Goal: Task Accomplishment & Management: Manage account settings

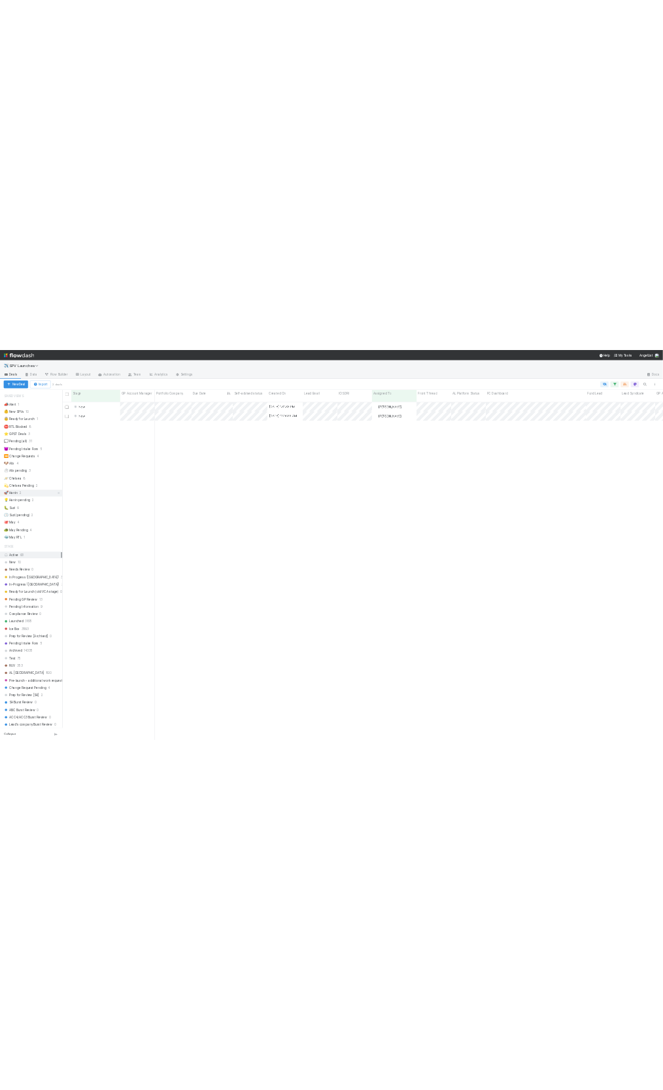
scroll to position [971, 1706]
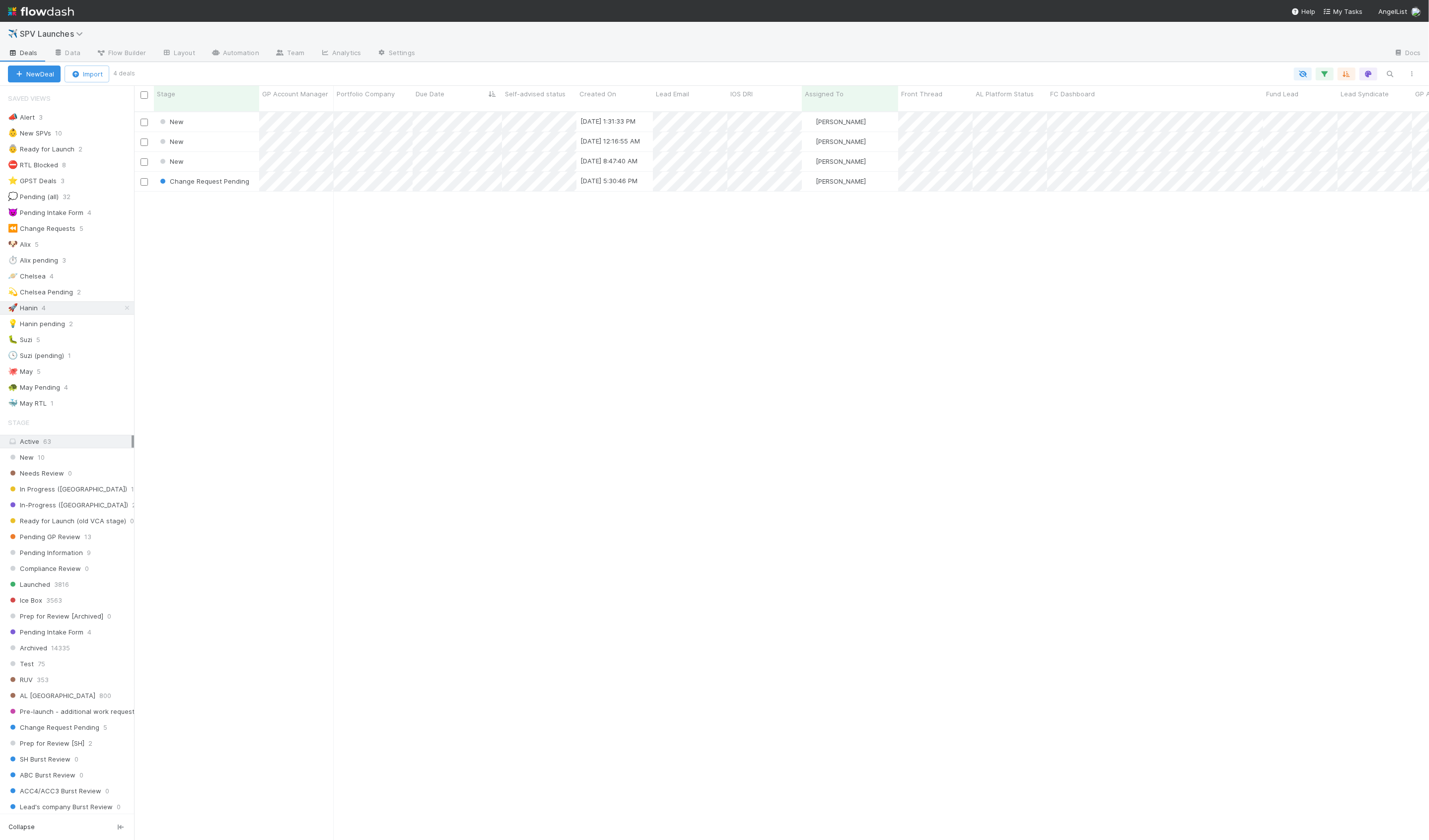
click at [307, 256] on div "New 9/1/25, 1:31:33 PM Hanin Almoallim 0 0 0 0 0 0 0 0 1 0 0 0 New 8/30/25, 12:…" at bounding box center [782, 480] width 1295 height 736
click at [231, 112] on div "New" at bounding box center [206, 122] width 105 height 20
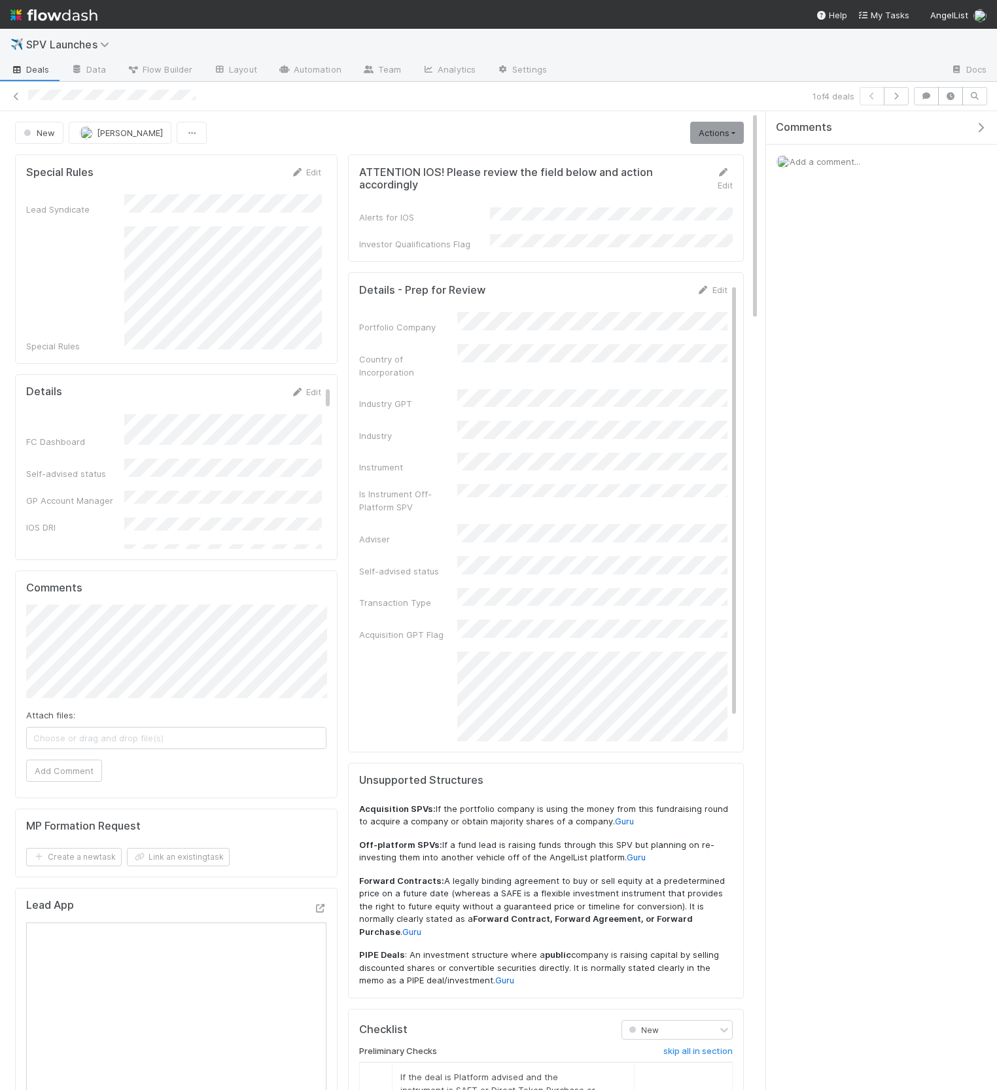
click at [975, 125] on icon "button" at bounding box center [980, 127] width 13 height 10
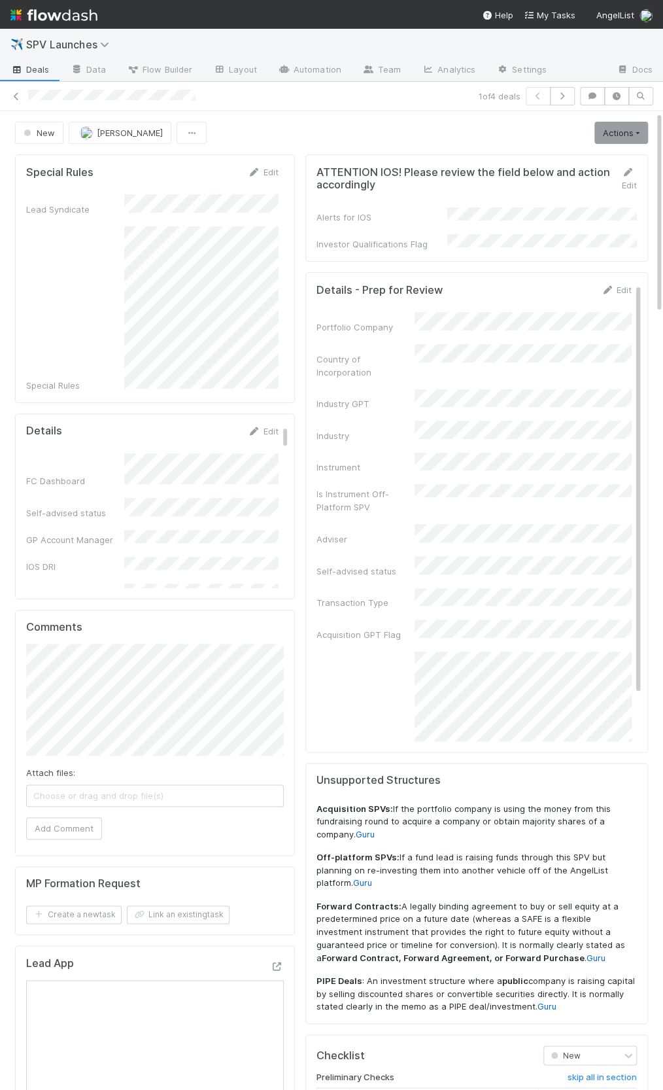
click at [121, 288] on div "Special Rules" at bounding box center [152, 308] width 253 height 165
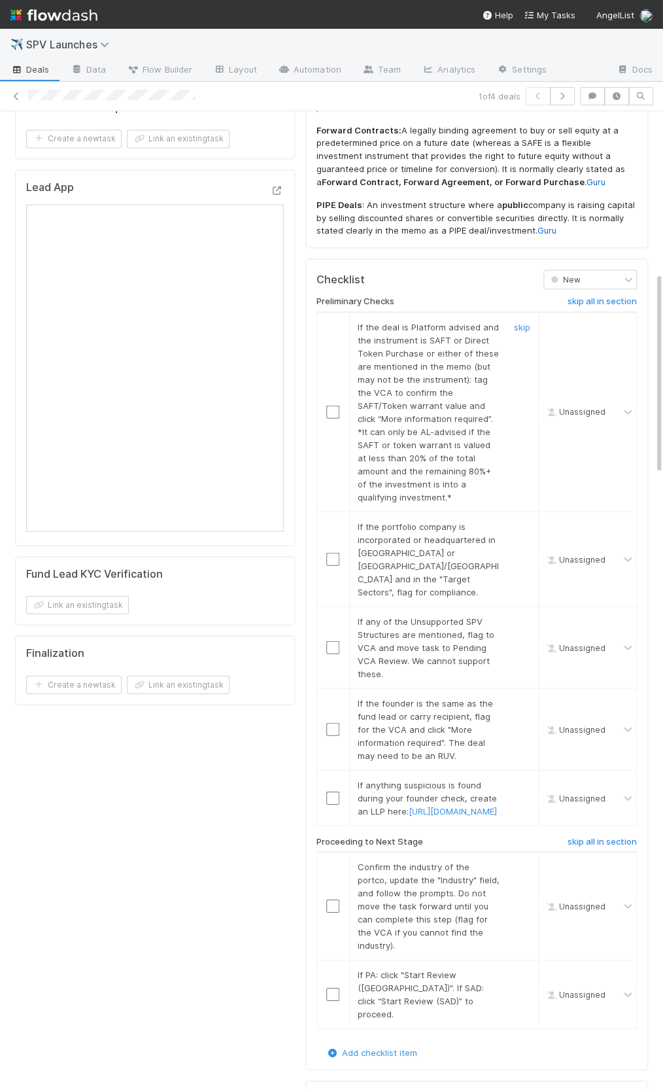
scroll to position [789, 0]
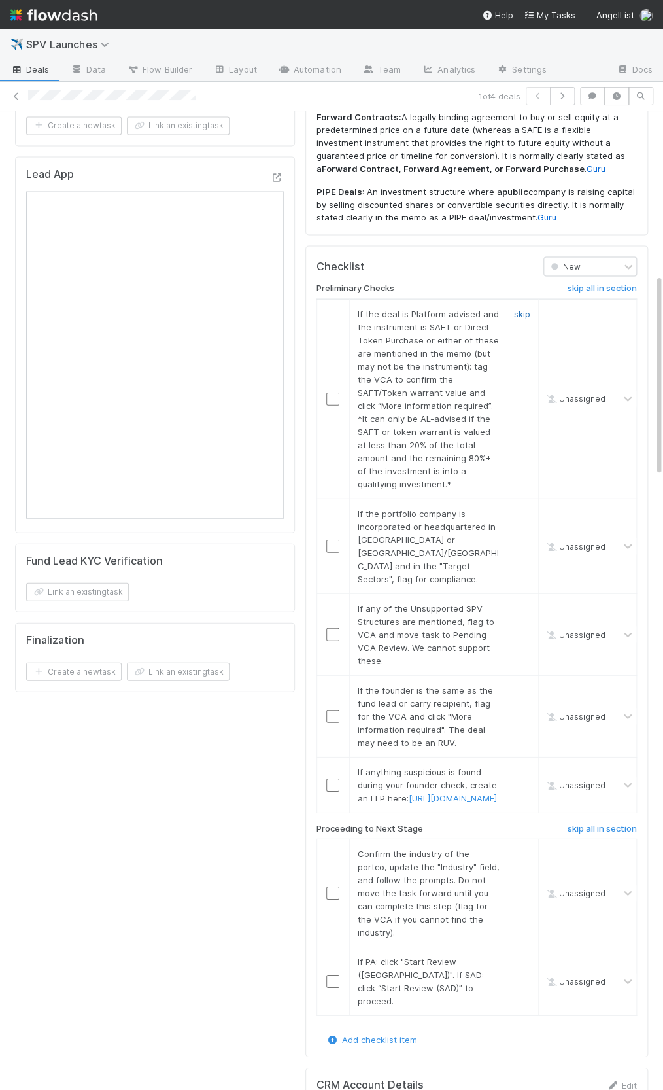
click at [519, 308] on link "skip" at bounding box center [522, 313] width 16 height 10
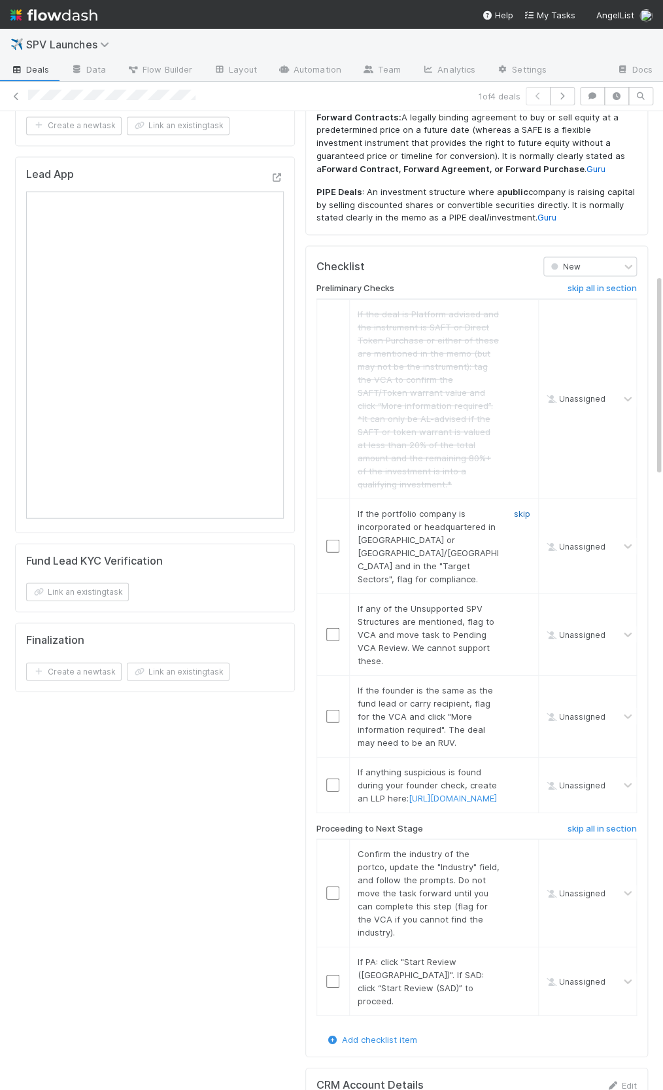
click at [516, 508] on link "skip" at bounding box center [522, 513] width 16 height 10
click at [523, 602] on link "skip" at bounding box center [522, 607] width 16 height 10
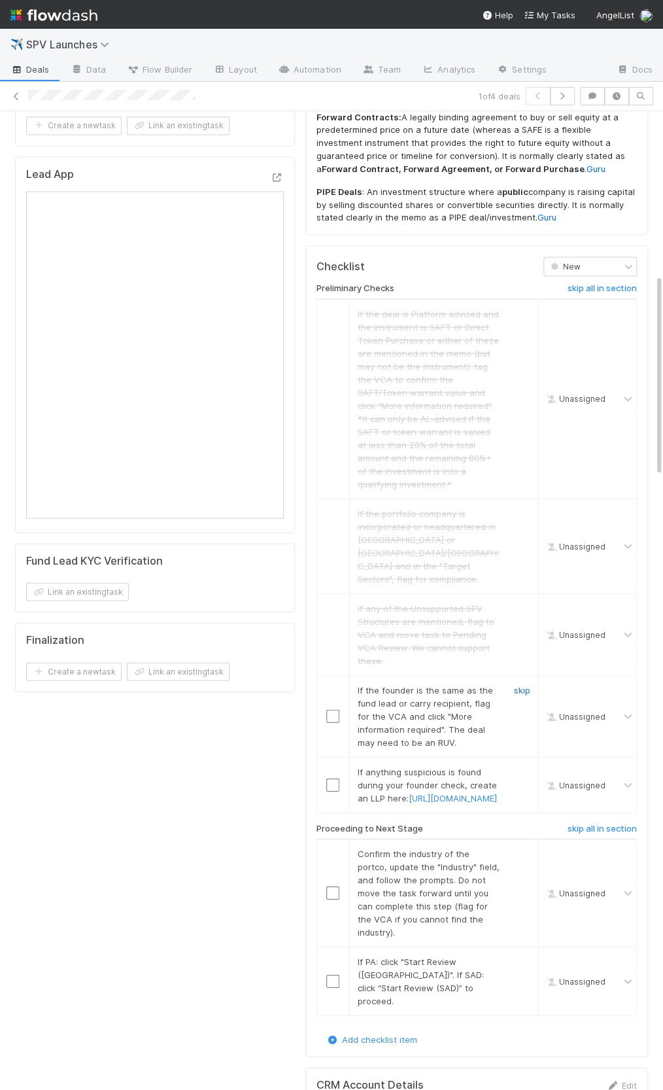
click at [517, 684] on link "skip" at bounding box center [522, 689] width 16 height 10
click at [527, 766] on link "skip" at bounding box center [522, 771] width 16 height 10
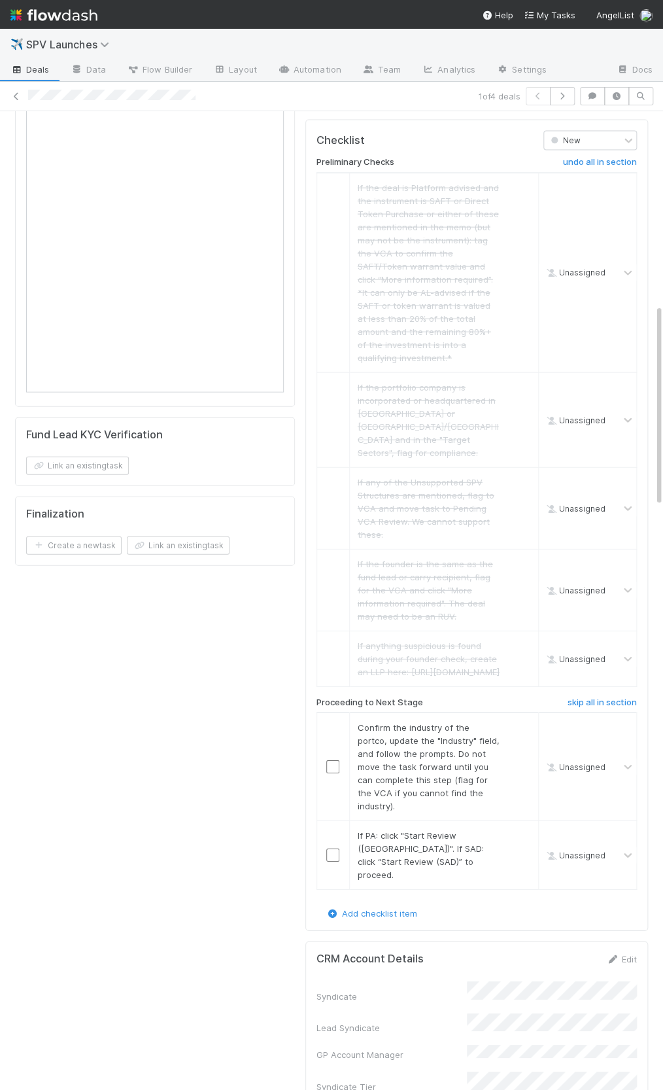
scroll to position [936, 0]
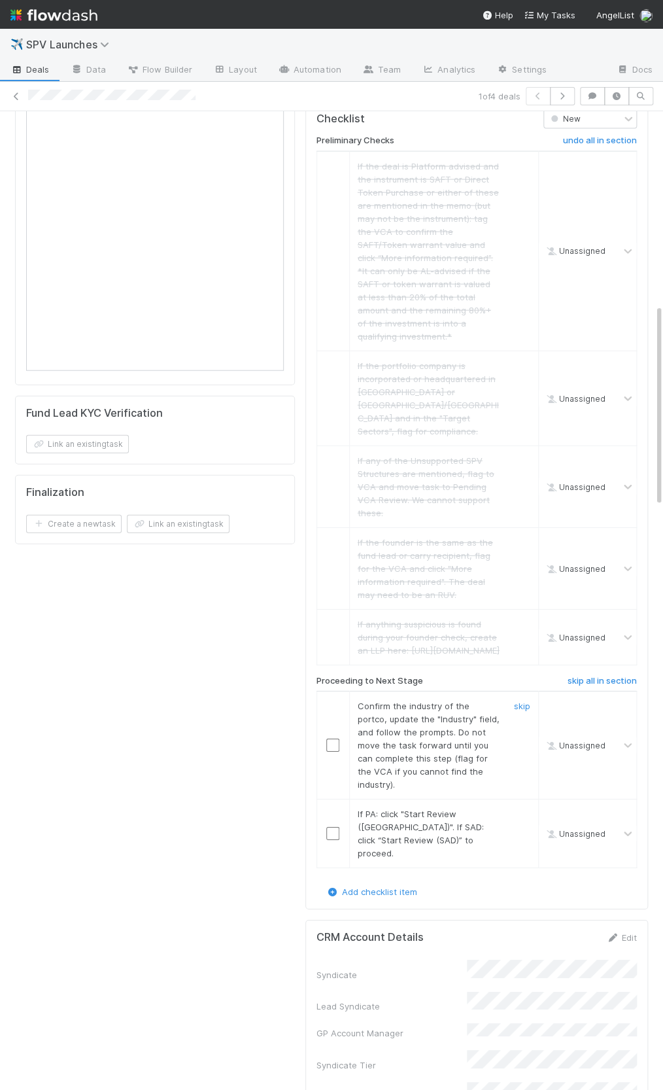
click at [329, 739] on input "checkbox" at bounding box center [332, 745] width 13 height 13
click at [330, 827] on input "checkbox" at bounding box center [332, 833] width 13 height 13
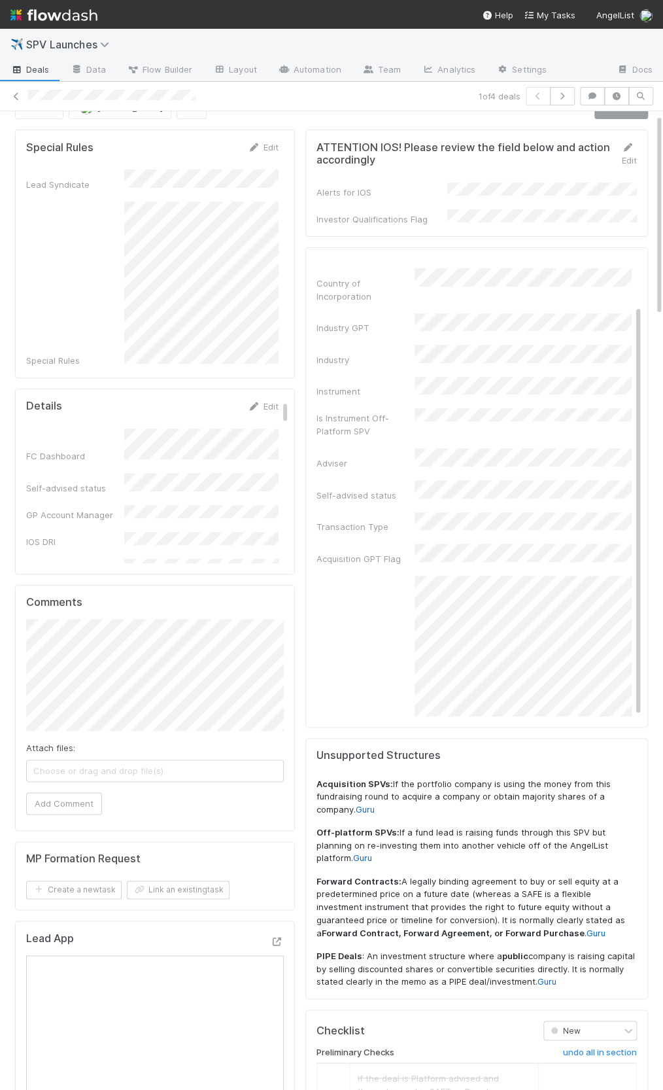
scroll to position [0, 0]
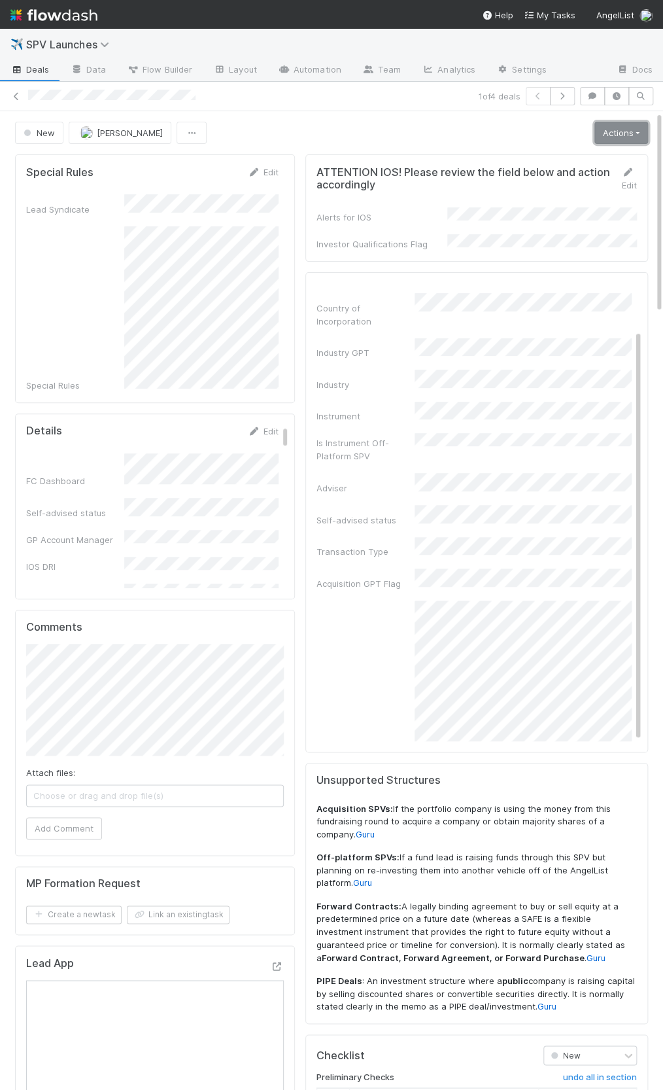
click at [633, 128] on link "Actions" at bounding box center [622, 133] width 54 height 22
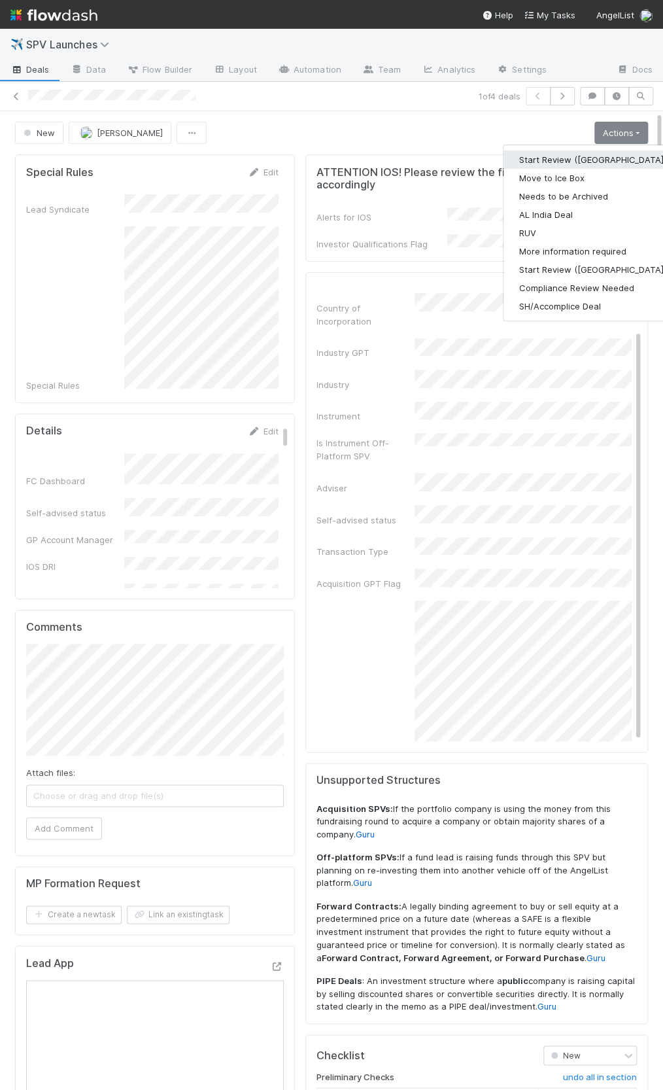
click at [588, 152] on button "Start Review ([GEOGRAPHIC_DATA])" at bounding box center [593, 159] width 179 height 18
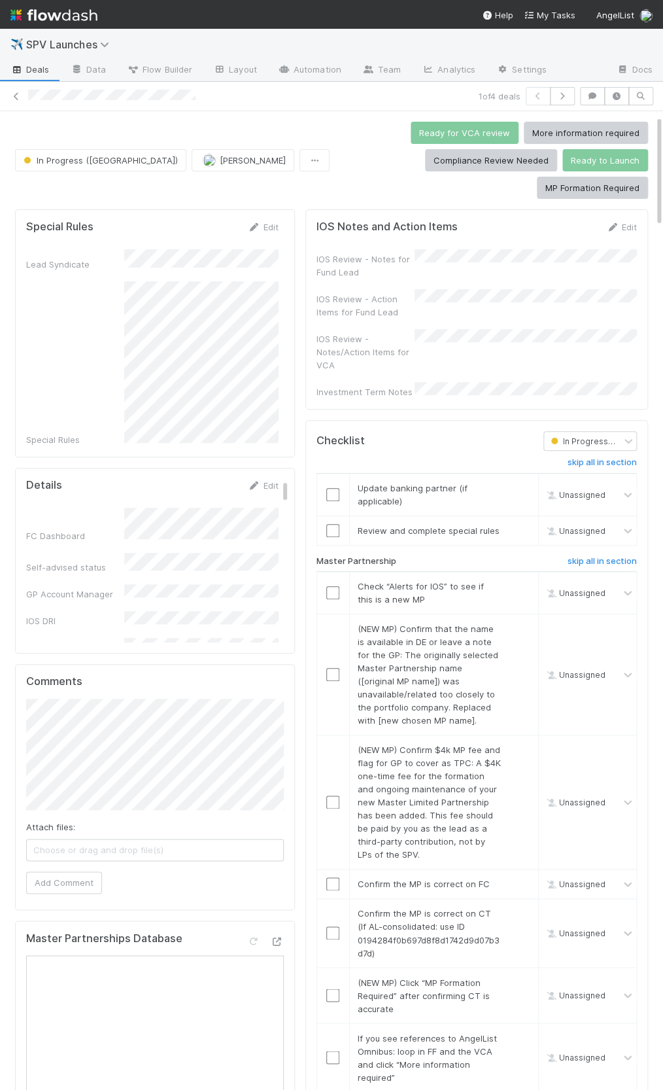
scroll to position [69, 0]
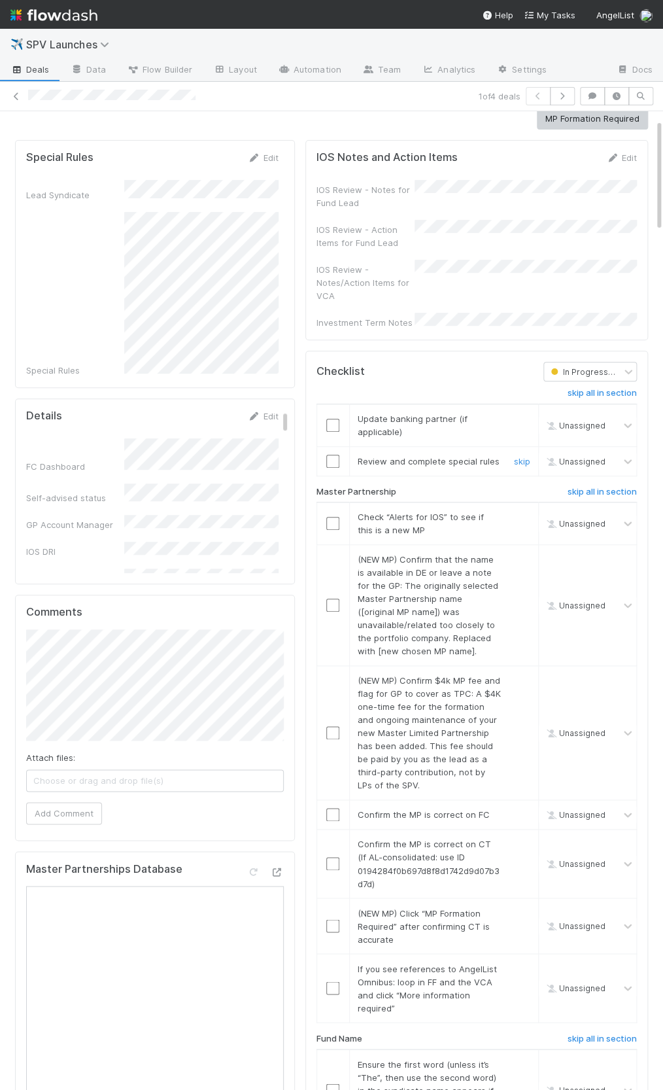
click at [332, 455] on input "checkbox" at bounding box center [332, 461] width 13 height 13
click at [521, 413] on link "skip" at bounding box center [522, 418] width 16 height 10
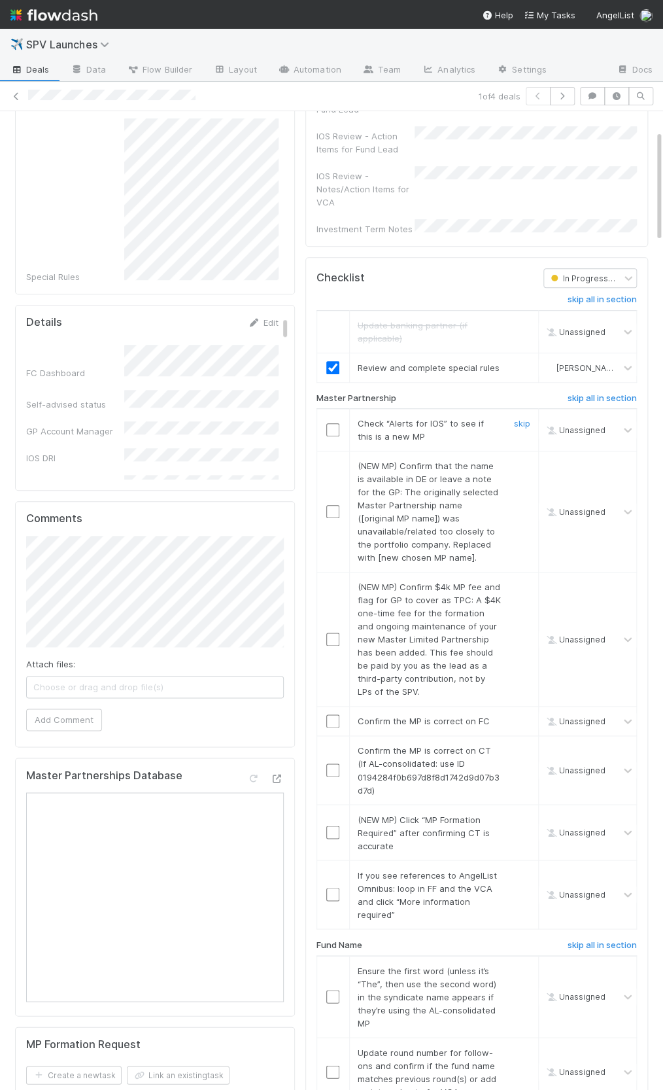
scroll to position [290, 0]
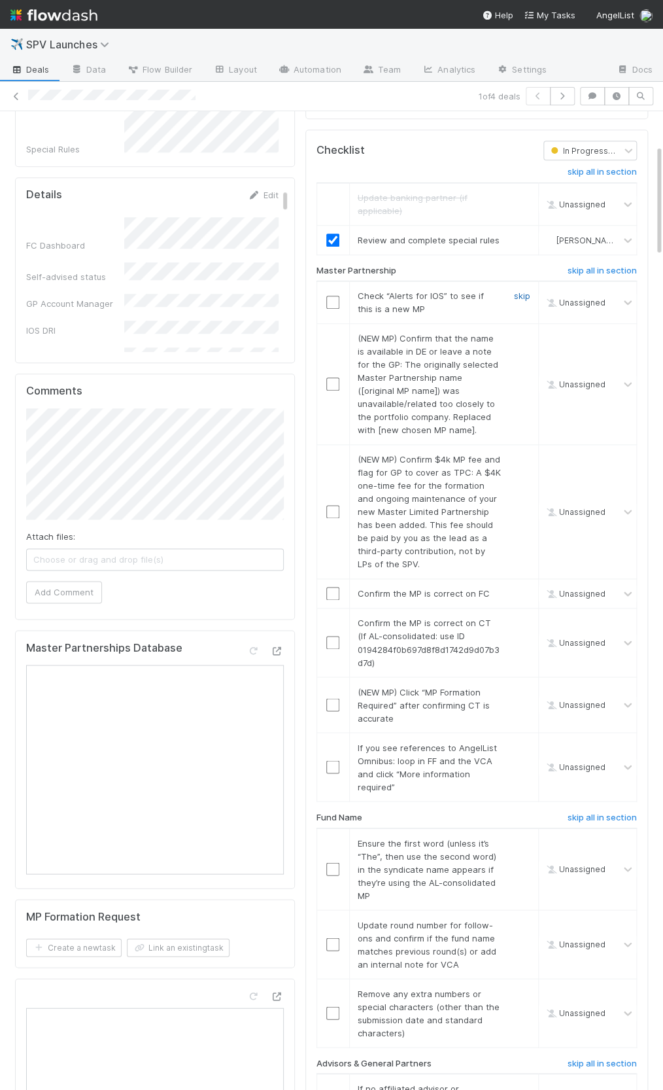
click at [528, 290] on link "skip" at bounding box center [522, 295] width 16 height 10
click at [521, 333] on link "skip" at bounding box center [522, 338] width 16 height 10
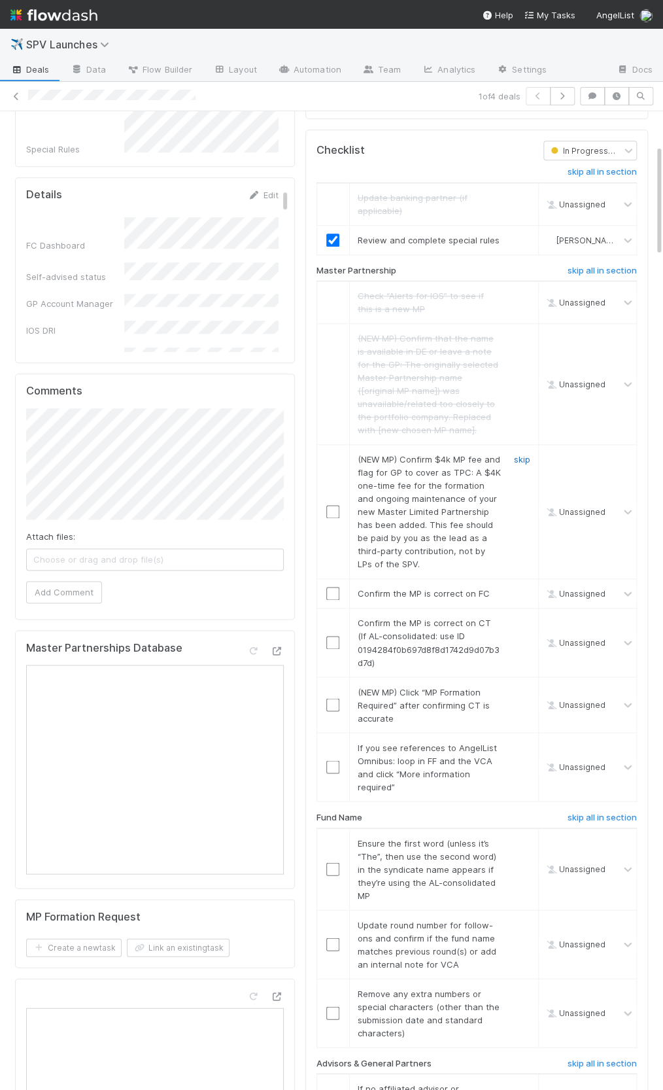
click at [522, 454] on link "skip" at bounding box center [522, 459] width 16 height 10
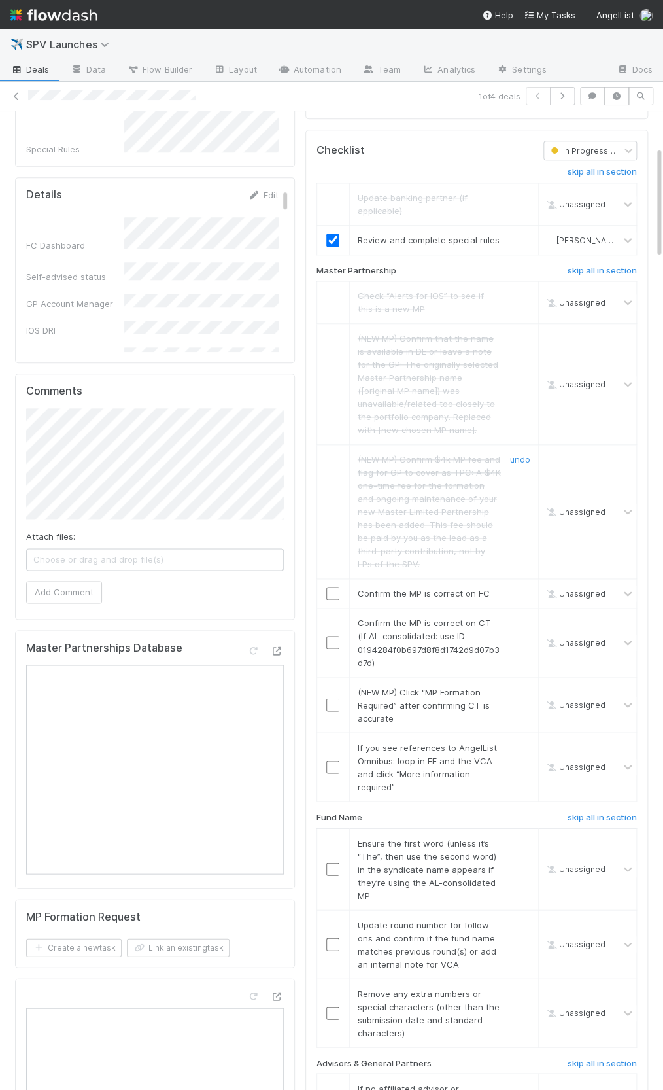
scroll to position [398, 0]
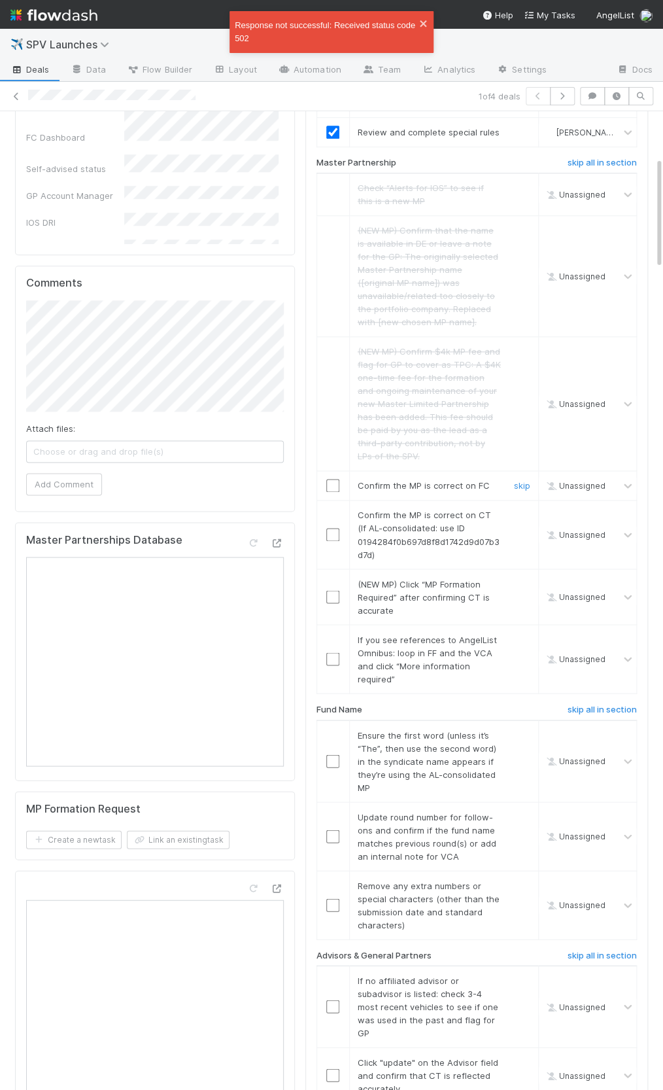
click at [332, 479] on input "checkbox" at bounding box center [332, 485] width 13 height 13
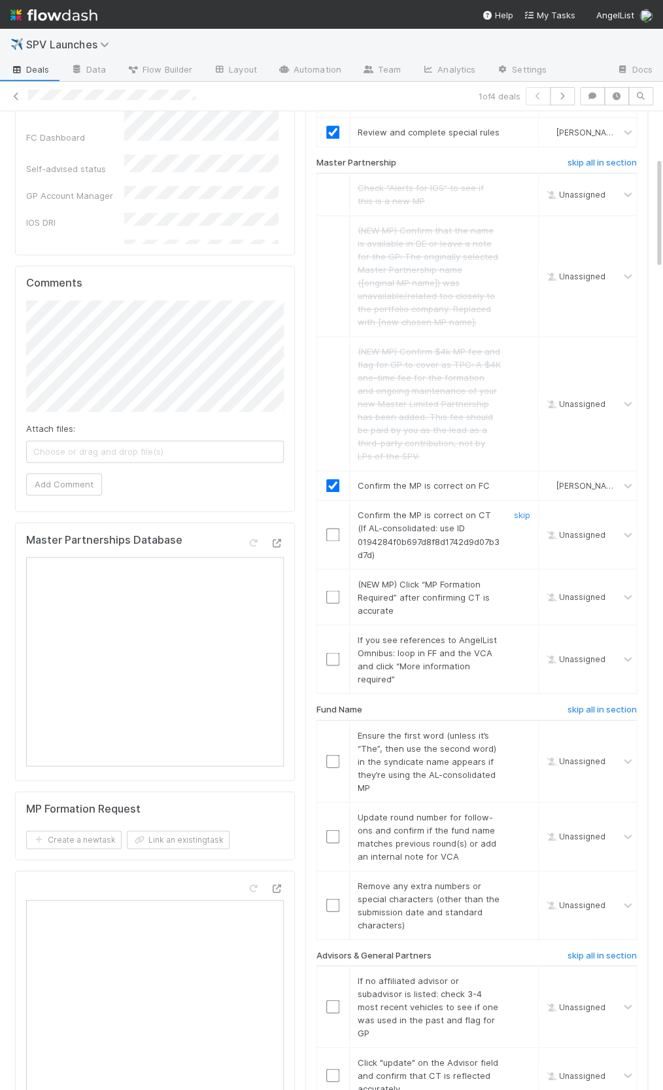
click at [334, 528] on input "checkbox" at bounding box center [332, 534] width 13 height 13
click at [522, 578] on link "skip" at bounding box center [522, 583] width 16 height 10
click at [519, 634] on link "skip" at bounding box center [522, 639] width 16 height 10
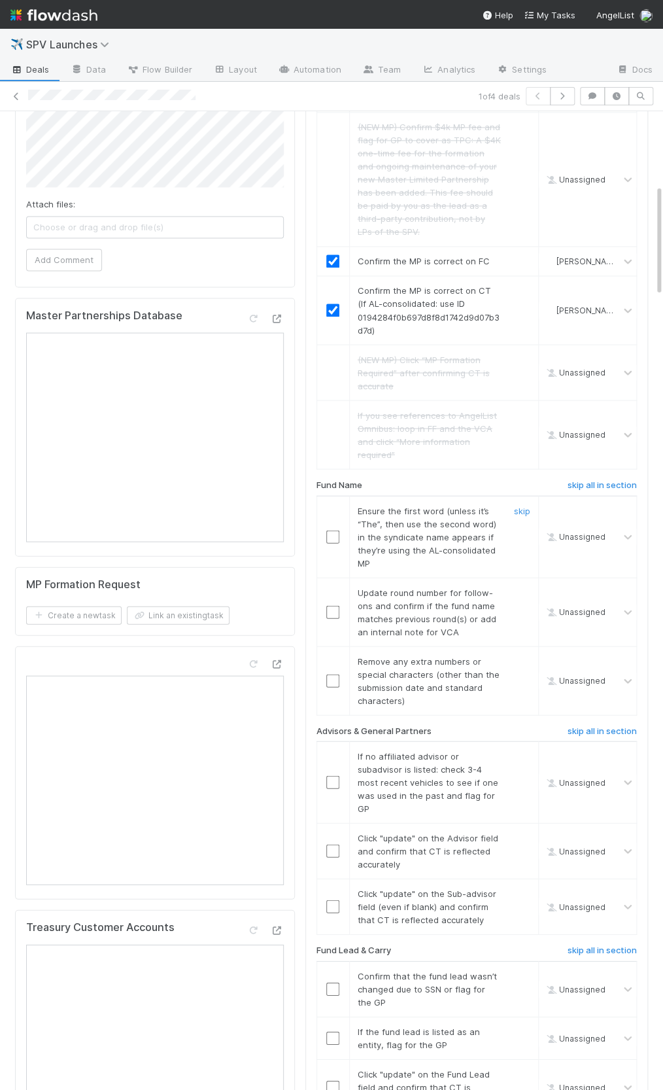
scroll to position [639, 0]
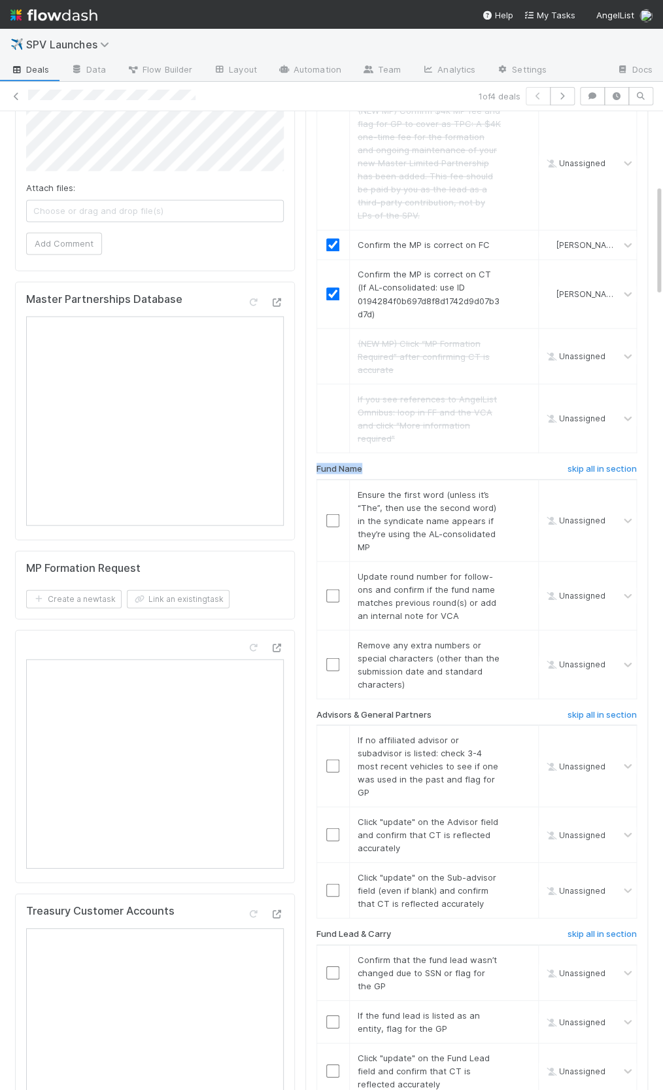
drag, startPoint x: 305, startPoint y: 421, endPoint x: 371, endPoint y: 425, distance: 65.5
click at [371, 463] on div "Fund Name" at bounding box center [420, 471] width 227 height 16
drag, startPoint x: 364, startPoint y: 425, endPoint x: 321, endPoint y: 425, distance: 43.2
click at [321, 463] on div "Fund Name" at bounding box center [420, 471] width 227 height 16
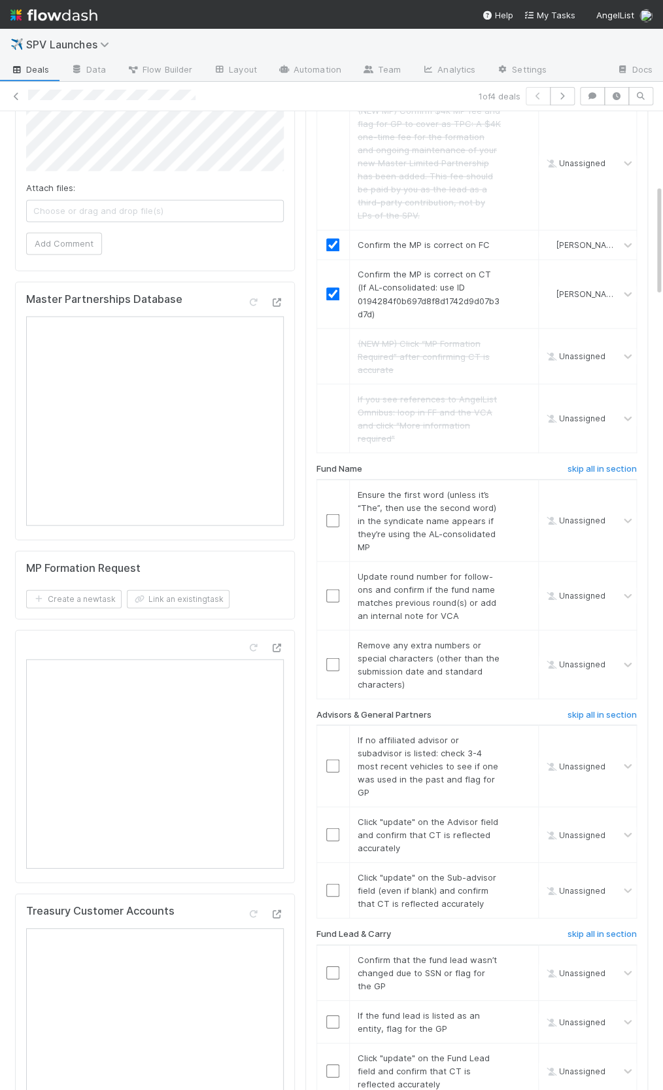
click at [321, 463] on h6 "Fund Name" at bounding box center [340, 468] width 46 height 10
click at [592, 463] on h6 "skip all in section" at bounding box center [602, 468] width 69 height 10
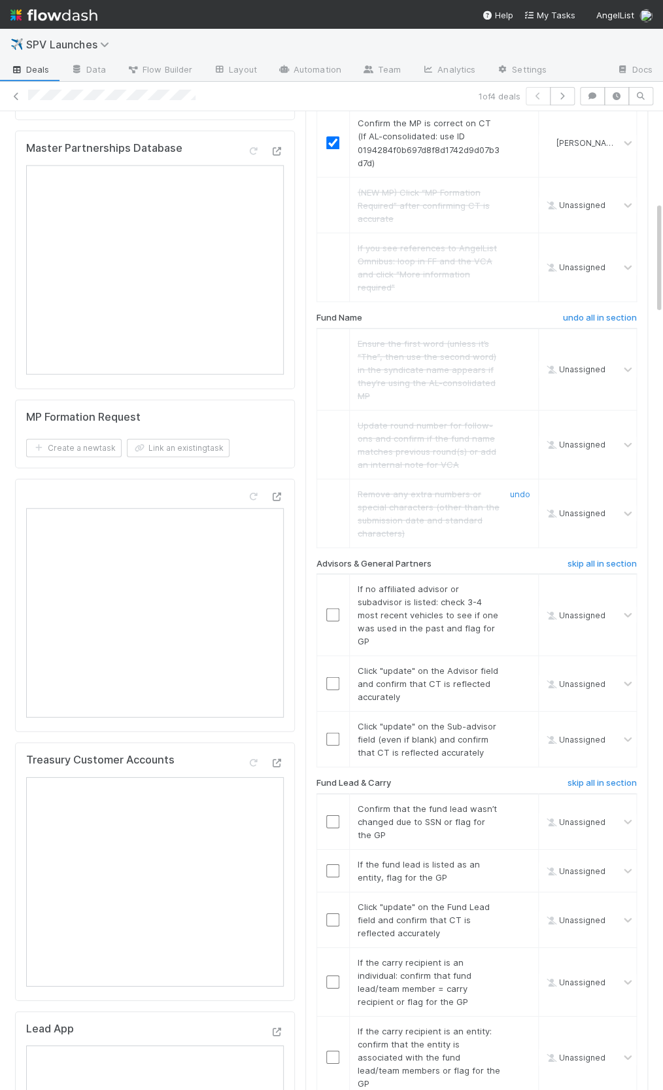
scroll to position [879, 0]
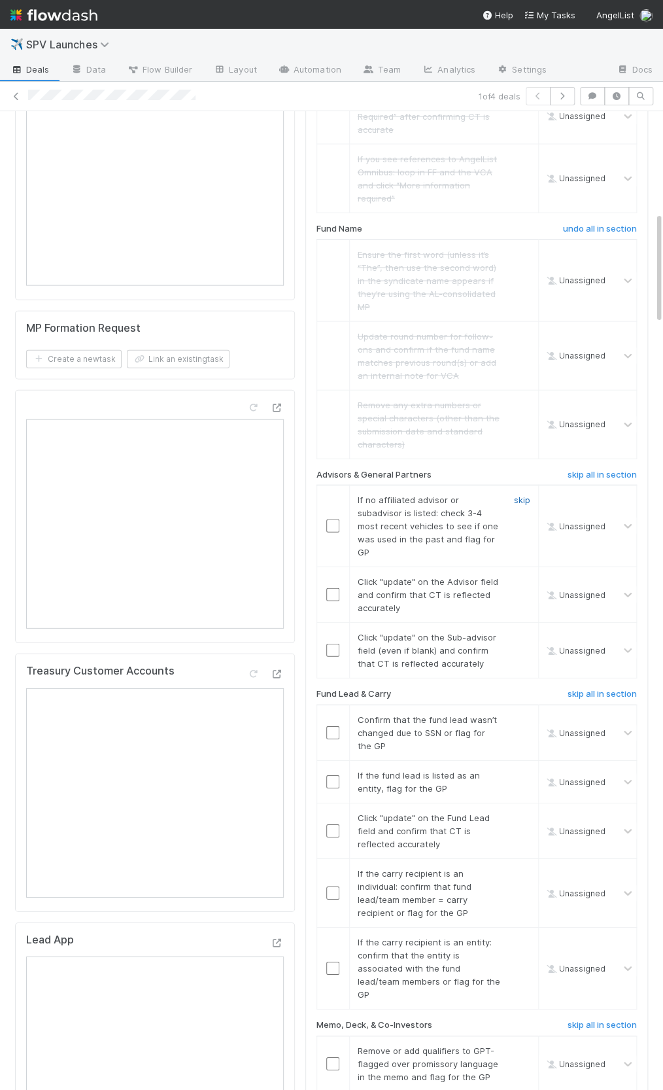
click at [522, 495] on link "skip" at bounding box center [522, 500] width 16 height 10
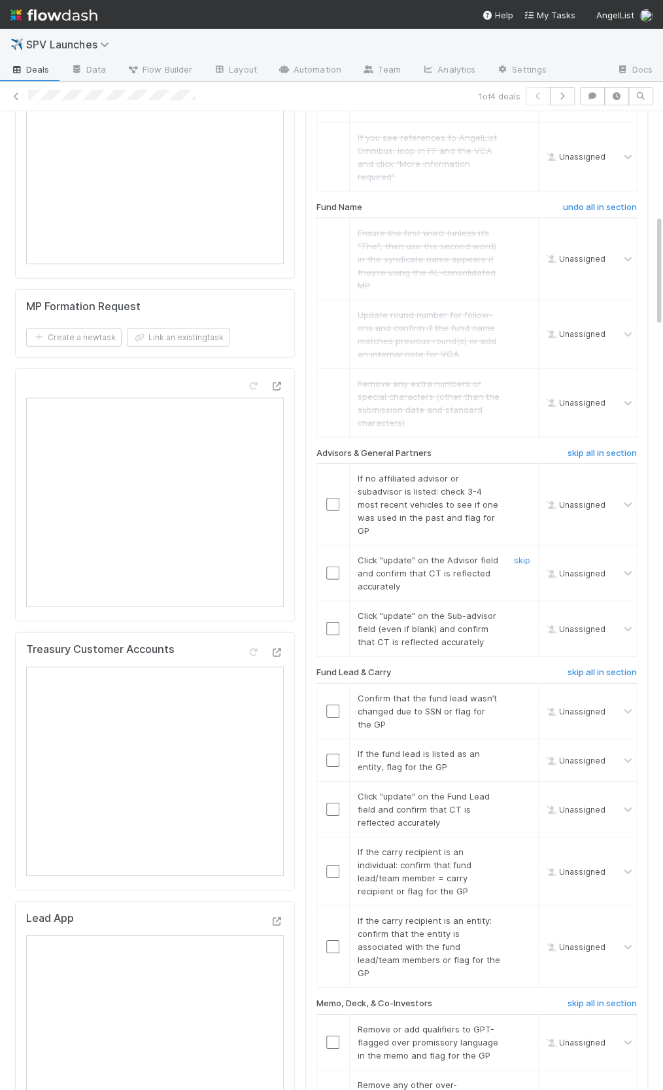
scroll to position [909, 0]
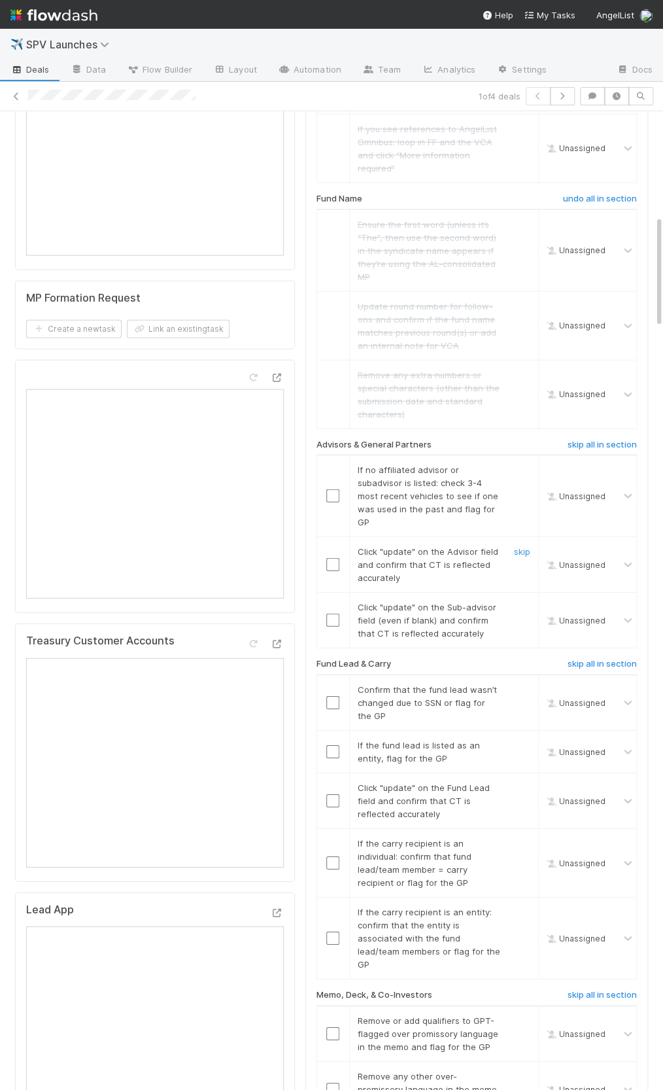
drag, startPoint x: 332, startPoint y: 521, endPoint x: 330, endPoint y: 590, distance: 68.7
click at [332, 558] on input "checkbox" at bounding box center [332, 564] width 13 height 13
click at [332, 614] on input "checkbox" at bounding box center [332, 620] width 13 height 13
click at [332, 794] on input "checkbox" at bounding box center [332, 800] width 13 height 13
click at [525, 463] on div "skip" at bounding box center [520, 495] width 39 height 65
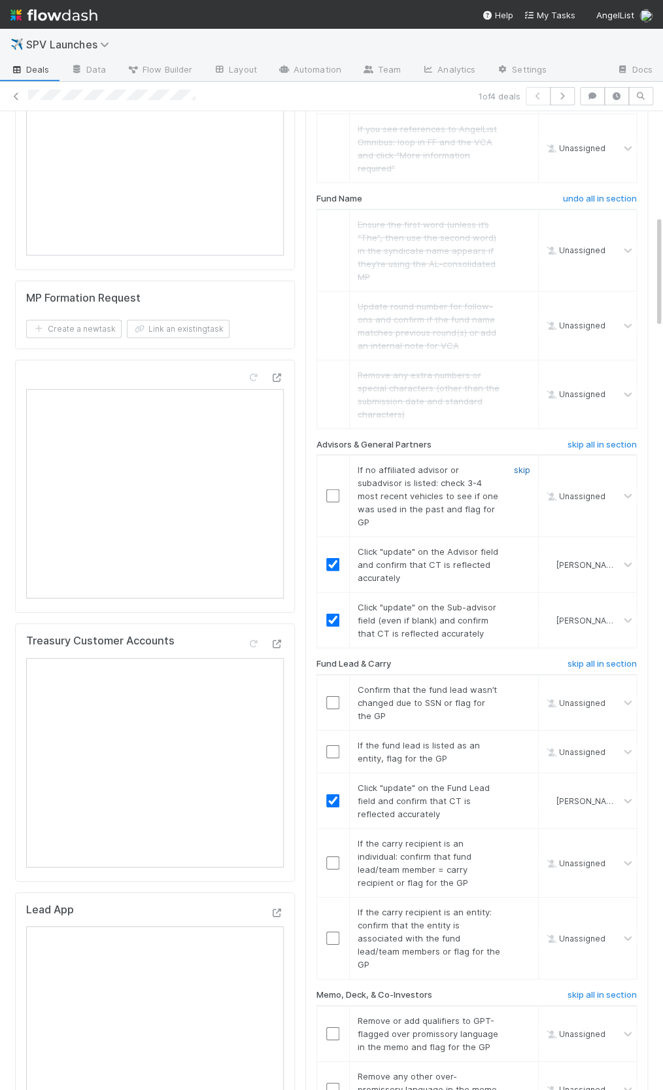
click at [523, 464] on link "skip" at bounding box center [522, 469] width 16 height 10
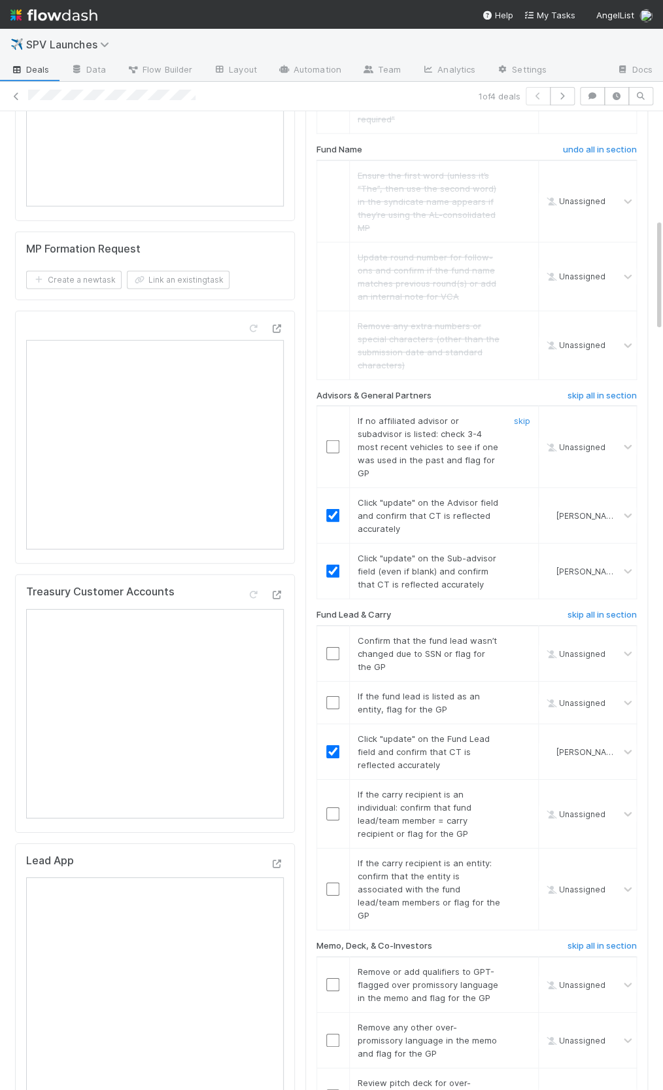
scroll to position [960, 0]
click at [333, 644] on input "checkbox" at bounding box center [332, 650] width 13 height 13
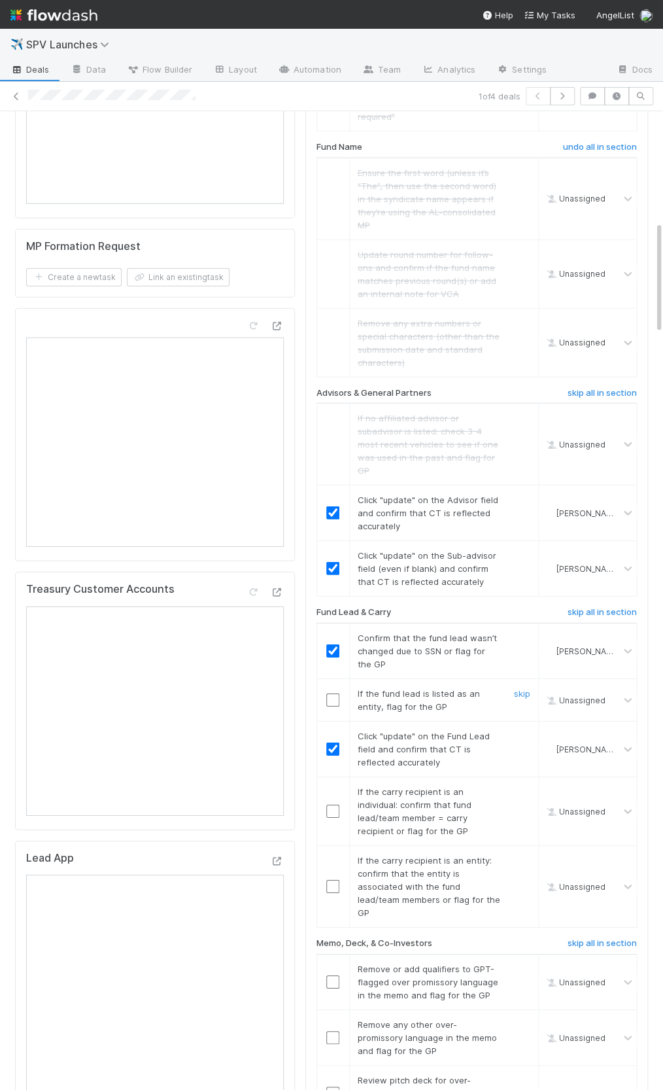
click at [508, 687] on div "skip" at bounding box center [520, 700] width 39 height 26
click at [521, 688] on link "skip" at bounding box center [522, 693] width 16 height 10
click at [336, 805] on input "checkbox" at bounding box center [332, 811] width 13 height 13
click at [519, 855] on link "skip" at bounding box center [522, 860] width 16 height 10
click at [527, 688] on link "skip" at bounding box center [522, 693] width 16 height 10
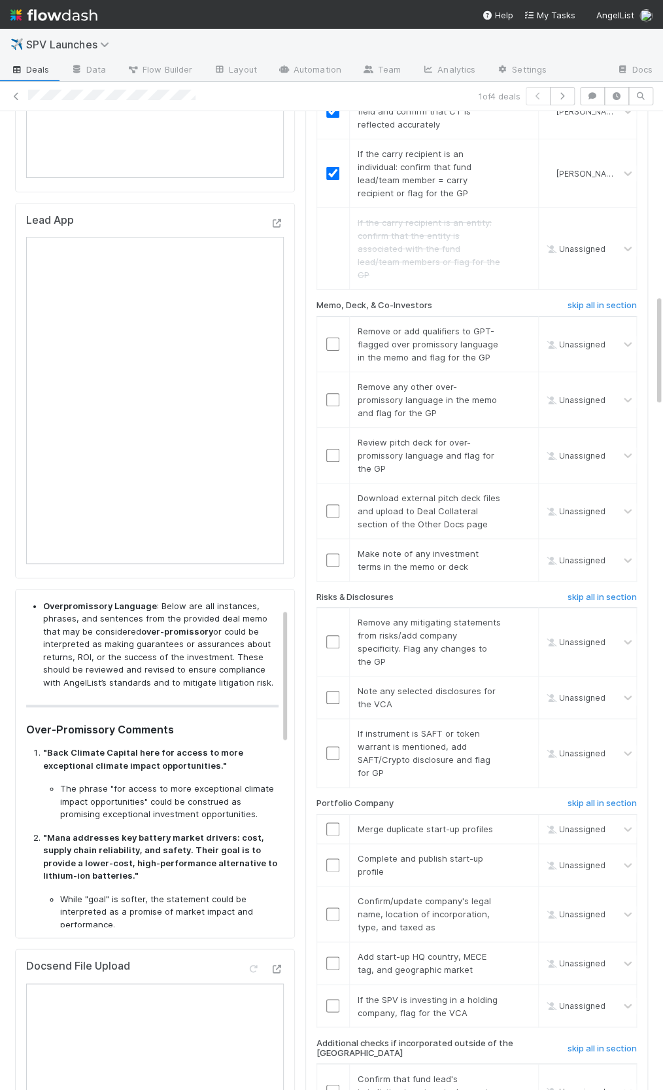
scroll to position [48, 0]
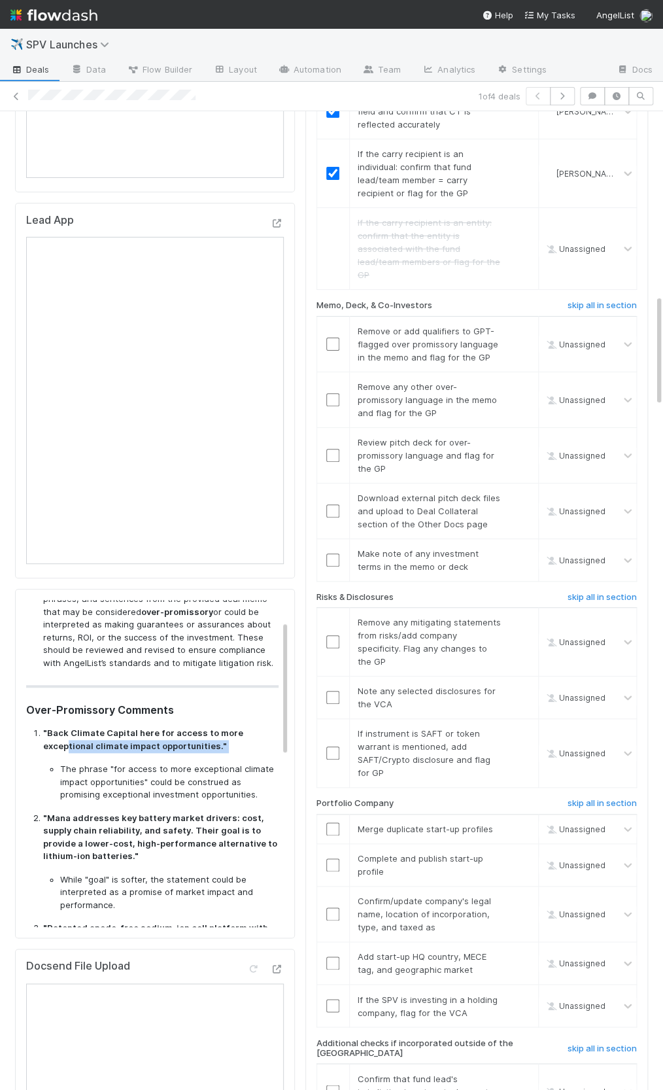
drag, startPoint x: 75, startPoint y: 705, endPoint x: 156, endPoint y: 720, distance: 82.0
click at [156, 727] on li ""Back Climate Capital here for access to more exceptional climate impact opport…" at bounding box center [160, 764] width 235 height 75
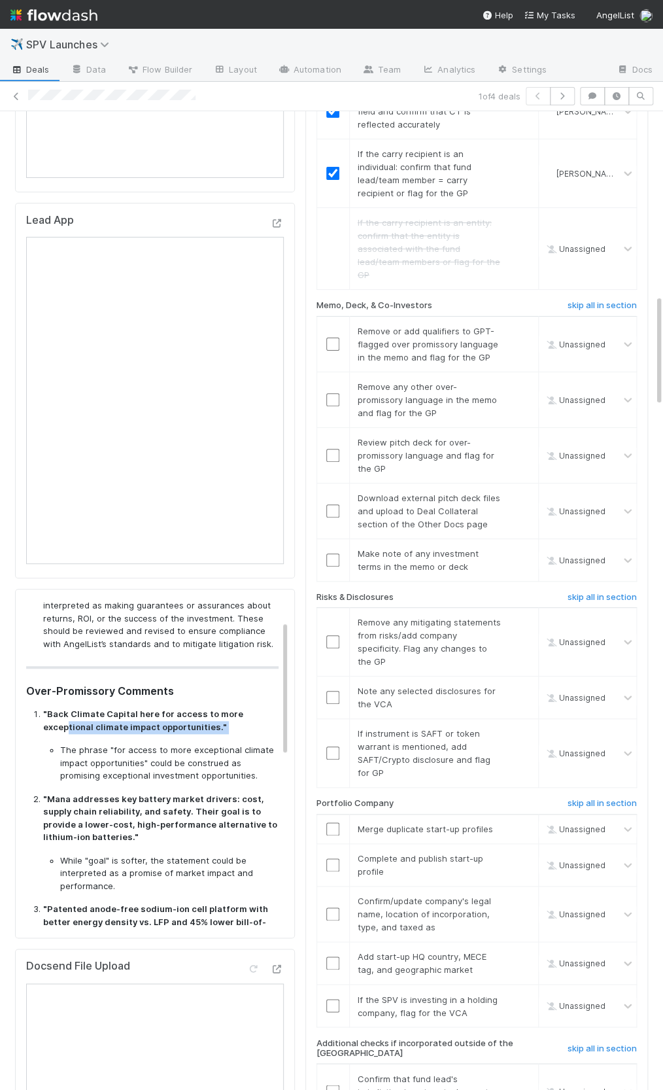
scroll to position [86, 0]
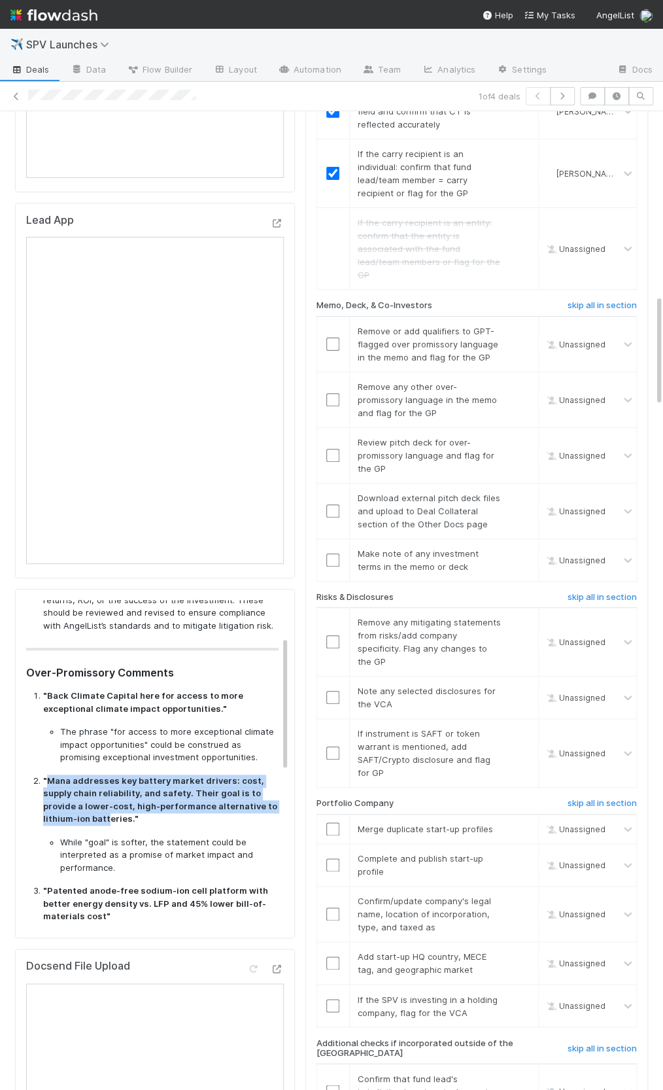
drag, startPoint x: 80, startPoint y: 747, endPoint x: 109, endPoint y: 781, distance: 44.1
click at [109, 781] on strong ""Mana addresses key battery market drivers: cost, supply chain reliability, and…" at bounding box center [160, 799] width 234 height 49
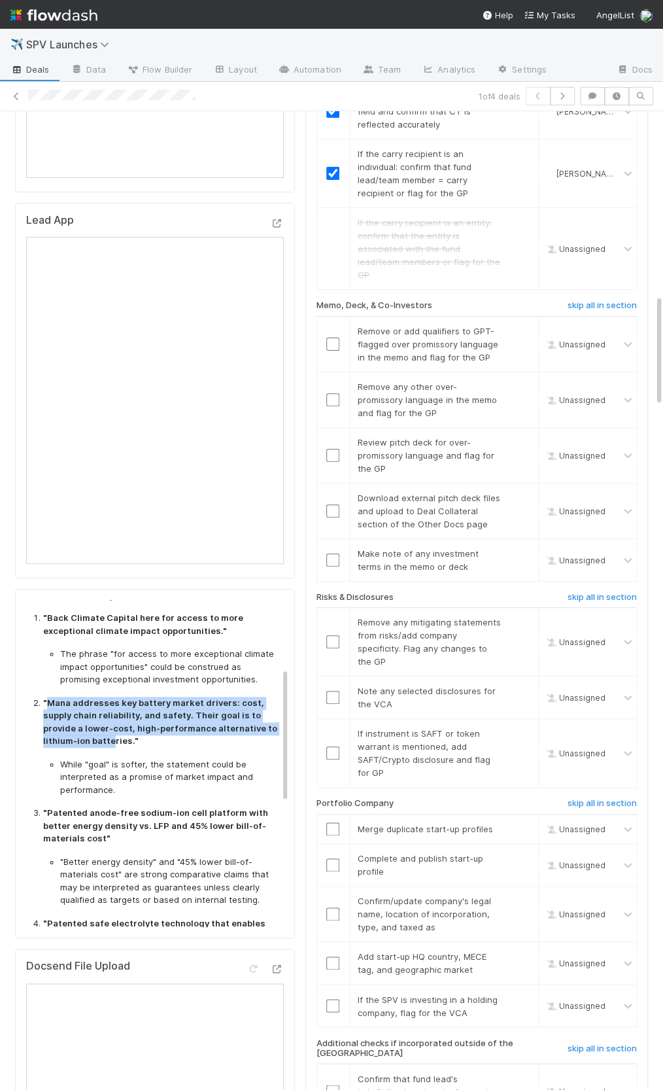
scroll to position [181, 0]
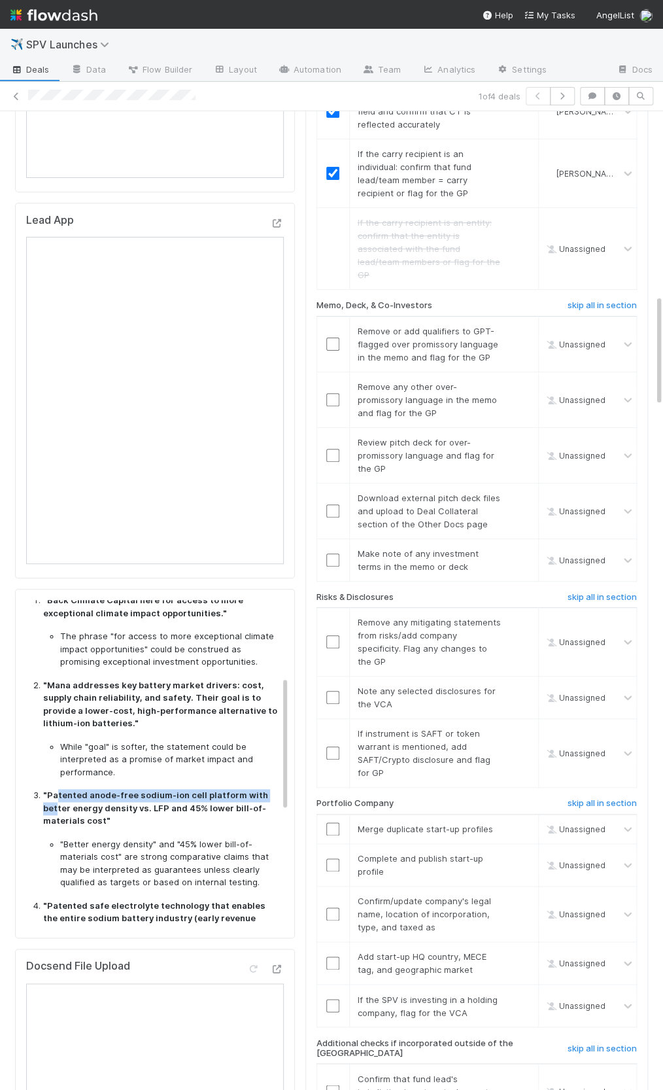
drag, startPoint x: 104, startPoint y: 758, endPoint x: 56, endPoint y: 775, distance: 51.3
click at [56, 790] on strong ""Patented anode-free sodium-ion cell platform with better energy density vs. LF…" at bounding box center [155, 808] width 225 height 36
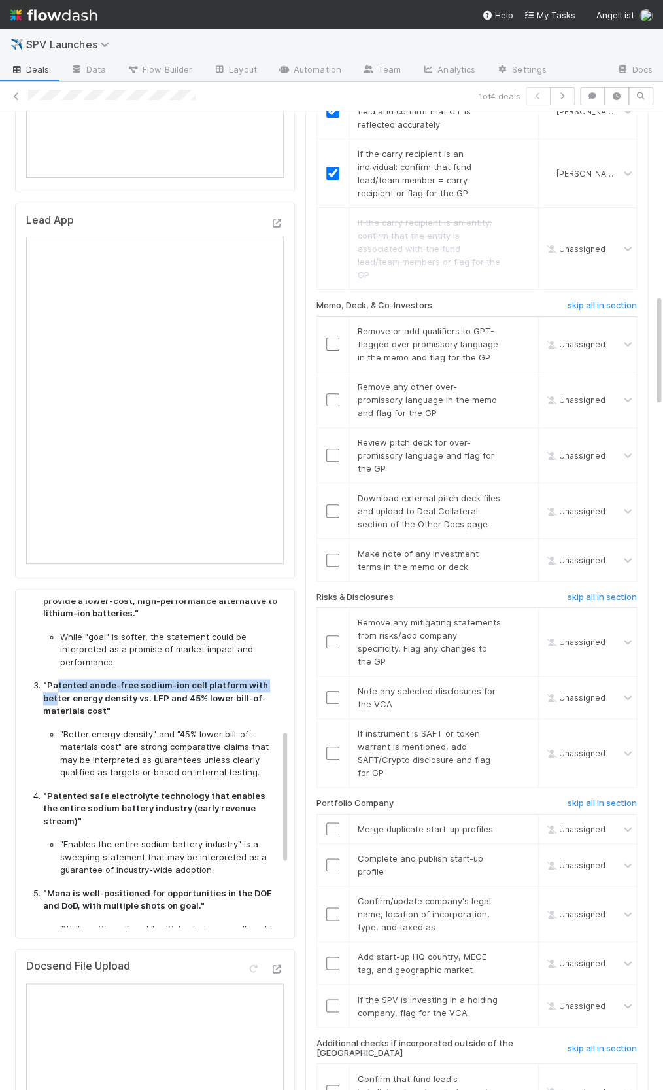
scroll to position [309, 0]
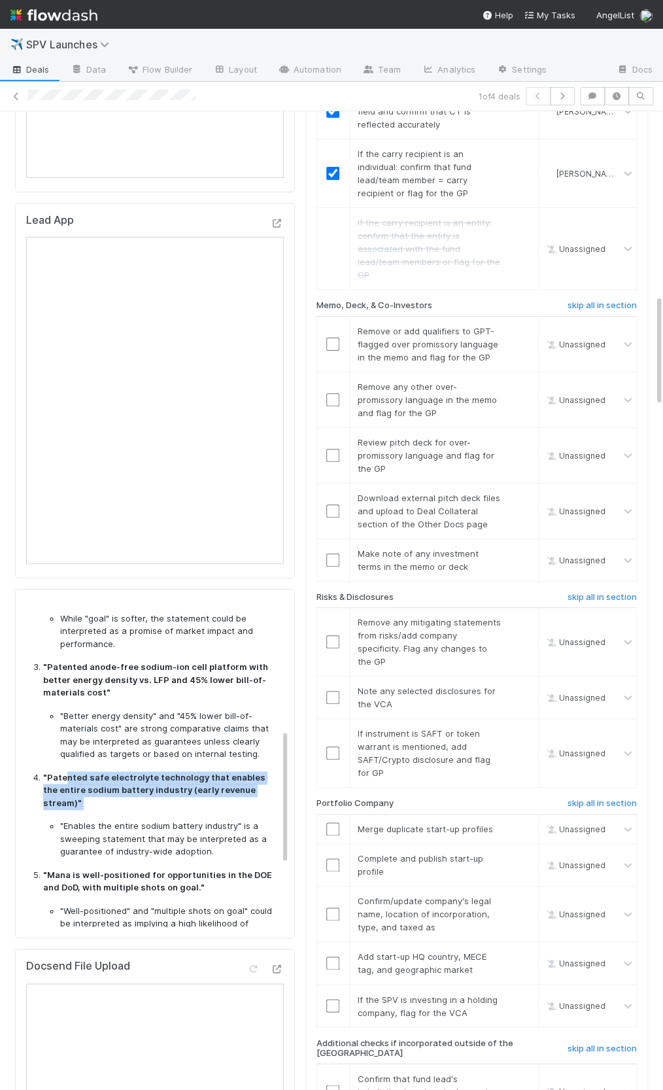
drag, startPoint x: 65, startPoint y: 742, endPoint x: 213, endPoint y: 761, distance: 149.6
click at [213, 771] on li ""Patented safe electrolyte technology that enables the entire sodium battery in…" at bounding box center [160, 814] width 235 height 87
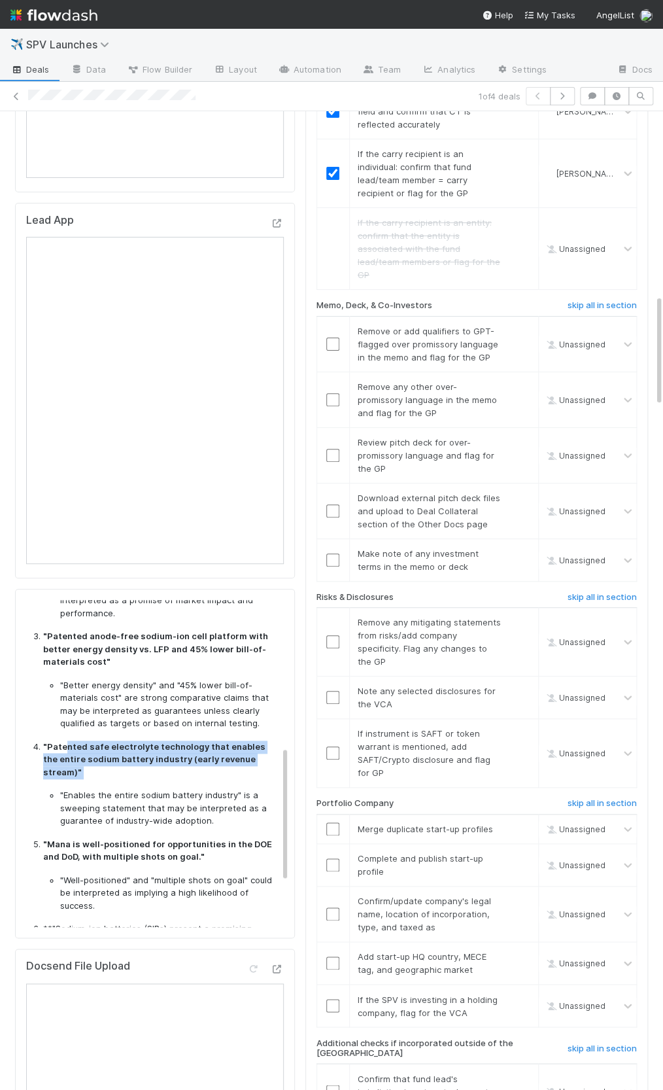
scroll to position [377, 0]
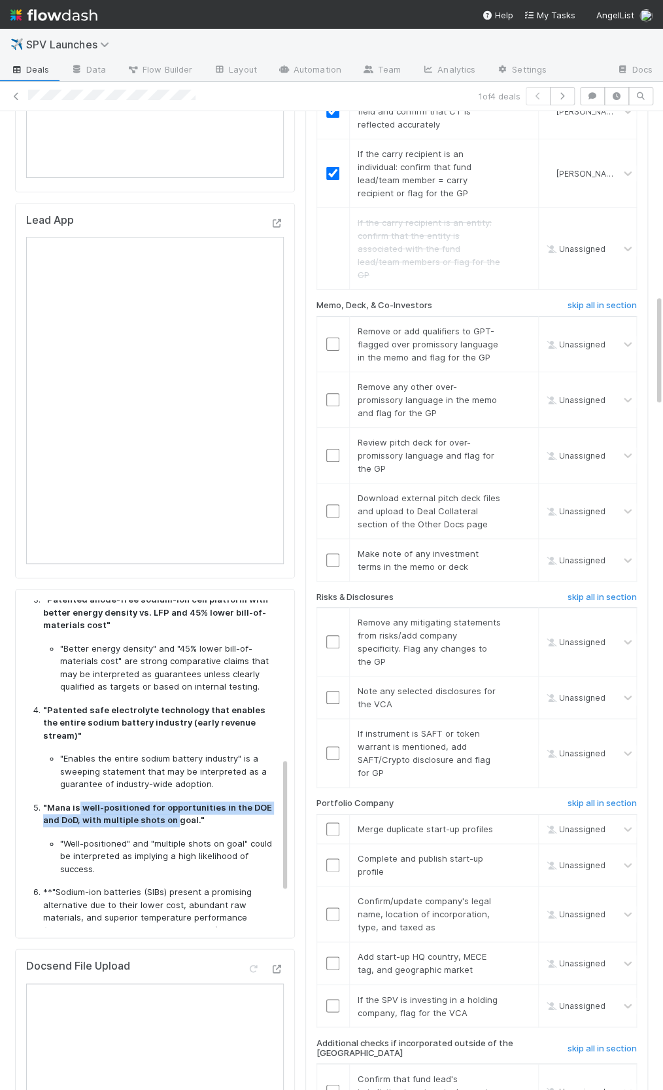
drag, startPoint x: 78, startPoint y: 760, endPoint x: 159, endPoint y: 769, distance: 81.6
click at [158, 802] on strong ""Mana is well-positioned for opportunities in the DOE and DoD, with multiple sh…" at bounding box center [157, 814] width 229 height 24
drag, startPoint x: 162, startPoint y: 770, endPoint x: 55, endPoint y: 759, distance: 107.1
click at [55, 802] on strong ""Mana is well-positioned for opportunities in the DOE and DoD, with multiple sh…" at bounding box center [157, 814] width 229 height 24
copy strong "ana is well-positioned for opportunities in the DOE and DoD, with multiple shot…"
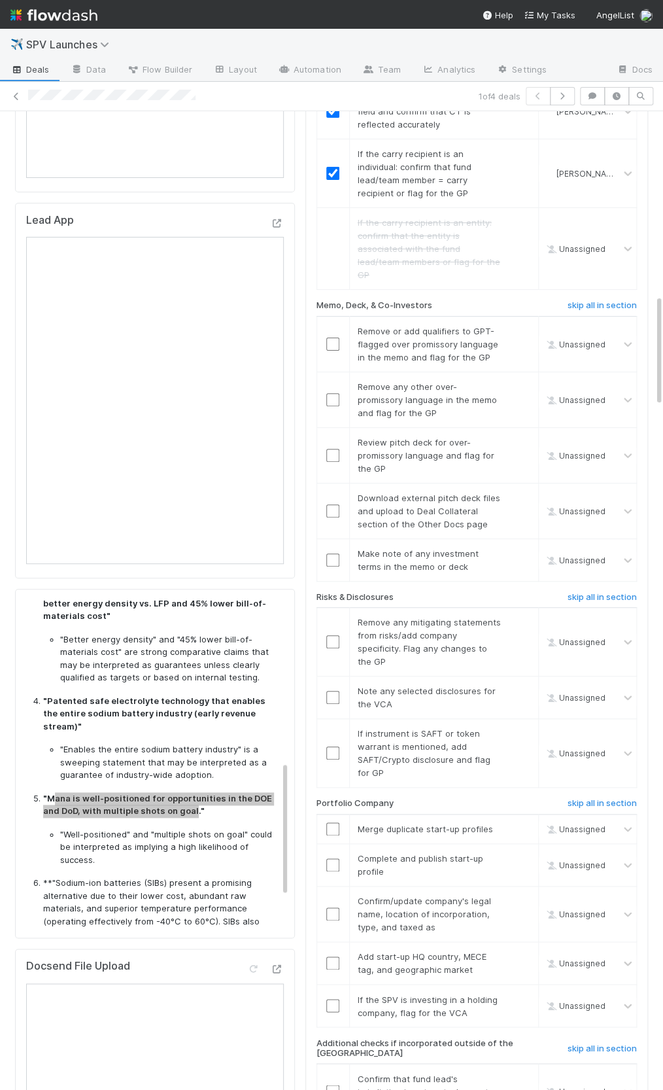
scroll to position [387, 0]
drag, startPoint x: 153, startPoint y: 785, endPoint x: 243, endPoint y: 782, distance: 90.3
click at [243, 827] on li ""Well-positioned" and "multiple shots on goal" could be interpreted as implying…" at bounding box center [169, 846] width 218 height 39
drag, startPoint x: 241, startPoint y: 782, endPoint x: 150, endPoint y: 787, distance: 91.0
click at [150, 827] on li ""Well-positioned" and "multiple shots on goal" could be interpreted as implying…" at bounding box center [169, 846] width 218 height 39
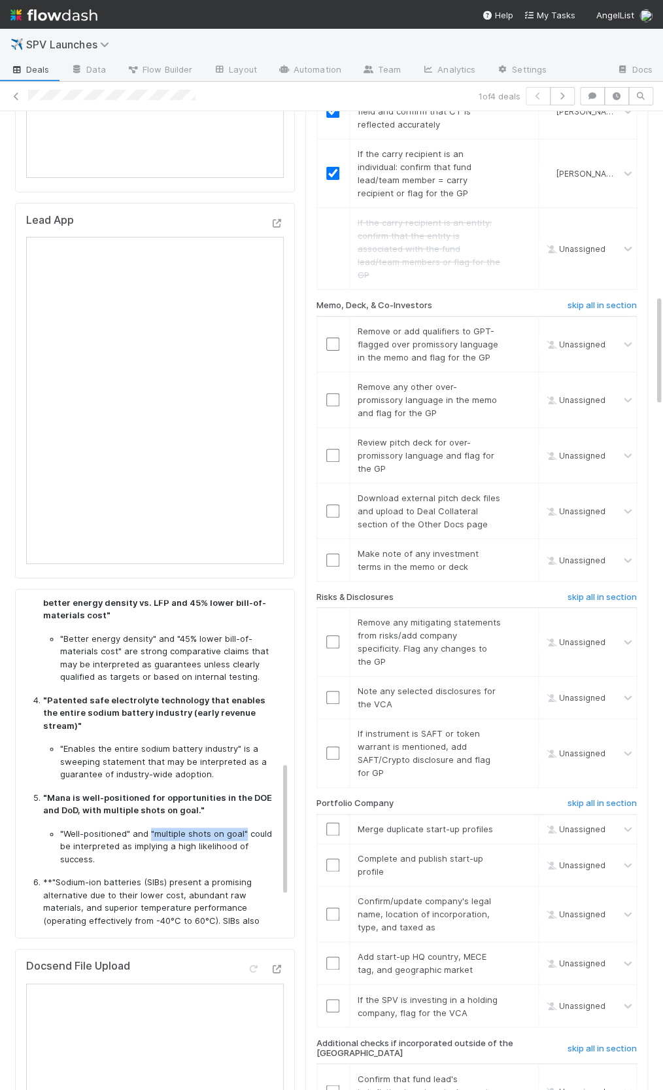
copy li ""multiple shots on goal""
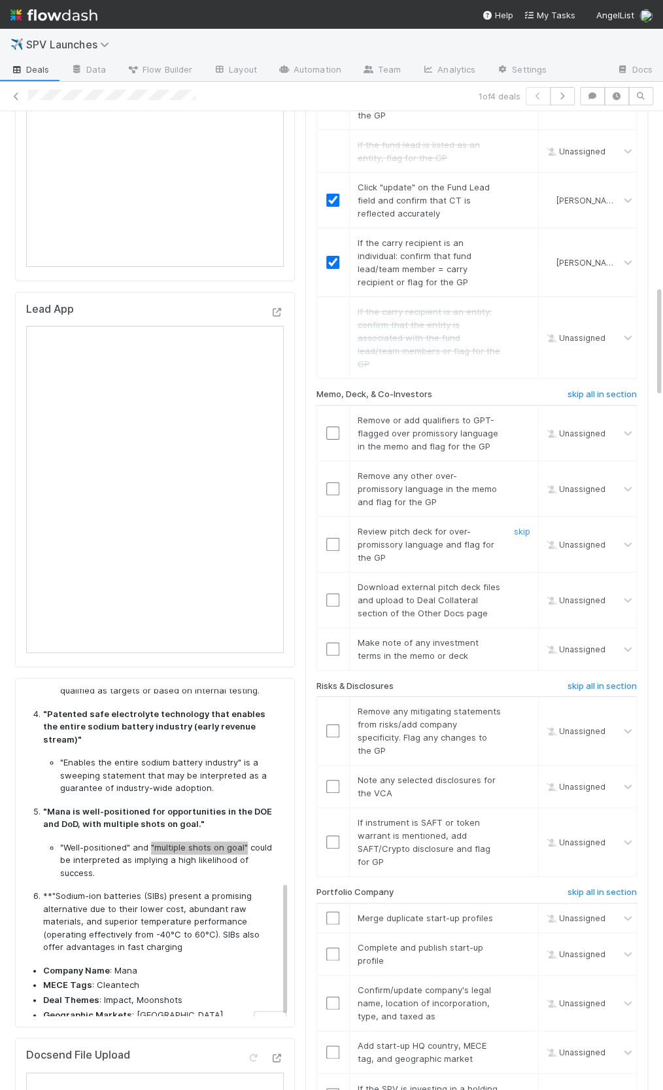
scroll to position [1505, 0]
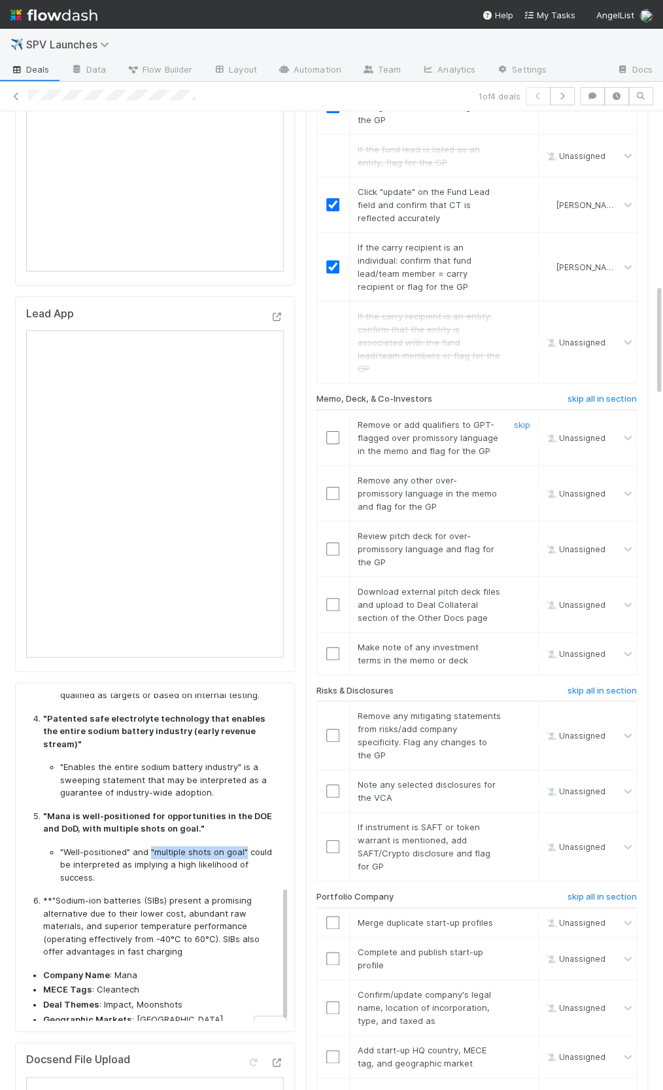
drag, startPoint x: 520, startPoint y: 366, endPoint x: 524, endPoint y: 411, distance: 45.3
click at [520, 419] on link "skip" at bounding box center [522, 424] width 16 height 10
click at [523, 475] on link "skip" at bounding box center [522, 480] width 16 height 10
click at [333, 542] on input "checkbox" at bounding box center [332, 548] width 13 height 13
click at [523, 586] on link "skip" at bounding box center [522, 591] width 16 height 10
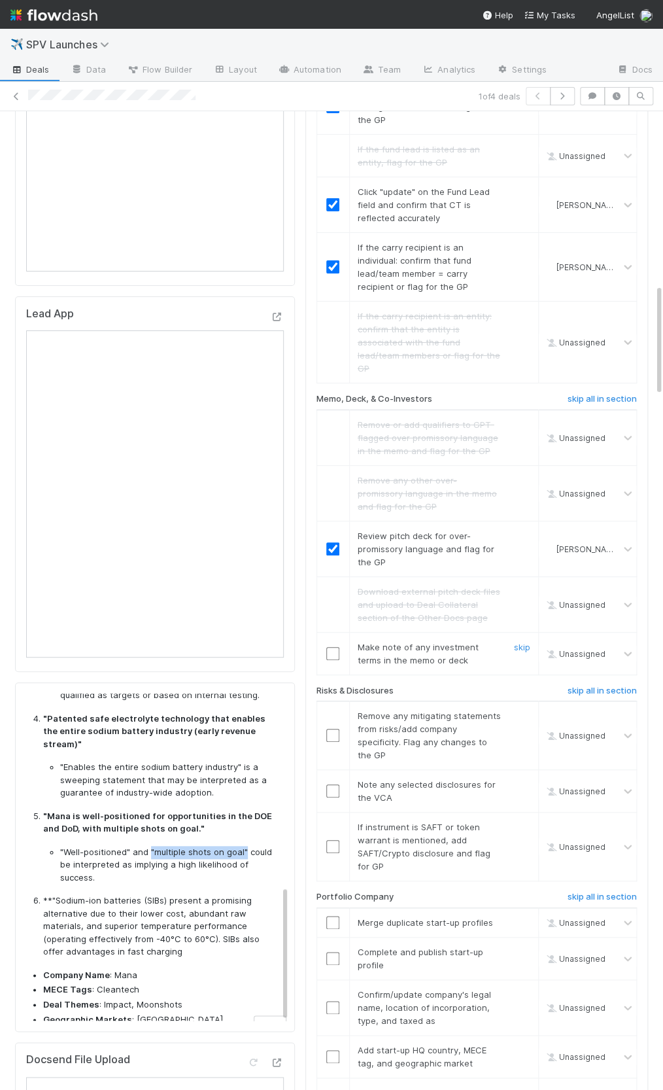
click at [330, 647] on input "checkbox" at bounding box center [332, 653] width 13 height 13
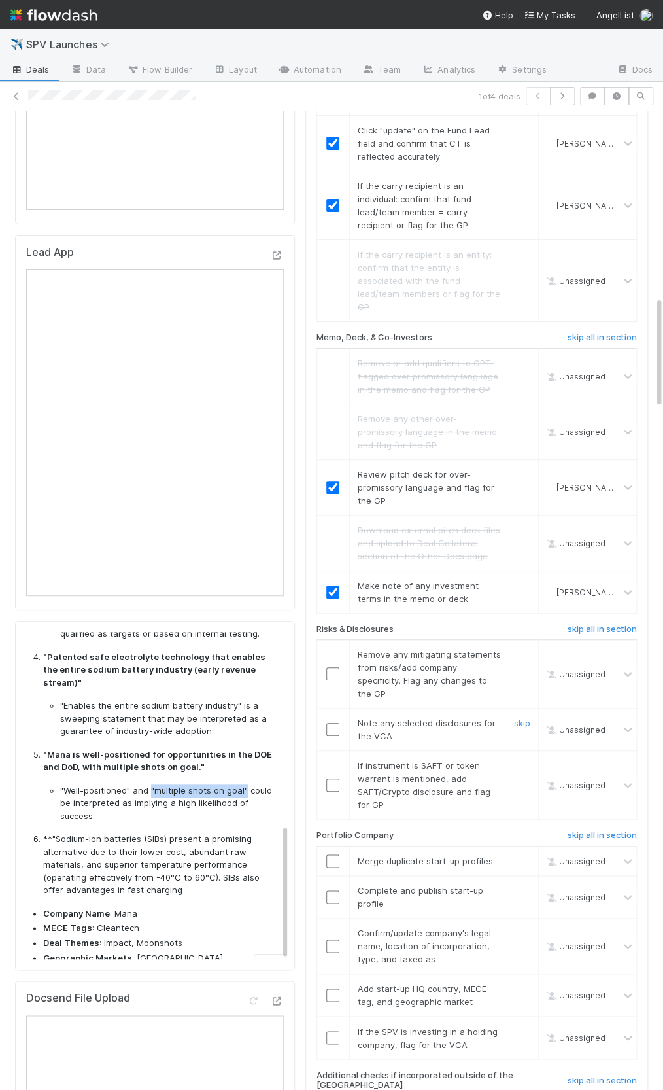
scroll to position [1622, 0]
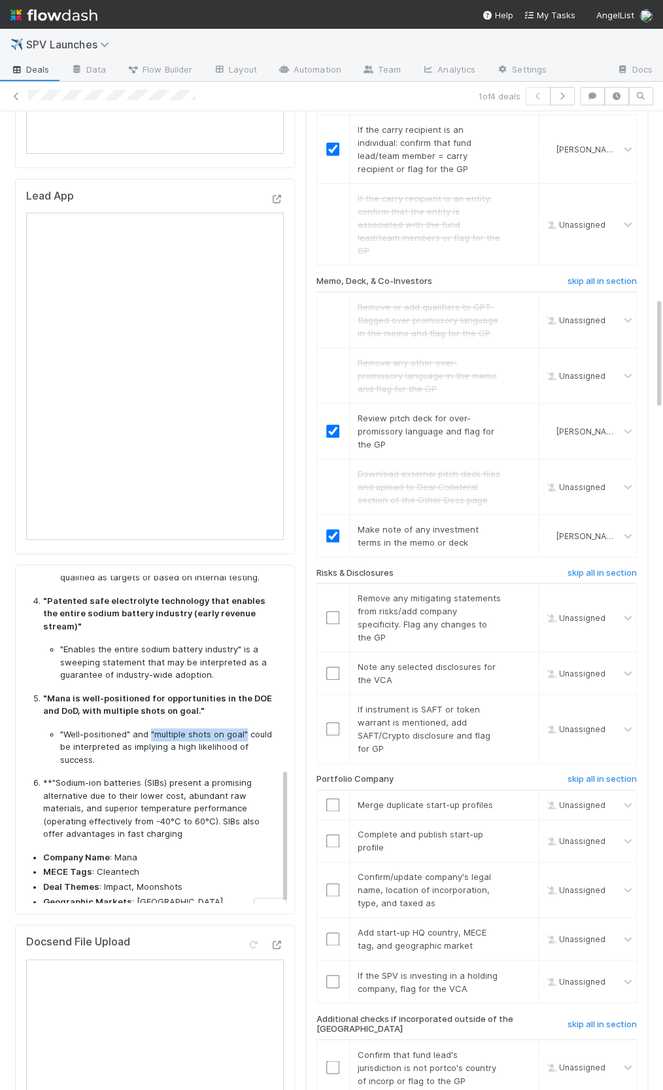
click at [330, 667] on input "checkbox" at bounding box center [332, 673] width 13 height 13
click at [519, 593] on link "skip" at bounding box center [522, 598] width 16 height 10
click at [523, 704] on link "skip" at bounding box center [522, 709] width 16 height 10
click at [517, 593] on link "undo" at bounding box center [520, 598] width 20 height 10
drag, startPoint x: 517, startPoint y: 535, endPoint x: 514, endPoint y: 597, distance: 61.6
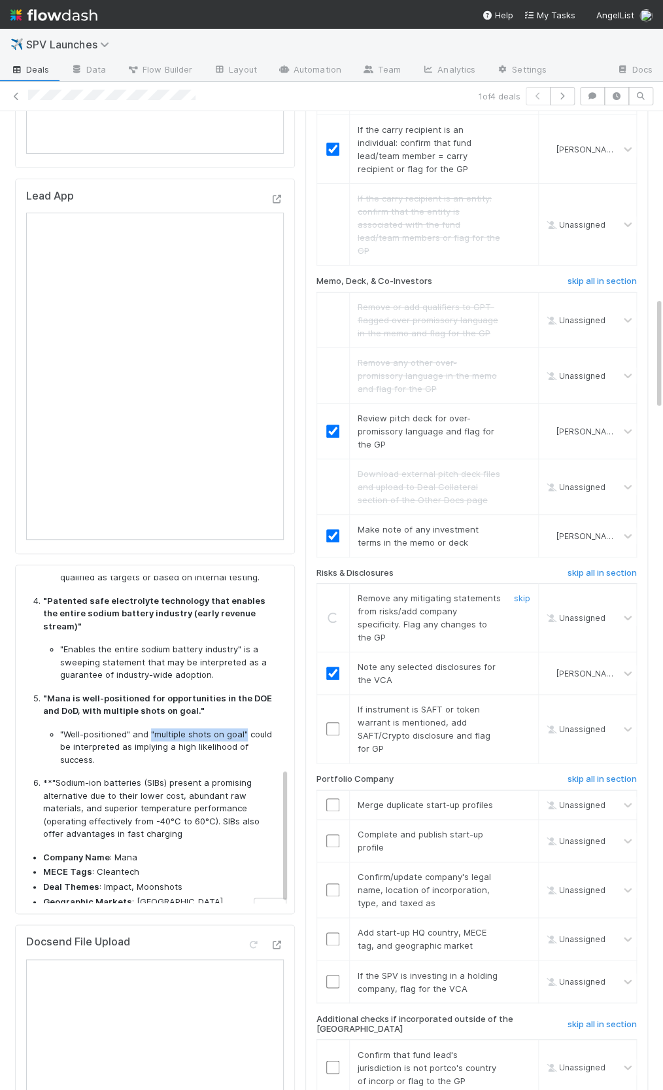
click at [517, 593] on link "skip" at bounding box center [522, 598] width 16 height 10
click at [525, 704] on link "skip" at bounding box center [522, 709] width 16 height 10
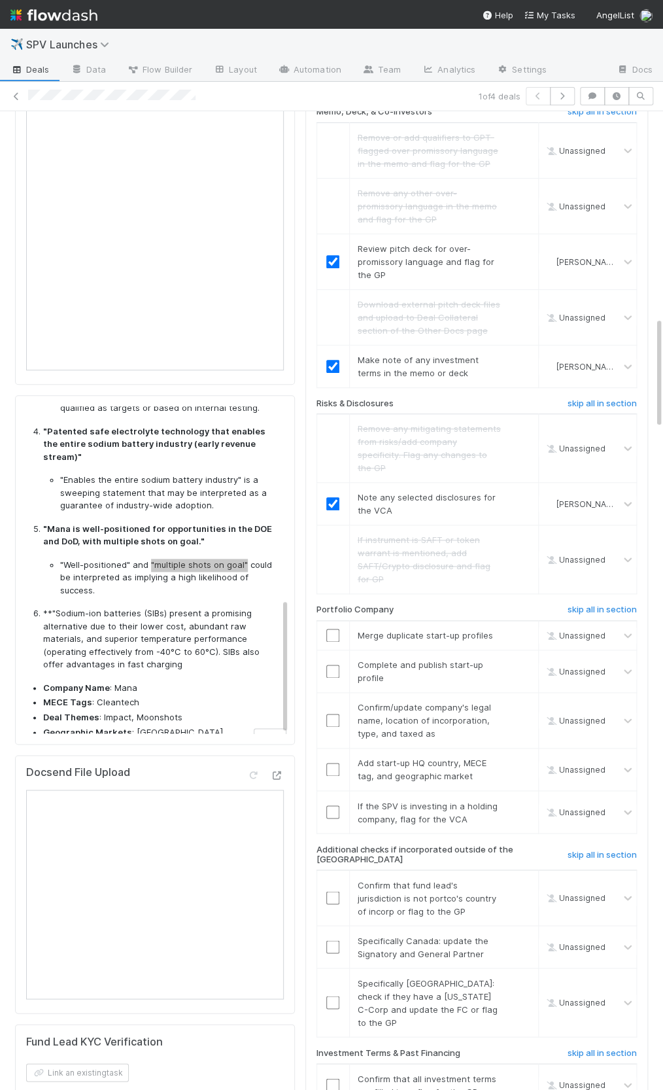
scroll to position [1922, 0]
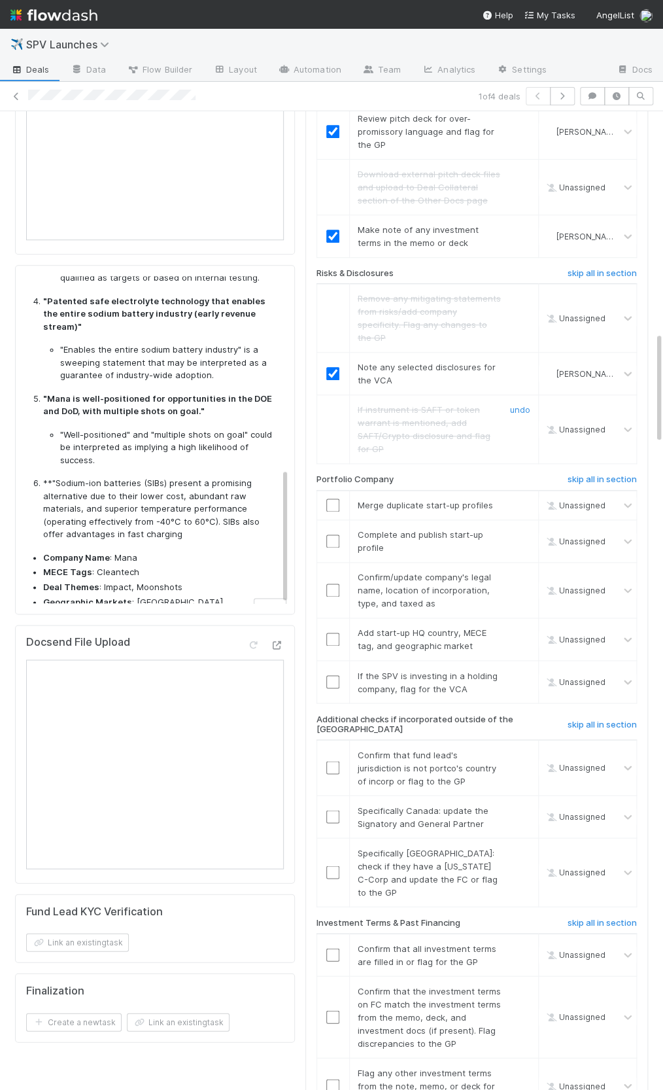
click at [362, 395] on td "If instrument is SAFT or token warrant is mentioned, add SAFT/Crypto disclosure…" at bounding box center [443, 429] width 189 height 69
click at [332, 498] on input "checkbox" at bounding box center [332, 504] width 13 height 13
click at [333, 534] on input "checkbox" at bounding box center [332, 540] width 13 height 13
checkbox input "true"
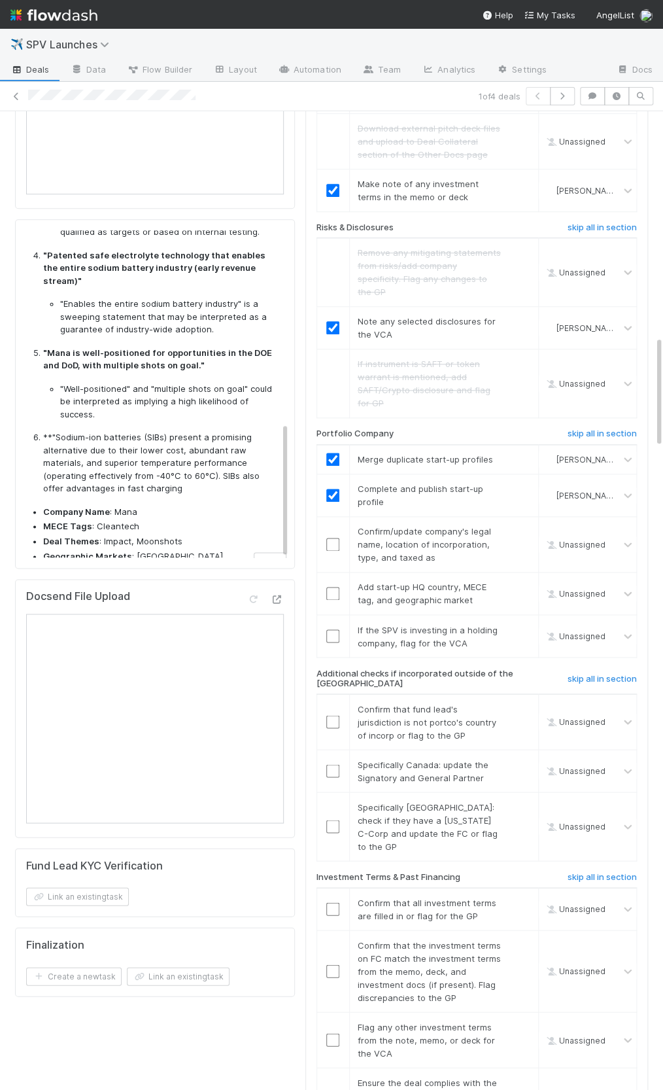
scroll to position [1969, 0]
click at [329, 536] on input "checkbox" at bounding box center [332, 542] width 13 height 13
click at [337, 585] on input "checkbox" at bounding box center [332, 591] width 13 height 13
click at [518, 623] on link "skip" at bounding box center [522, 628] width 16 height 10
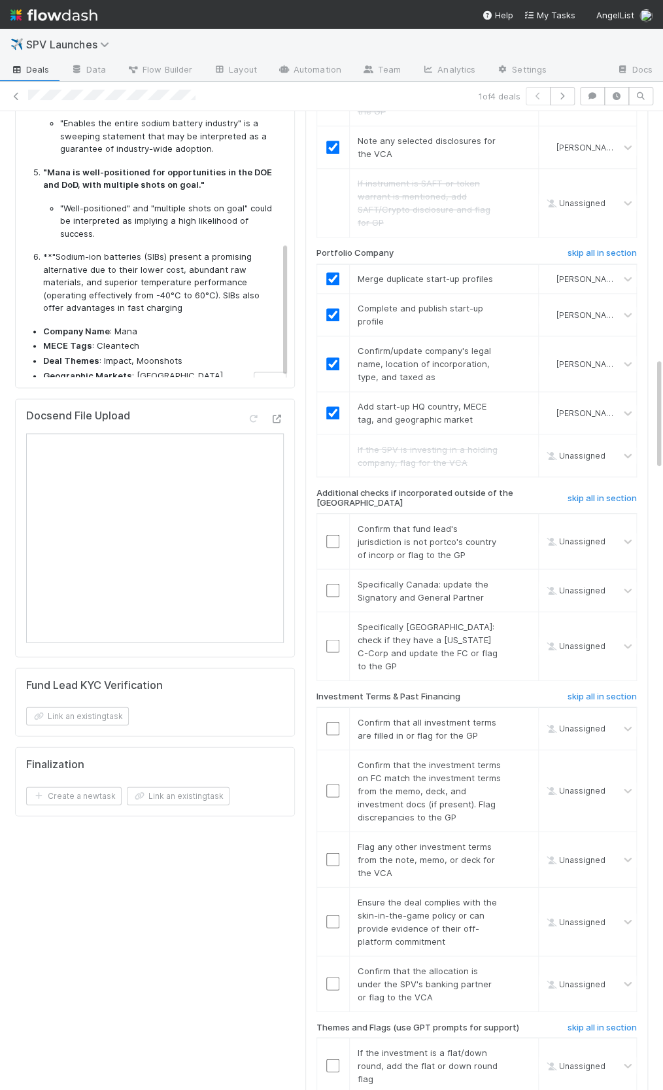
drag, startPoint x: 599, startPoint y: 420, endPoint x: 542, endPoint y: 469, distance: 74.6
click at [599, 493] on h6 "skip all in section" at bounding box center [602, 498] width 69 height 10
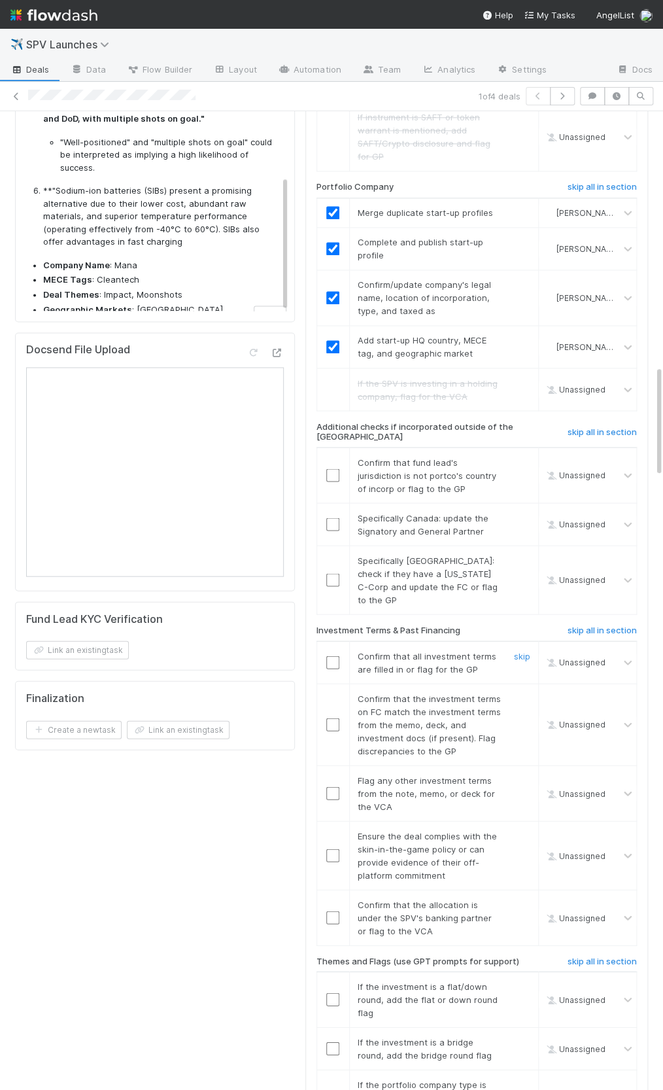
scroll to position [2303, 0]
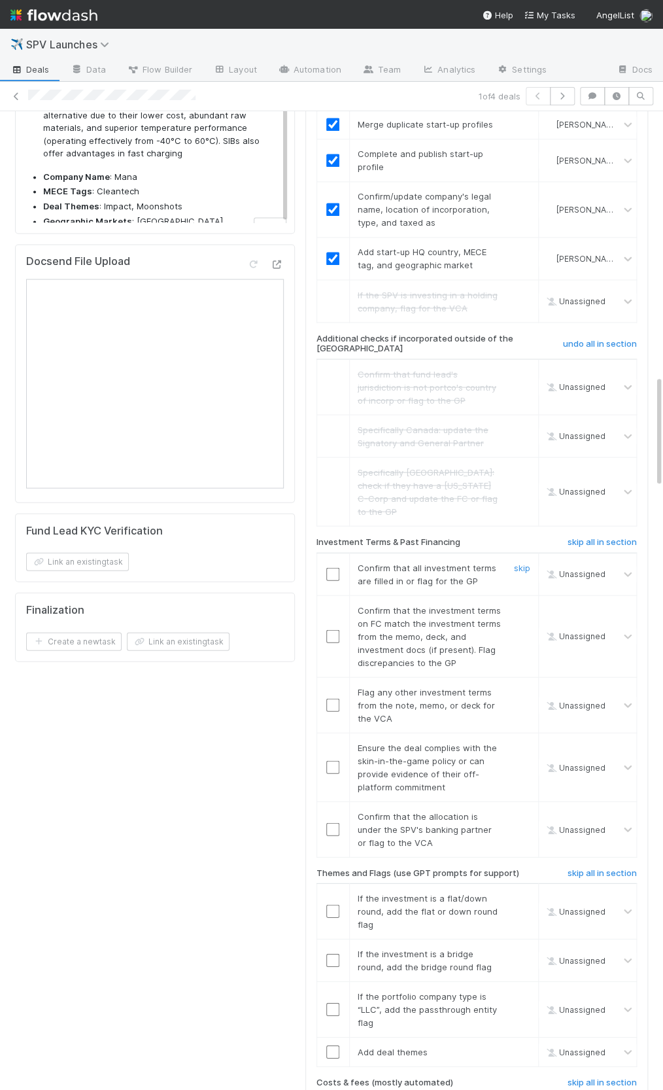
click at [338, 567] on input "checkbox" at bounding box center [332, 573] width 13 height 13
click at [330, 629] on input "checkbox" at bounding box center [332, 635] width 13 height 13
click at [518, 686] on link "skip" at bounding box center [522, 691] width 16 height 10
click at [331, 629] on input "checkbox" at bounding box center [332, 635] width 13 height 13
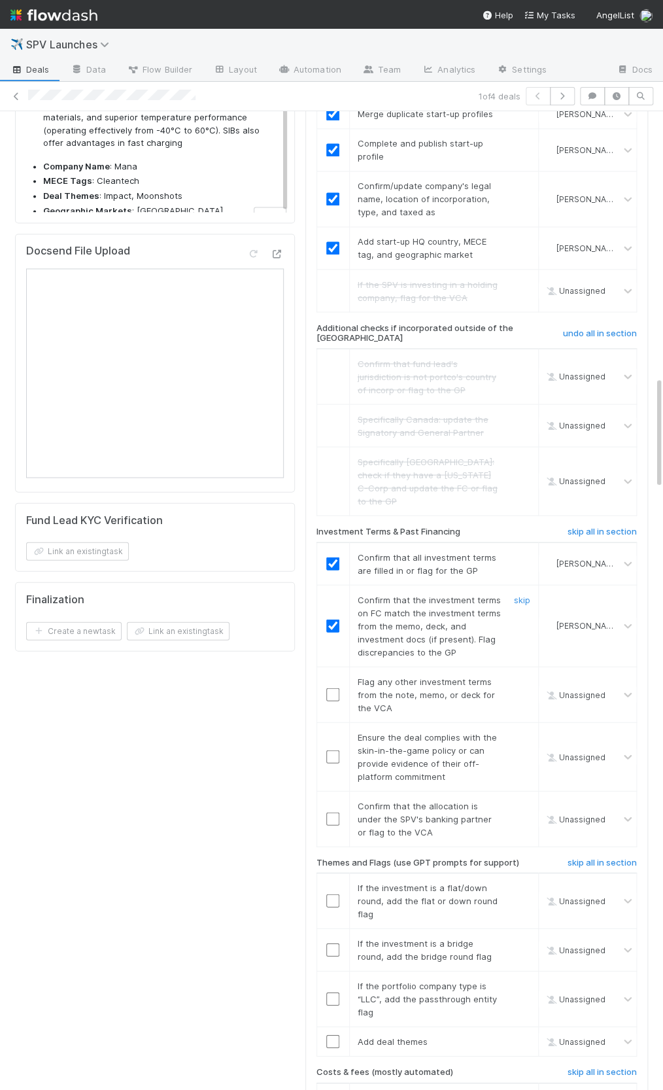
scroll to position [2314, 0]
click at [523, 674] on link "skip" at bounding box center [522, 679] width 16 height 10
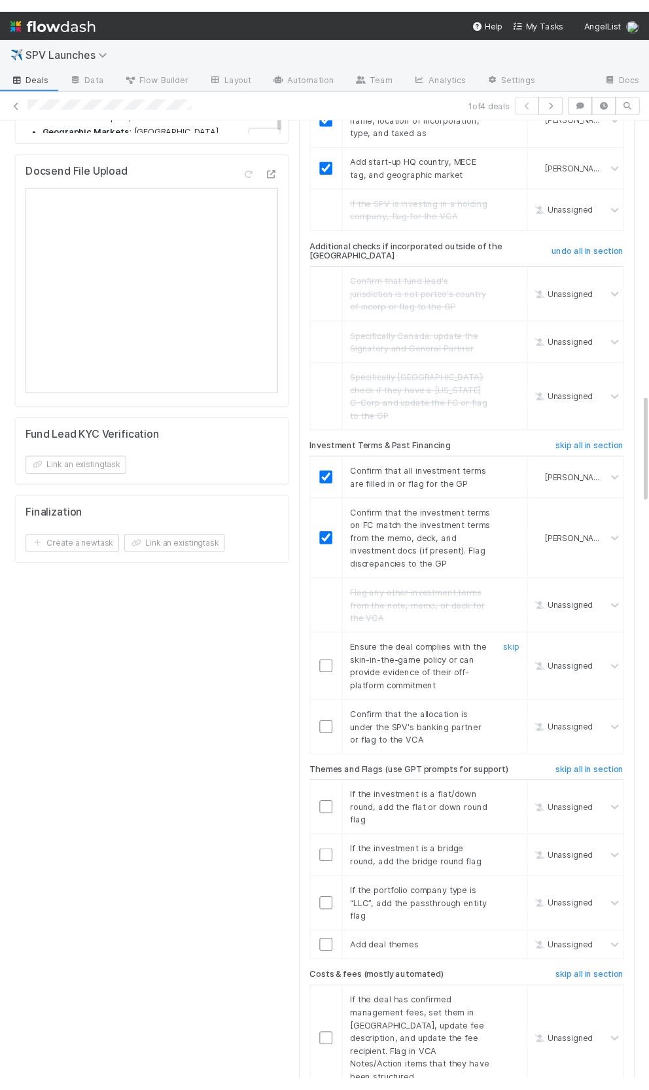
scroll to position [2436, 0]
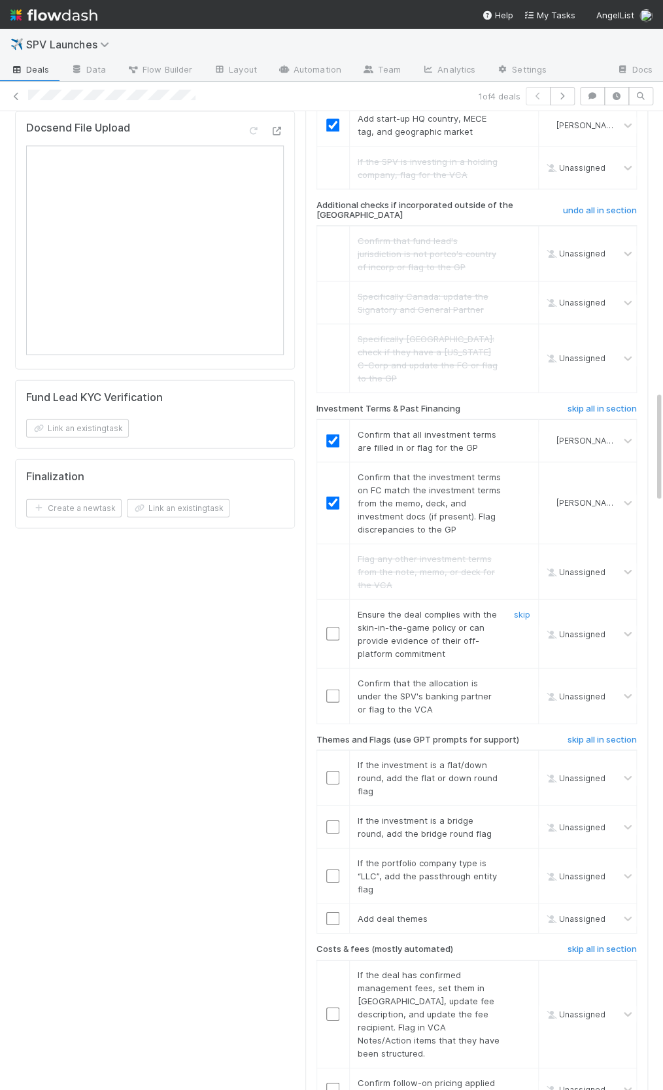
click at [337, 627] on input "checkbox" at bounding box center [332, 633] width 13 height 13
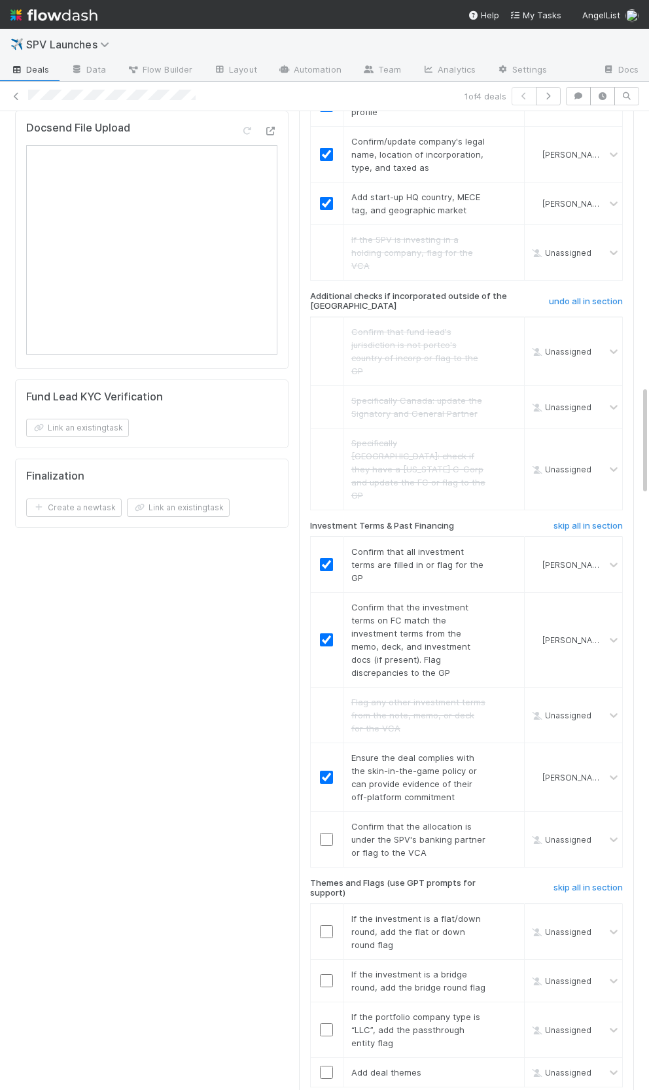
scroll to position [2449, 0]
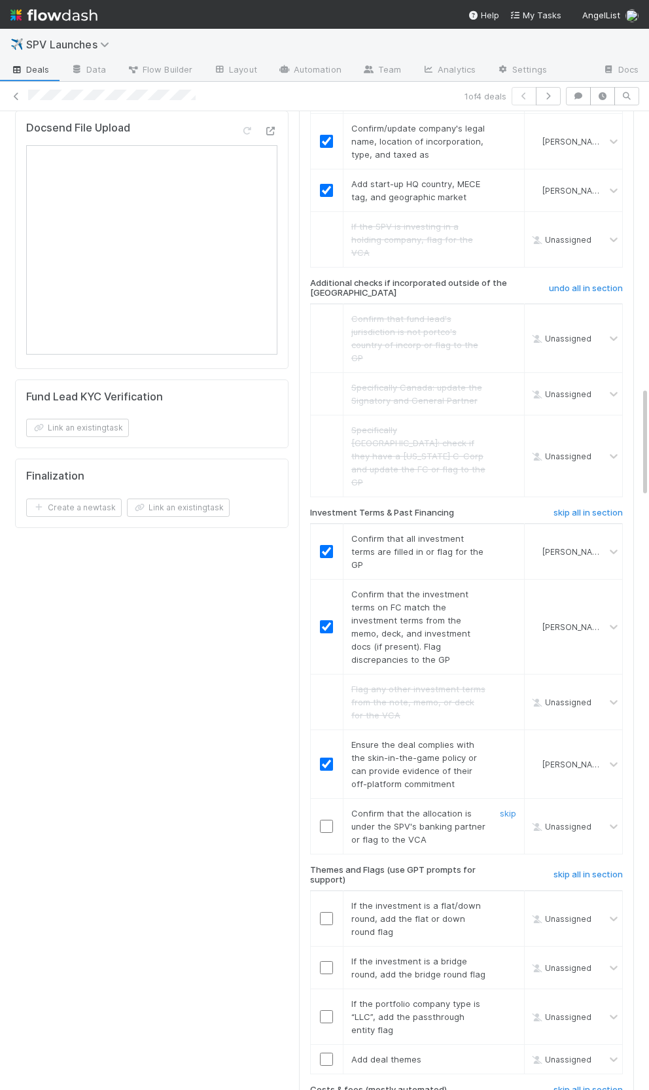
click at [323, 820] on input "checkbox" at bounding box center [326, 826] width 13 height 13
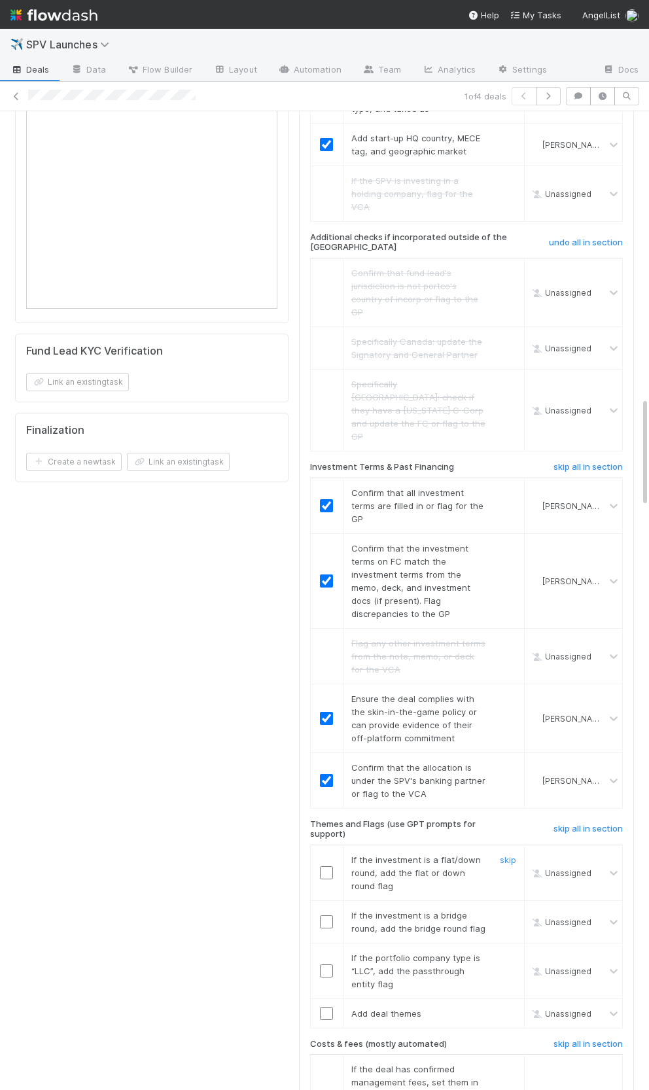
scroll to position [2539, 0]
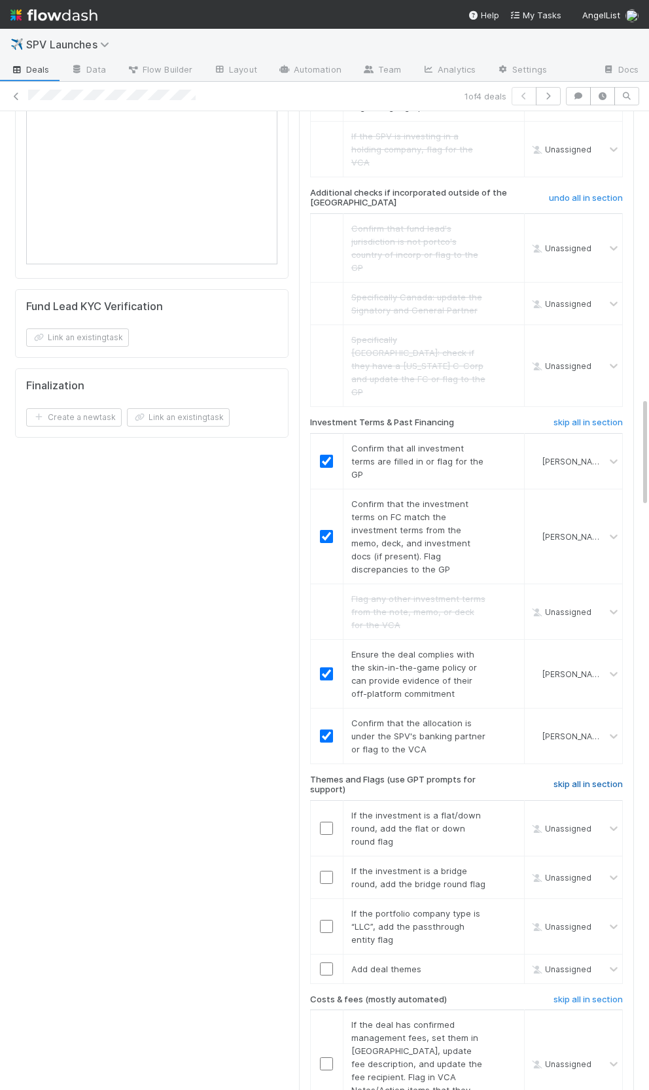
click at [566, 779] on link "skip all in section" at bounding box center [587, 787] width 69 height 16
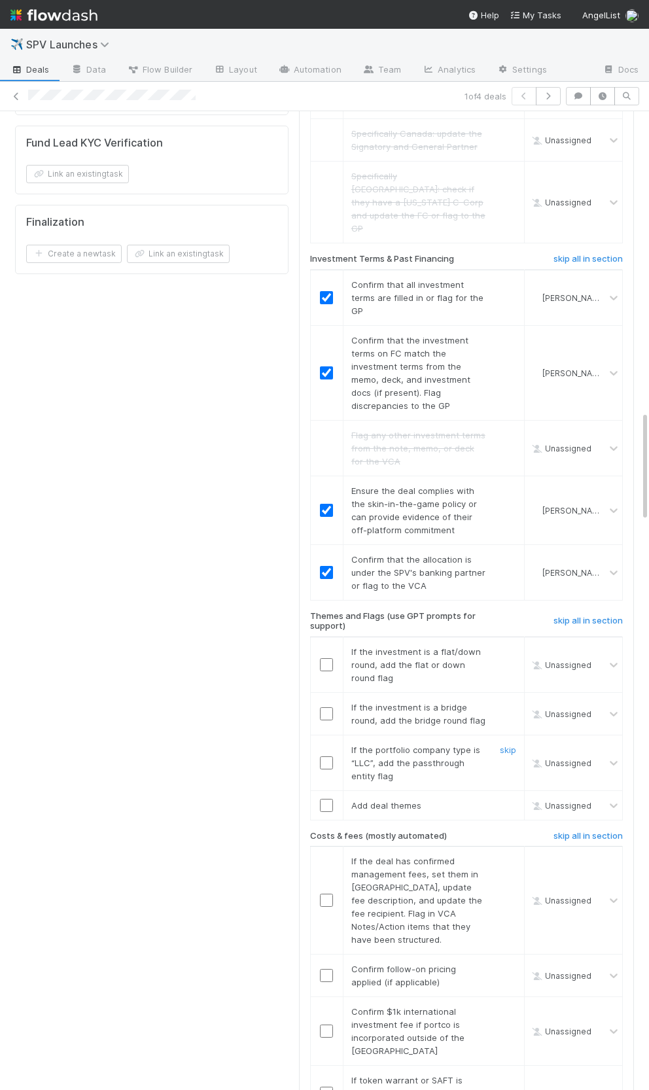
scroll to position [2715, 0]
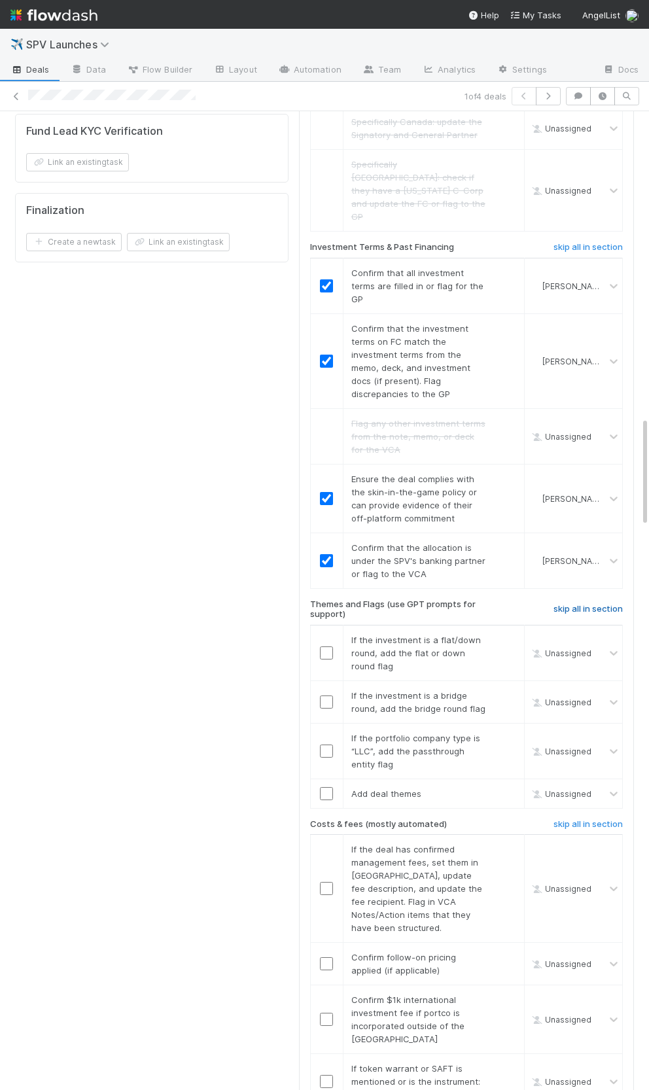
click at [563, 604] on h6 "skip all in section" at bounding box center [587, 609] width 69 height 10
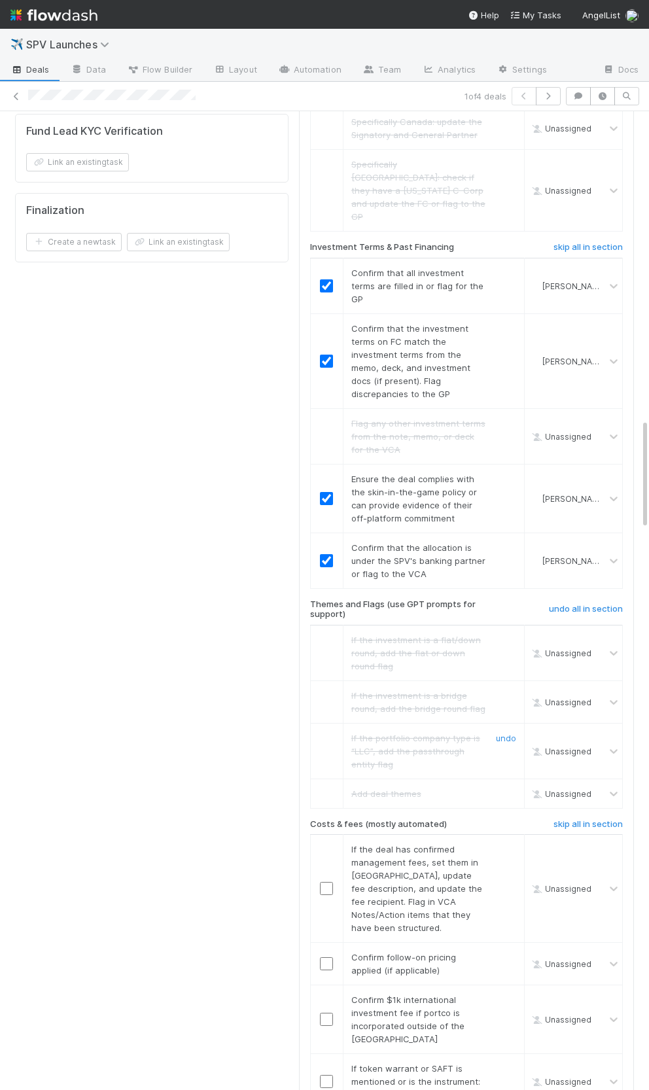
scroll to position [2842, 0]
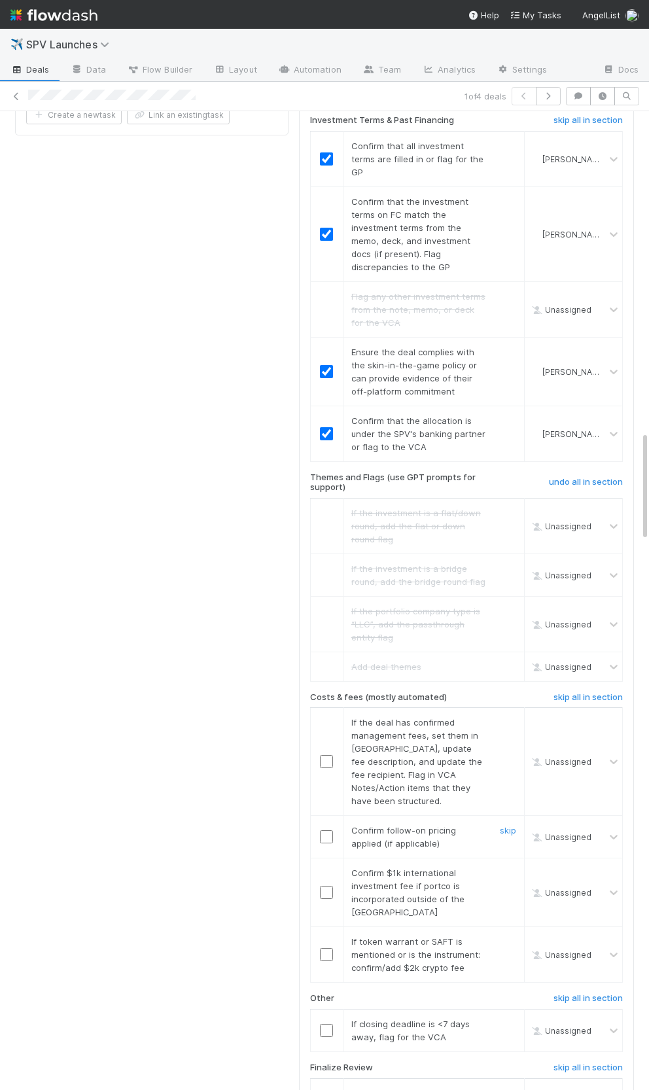
click at [328, 830] on input "checkbox" at bounding box center [326, 836] width 13 height 13
click at [505, 867] on link "skip" at bounding box center [508, 872] width 16 height 10
drag, startPoint x: 513, startPoint y: 581, endPoint x: 510, endPoint y: 639, distance: 58.3
click at [512, 717] on link "skip" at bounding box center [508, 722] width 16 height 10
click at [512, 936] on link "skip" at bounding box center [508, 941] width 16 height 10
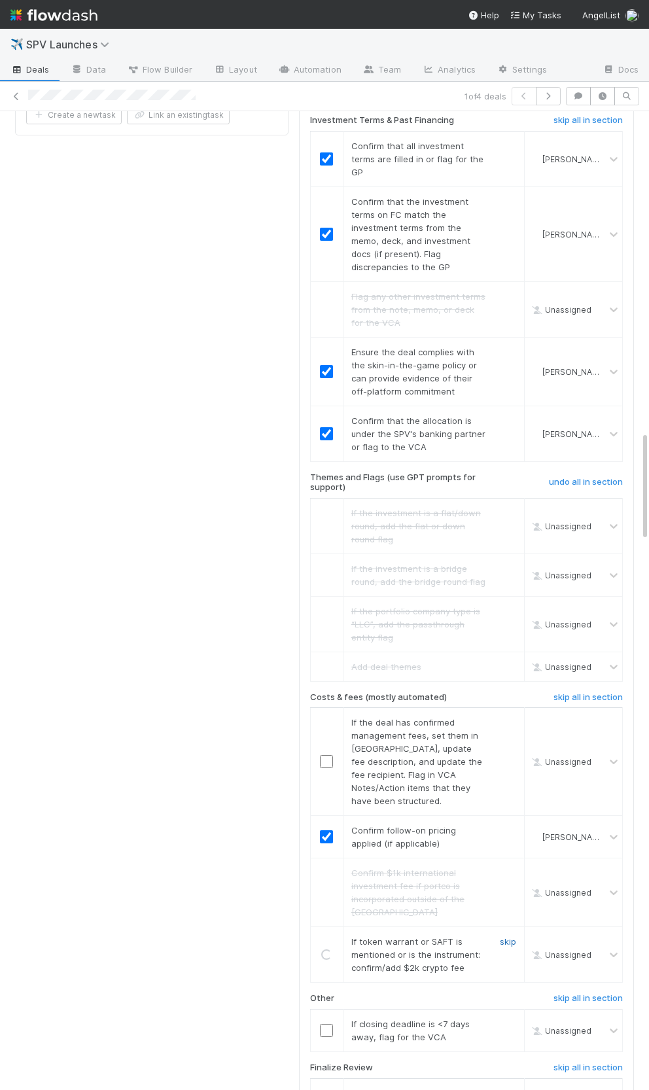
scroll to position [2975, 0]
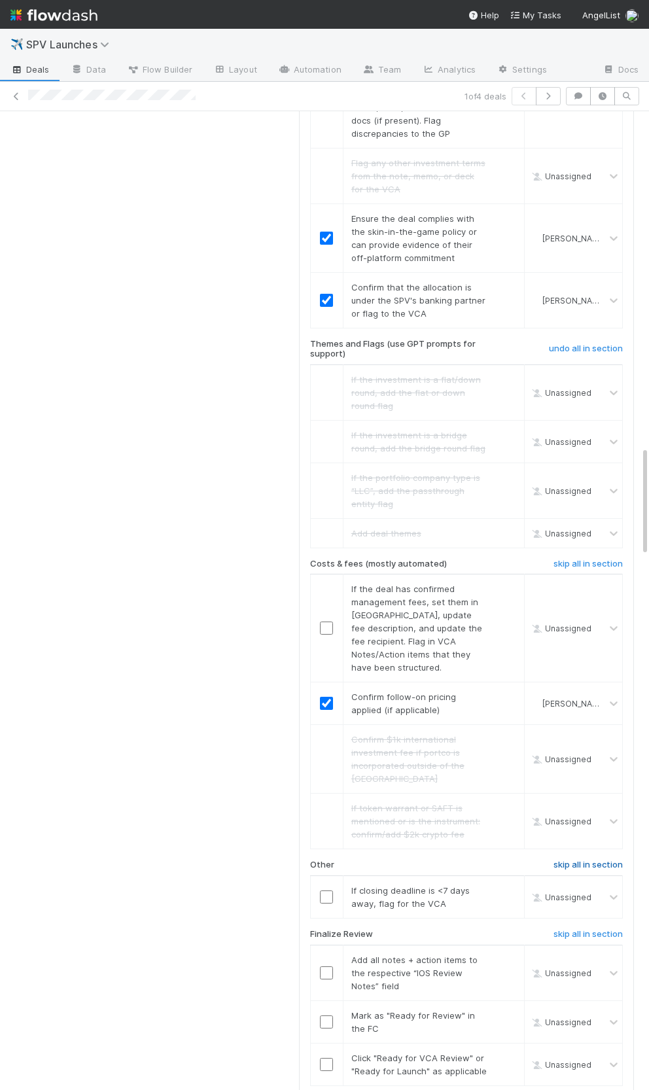
click at [600, 860] on h6 "skip all in section" at bounding box center [587, 865] width 69 height 10
click at [321, 966] on input "checkbox" at bounding box center [326, 972] width 13 height 13
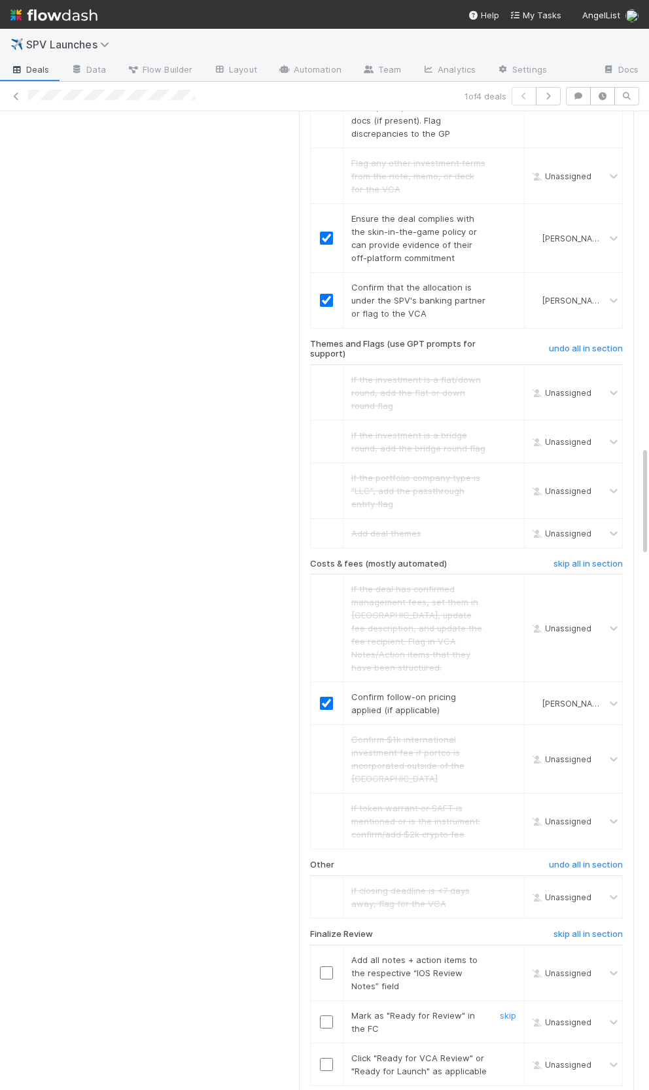
click at [324, 1015] on input "checkbox" at bounding box center [326, 1021] width 13 height 13
drag, startPoint x: 323, startPoint y: 896, endPoint x: 324, endPoint y: 868, distance: 28.2
click at [323, 1058] on input "checkbox" at bounding box center [326, 1064] width 13 height 13
click at [326, 945] on td at bounding box center [326, 973] width 33 height 56
click at [326, 966] on input "checkbox" at bounding box center [326, 972] width 13 height 13
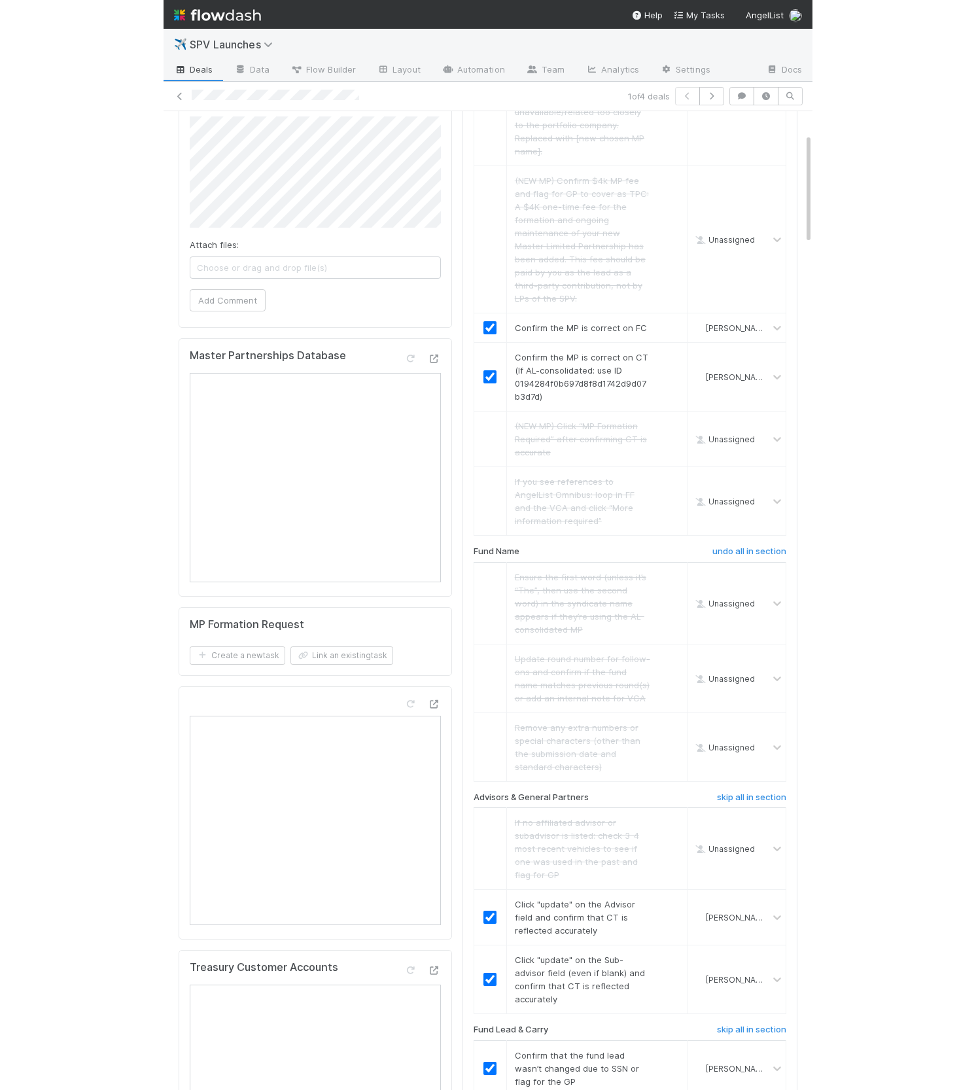
scroll to position [0, 0]
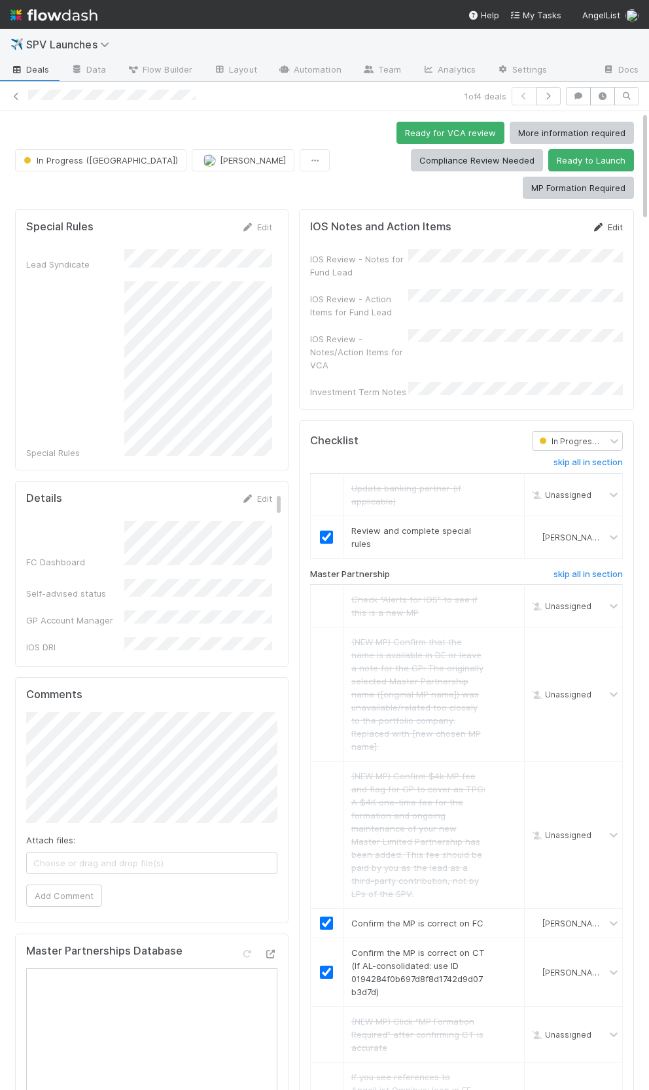
click at [615, 222] on link "Edit" at bounding box center [607, 227] width 31 height 10
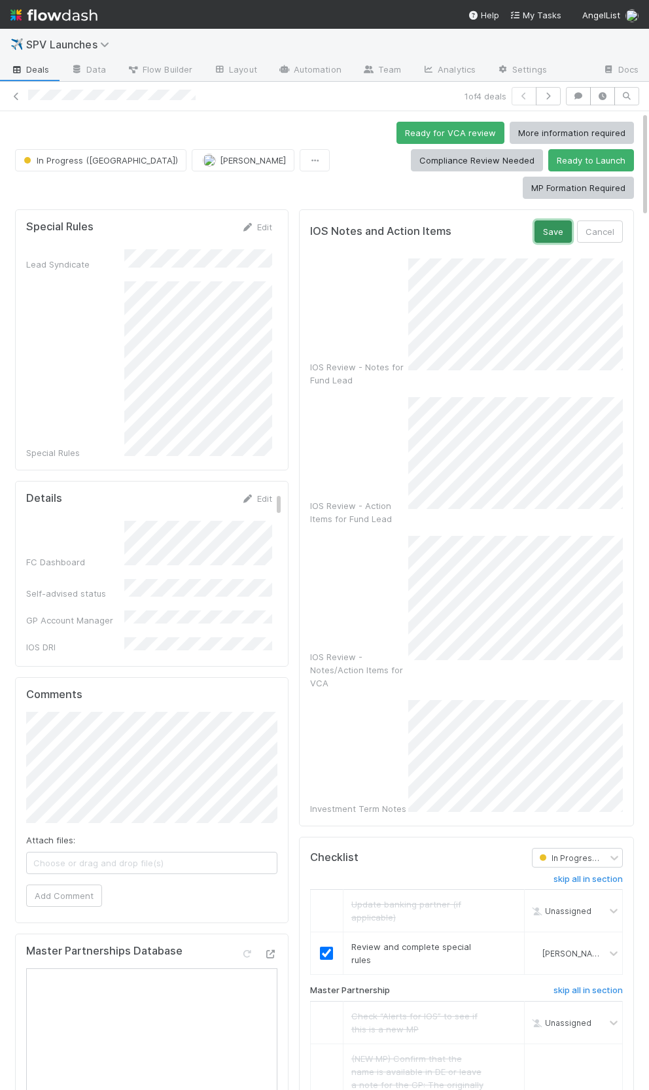
click at [561, 220] on button "Save" at bounding box center [552, 231] width 37 height 22
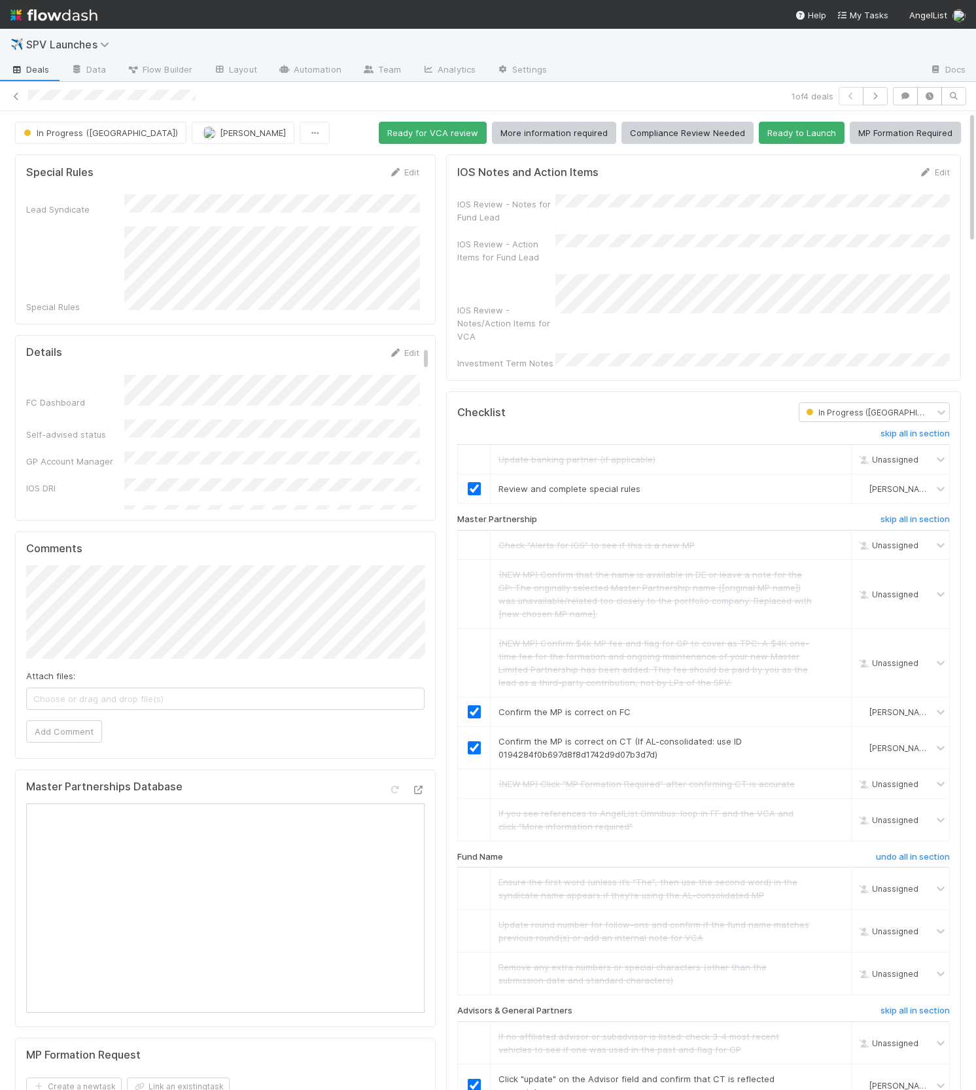
scroll to position [283, 0]
click at [803, 135] on button "Ready to Launch" at bounding box center [802, 133] width 86 height 22
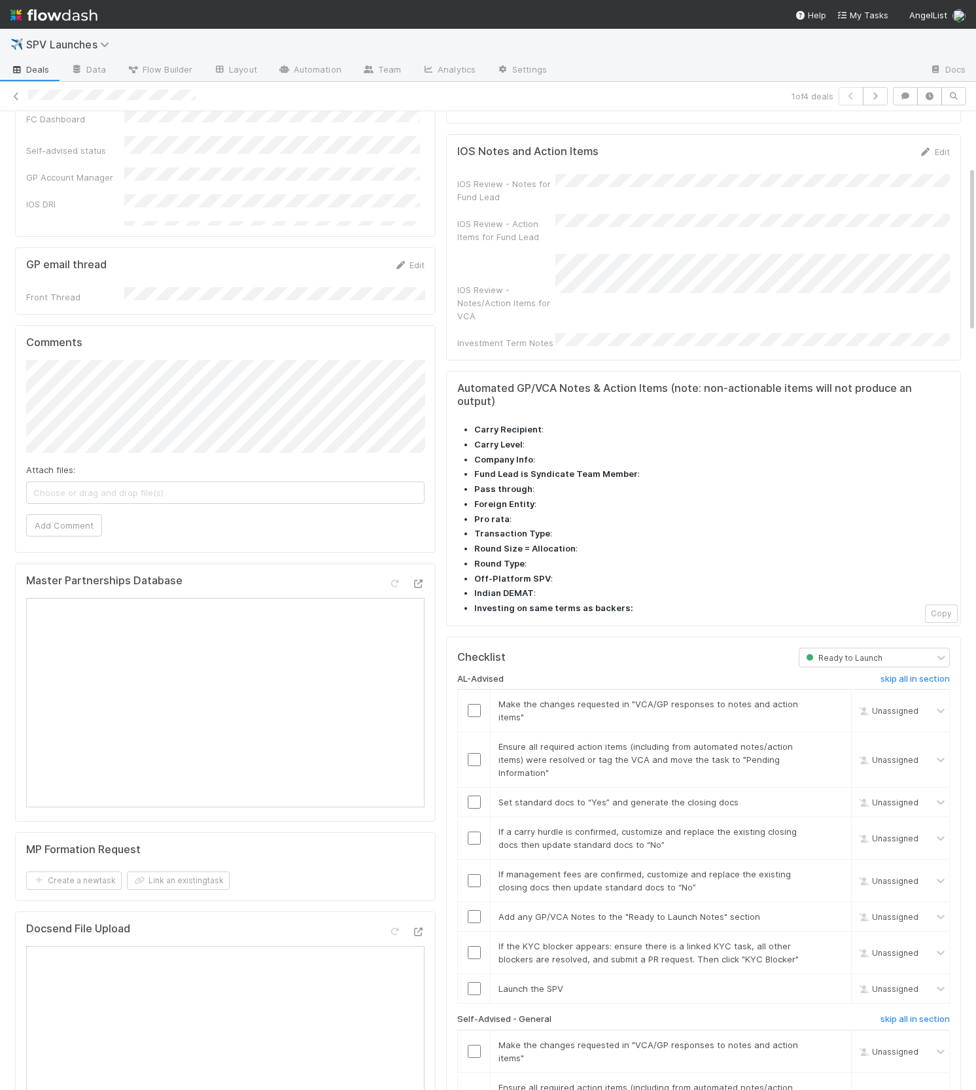
scroll to position [377, 0]
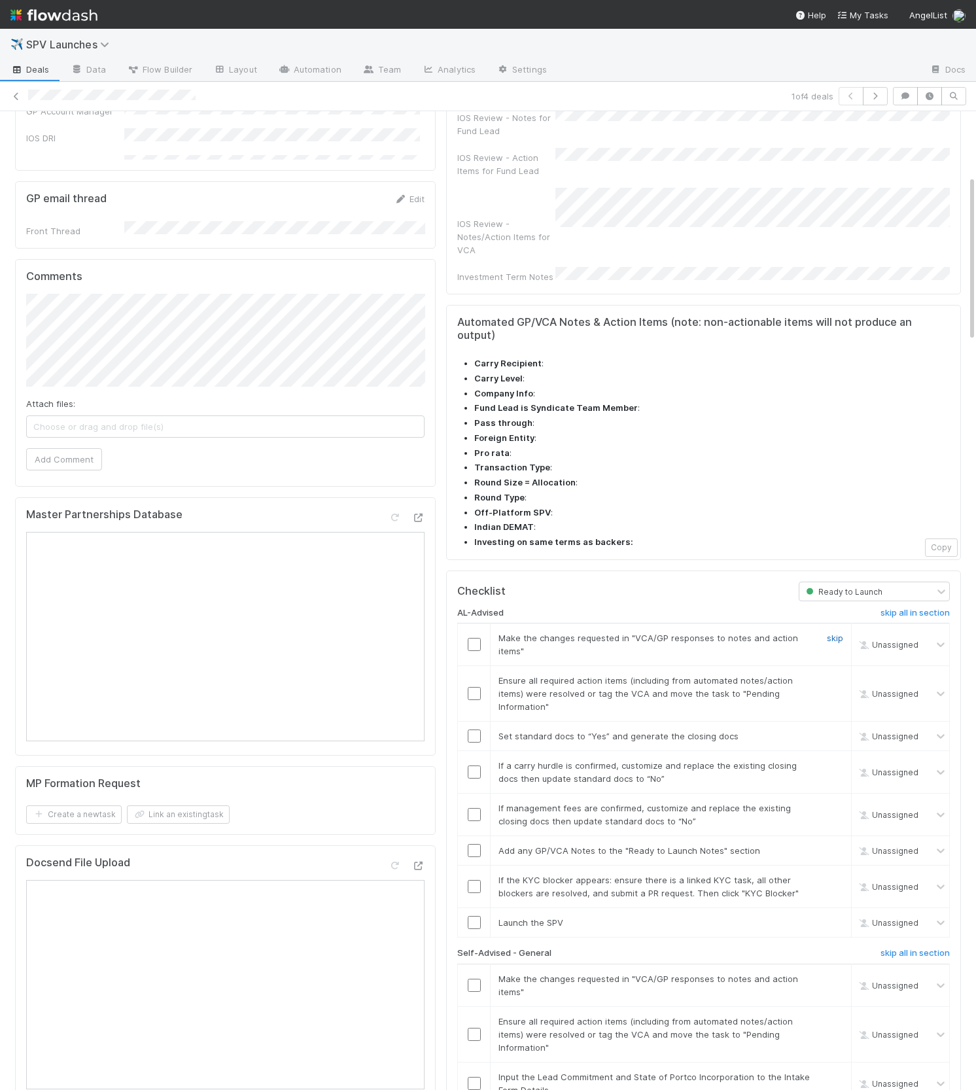
drag, startPoint x: 838, startPoint y: 517, endPoint x: 831, endPoint y: 513, distance: 7.6
click at [838, 633] on link "skip" at bounding box center [835, 638] width 16 height 10
click at [835, 675] on link "skip" at bounding box center [835, 680] width 16 height 10
click at [473, 729] on input "checkbox" at bounding box center [474, 735] width 13 height 13
click at [830, 760] on link "skip" at bounding box center [835, 765] width 16 height 10
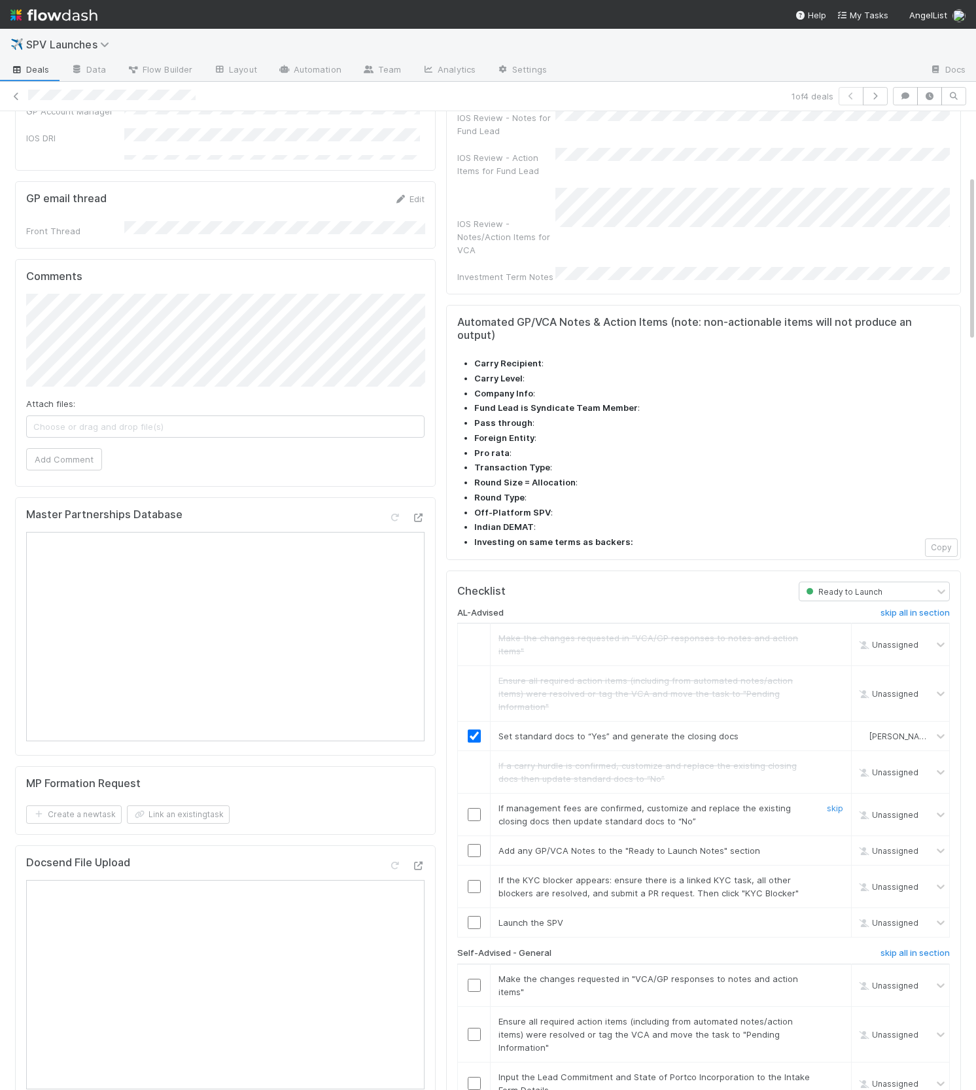
click at [839, 801] on div "skip" at bounding box center [833, 814] width 39 height 26
click at [838, 803] on link "skip" at bounding box center [835, 808] width 16 height 10
click at [475, 845] on input "checkbox" at bounding box center [474, 851] width 13 height 13
click at [826, 875] on div "skip" at bounding box center [833, 888] width 39 height 26
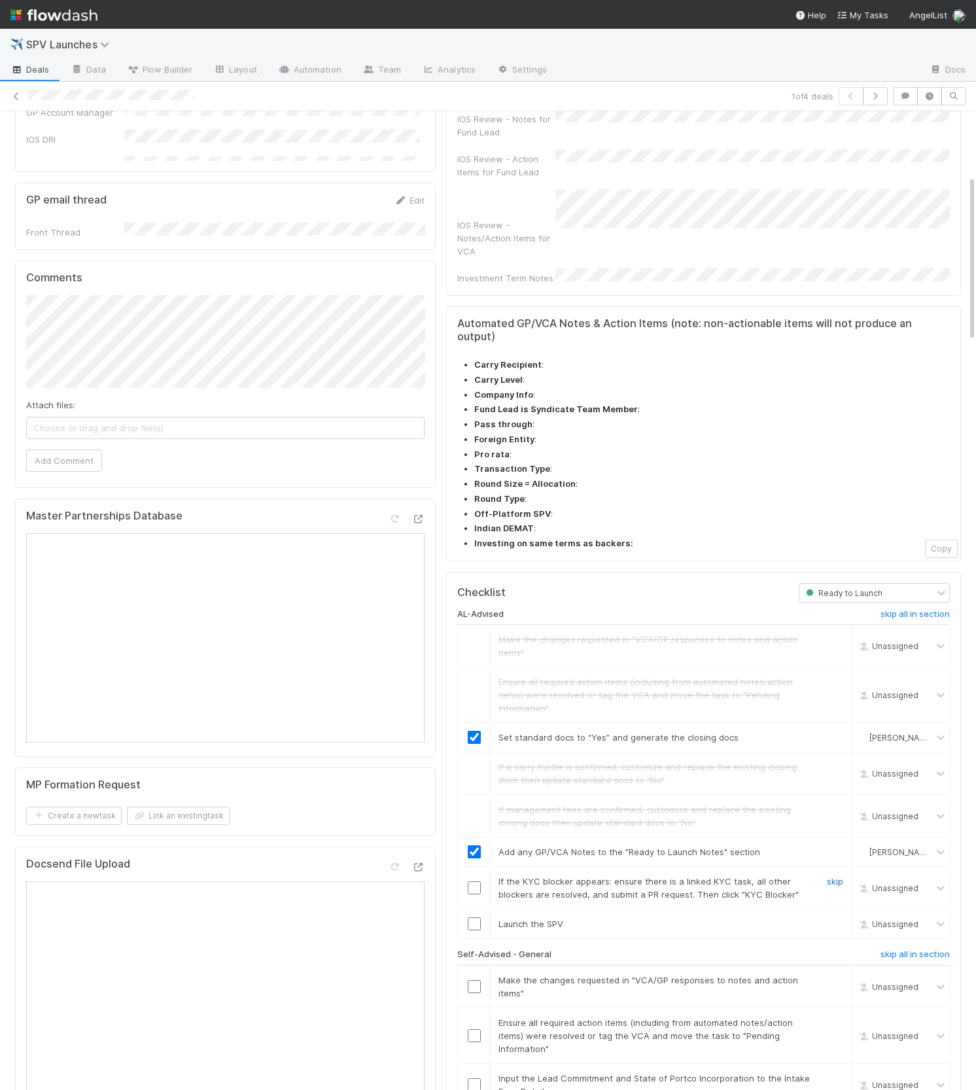
click at [828, 876] on link "skip" at bounding box center [835, 881] width 16 height 10
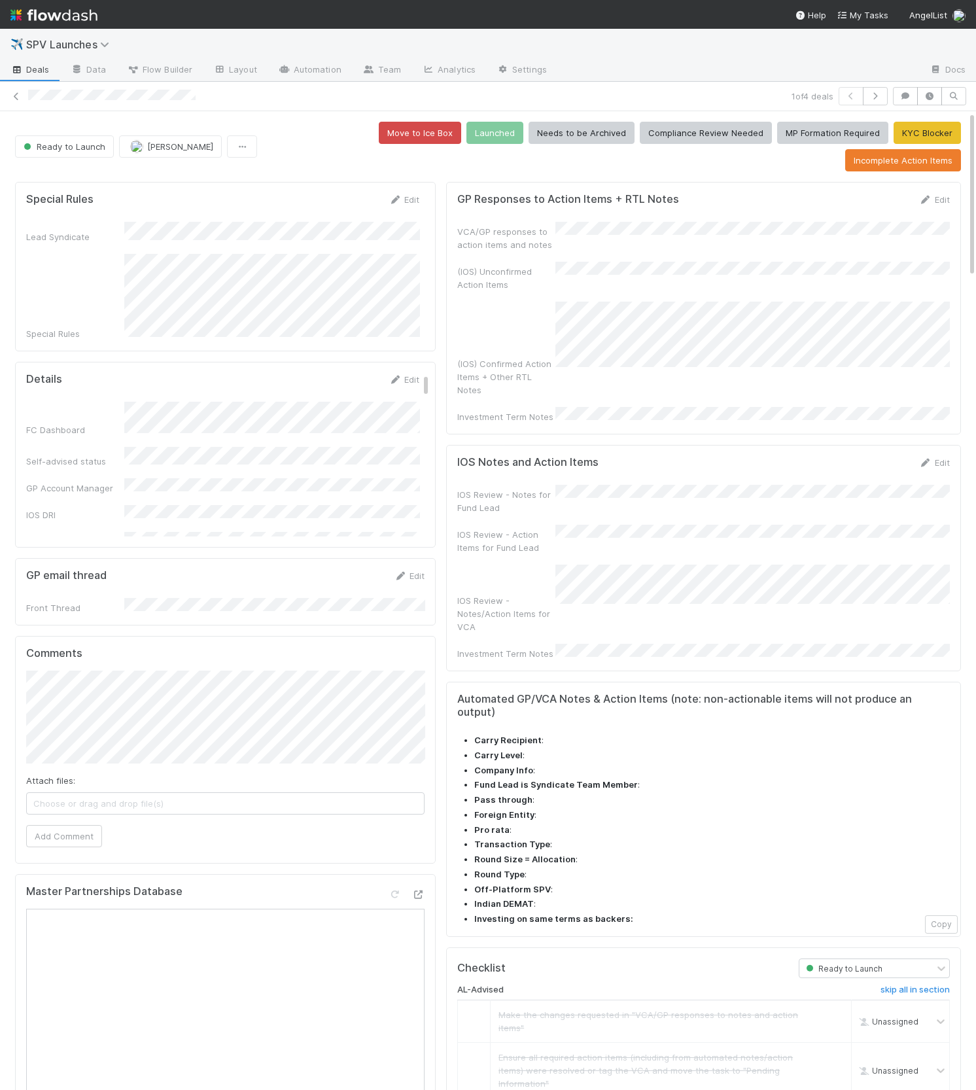
click at [759, 485] on div "IOS Review - Notes for Fund Lead" at bounding box center [703, 499] width 493 height 29
click at [939, 193] on div "Edit" at bounding box center [934, 199] width 31 height 13
click at [936, 194] on link "Edit" at bounding box center [934, 199] width 31 height 10
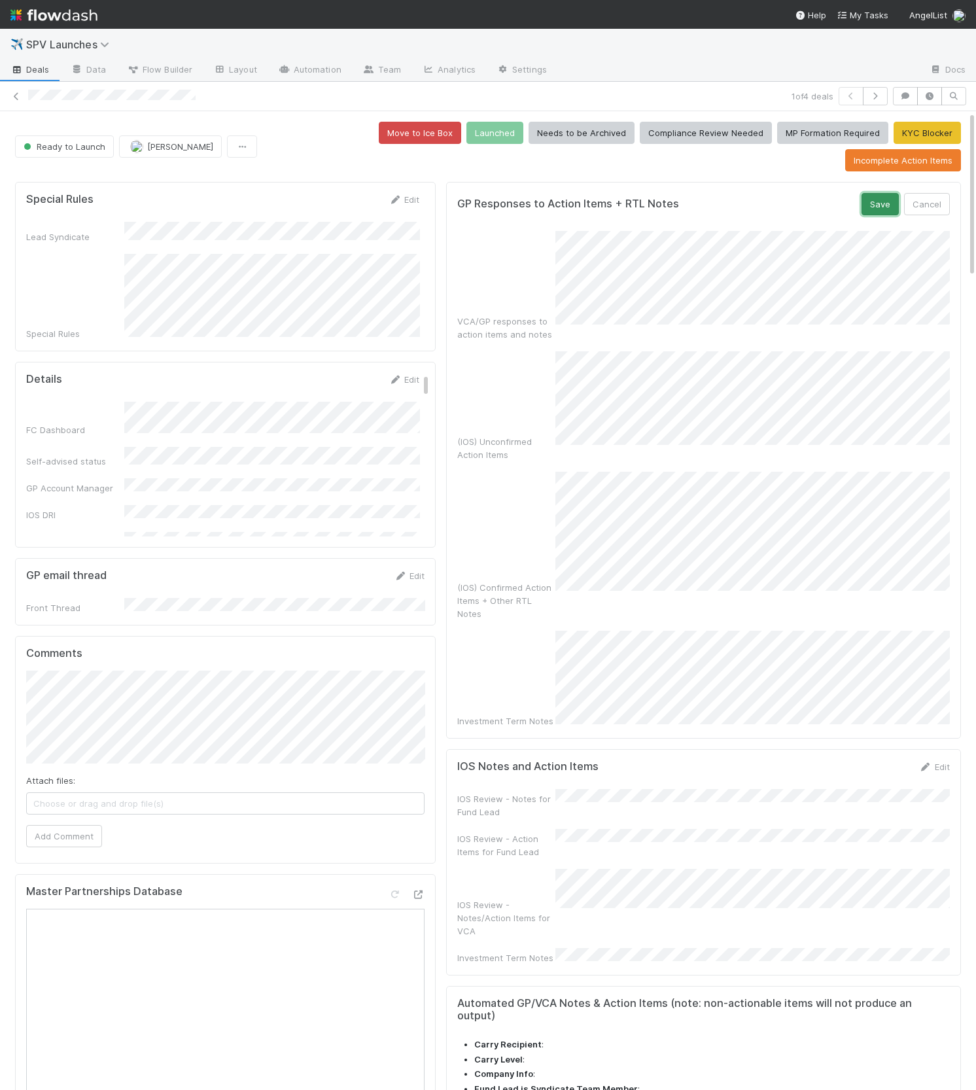
click at [875, 193] on button "Save" at bounding box center [880, 204] width 37 height 22
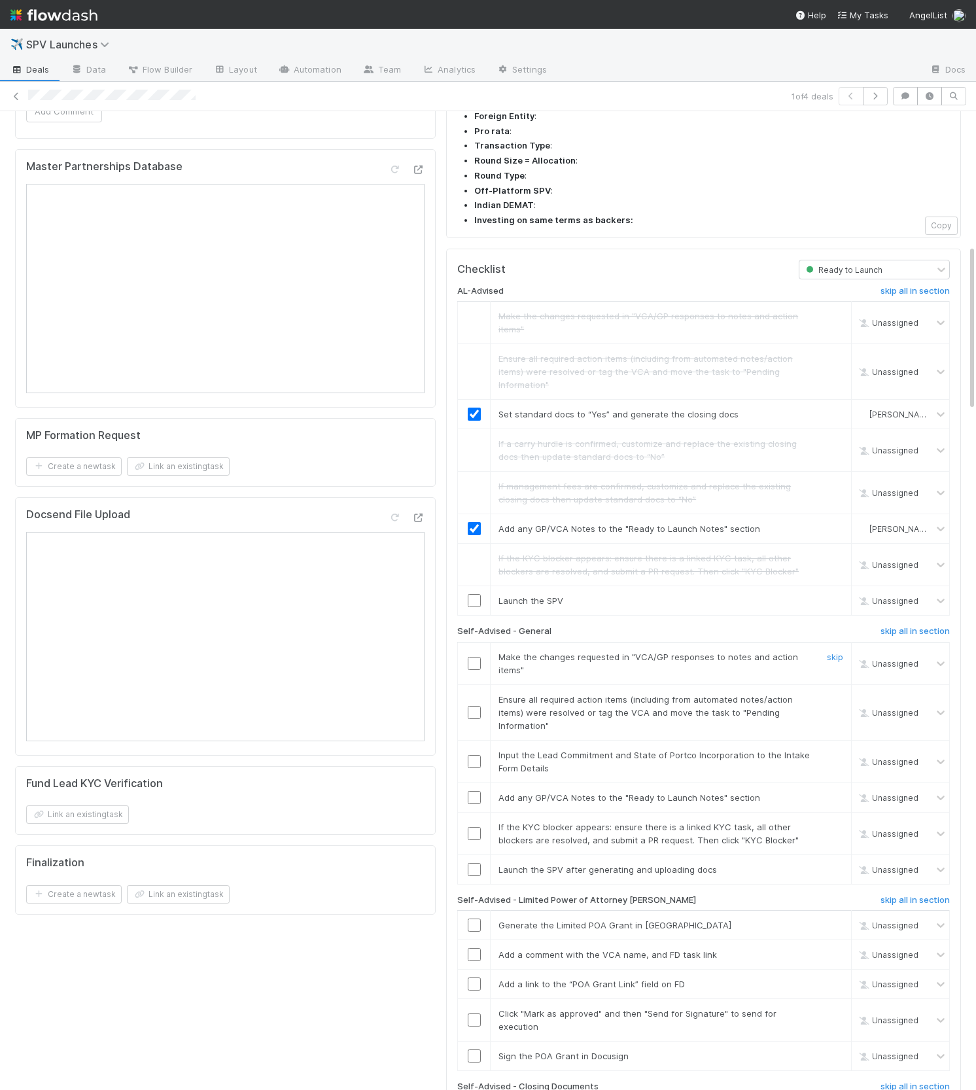
scroll to position [850, 0]
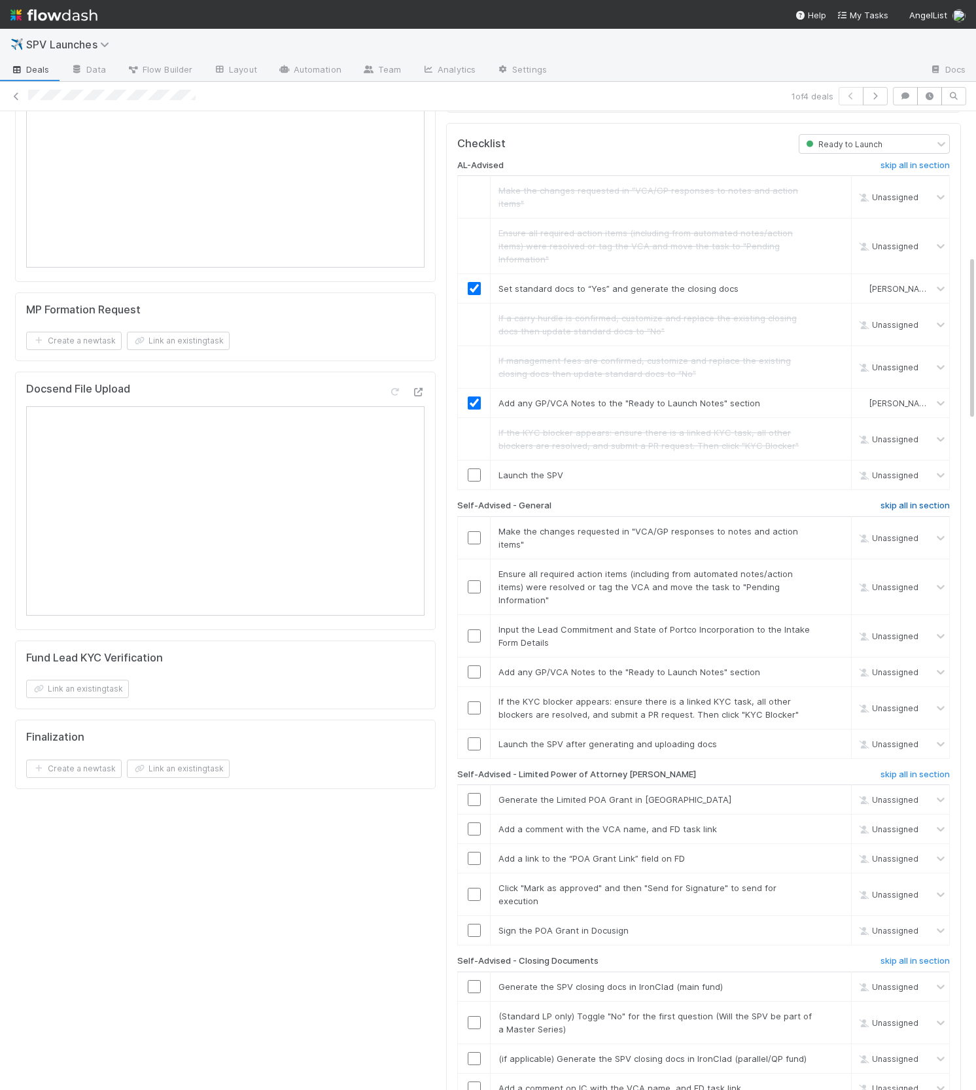
drag, startPoint x: 896, startPoint y: 368, endPoint x: 905, endPoint y: 497, distance: 129.8
click at [896, 500] on h6 "skip all in section" at bounding box center [914, 505] width 69 height 10
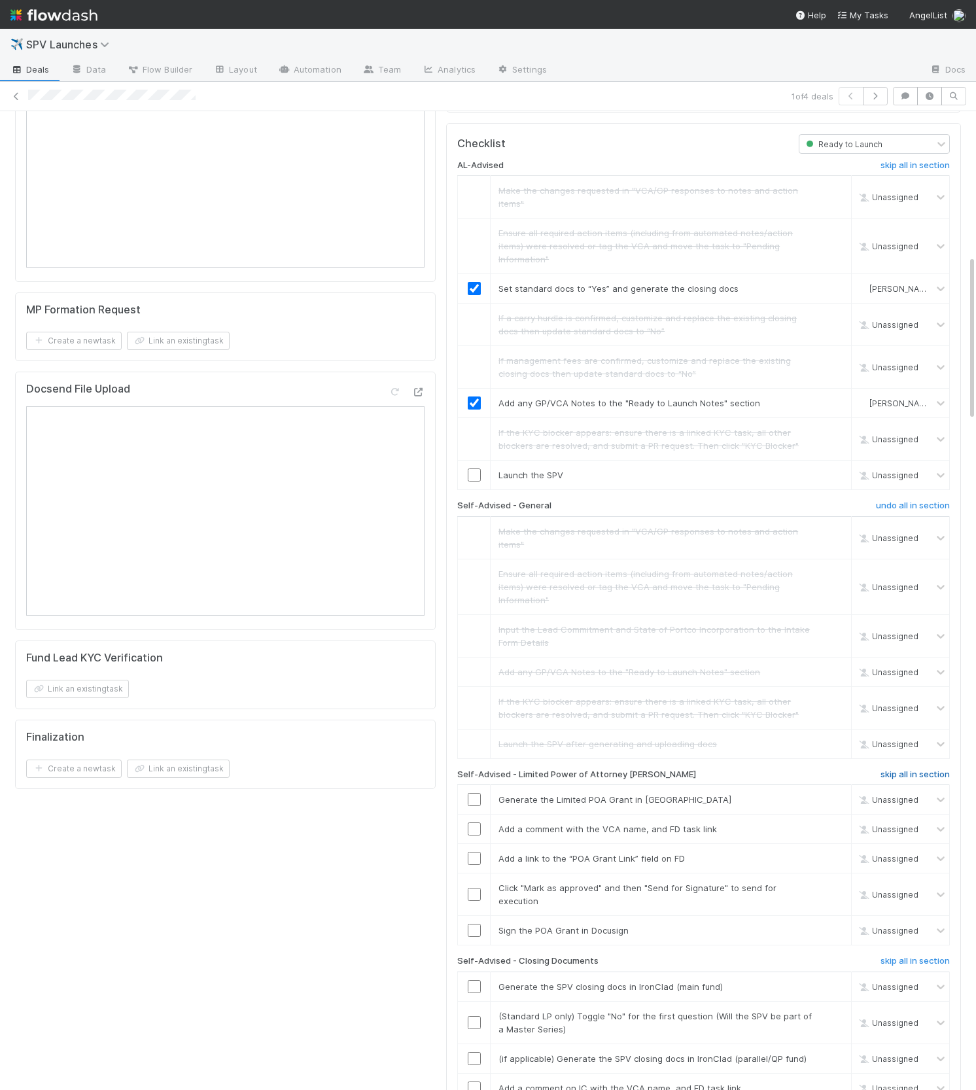
click at [905, 769] on h6 "skip all in section" at bounding box center [914, 774] width 69 height 10
drag, startPoint x: 920, startPoint y: 797, endPoint x: 909, endPoint y: 787, distance: 15.3
click at [920, 956] on h6 "skip all in section" at bounding box center [914, 961] width 69 height 10
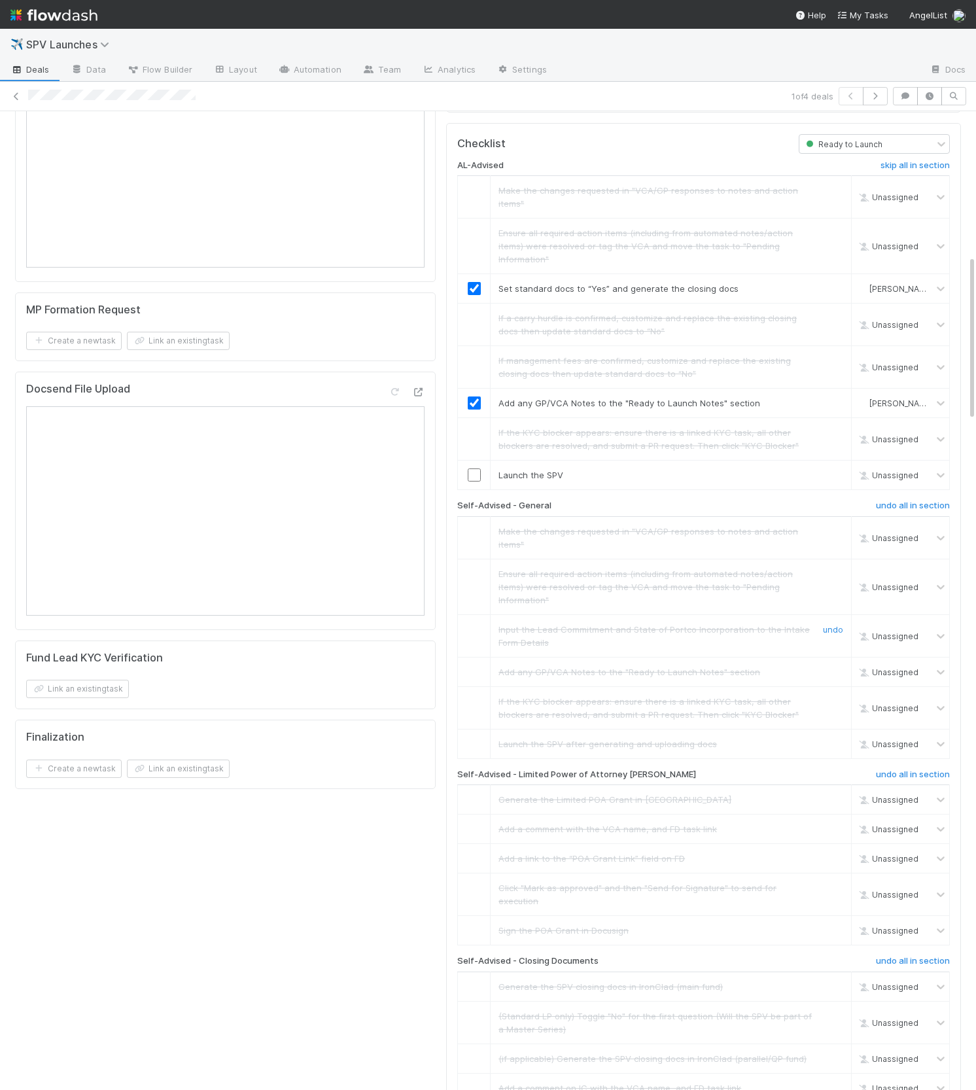
scroll to position [600, 0]
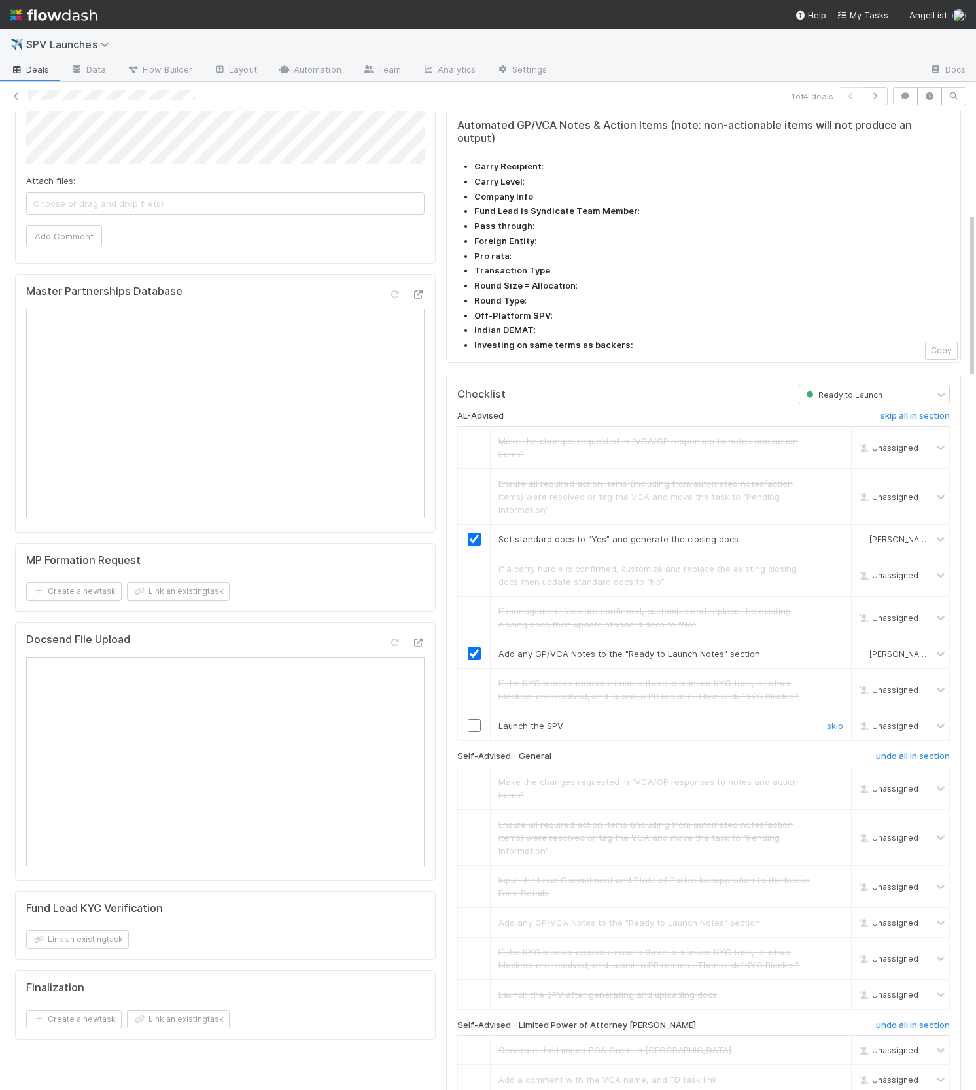
click at [470, 711] on td at bounding box center [474, 725] width 33 height 29
click at [471, 719] on input "checkbox" at bounding box center [474, 725] width 13 height 13
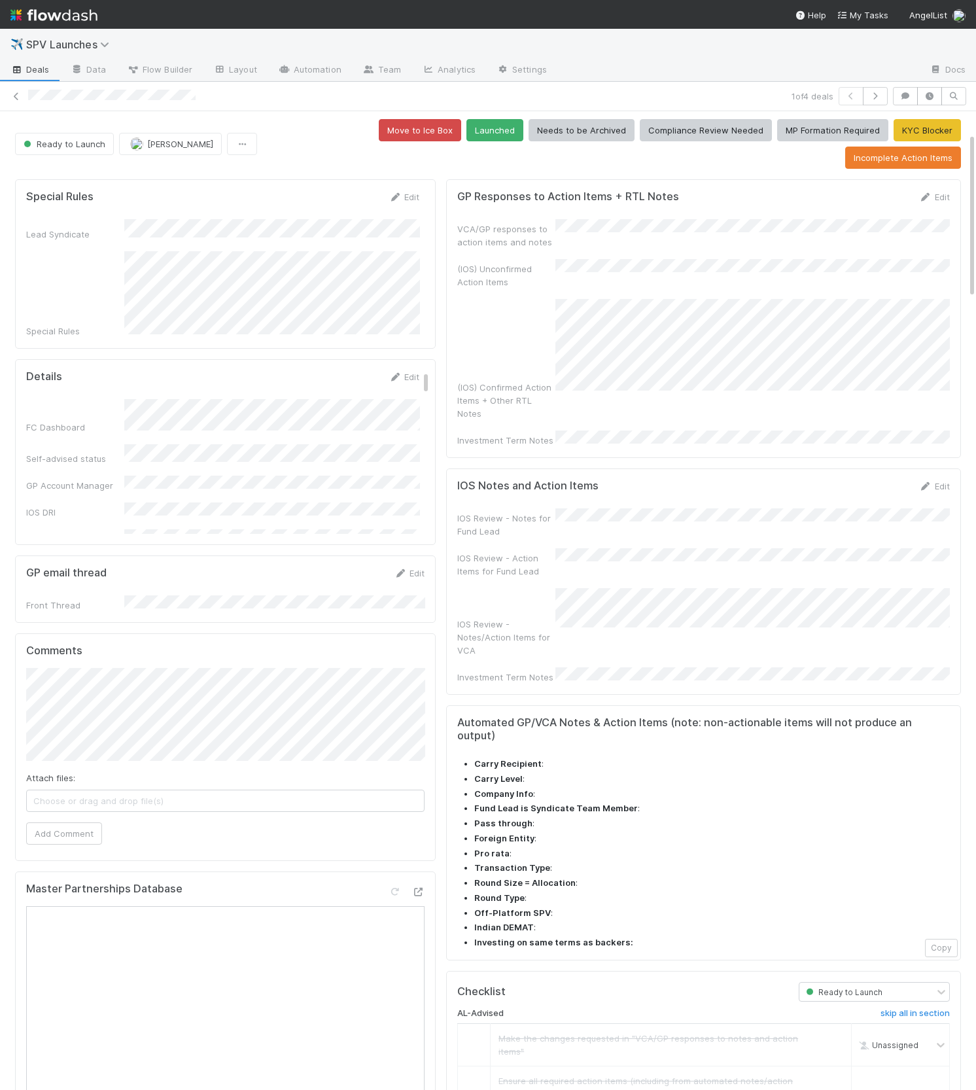
scroll to position [0, 0]
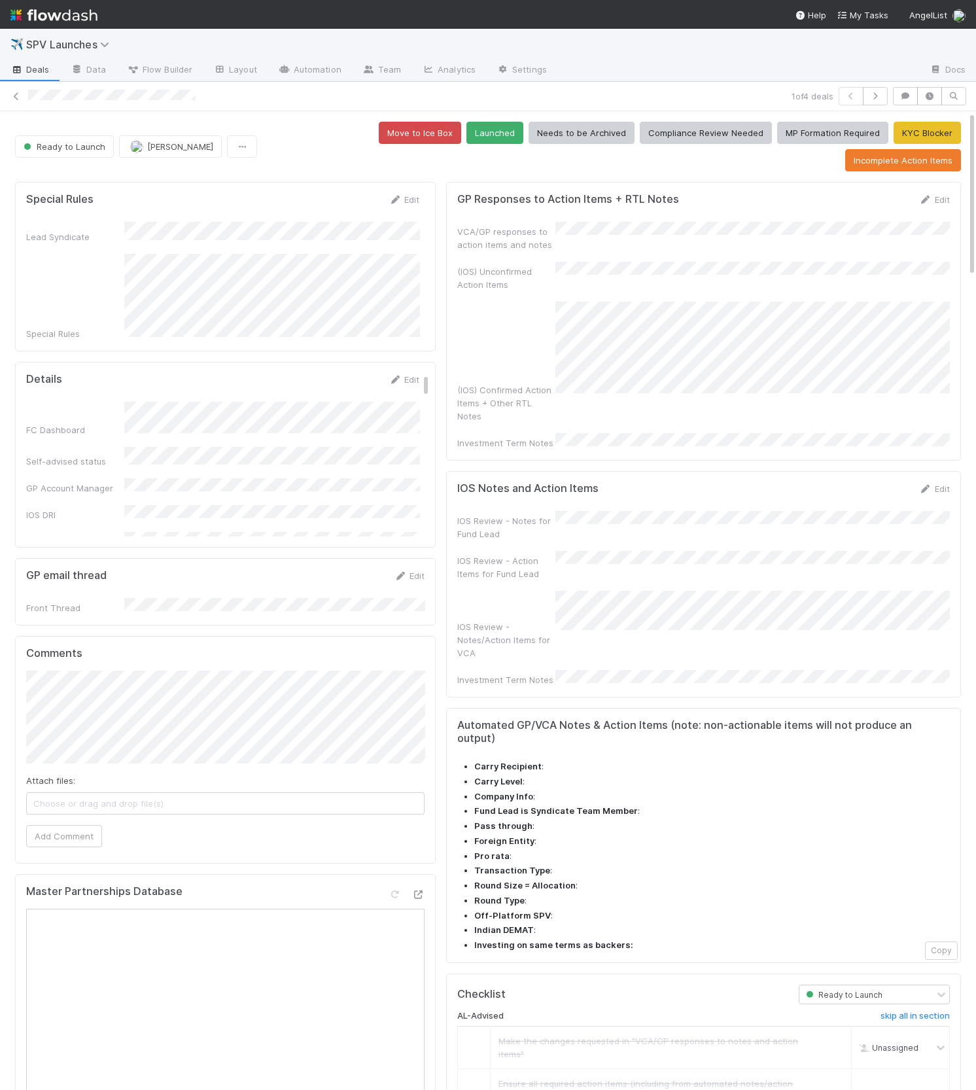
click at [608, 482] on form "IOS Notes and Action Items Edit IOS Review - Notes for Fund Lead IOS Review - A…" at bounding box center [703, 584] width 493 height 204
click at [489, 225] on div "VCA/GP responses to action items and notes" at bounding box center [506, 238] width 98 height 26
click at [466, 134] on button "Launched" at bounding box center [494, 133] width 57 height 22
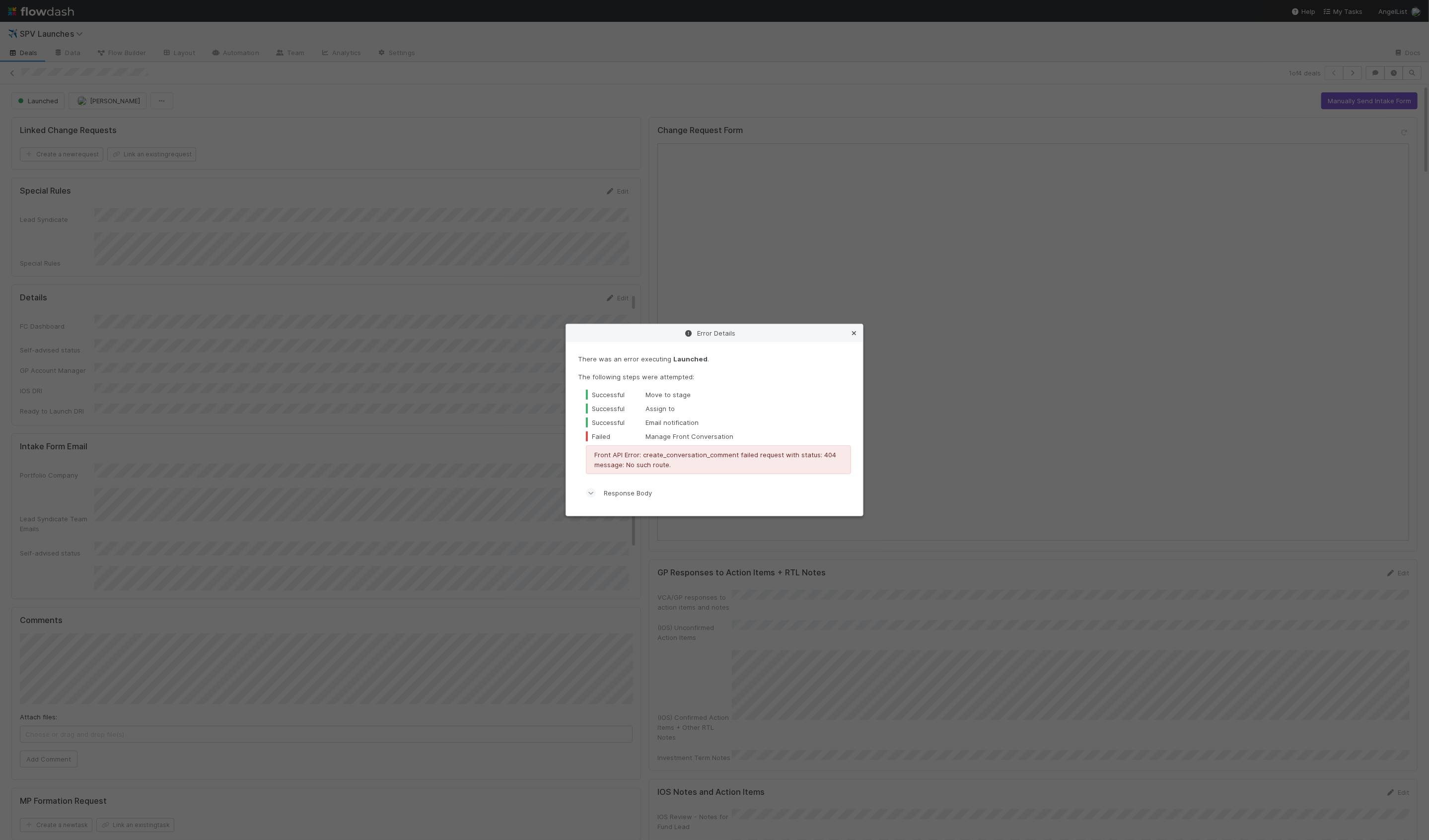
click at [852, 333] on icon at bounding box center [854, 333] width 10 height 7
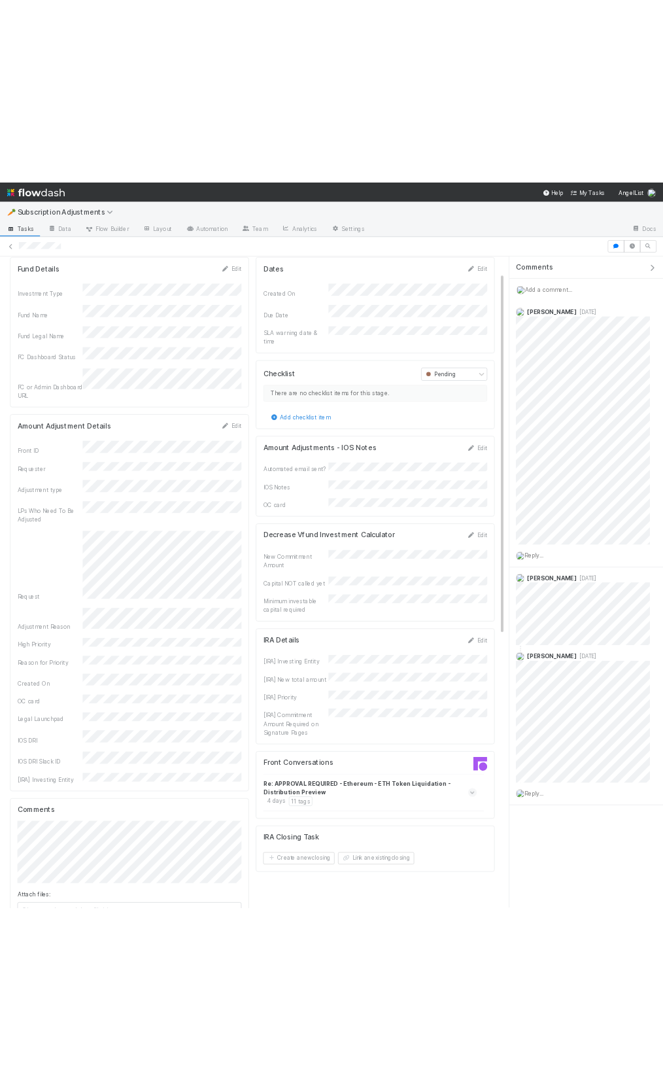
scroll to position [54, 0]
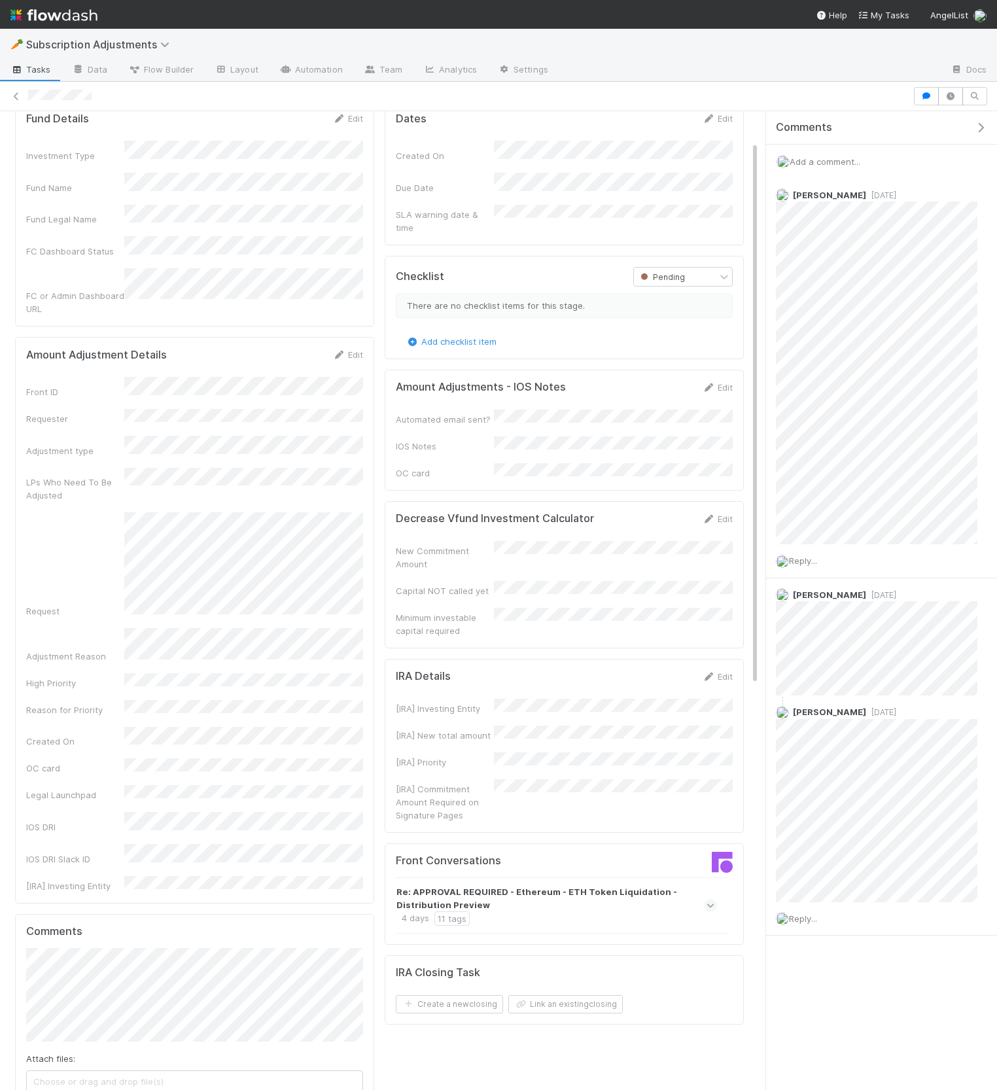
click at [256, 337] on div "Amount Adjustment Details Edit Front ID Requester Adjustment type LPs Who Need …" at bounding box center [194, 620] width 359 height 566
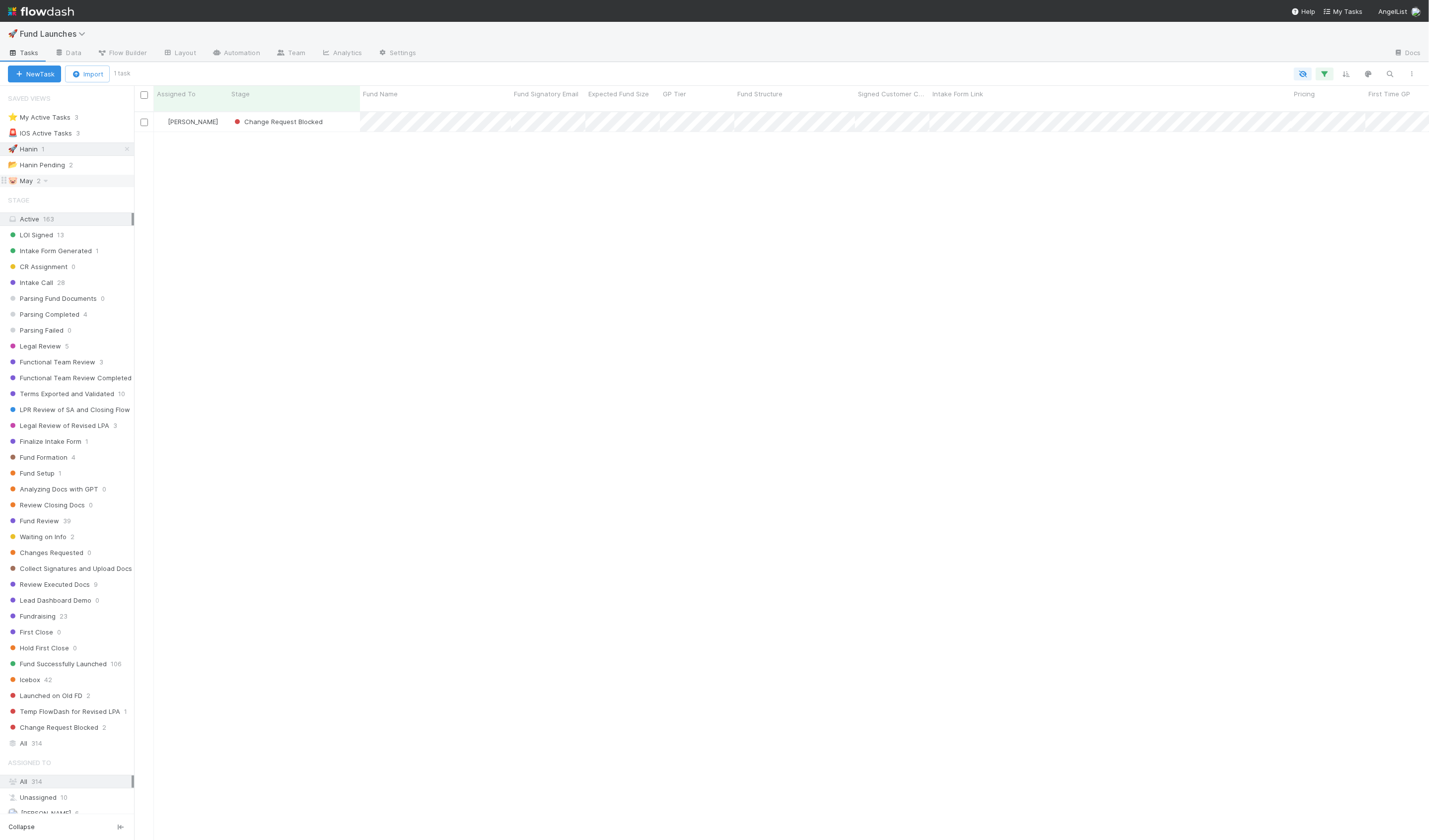
scroll to position [737, 1295]
click at [94, 165] on div "📂 Hanin Pending 2" at bounding box center [71, 165] width 126 height 12
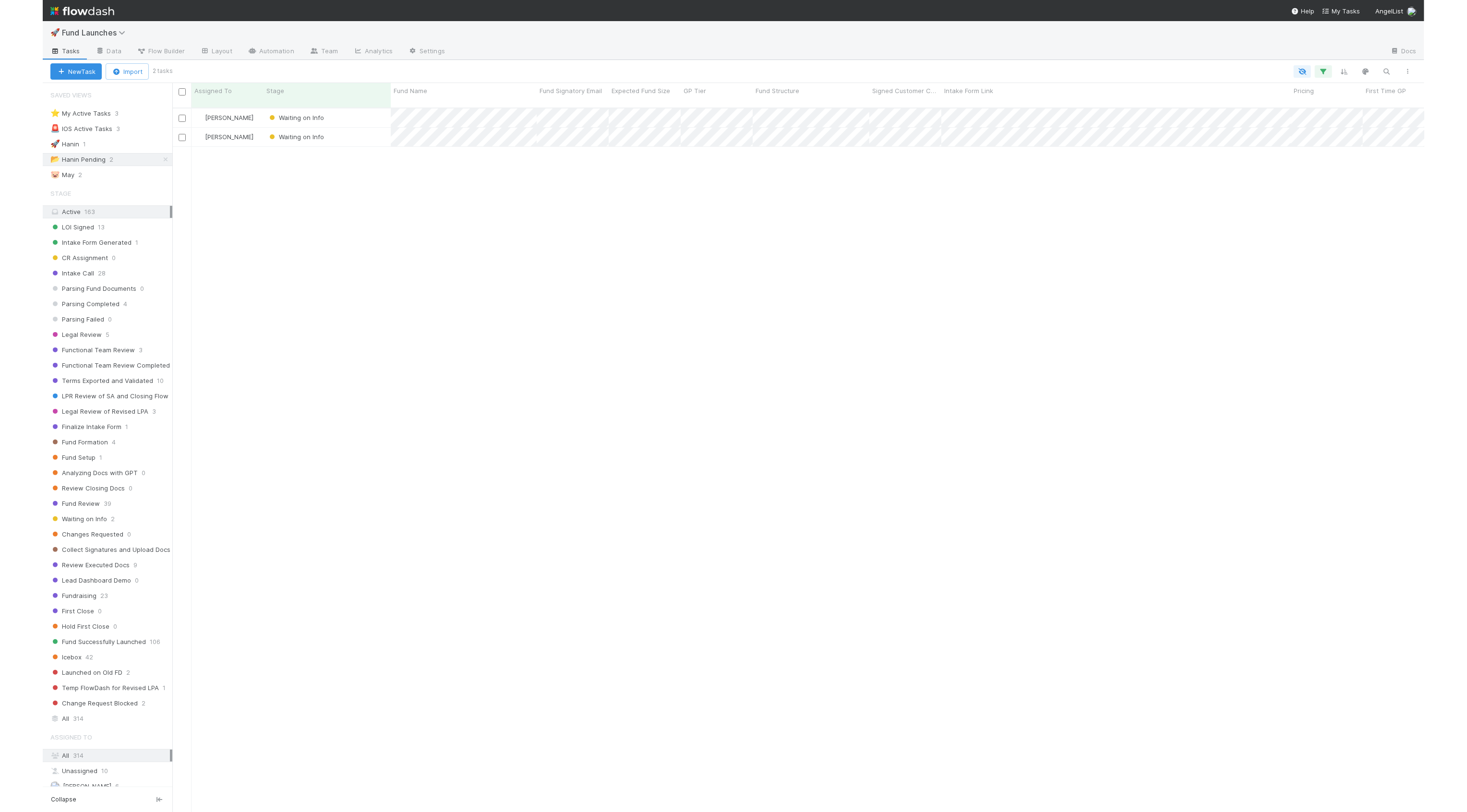
scroll to position [712, 1252]
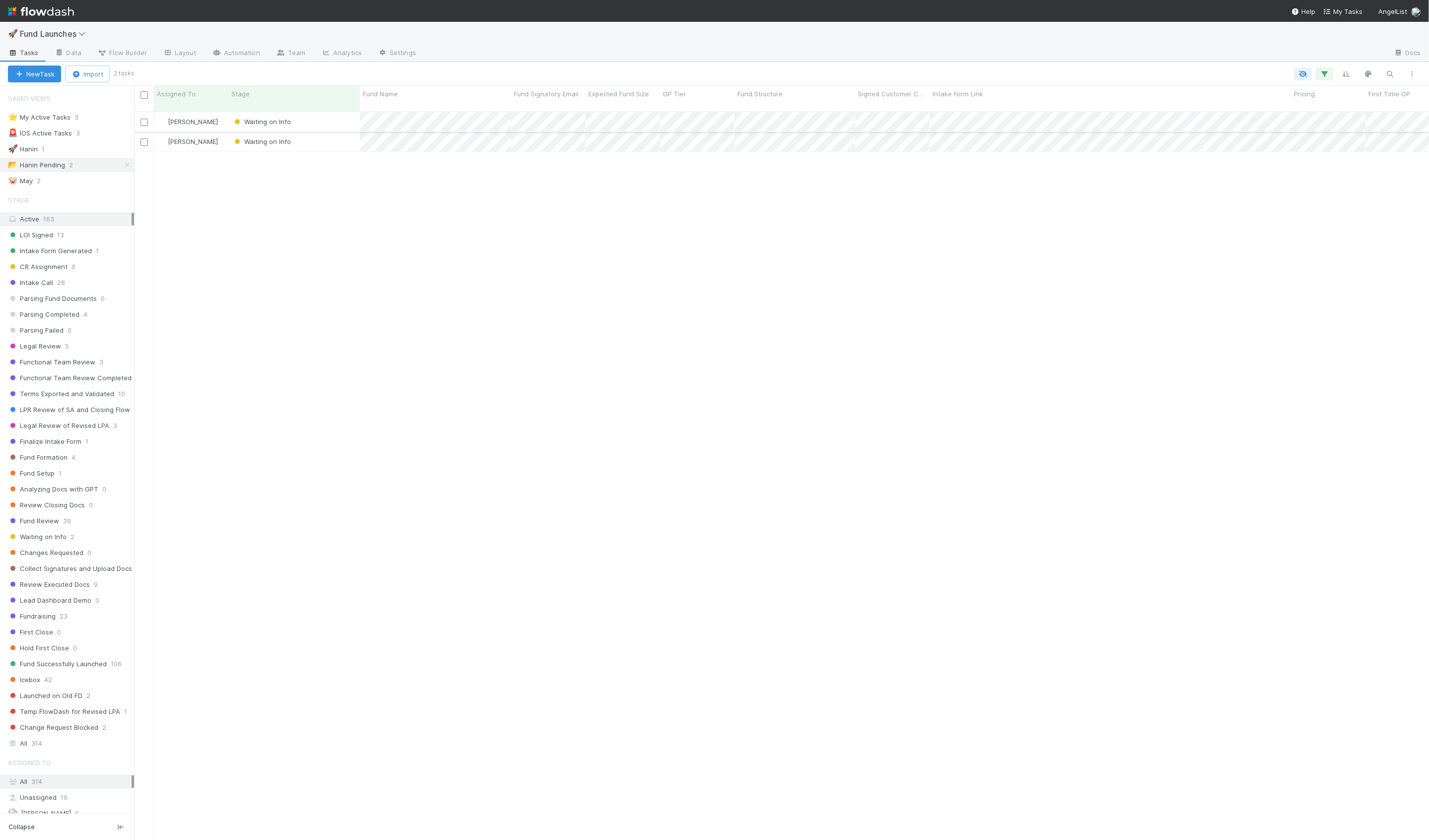
click at [341, 114] on div "Waiting on Info" at bounding box center [294, 122] width 131 height 20
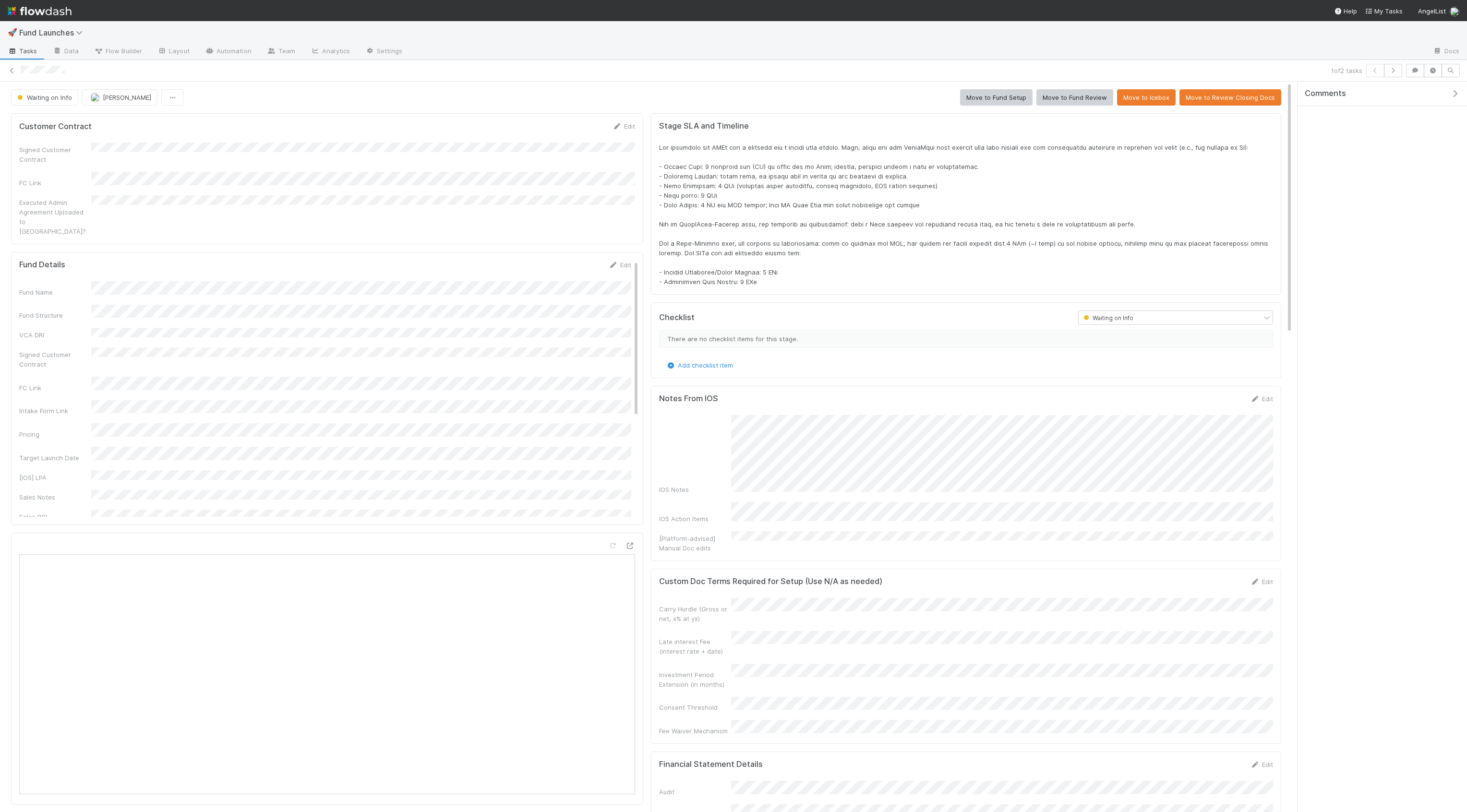
scroll to position [195, 1254]
click at [29, 99] on span "Waiting on Info" at bounding box center [43, 98] width 57 height 7
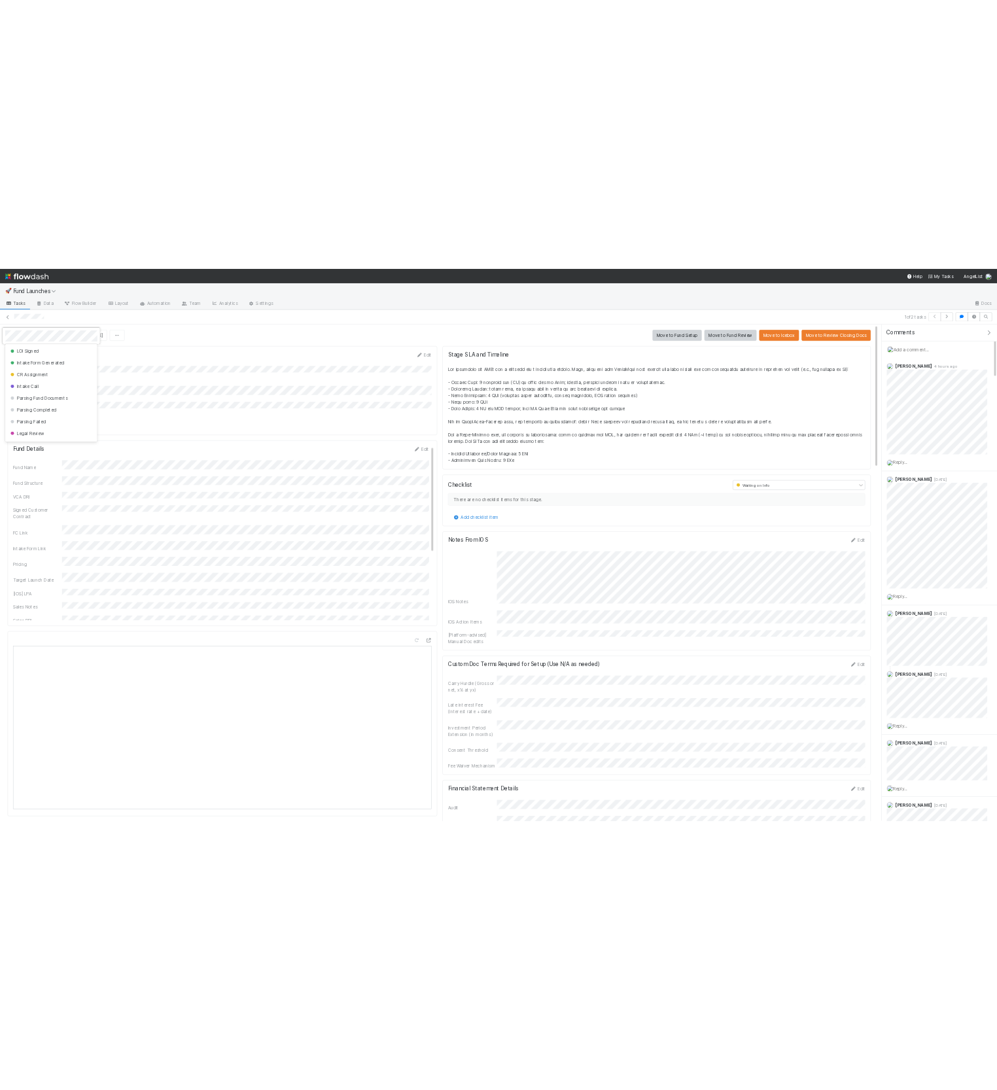
scroll to position [285, 0]
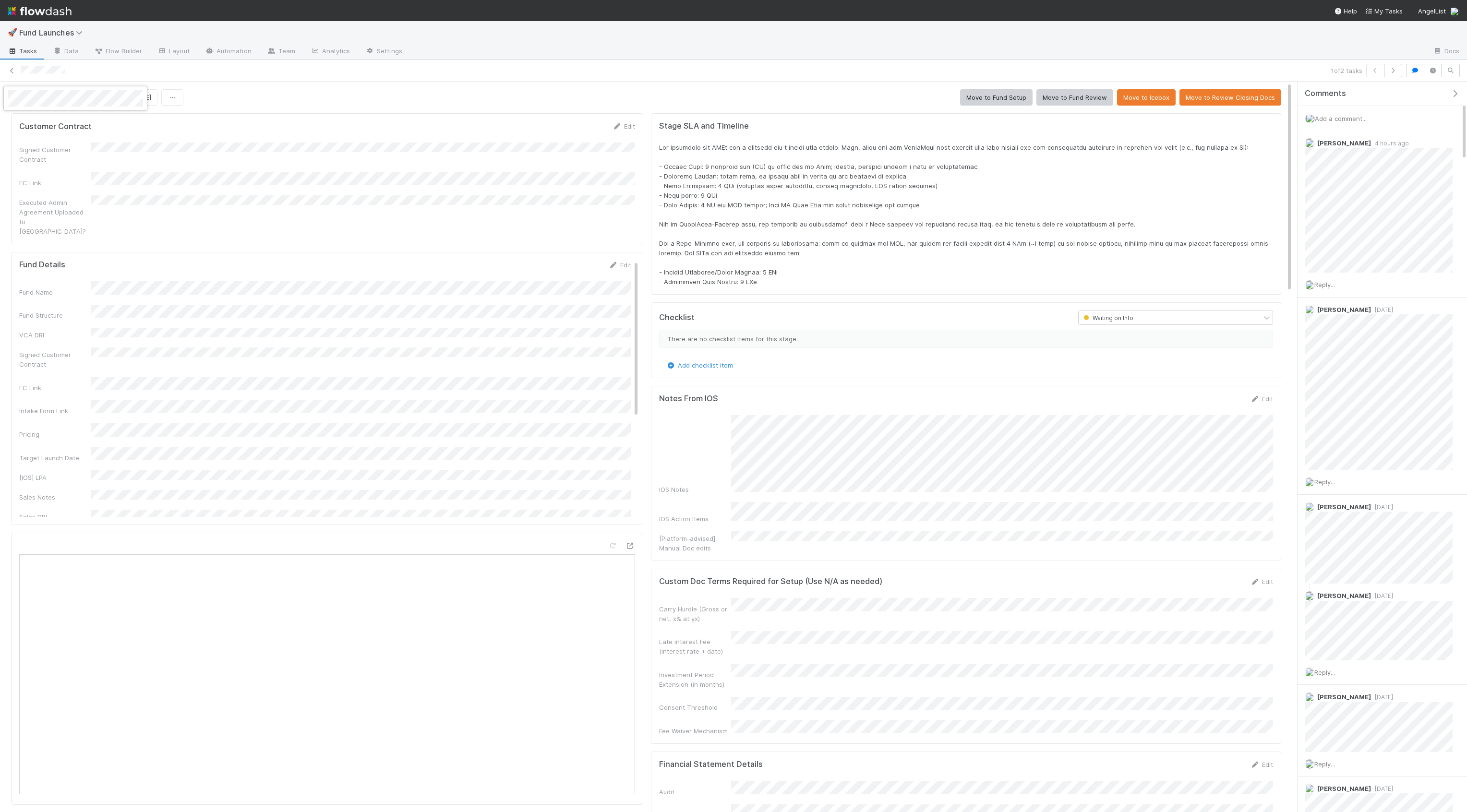
click at [869, 92] on div at bounding box center [733, 406] width 1467 height 812
click at [972, 102] on button "Move to Fund Setup" at bounding box center [996, 98] width 73 height 16
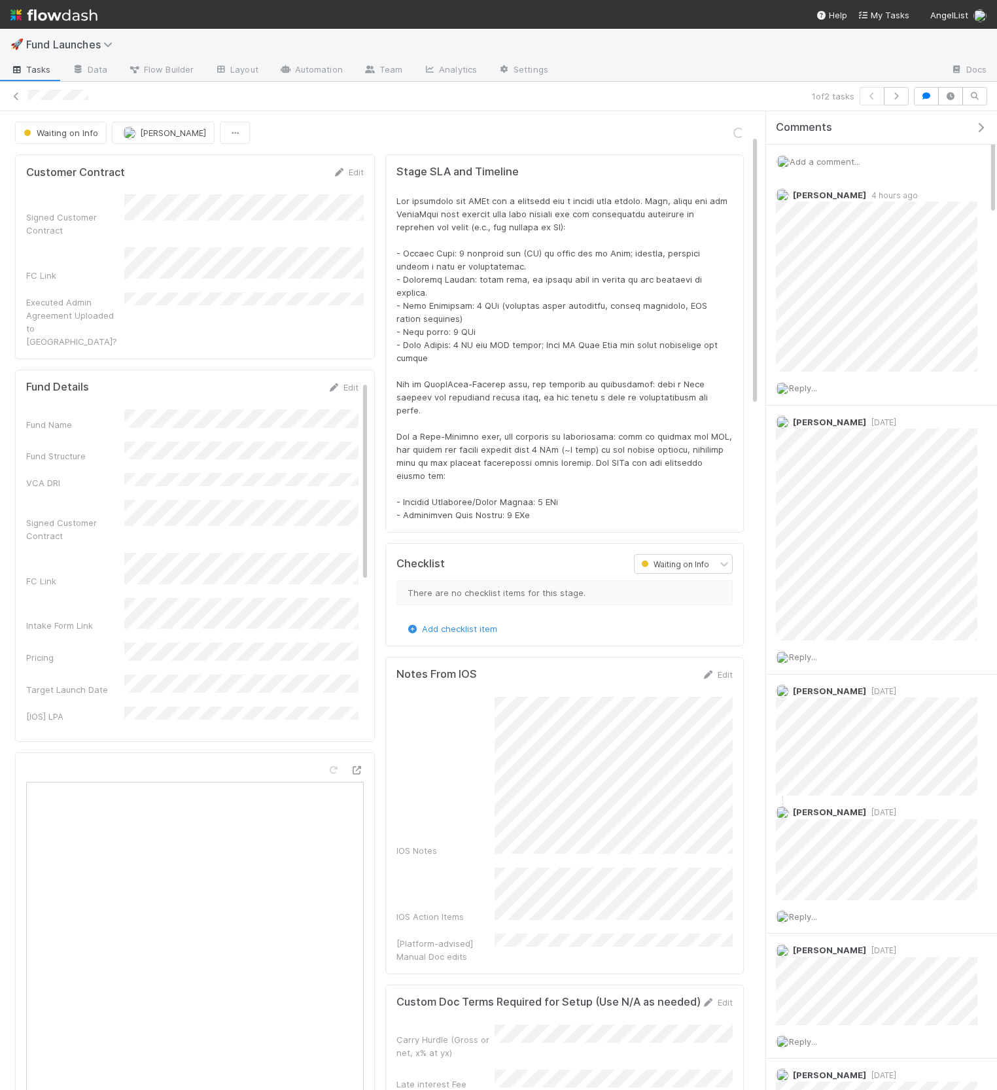
scroll to position [340, 0]
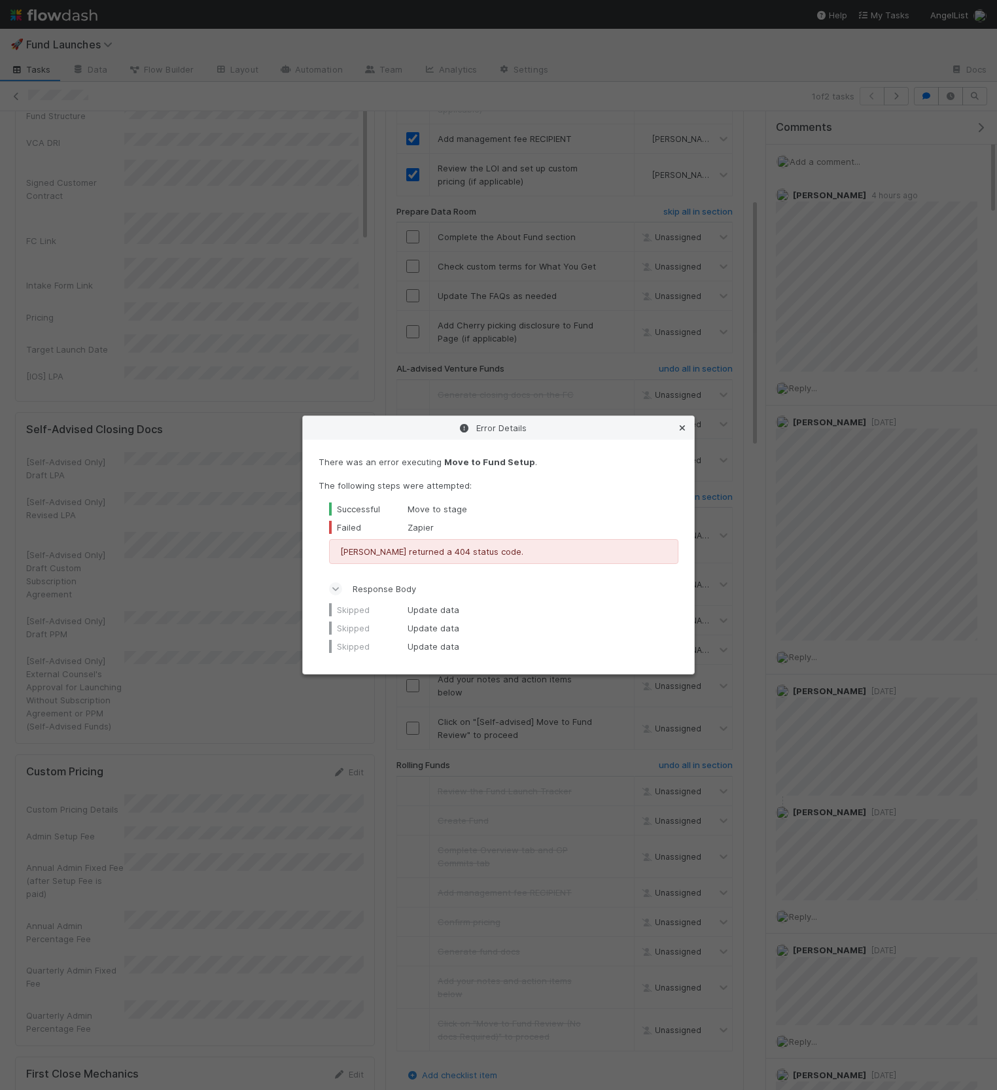
click at [683, 425] on icon at bounding box center [682, 428] width 13 height 9
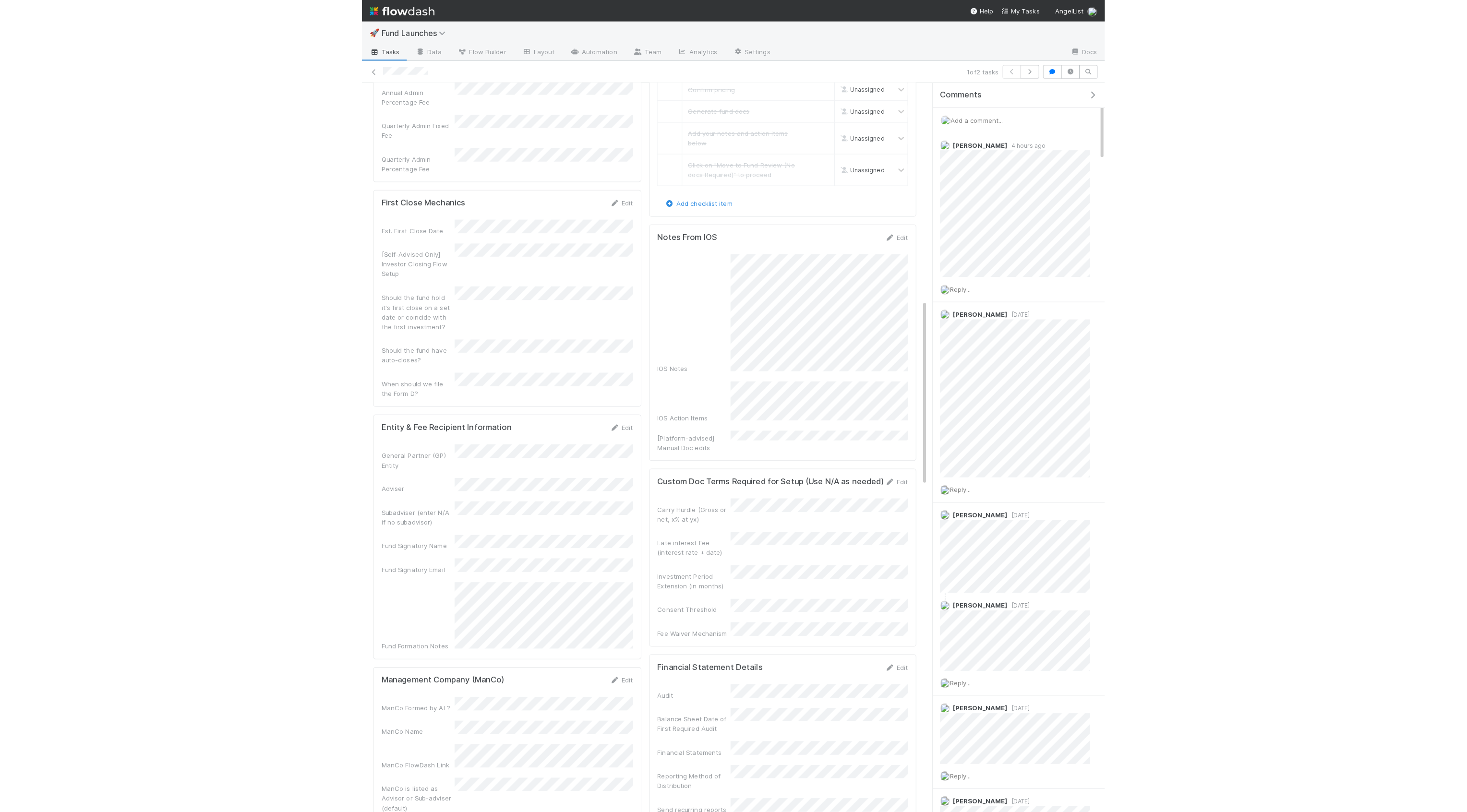
scroll to position [838, 0]
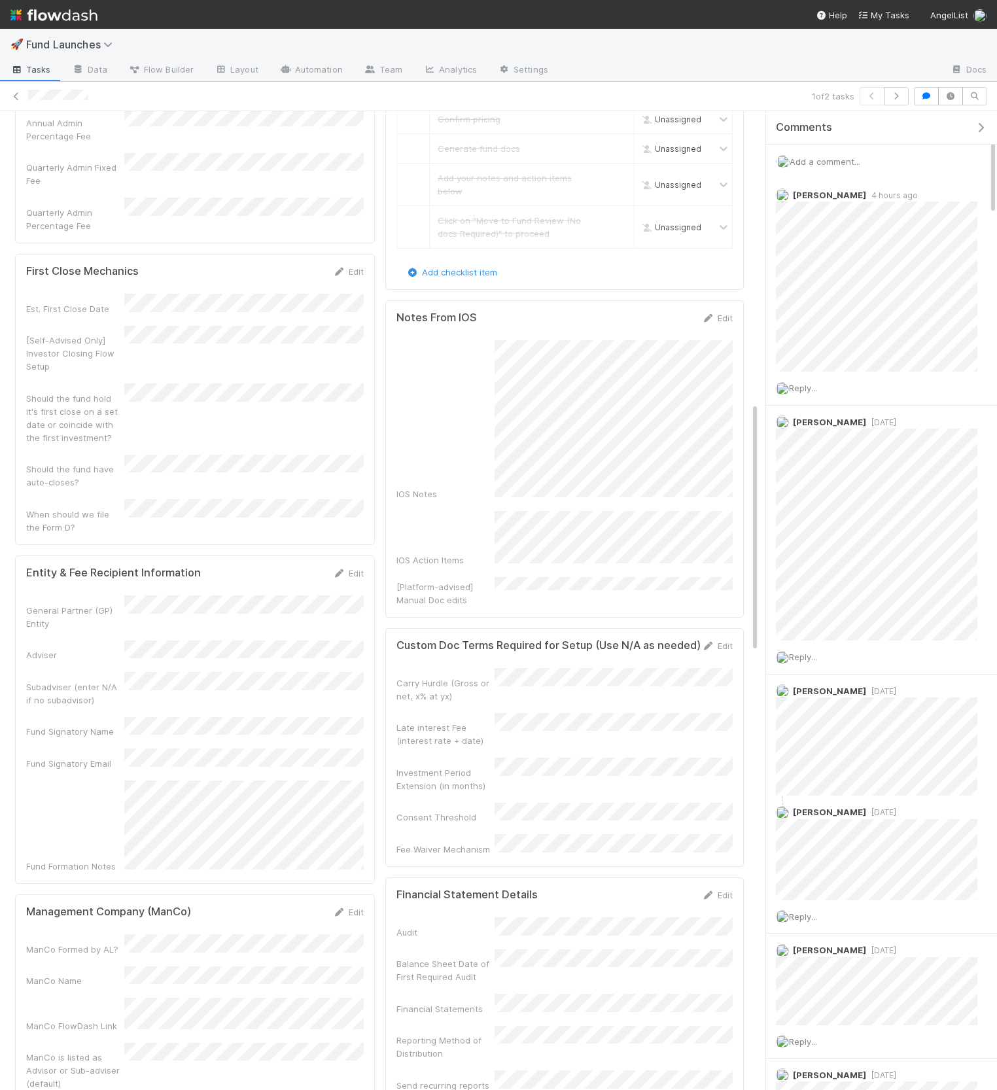
click at [86, 604] on div "General Partner (GP) Entity" at bounding box center [75, 617] width 98 height 26
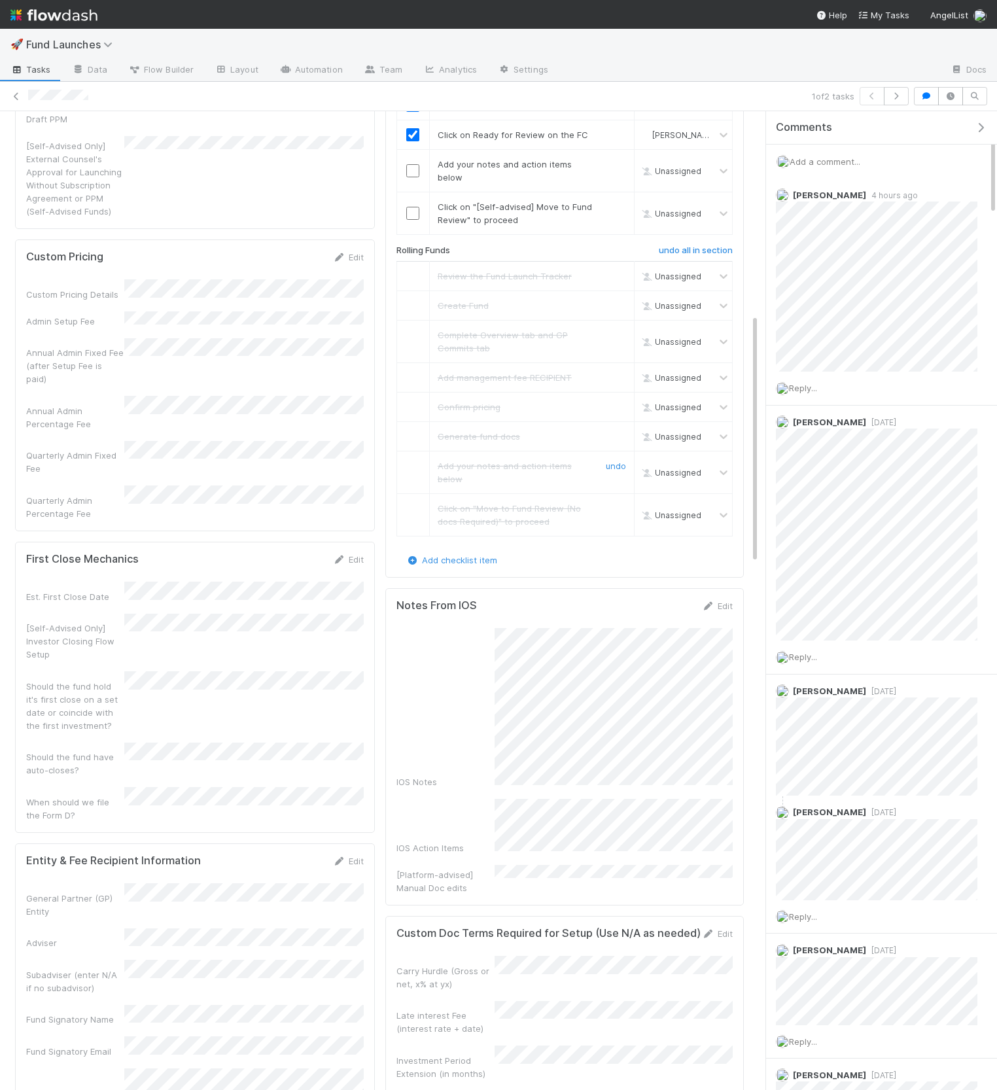
scroll to position [947, 0]
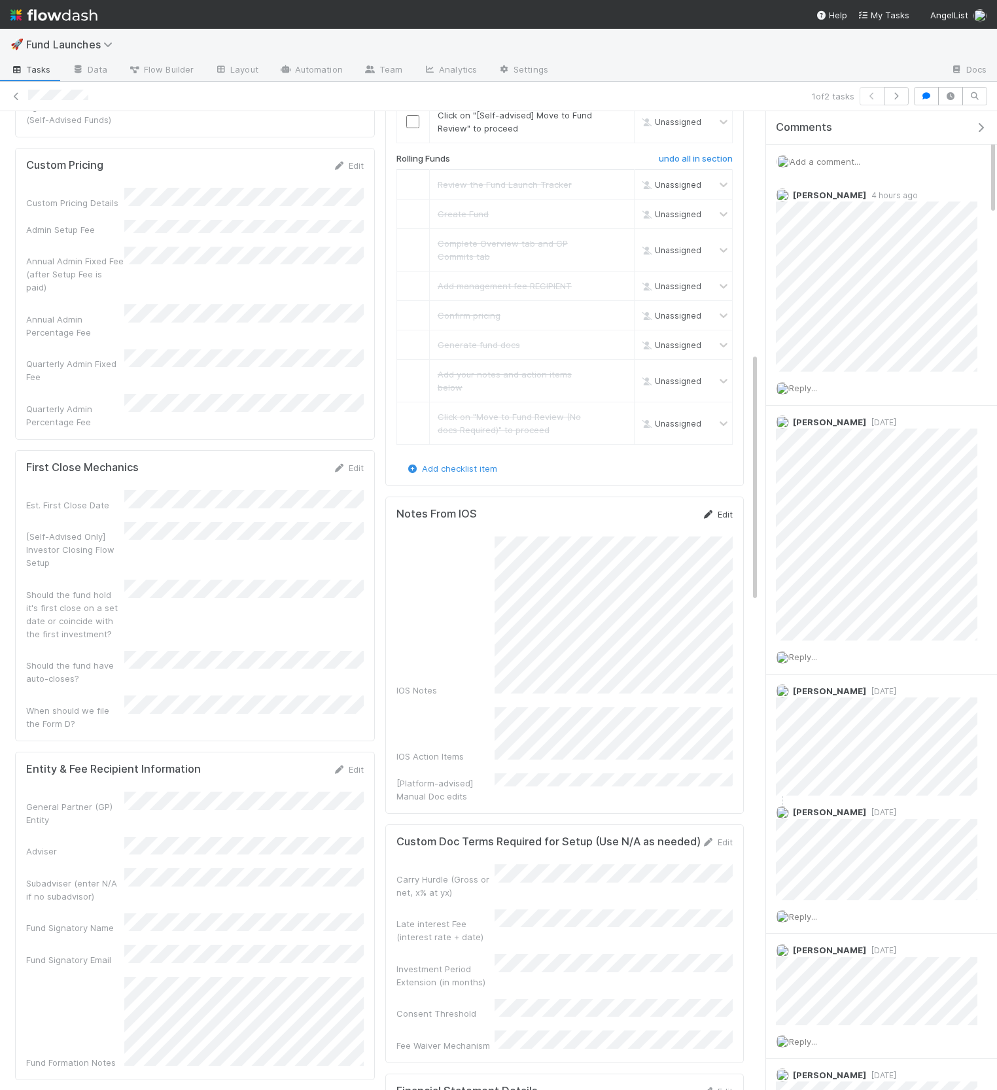
click at [721, 509] on link "Edit" at bounding box center [717, 514] width 31 height 10
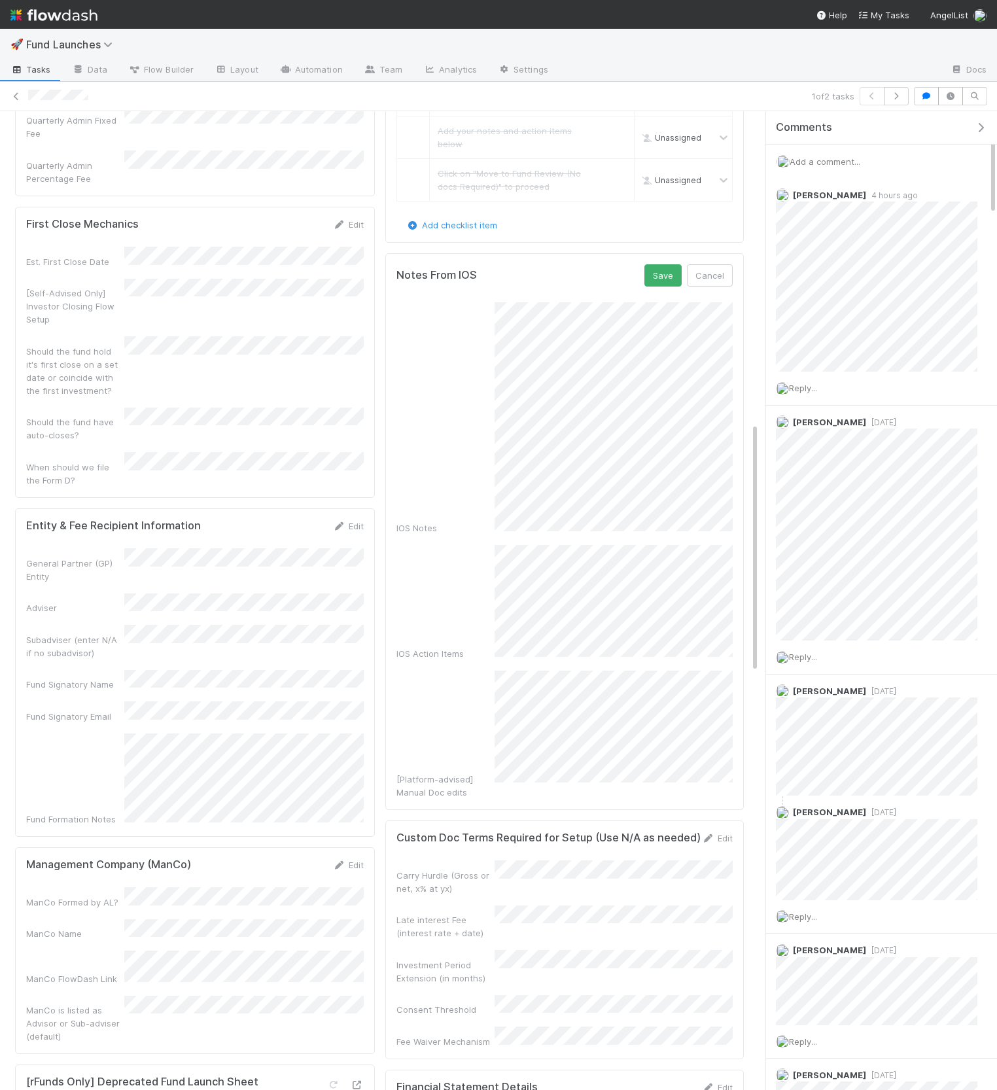
scroll to position [1227, 0]
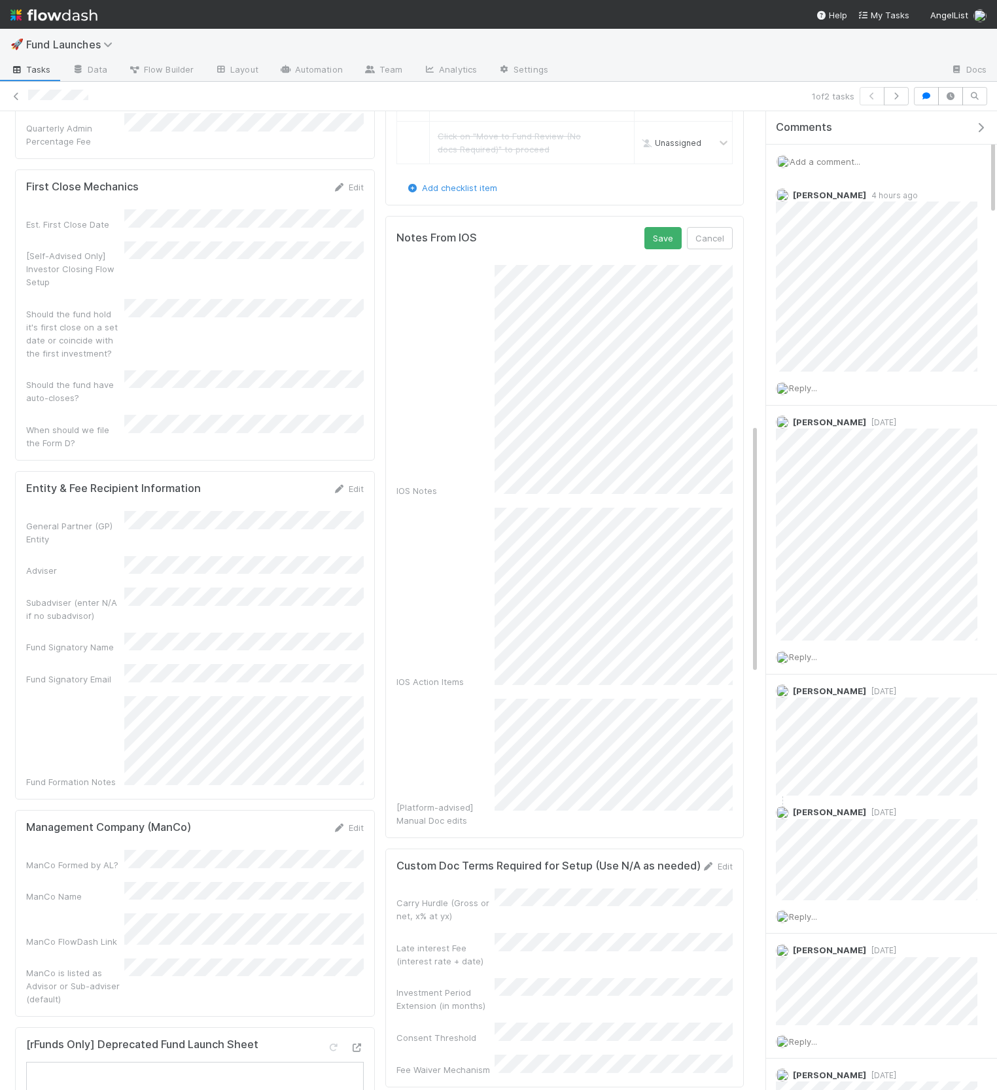
click at [440, 508] on div "IOS Action Items" at bounding box center [564, 598] width 336 height 180
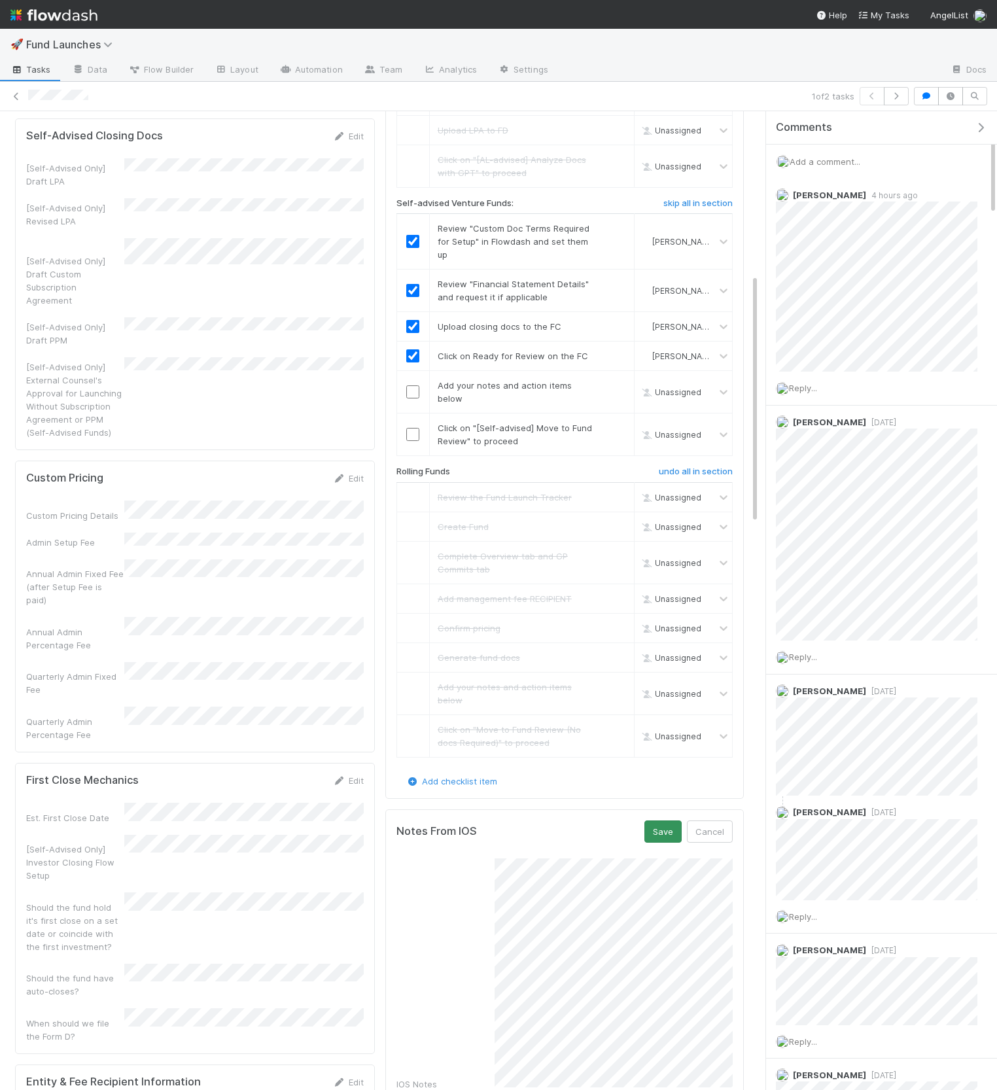
scroll to position [632, 0]
click at [661, 822] on button "Save" at bounding box center [662, 833] width 37 height 22
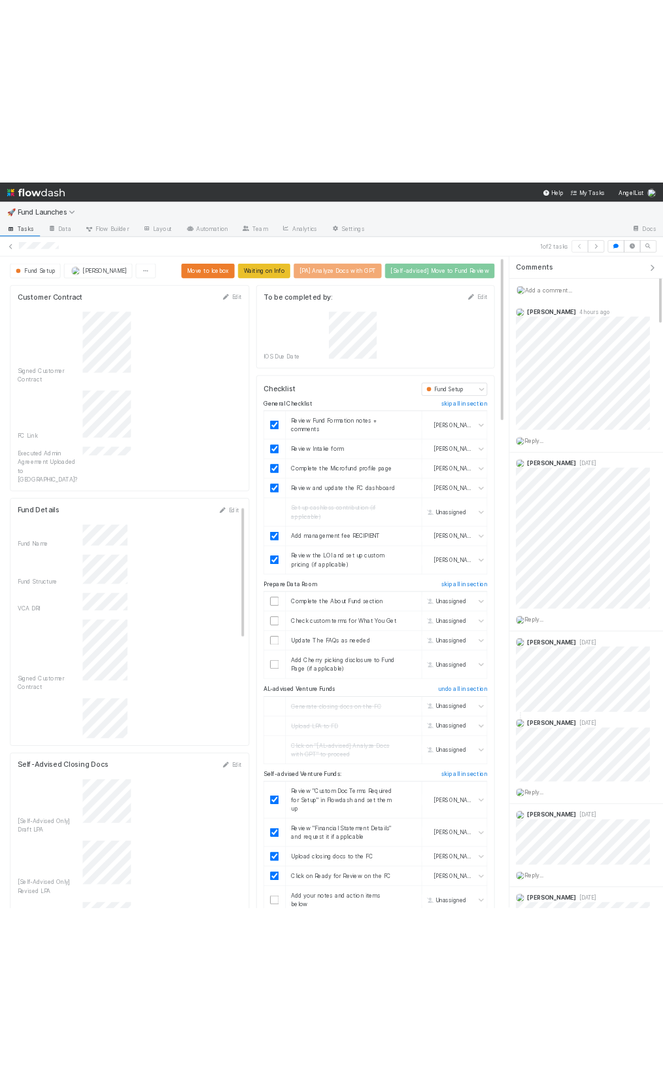
scroll to position [266, 706]
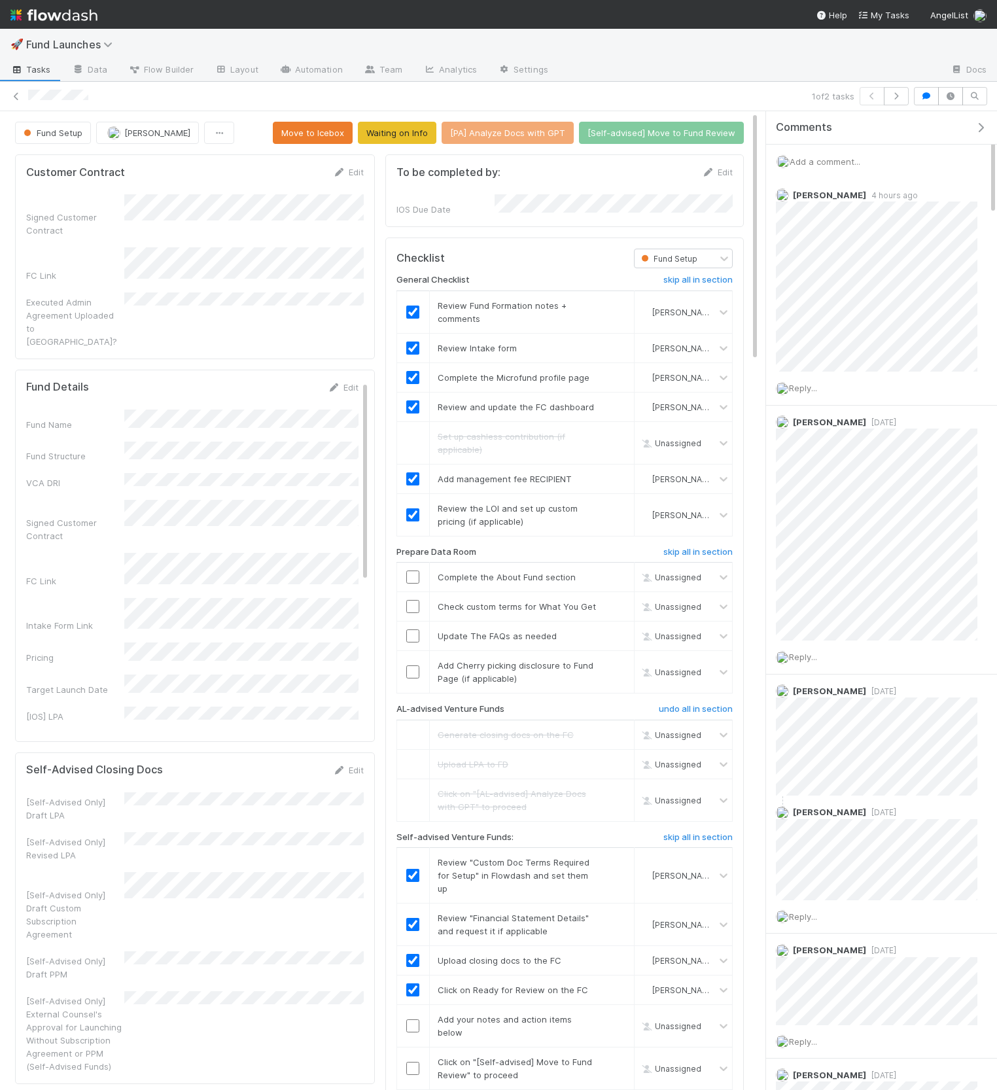
click at [977, 129] on icon "button" at bounding box center [980, 127] width 13 height 10
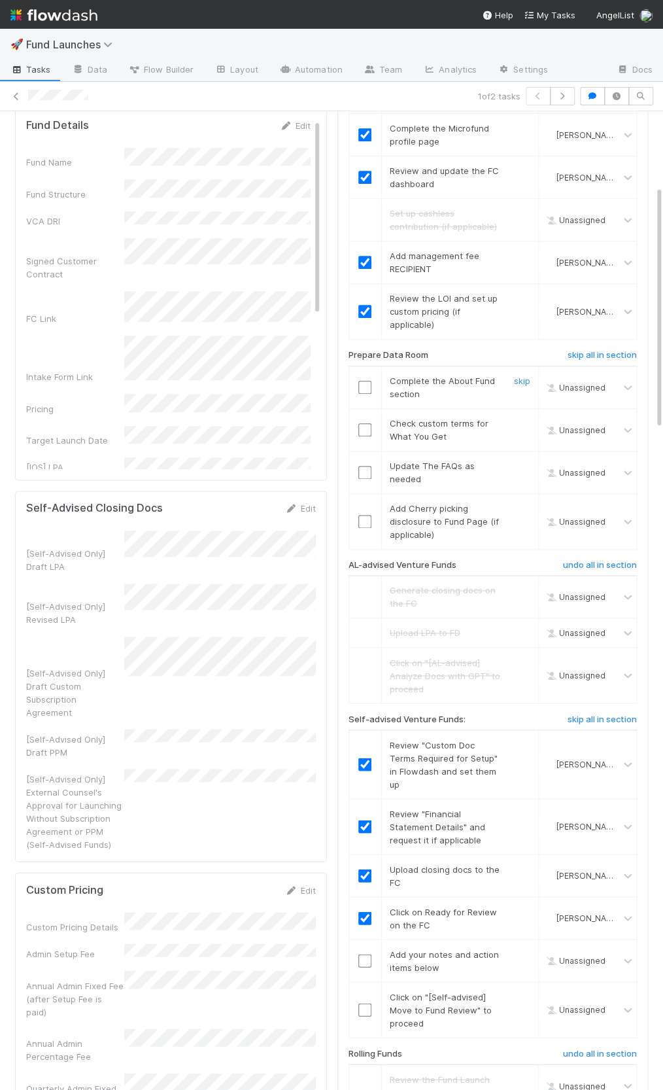
scroll to position [341, 0]
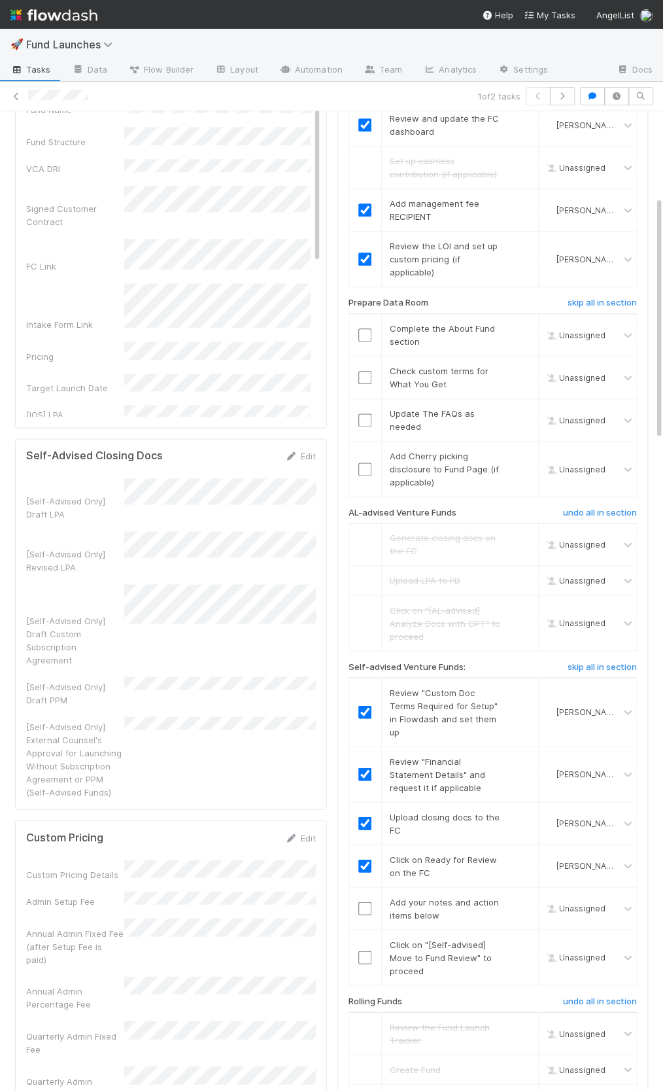
click at [113, 266] on div "Fund Name Fund Structure VCA DRI Signed Customer Contract FC Link Intake Form L…" at bounding box center [168, 432] width 285 height 672
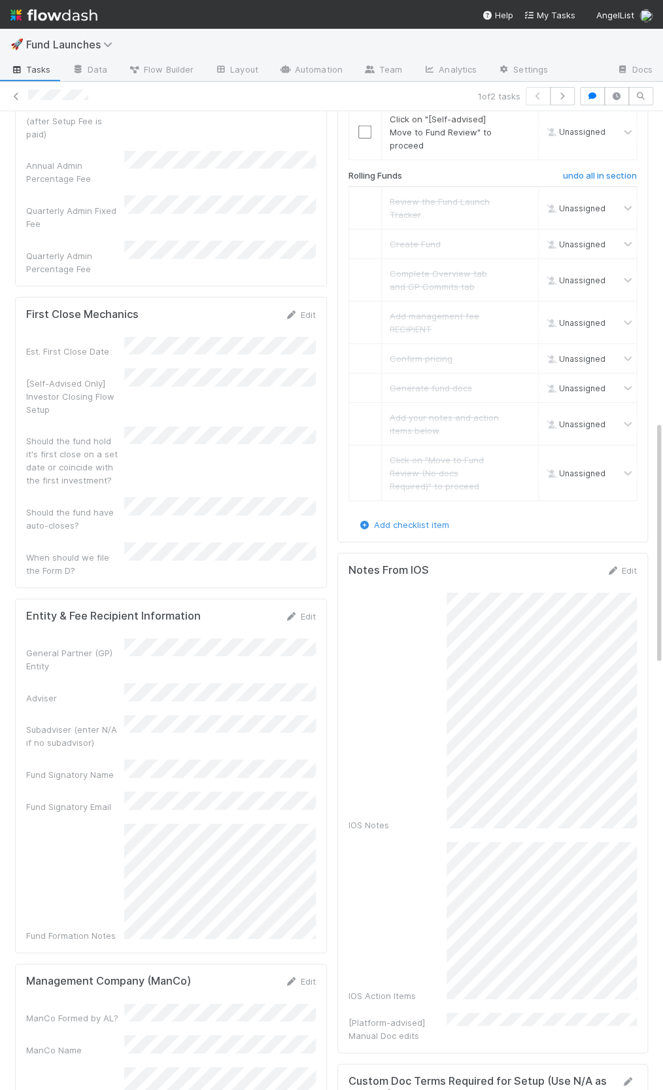
scroll to position [1244, 0]
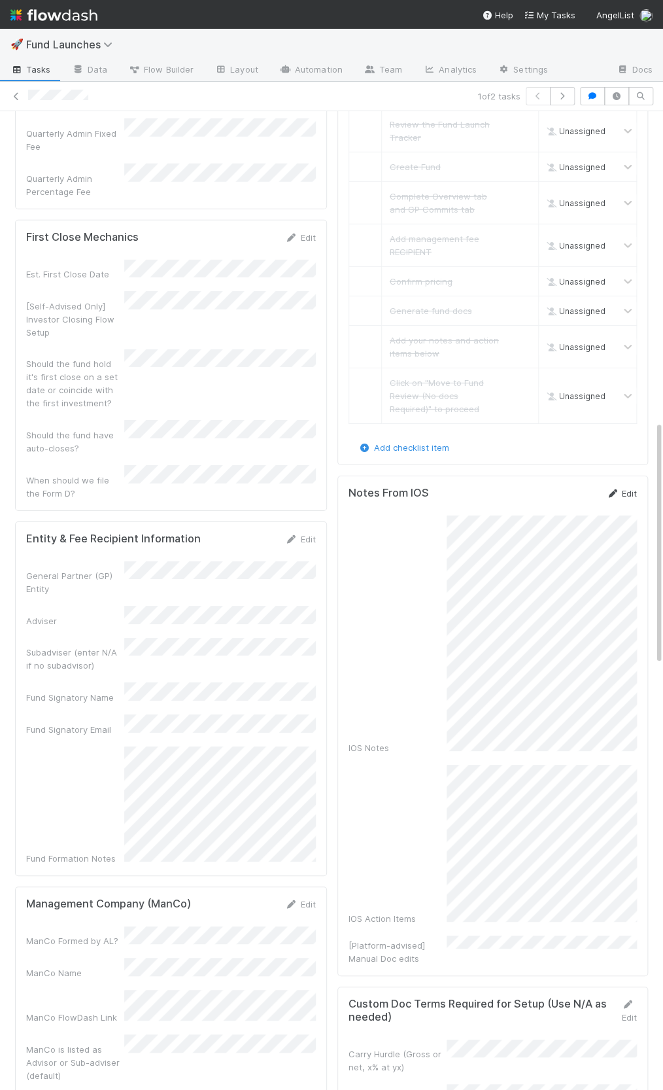
click at [626, 488] on link "Edit" at bounding box center [621, 493] width 31 height 10
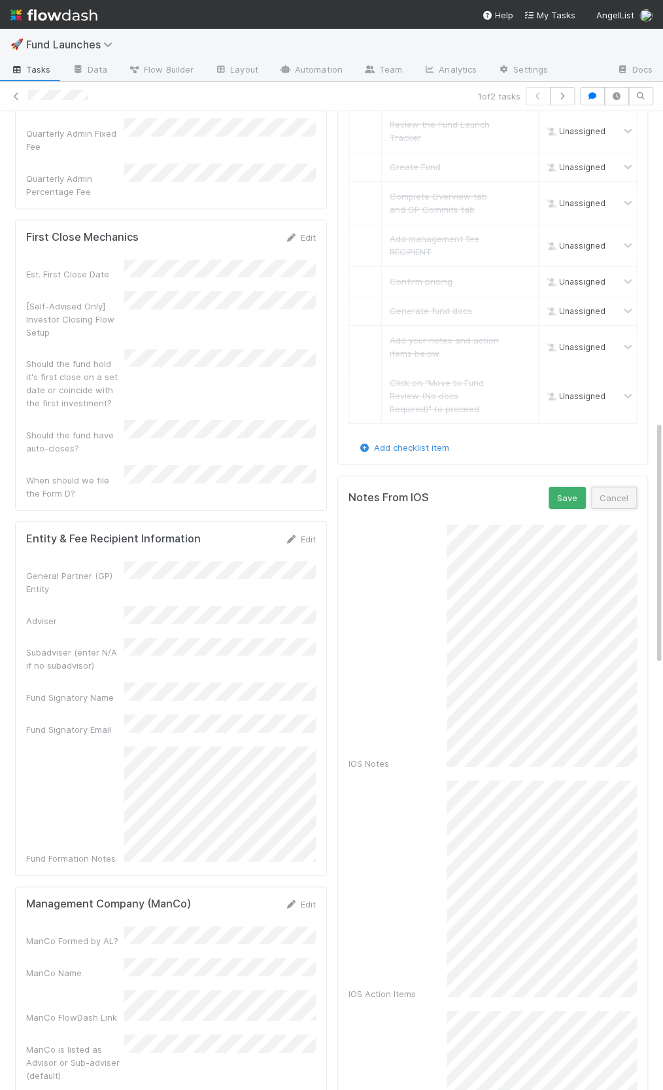
click at [617, 487] on button "Cancel" at bounding box center [614, 498] width 46 height 22
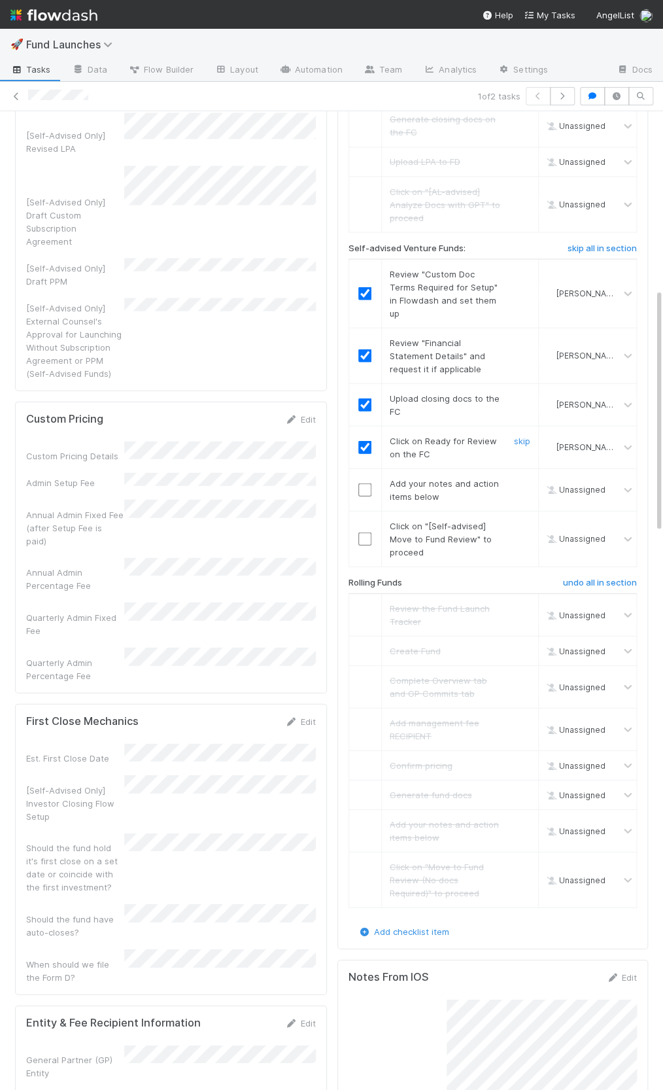
scroll to position [712, 0]
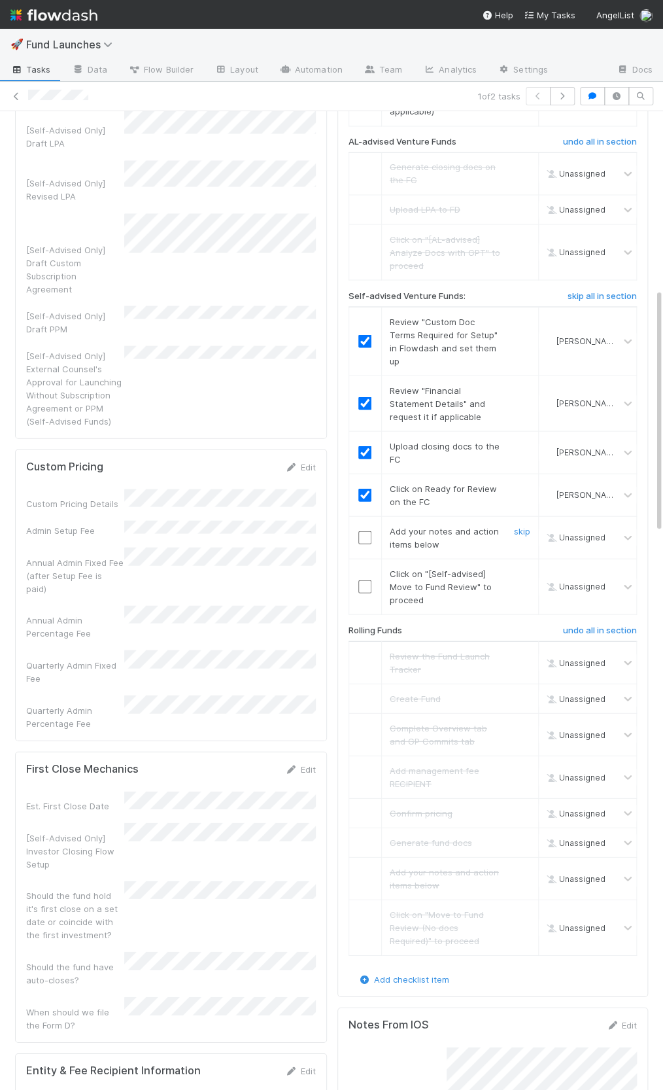
click at [368, 531] on input "checkbox" at bounding box center [364, 537] width 13 height 13
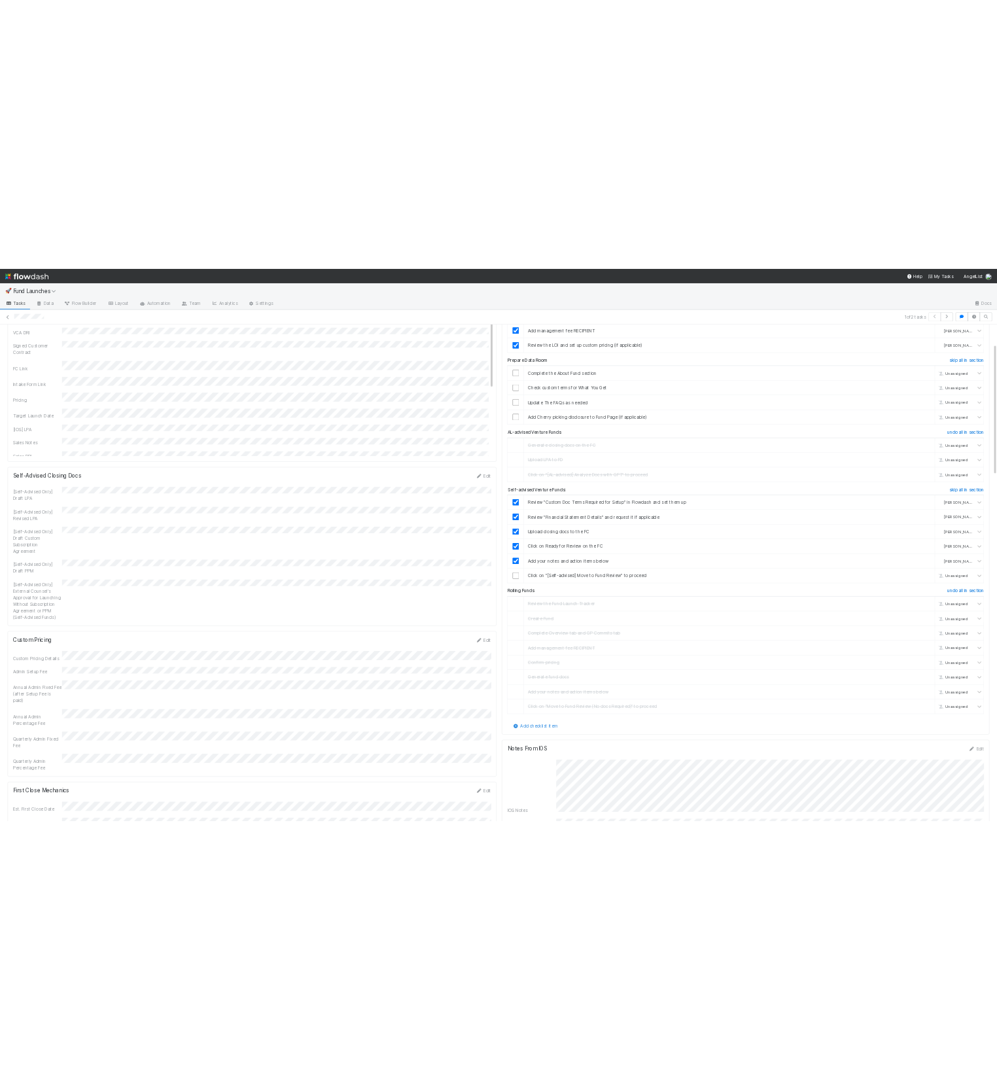
scroll to position [0, 0]
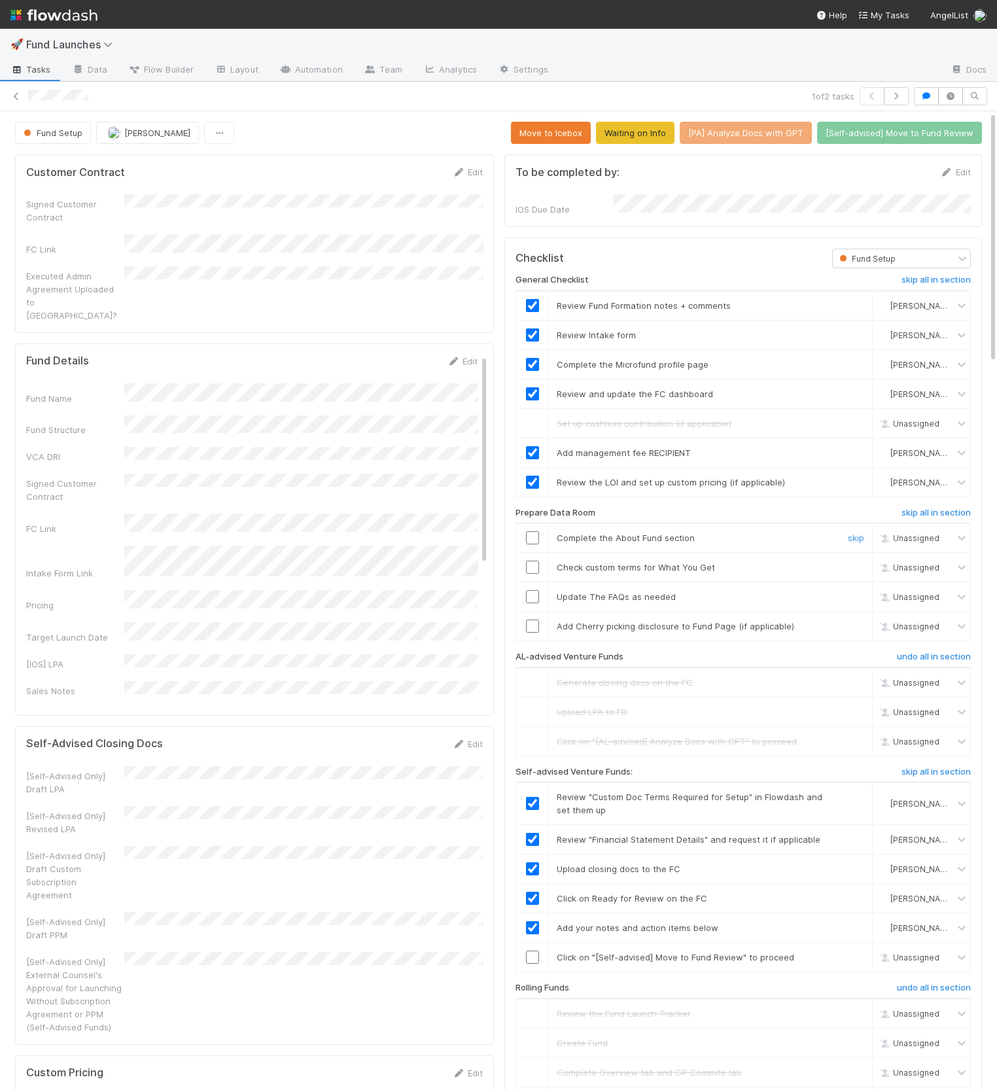
drag, startPoint x: 524, startPoint y: 532, endPoint x: 531, endPoint y: 563, distance: 31.4
click at [524, 532] on div at bounding box center [532, 537] width 32 height 13
click at [531, 563] on input "checkbox" at bounding box center [532, 567] width 13 height 13
click at [535, 592] on input "checkbox" at bounding box center [532, 596] width 13 height 13
drag, startPoint x: 536, startPoint y: 528, endPoint x: 536, endPoint y: 546, distance: 17.7
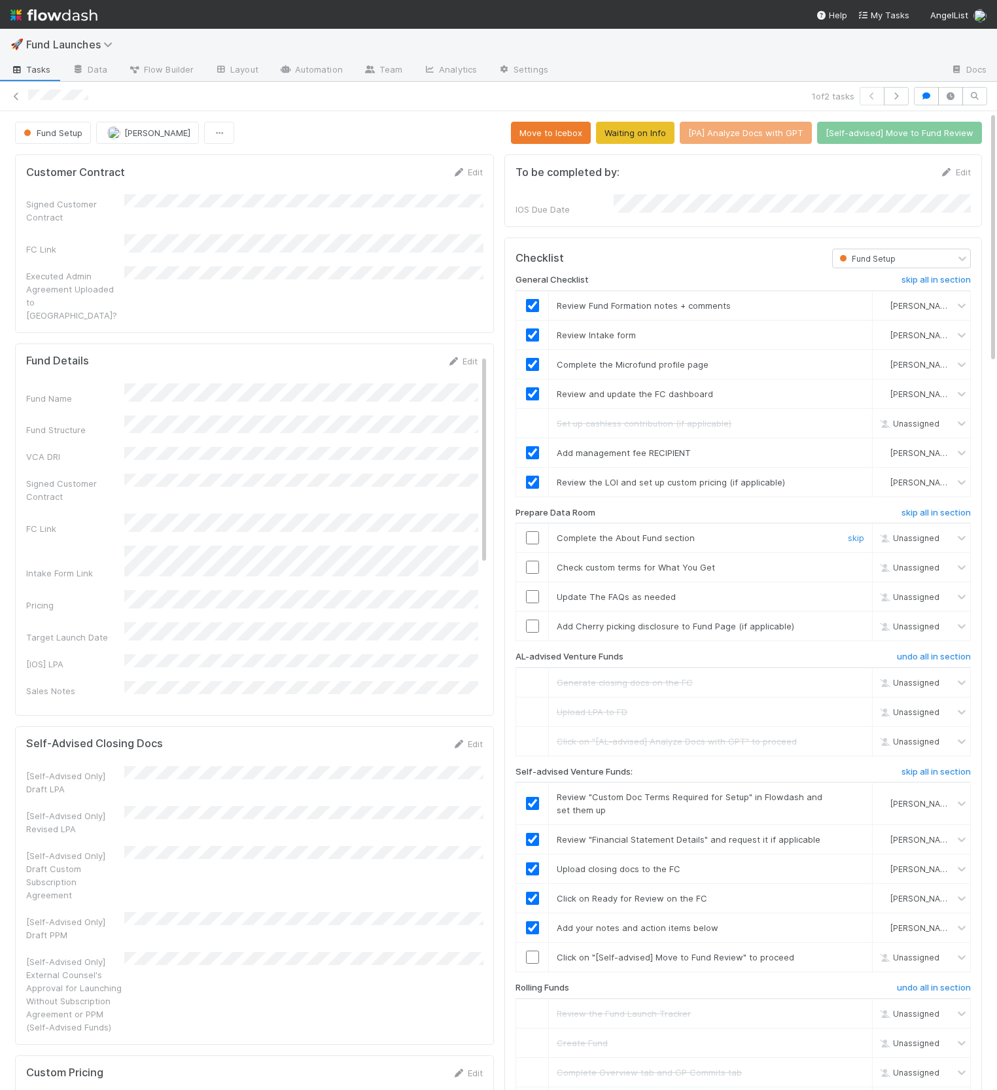
click at [536, 531] on input "checkbox" at bounding box center [532, 537] width 13 height 13
click at [534, 561] on input "checkbox" at bounding box center [532, 567] width 13 height 13
drag, startPoint x: 533, startPoint y: 589, endPoint x: 605, endPoint y: 601, distance: 73.0
click at [533, 590] on input "checkbox" at bounding box center [532, 596] width 13 height 13
click at [852, 621] on link "skip" at bounding box center [856, 626] width 16 height 10
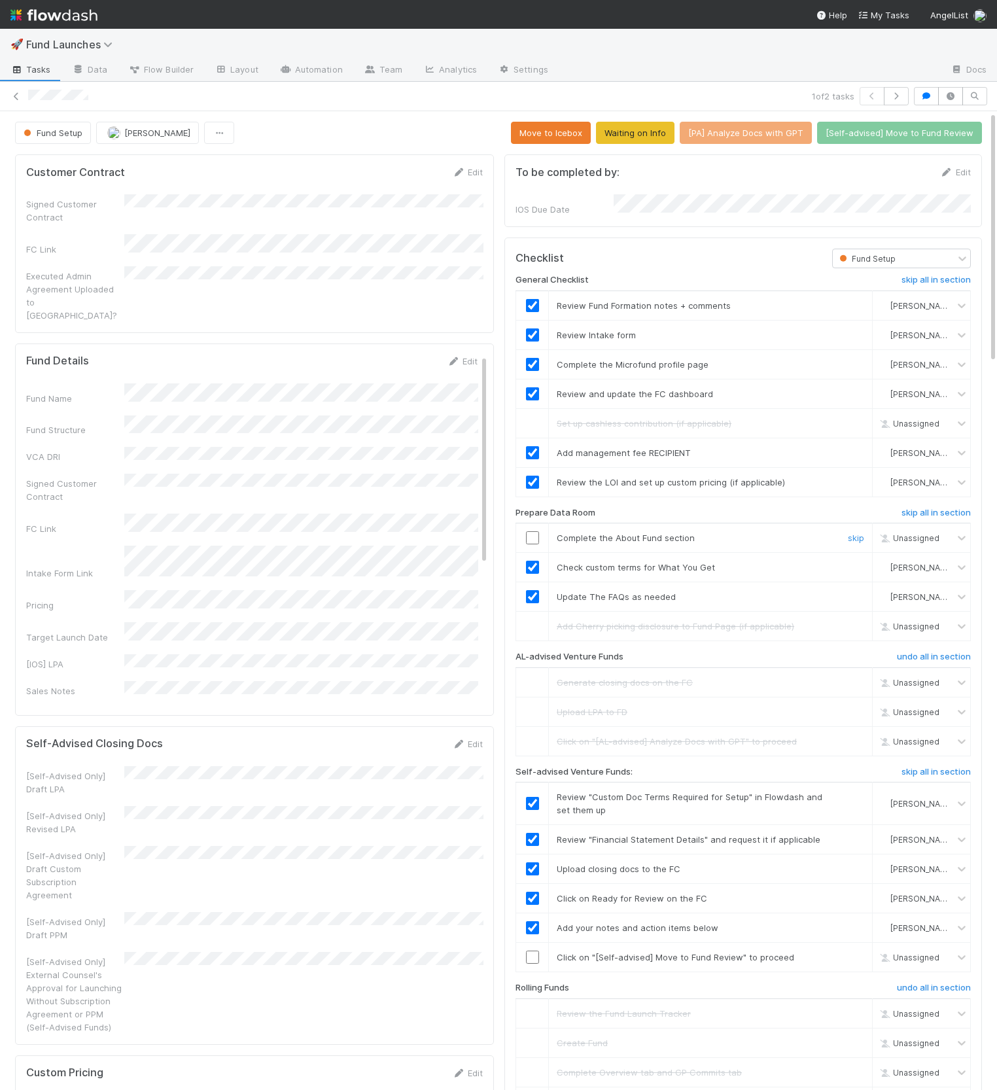
click at [540, 531] on div at bounding box center [532, 537] width 32 height 13
click at [538, 531] on div at bounding box center [532, 537] width 32 height 13
click at [536, 531] on input "checkbox" at bounding box center [532, 537] width 13 height 13
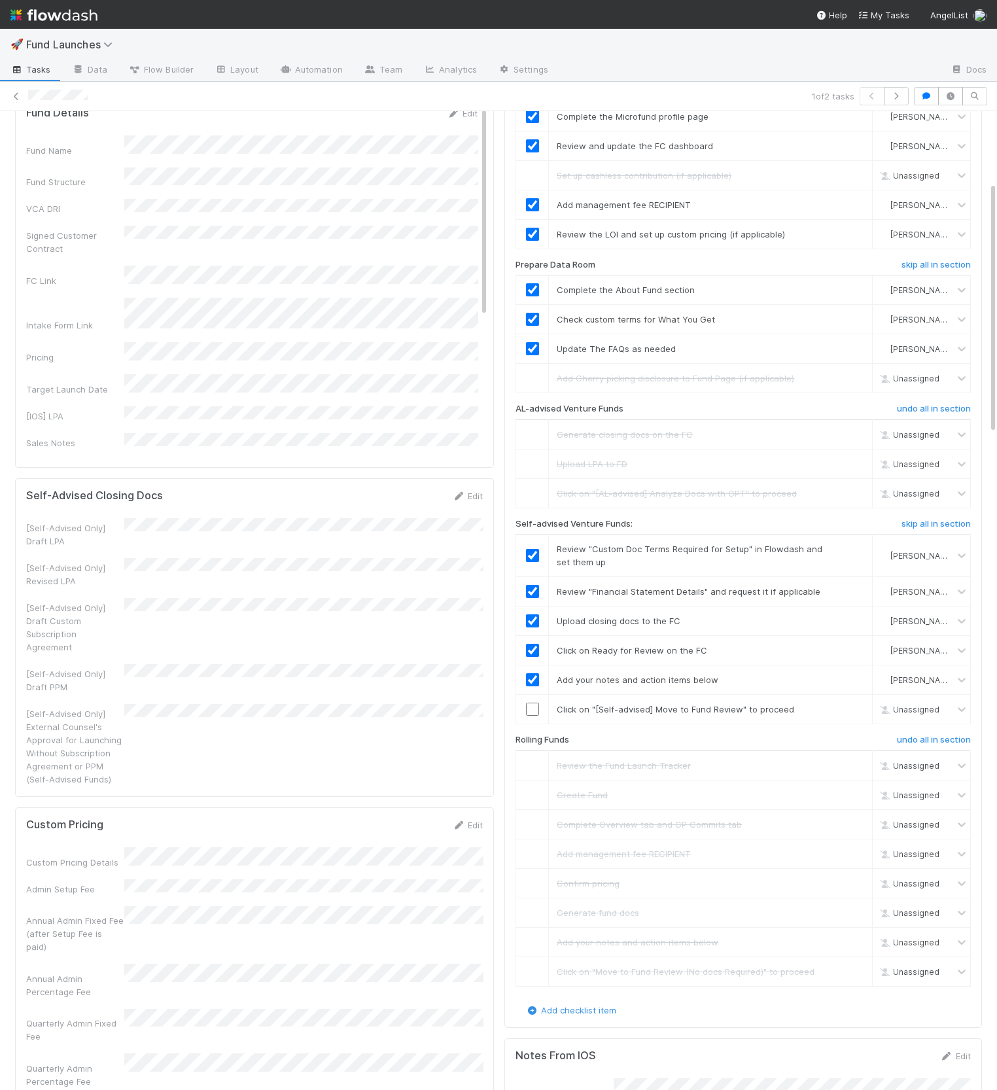
scroll to position [377, 0]
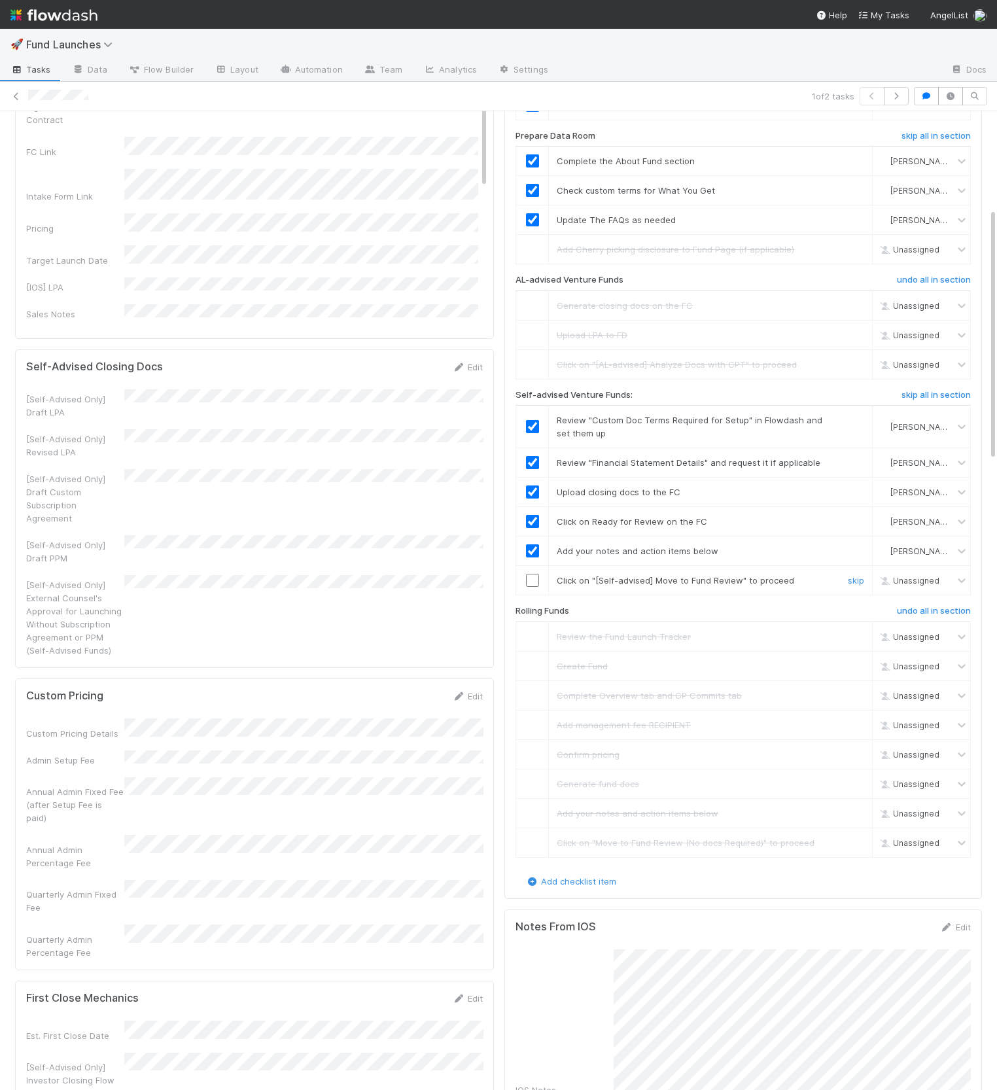
click at [537, 576] on input "checkbox" at bounding box center [532, 580] width 13 height 13
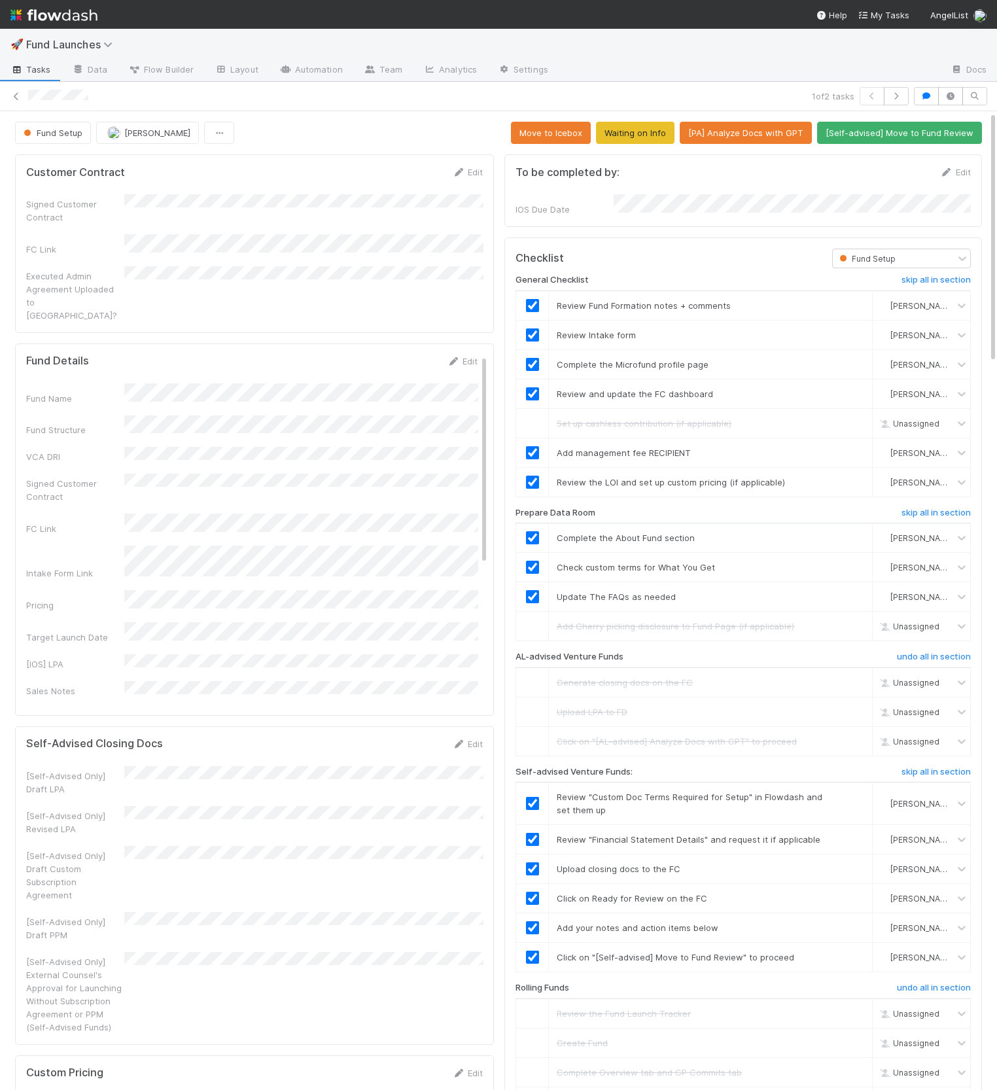
click at [860, 122] on span "[Self-advised] Move to Fund Review" at bounding box center [899, 133] width 165 height 22
click at [862, 129] on button "[Self-advised] Move to Fund Review" at bounding box center [899, 133] width 165 height 22
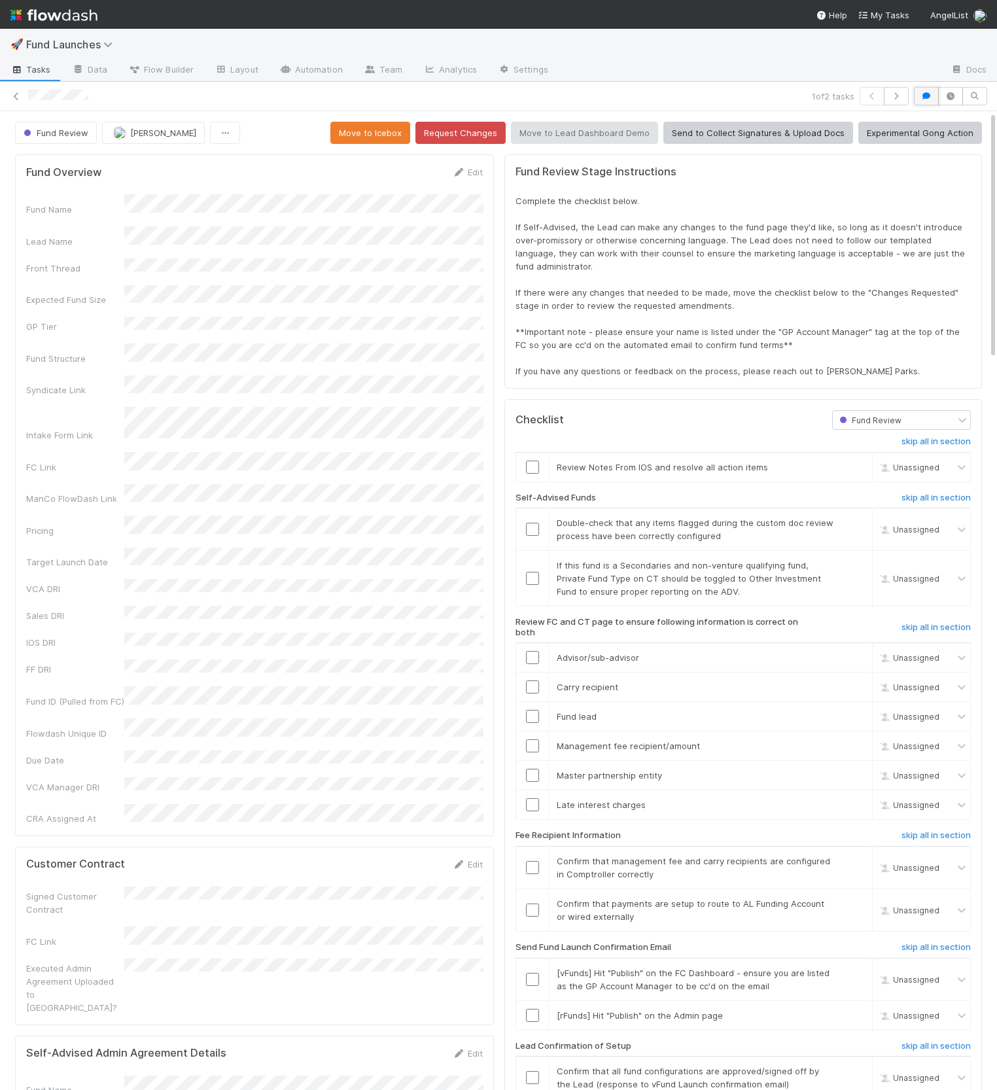
click at [930, 97] on icon "button" at bounding box center [926, 96] width 13 height 8
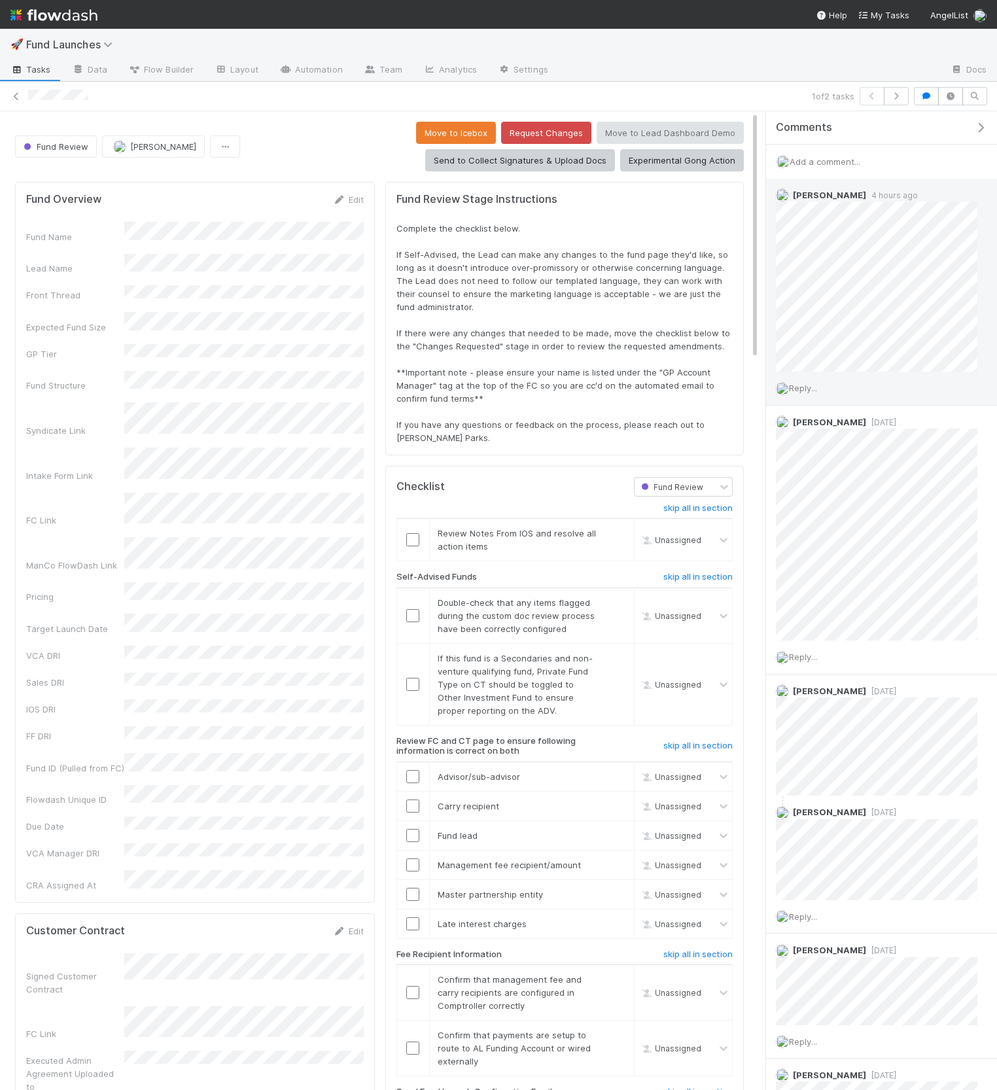
click at [809, 386] on span "Reply..." at bounding box center [803, 388] width 28 height 10
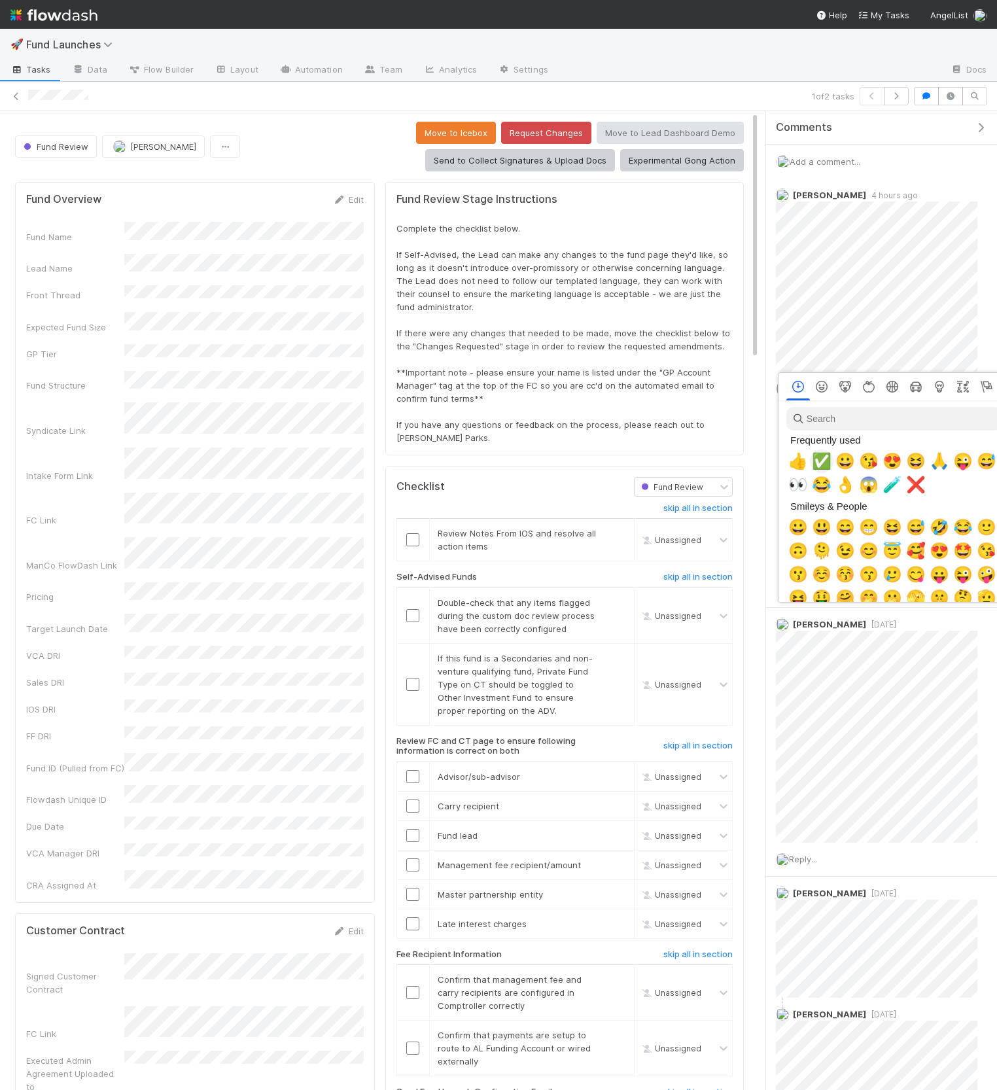
click at [816, 462] on span "✅" at bounding box center [822, 461] width 20 height 18
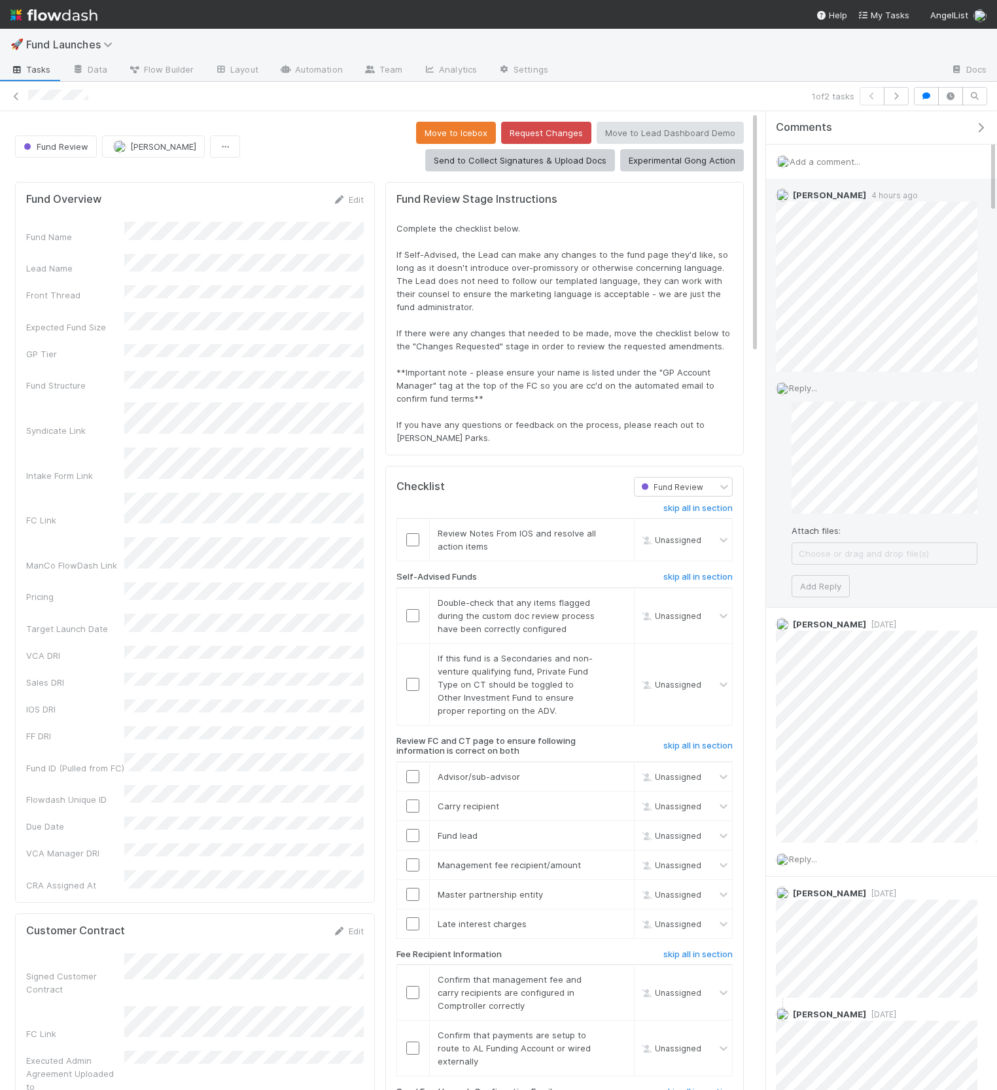
click at [775, 303] on div "Jonah Lecker 4 hours ago" at bounding box center [876, 275] width 221 height 193
click at [833, 583] on button "Add Reply" at bounding box center [821, 586] width 58 height 22
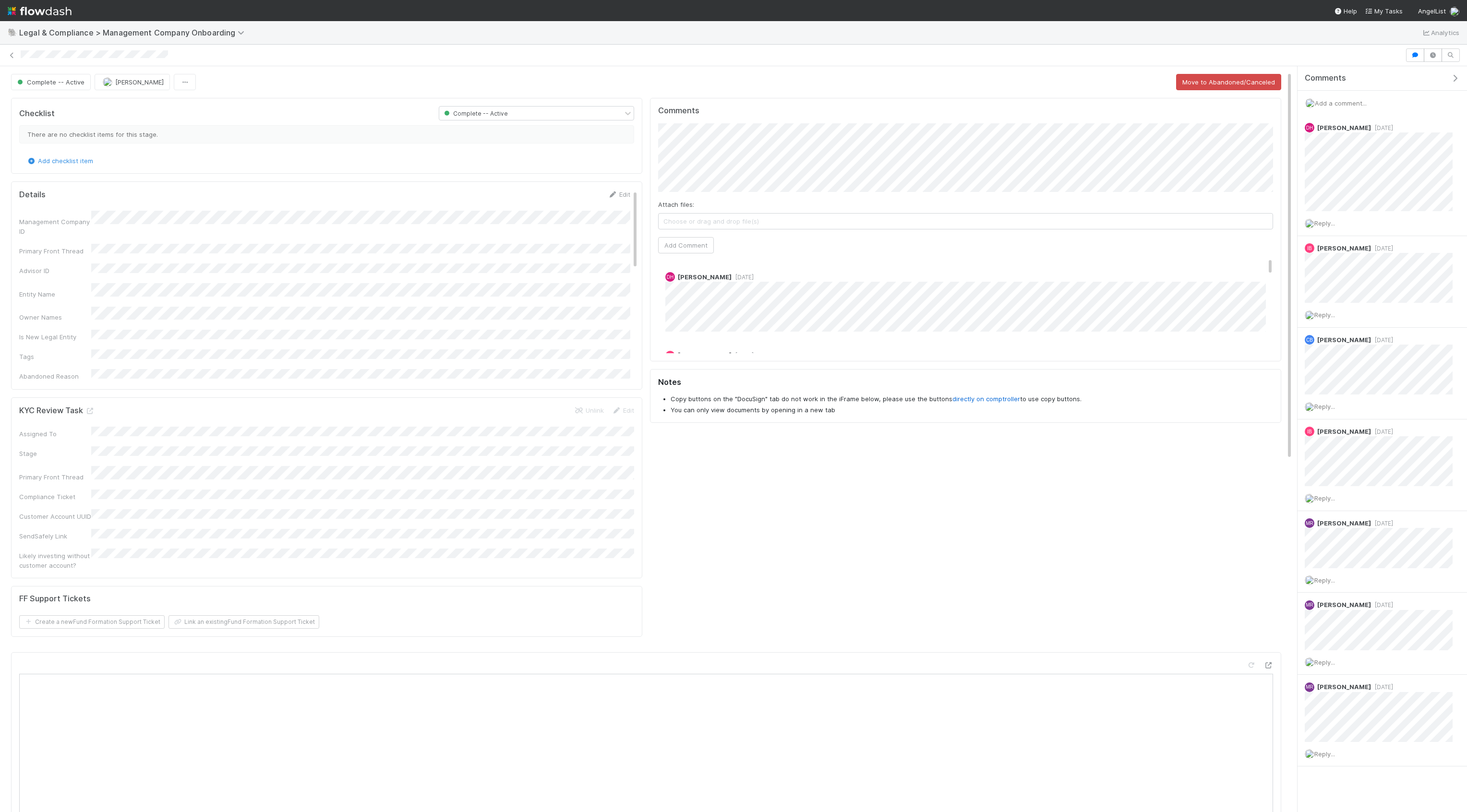
scroll to position [78, 0]
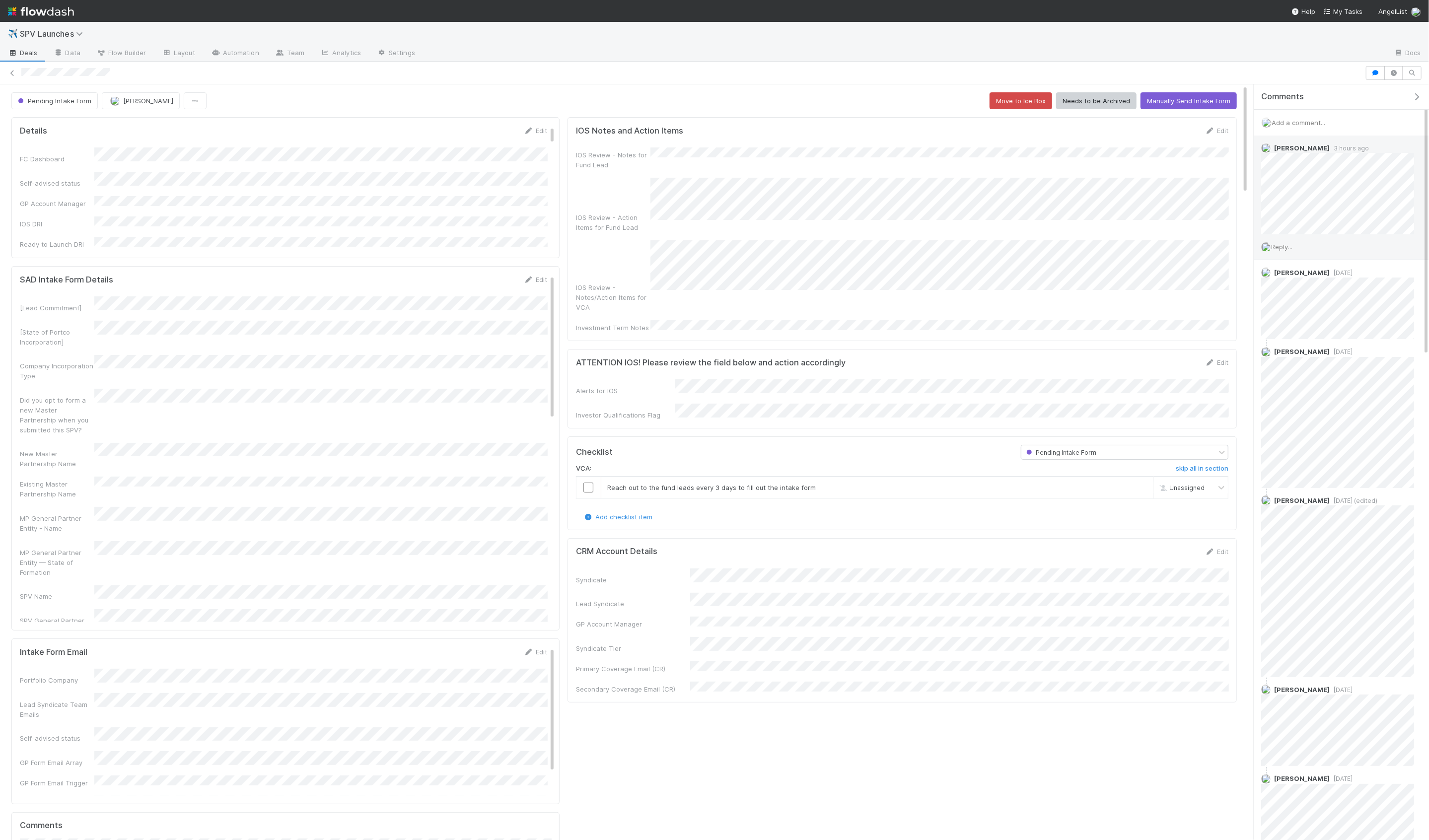
click at [1287, 246] on span "Reply..." at bounding box center [1282, 247] width 21 height 8
click at [1395, 76] on button "button" at bounding box center [1393, 73] width 19 height 14
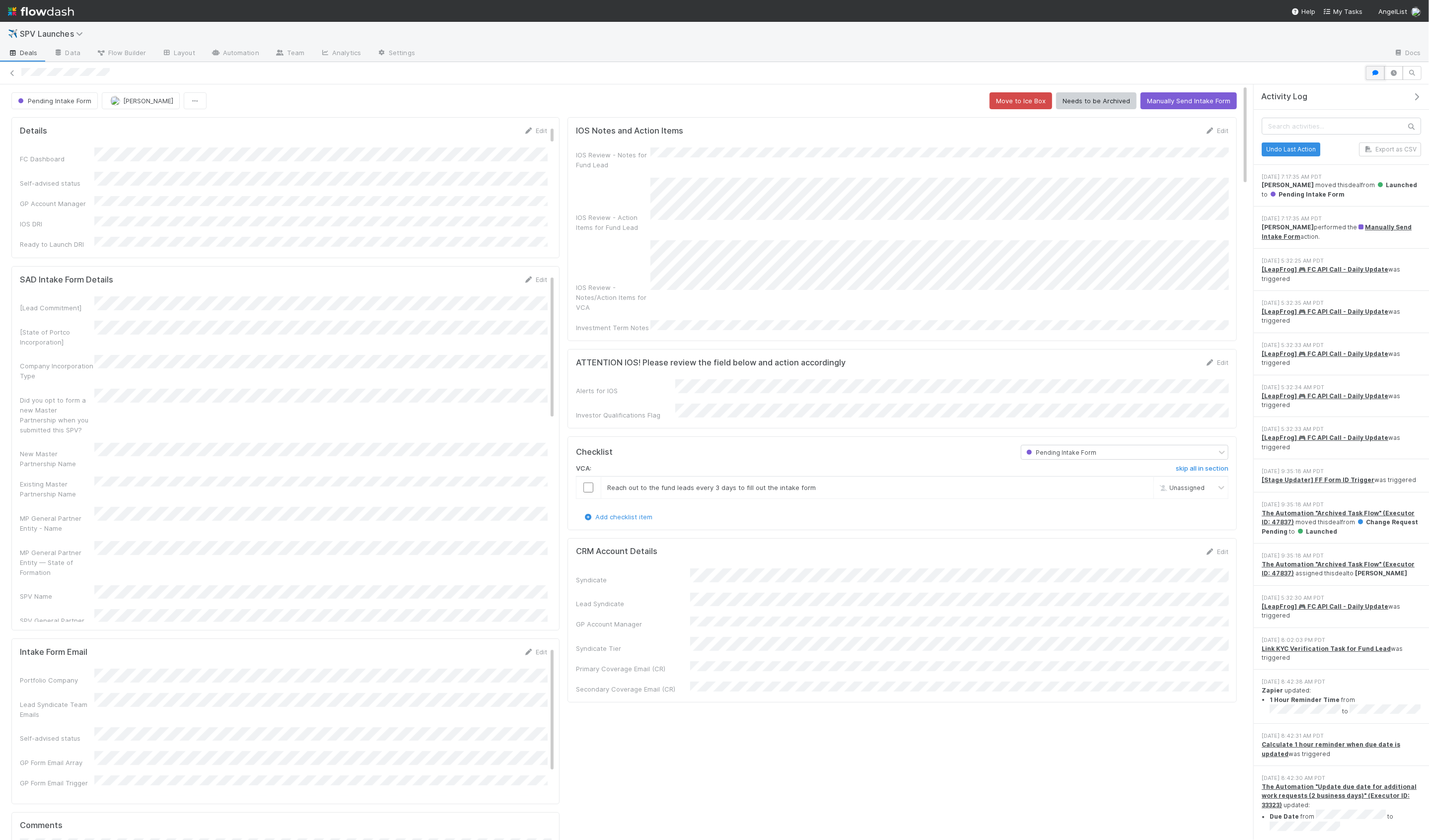
click at [1374, 73] on icon "button" at bounding box center [1374, 73] width 10 height 6
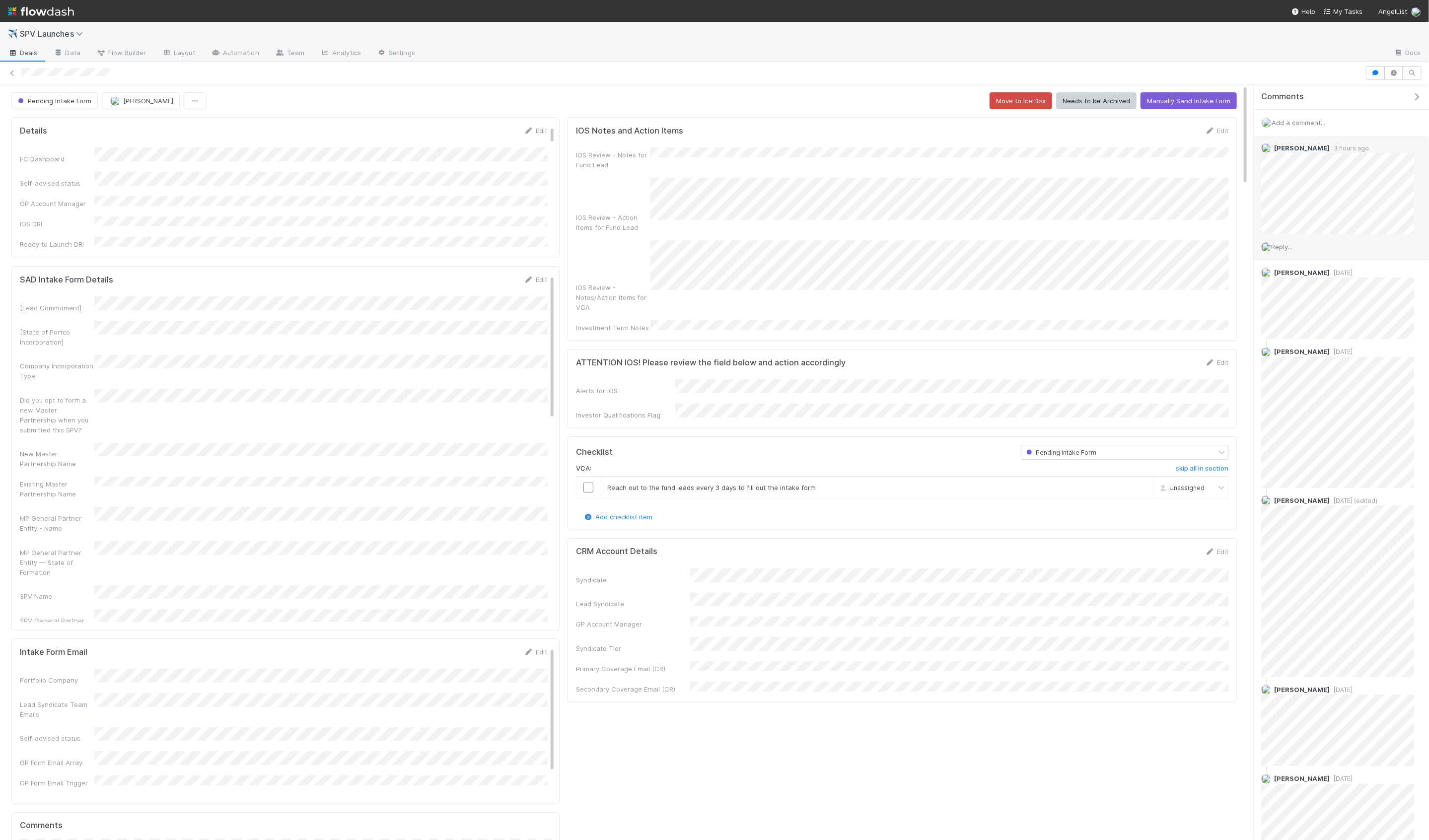
click at [1295, 256] on div "Reply..." at bounding box center [1337, 247] width 168 height 25
click at [1291, 247] on span "Reply..." at bounding box center [1282, 247] width 21 height 8
click at [1393, 75] on icon "button" at bounding box center [1393, 73] width 10 height 6
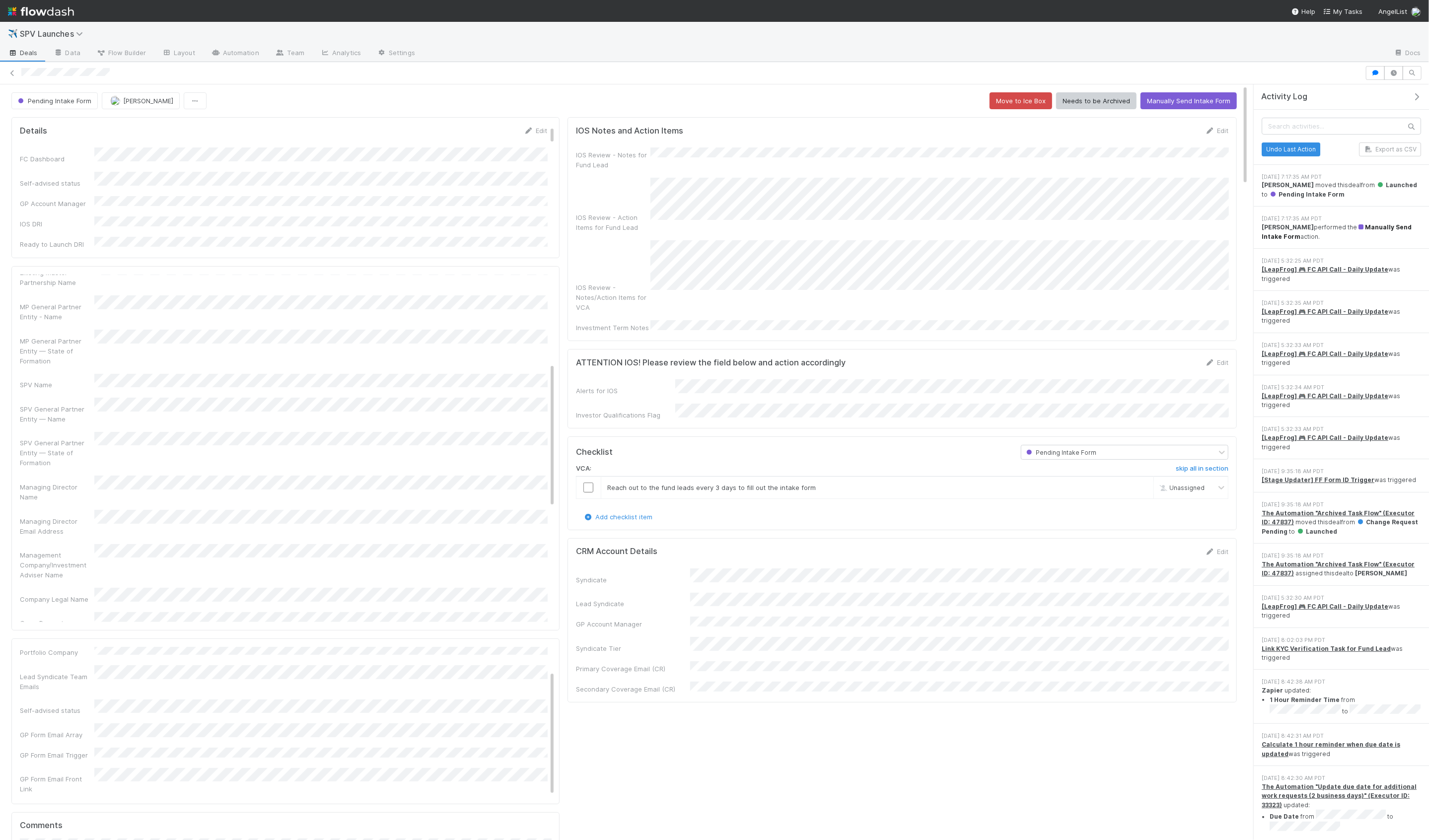
click at [1364, 228] on span "Manually Send Intake Form" at bounding box center [1336, 231] width 150 height 17
click at [1372, 70] on icon "button" at bounding box center [1374, 73] width 10 height 6
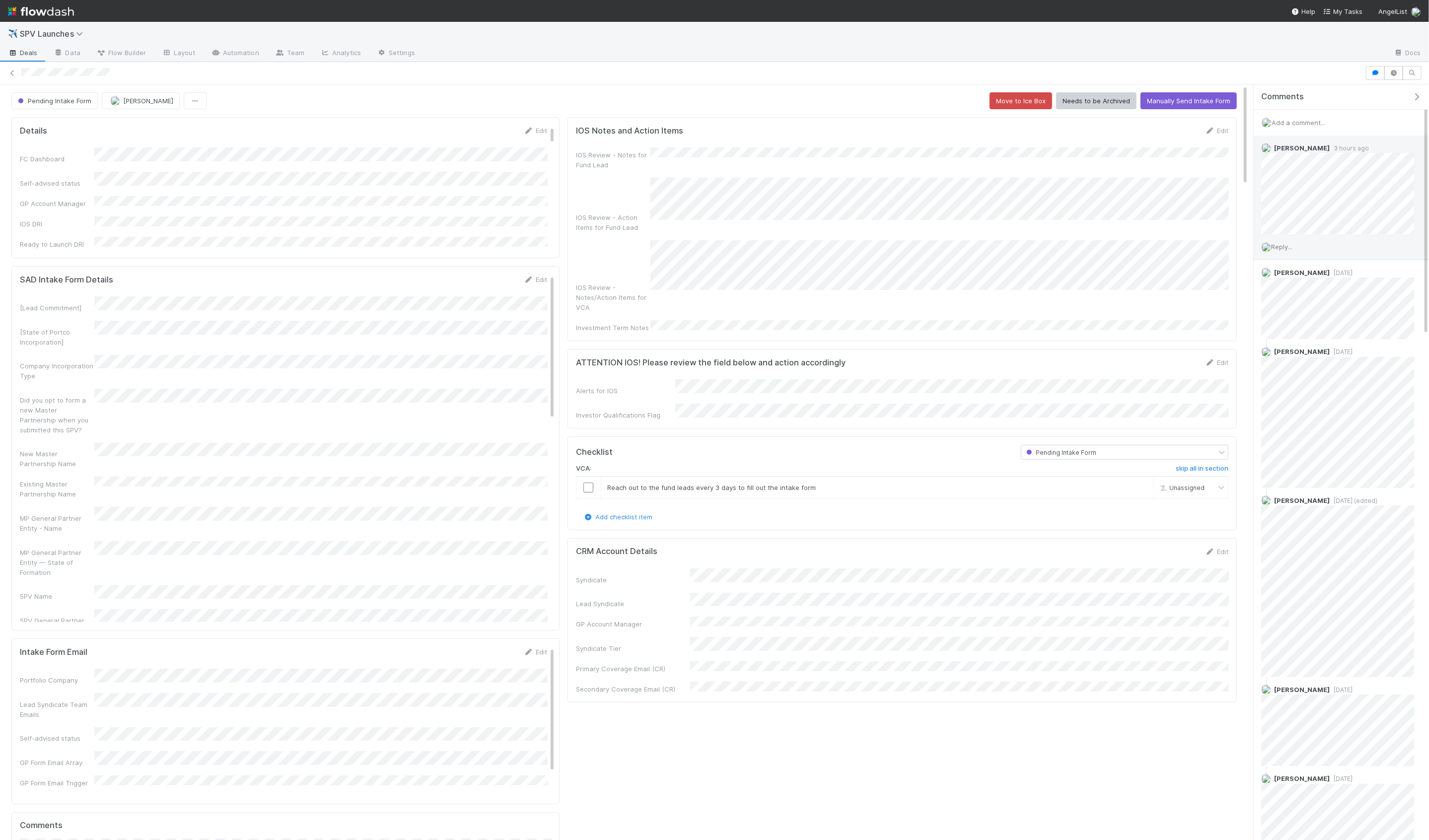
click at [1297, 249] on div "Reply..." at bounding box center [1337, 247] width 168 height 25
click at [1289, 247] on span "Reply..." at bounding box center [1282, 247] width 21 height 8
click at [1351, 365] on div "Attach files: Choose or drag and drop file(s) Add Reply" at bounding box center [1343, 340] width 141 height 165
click at [1302, 401] on button "Add Reply" at bounding box center [1295, 397] width 44 height 17
click at [62, 107] on button "Pending Intake Form" at bounding box center [55, 101] width 87 height 17
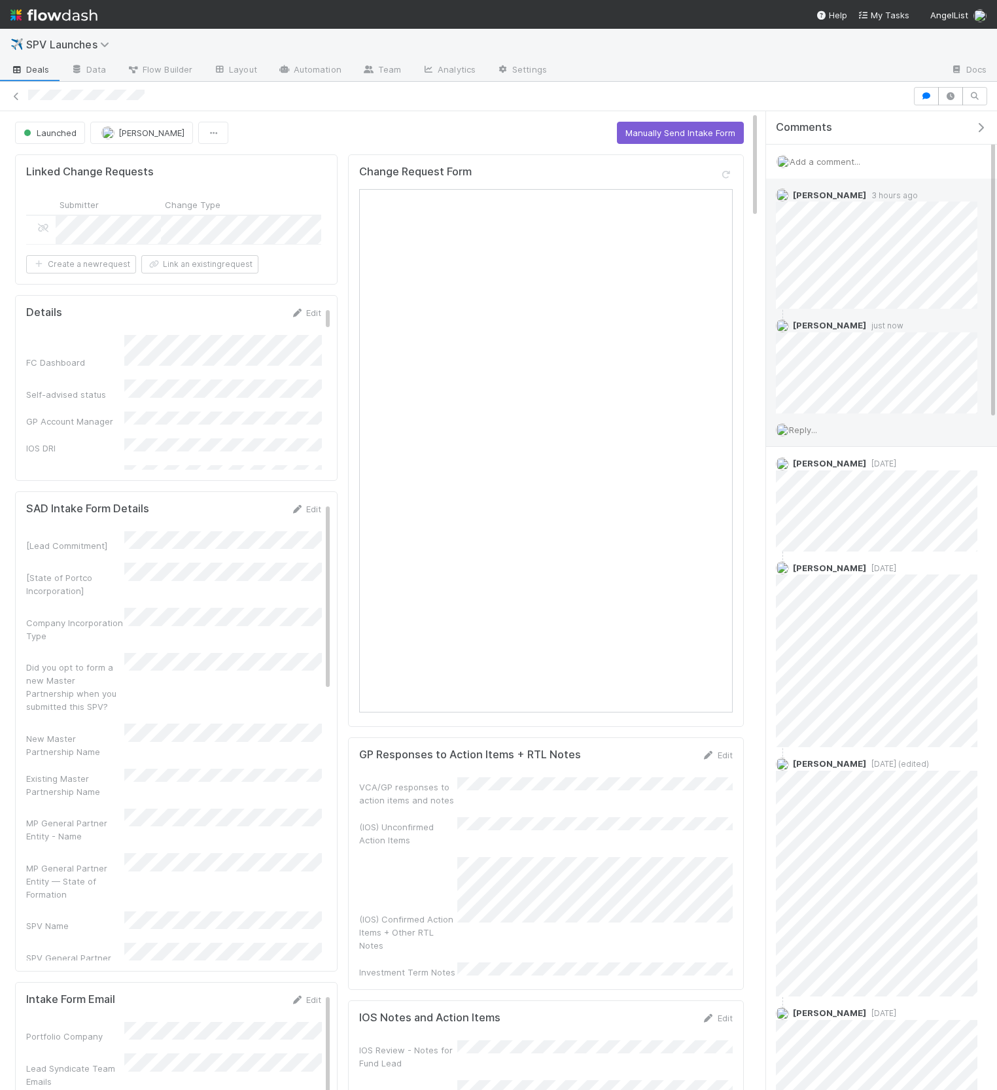
click at [981, 122] on icon "button" at bounding box center [980, 127] width 13 height 10
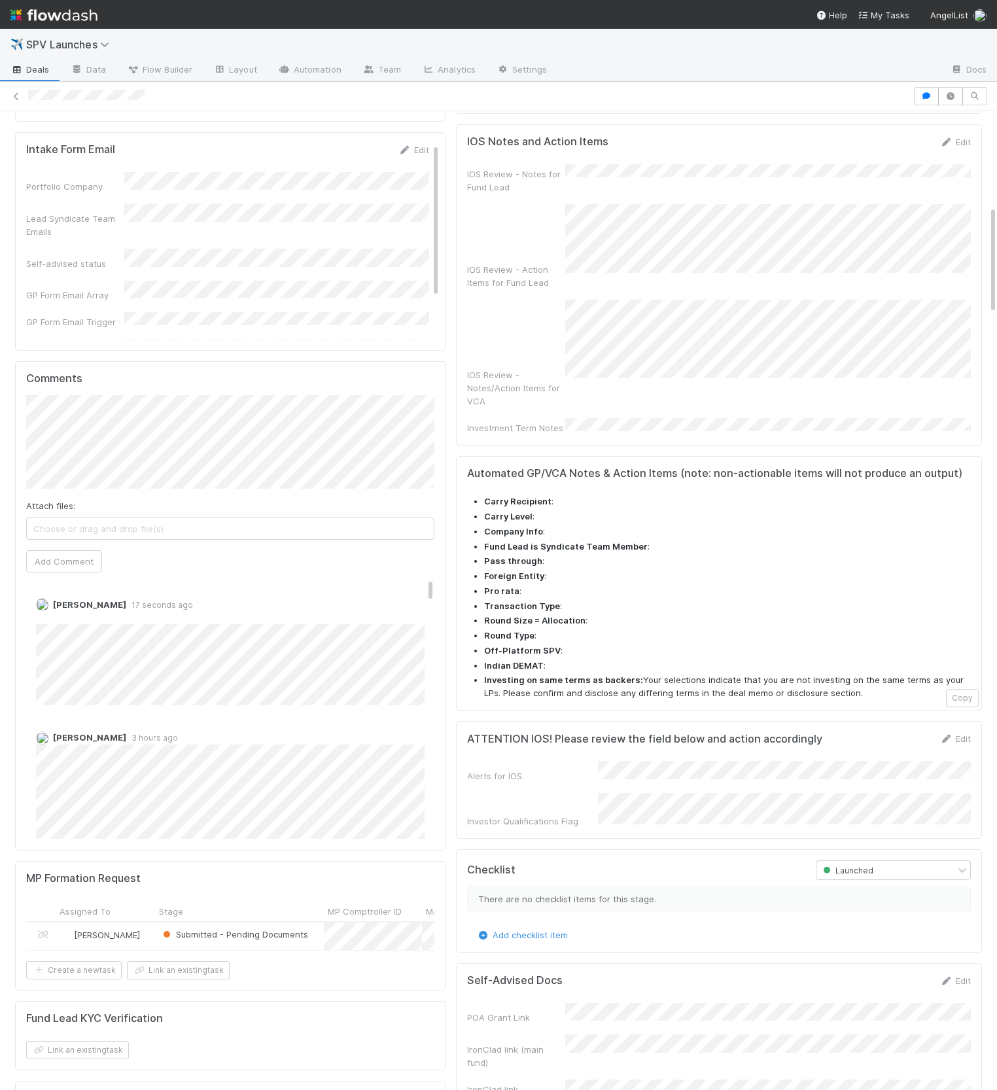
scroll to position [847, 0]
click at [440, 750] on div "Comments Attach files: Choose or drag and drop file(s) Add Comment Hanin Almoal…" at bounding box center [230, 608] width 430 height 489
click at [919, 96] on button "button" at bounding box center [926, 96] width 25 height 18
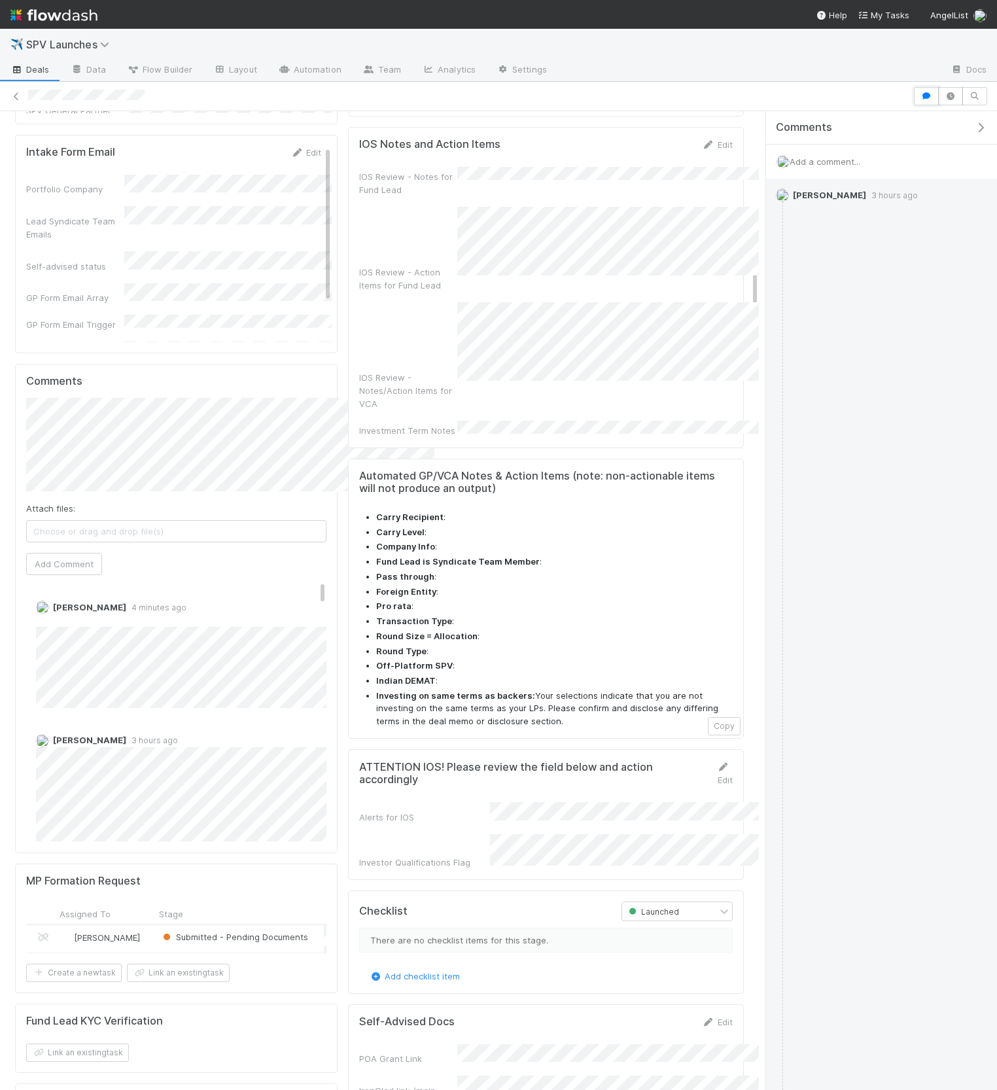
scroll to position [86, 0]
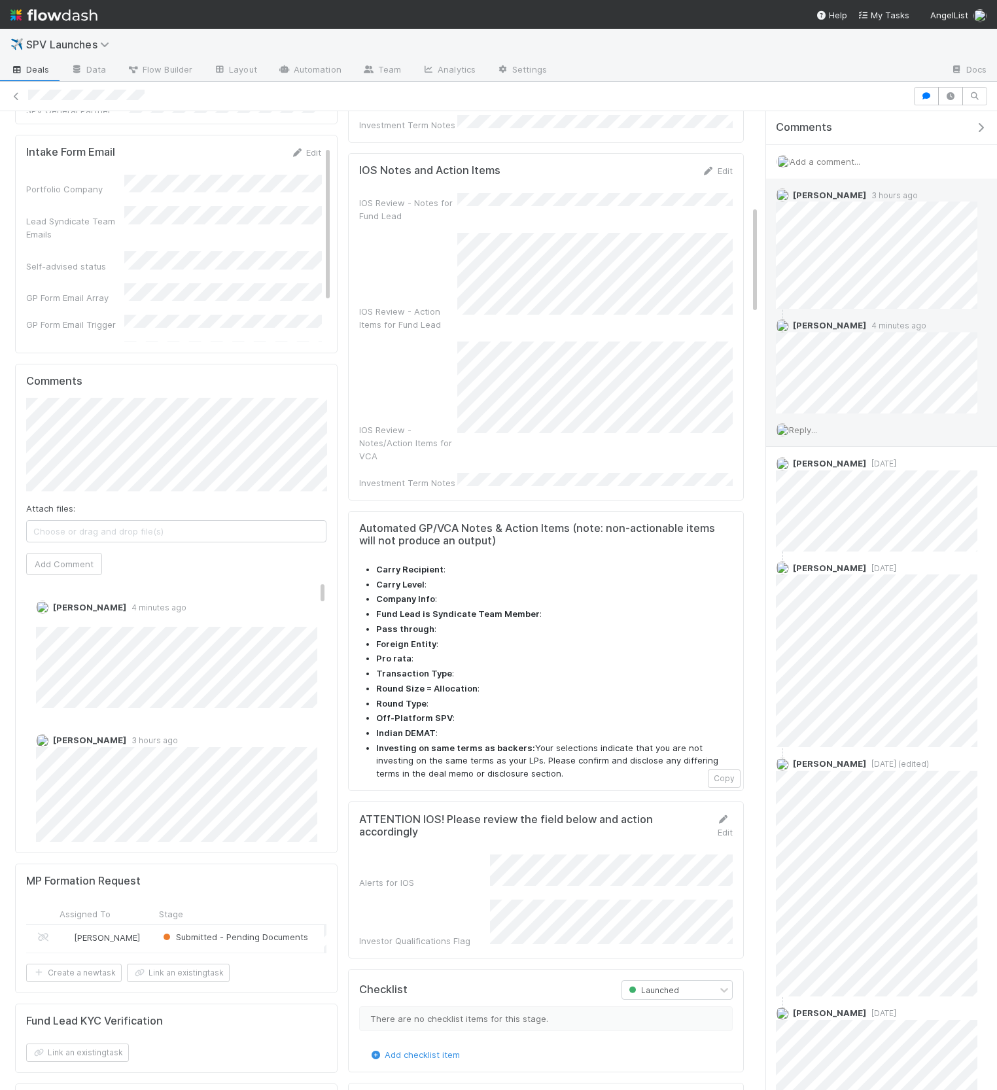
click at [789, 425] on span "Reply..." at bounding box center [803, 430] width 28 height 10
click at [817, 617] on button "Add Reply" at bounding box center [821, 627] width 58 height 22
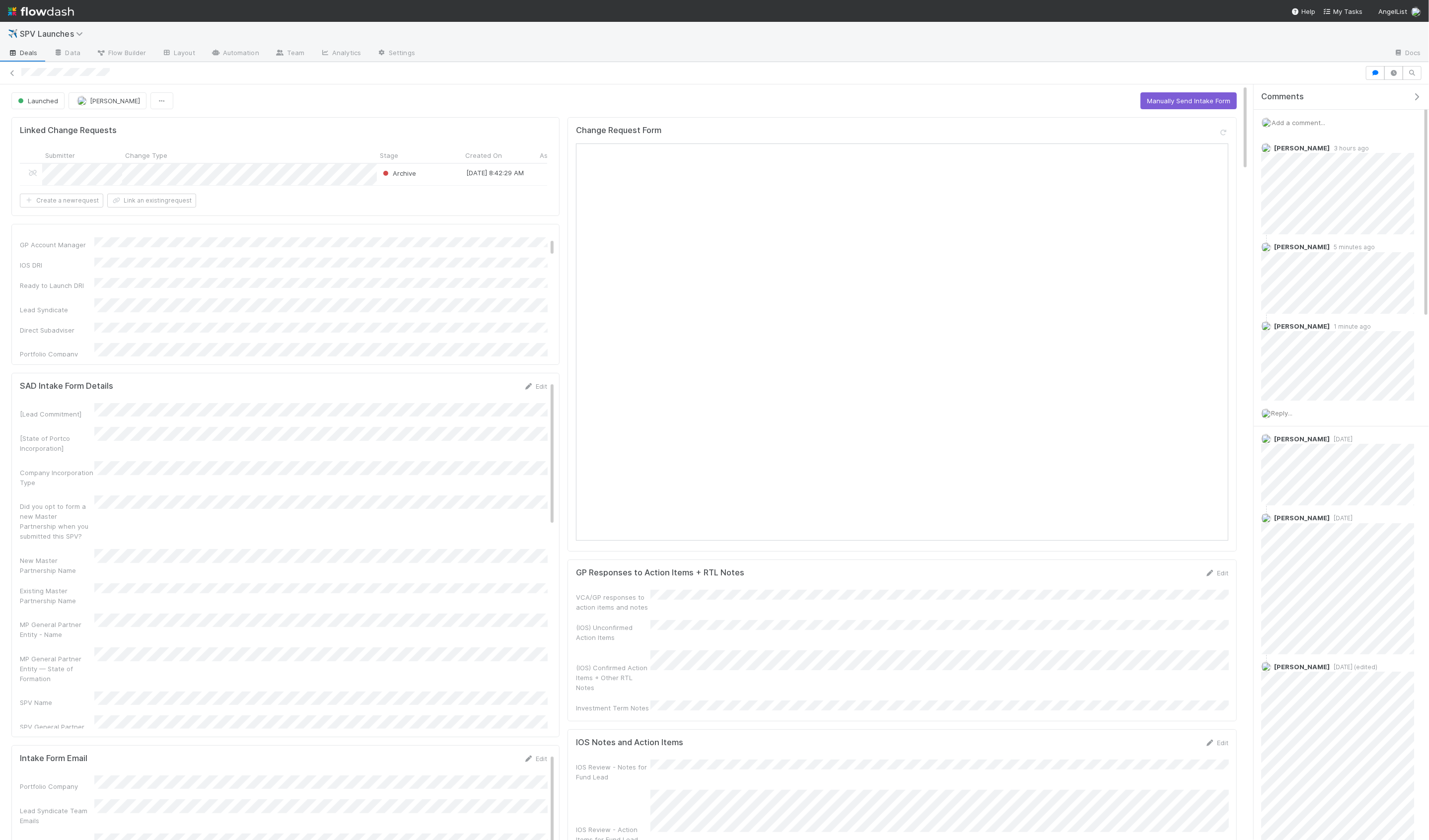
scroll to position [55, 0]
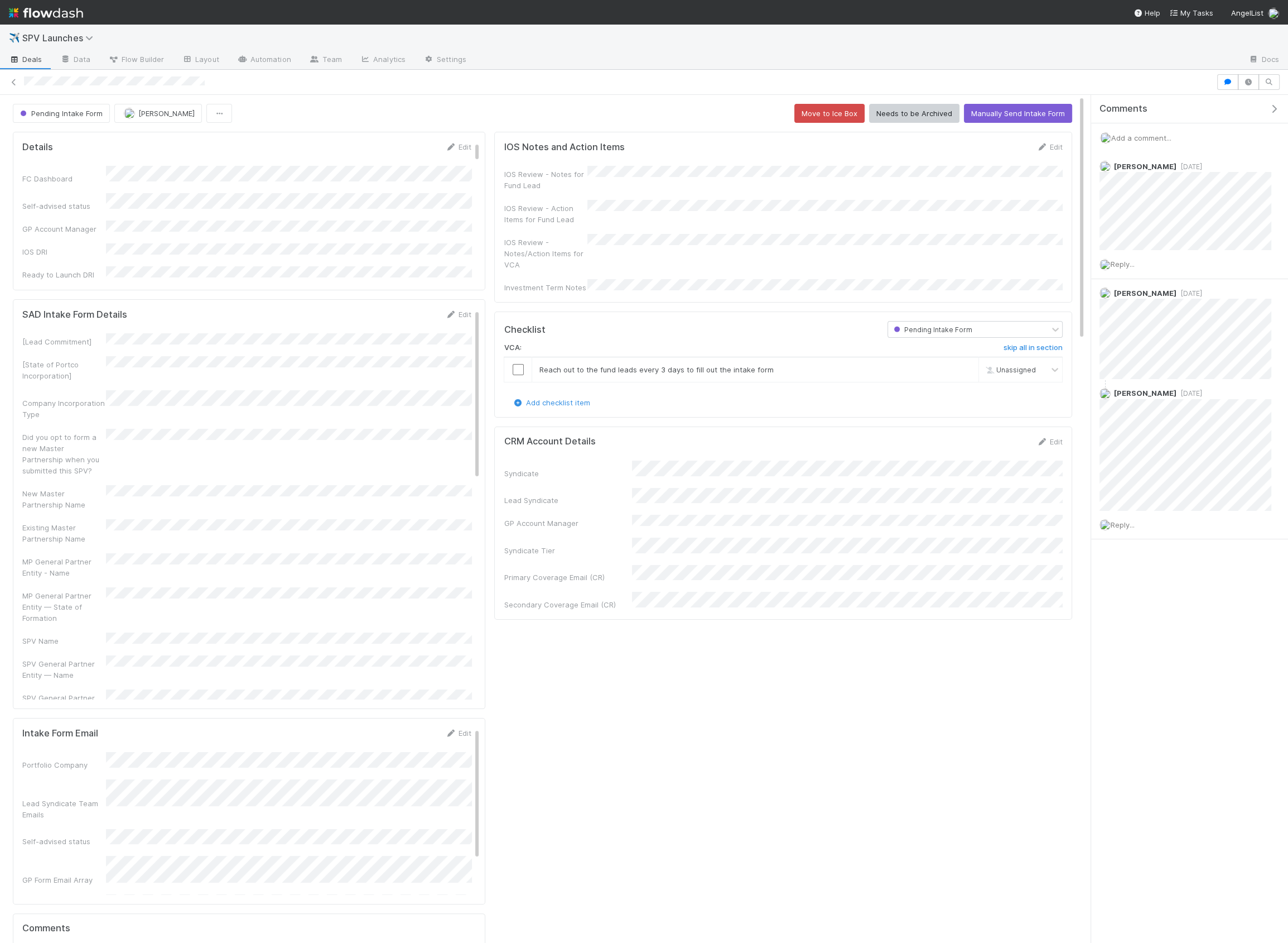
click at [1141, 137] on span "Add a comment..." at bounding box center [1141, 137] width 61 height 9
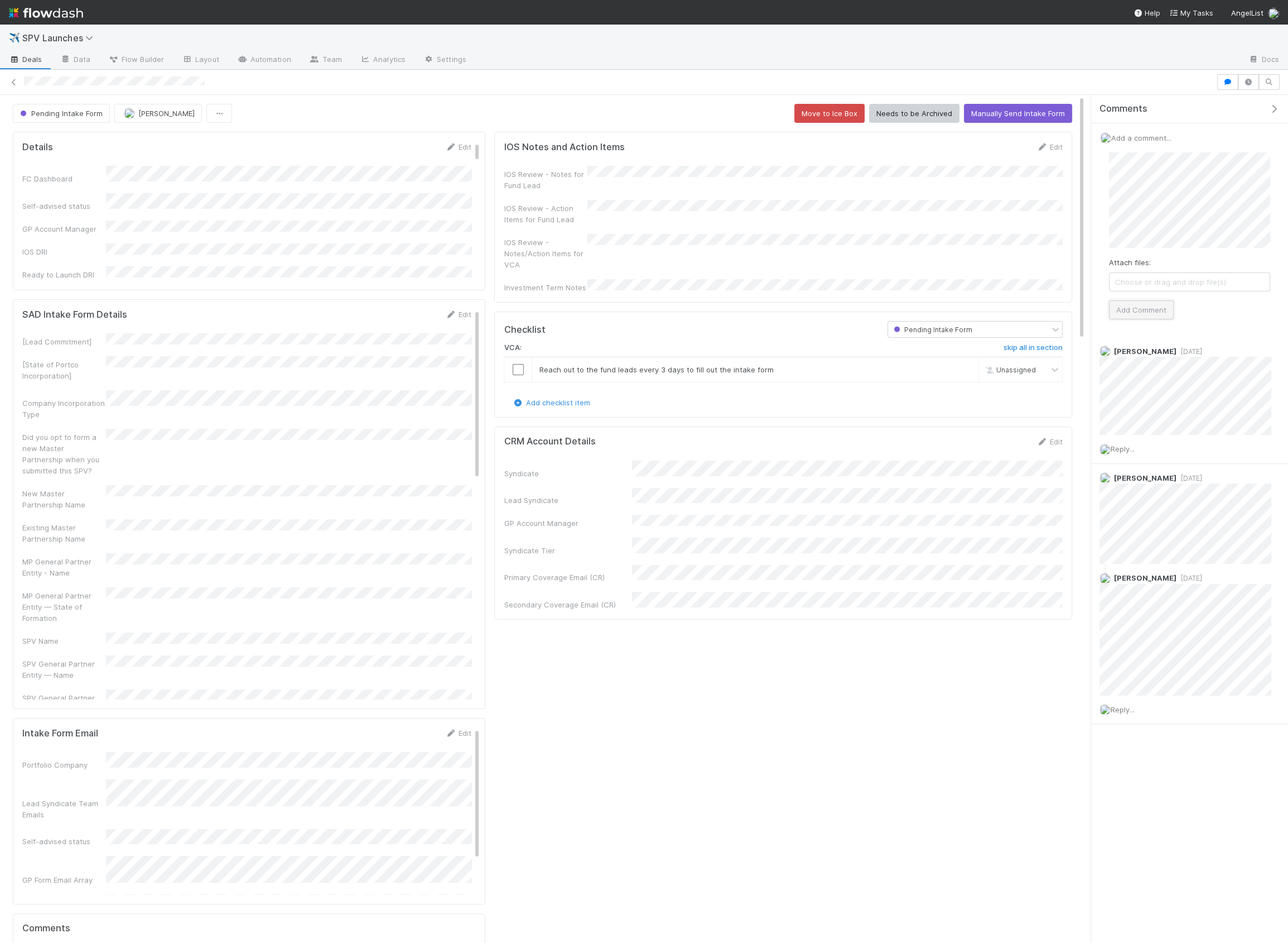
click at [1157, 302] on button "Add Comment" at bounding box center [1141, 310] width 65 height 19
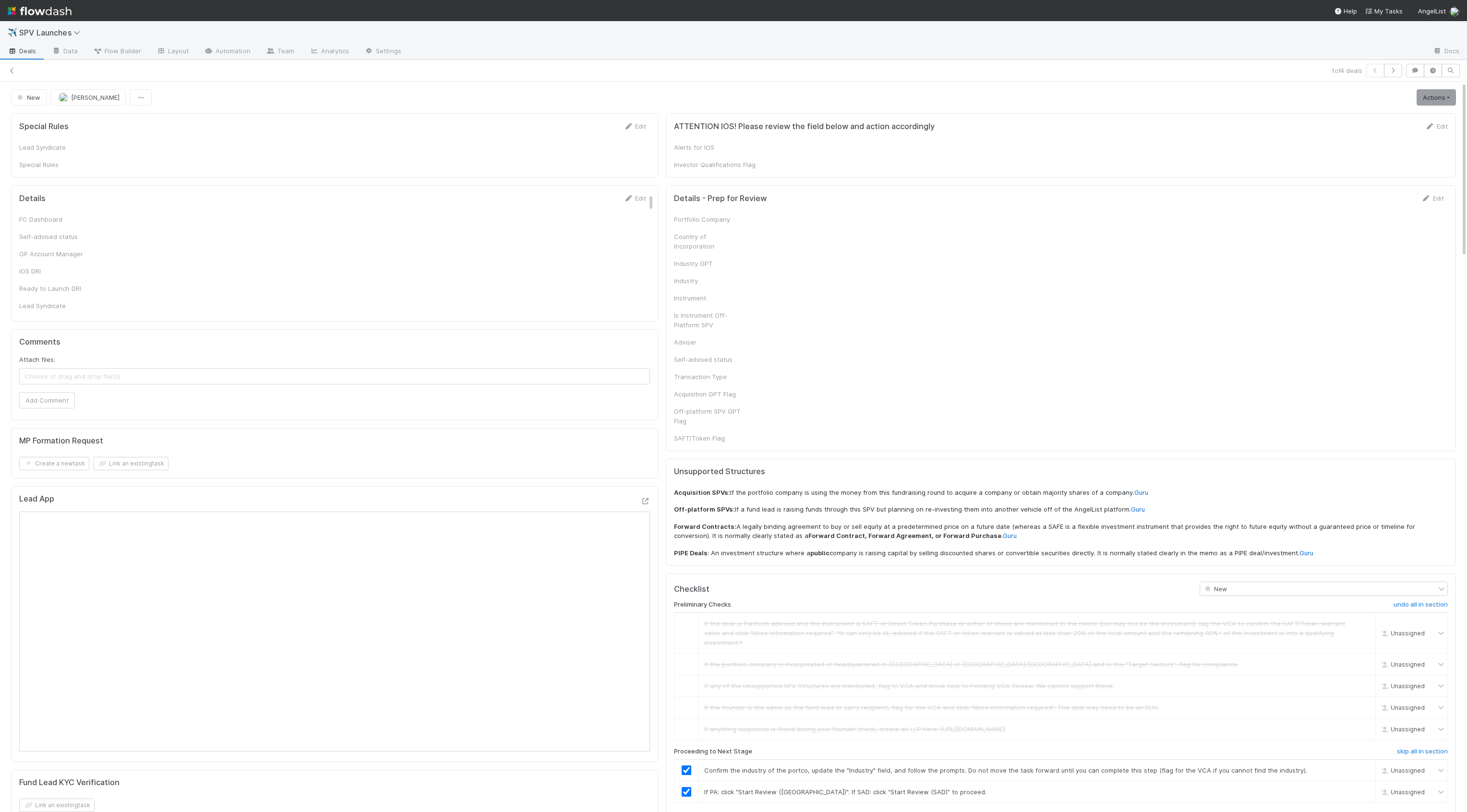
checkbox input "true"
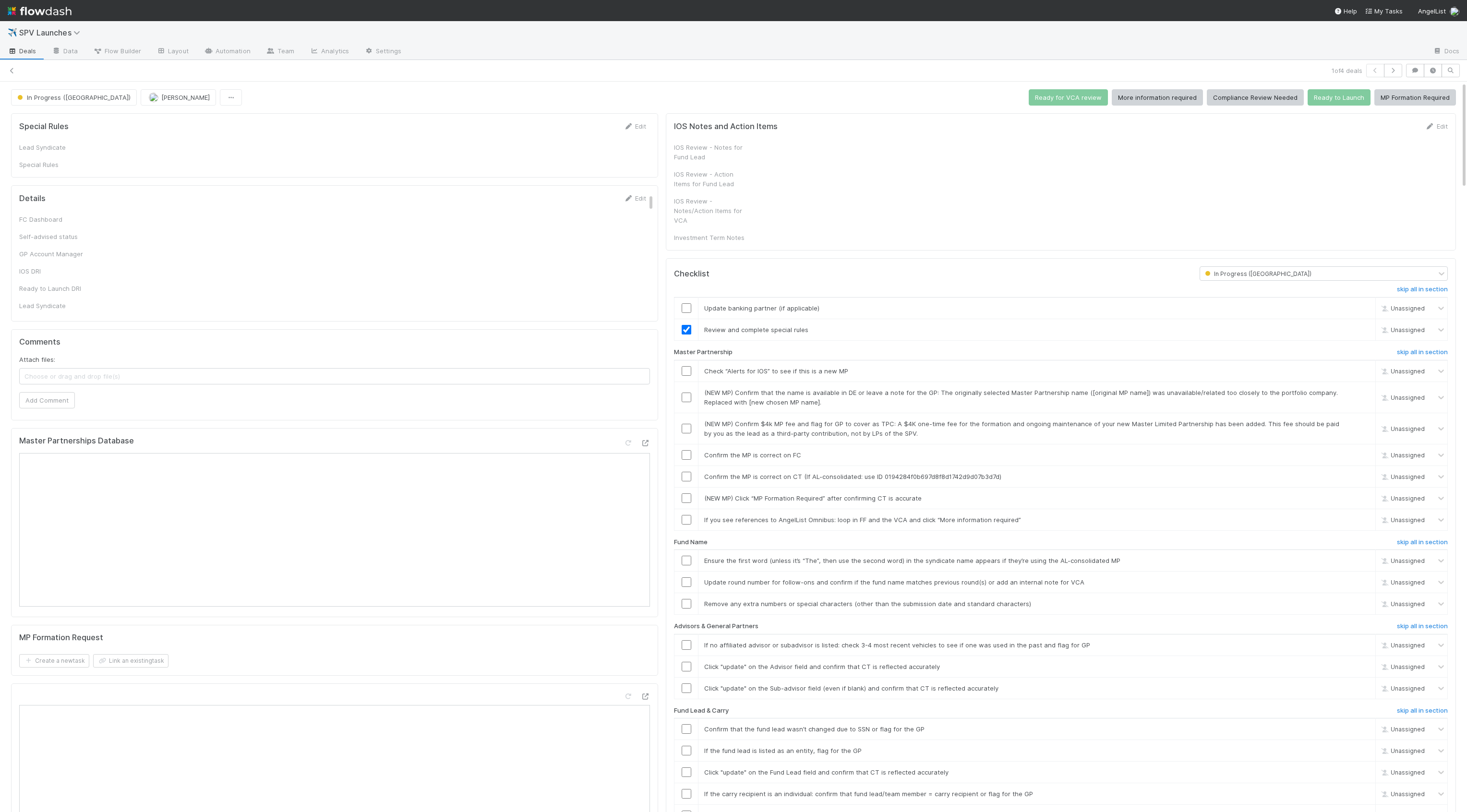
checkbox input "true"
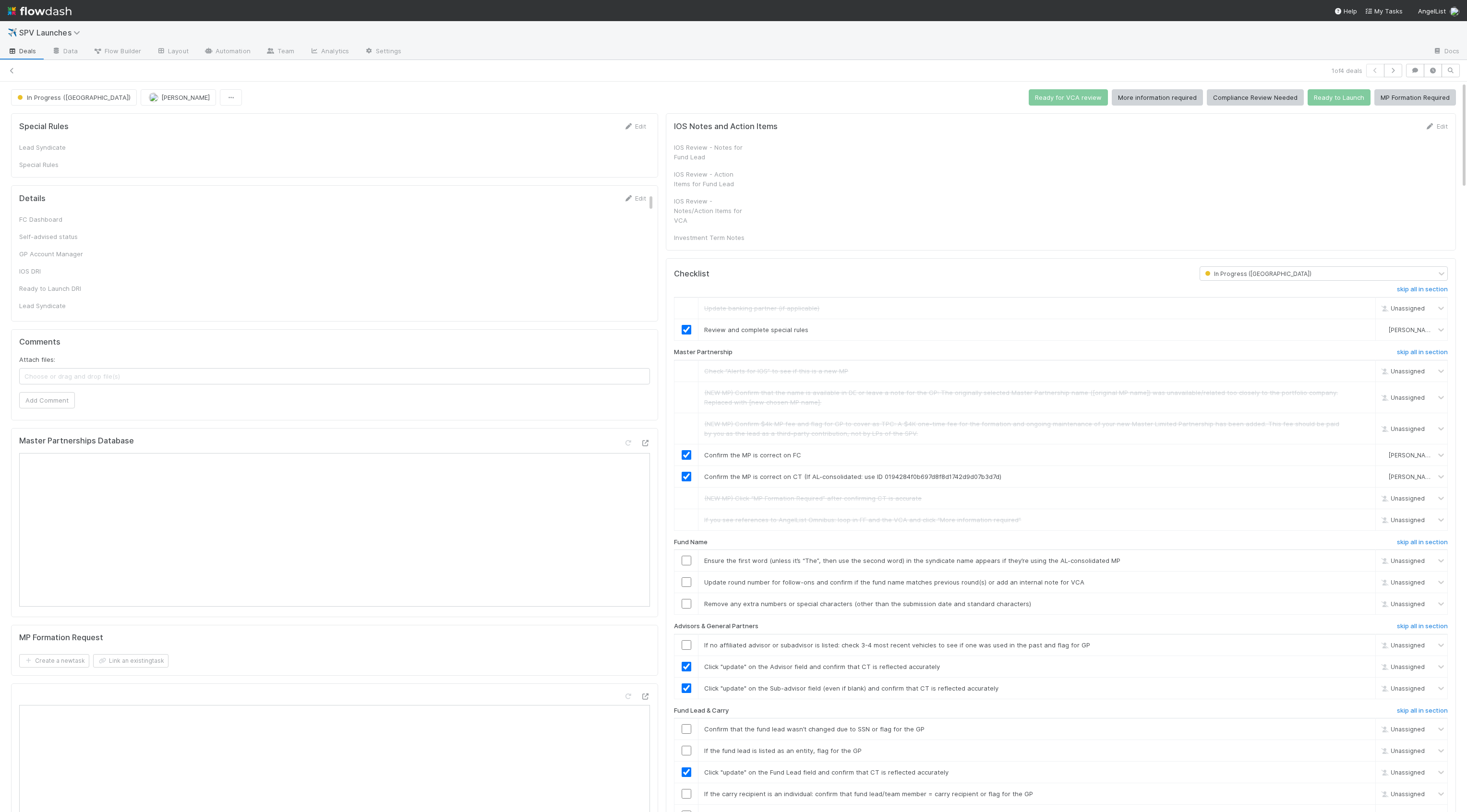
checkbox input "true"
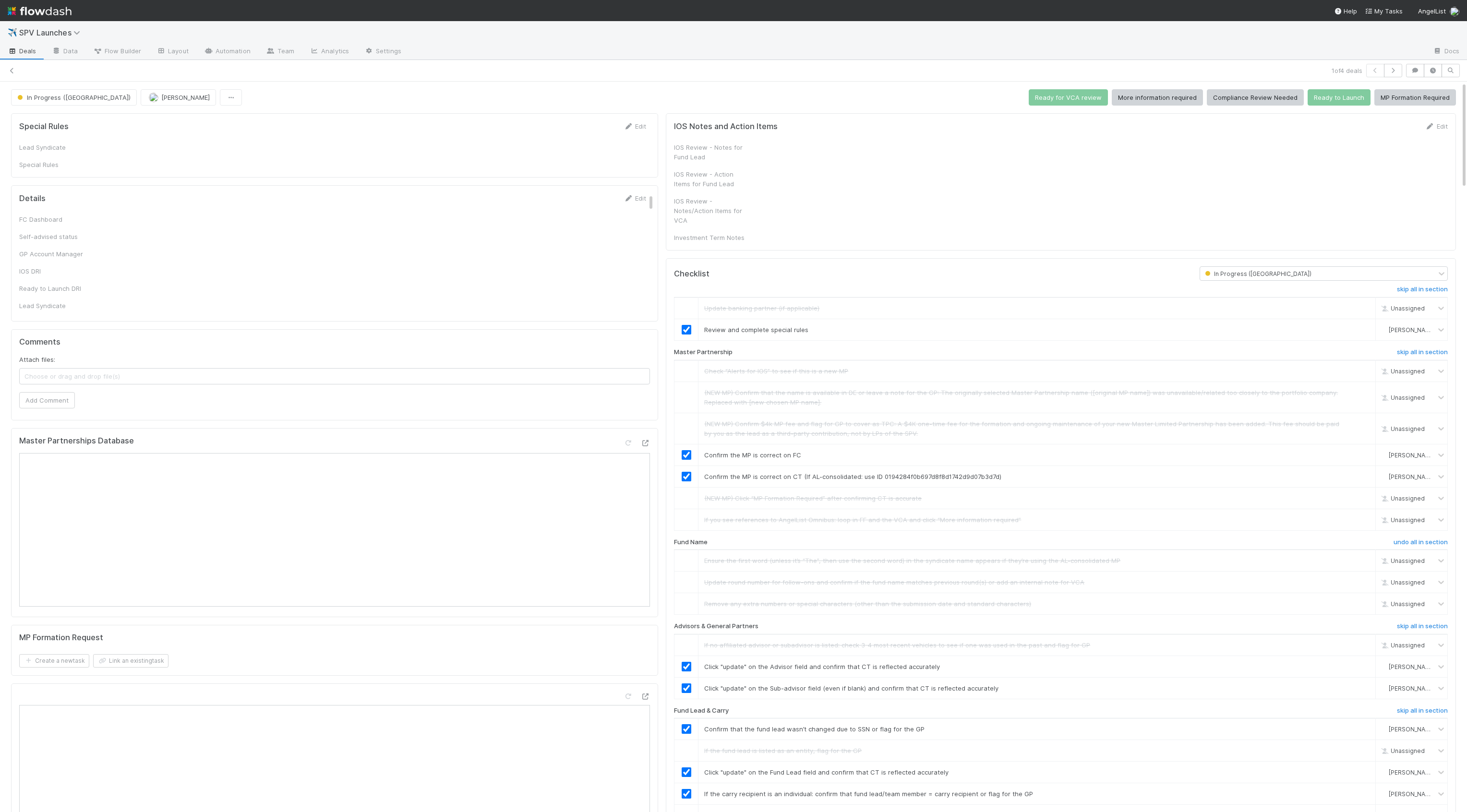
checkbox input "true"
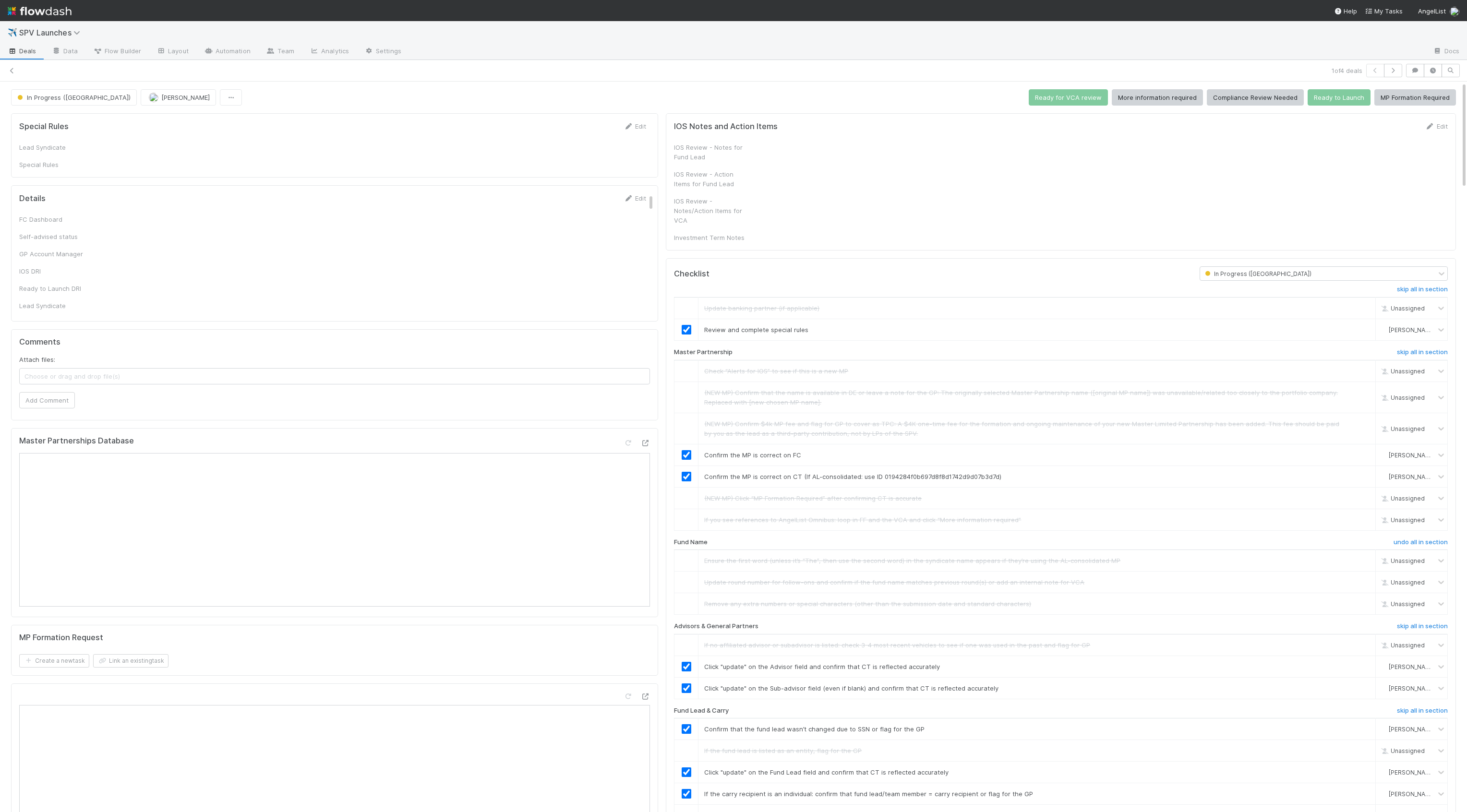
checkbox input "true"
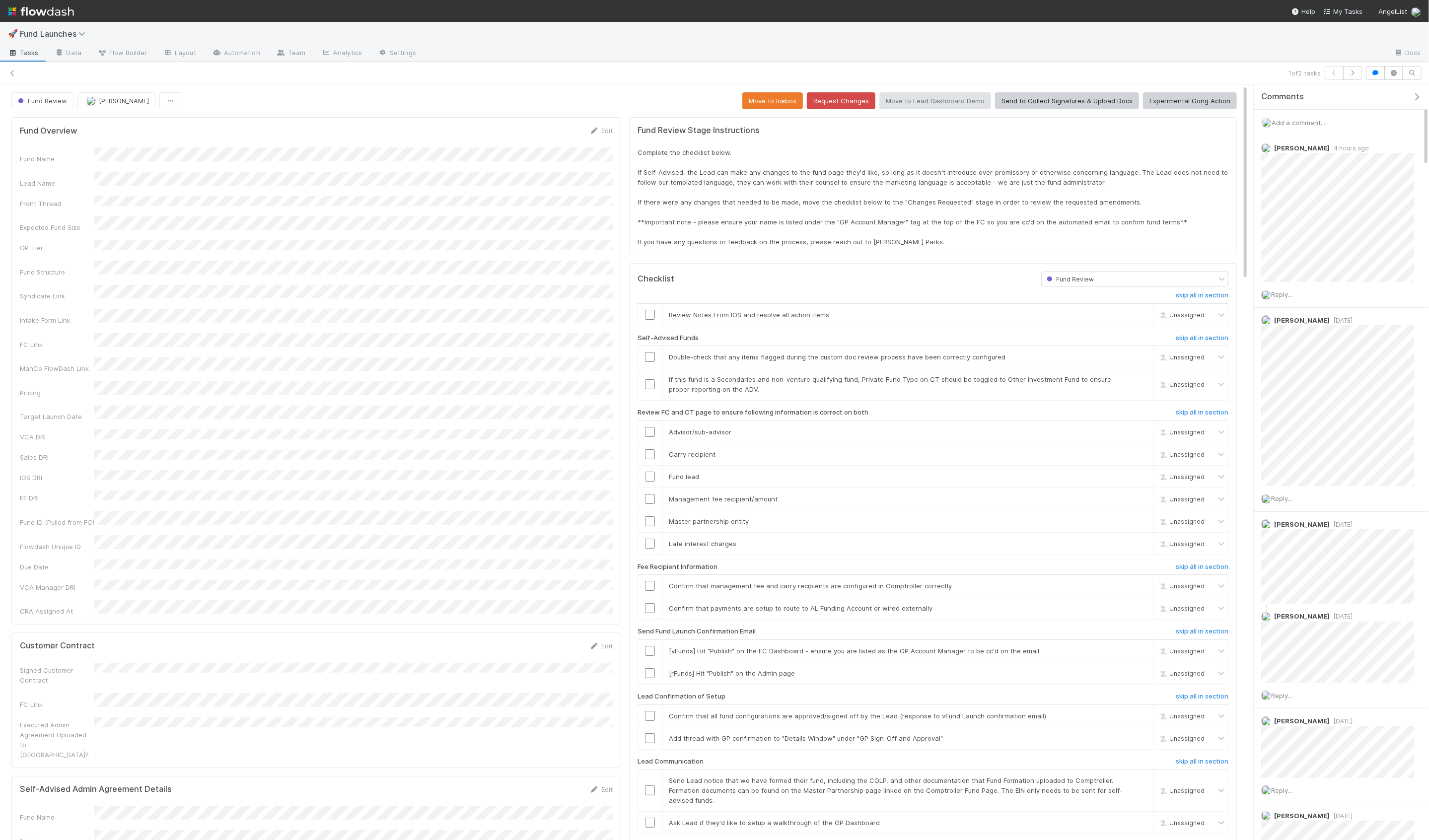
scroll to position [202, 1208]
checkbox input "true"
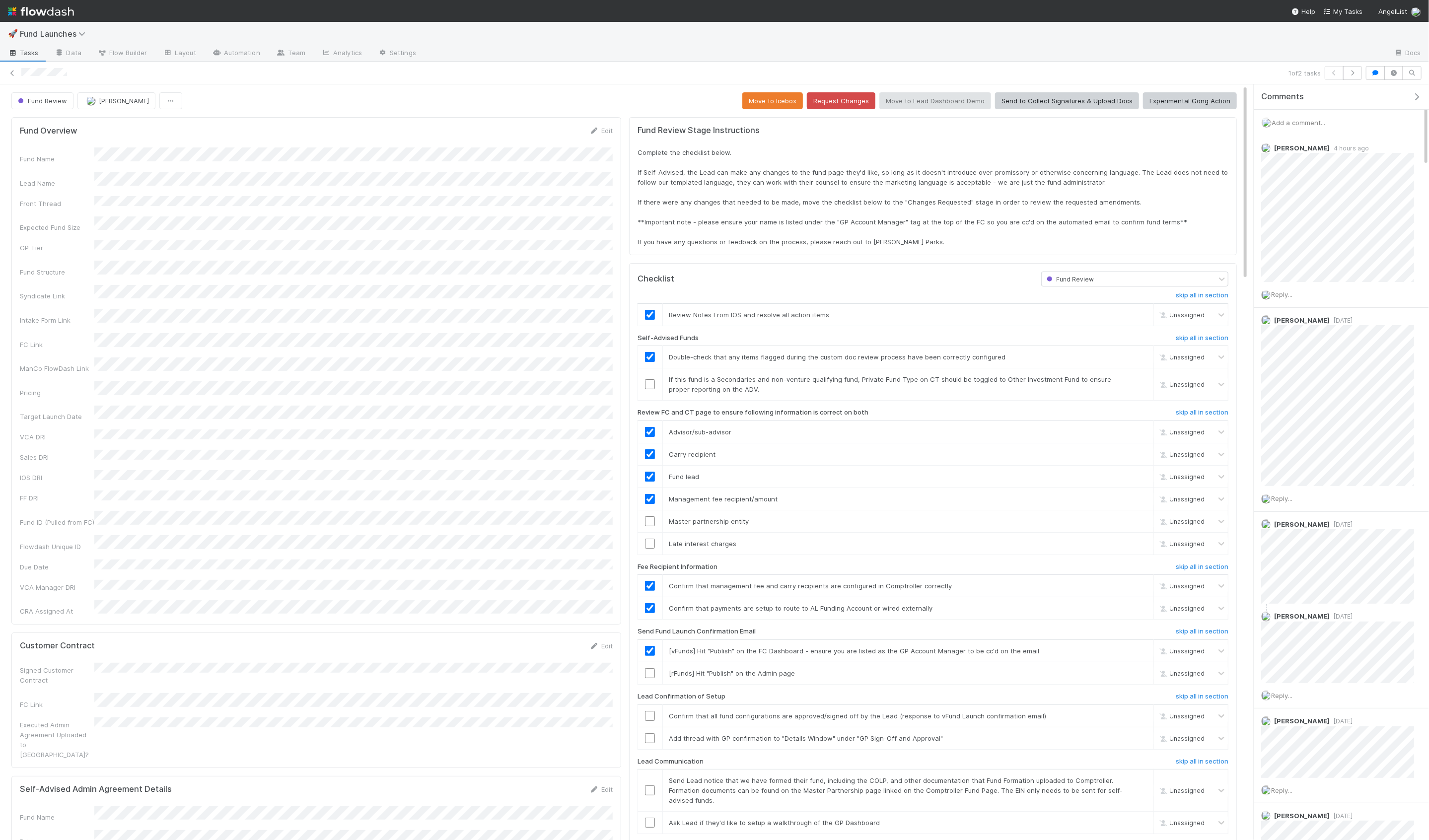
checkbox input "true"
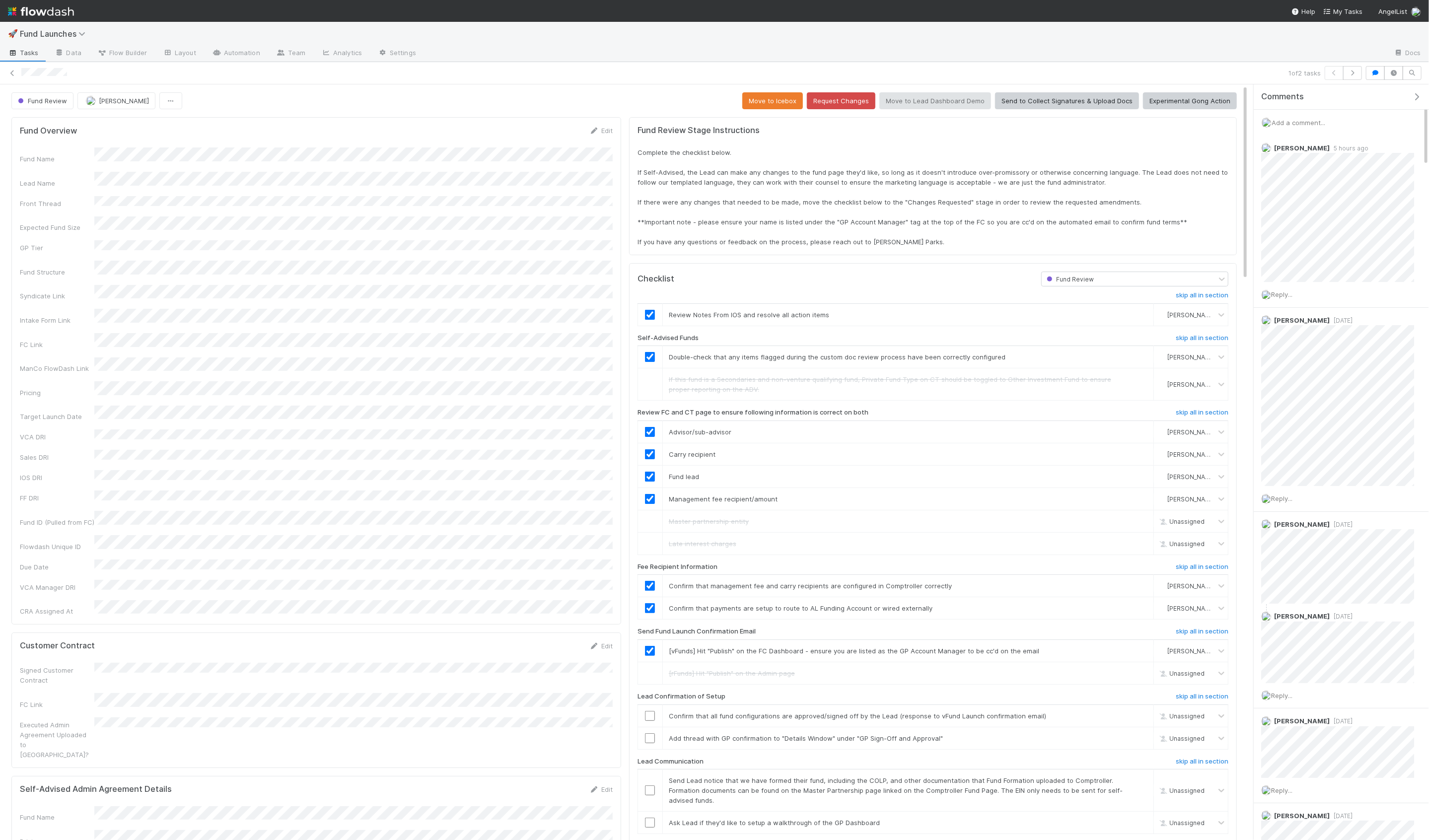
click at [11, 74] on icon at bounding box center [12, 73] width 10 height 7
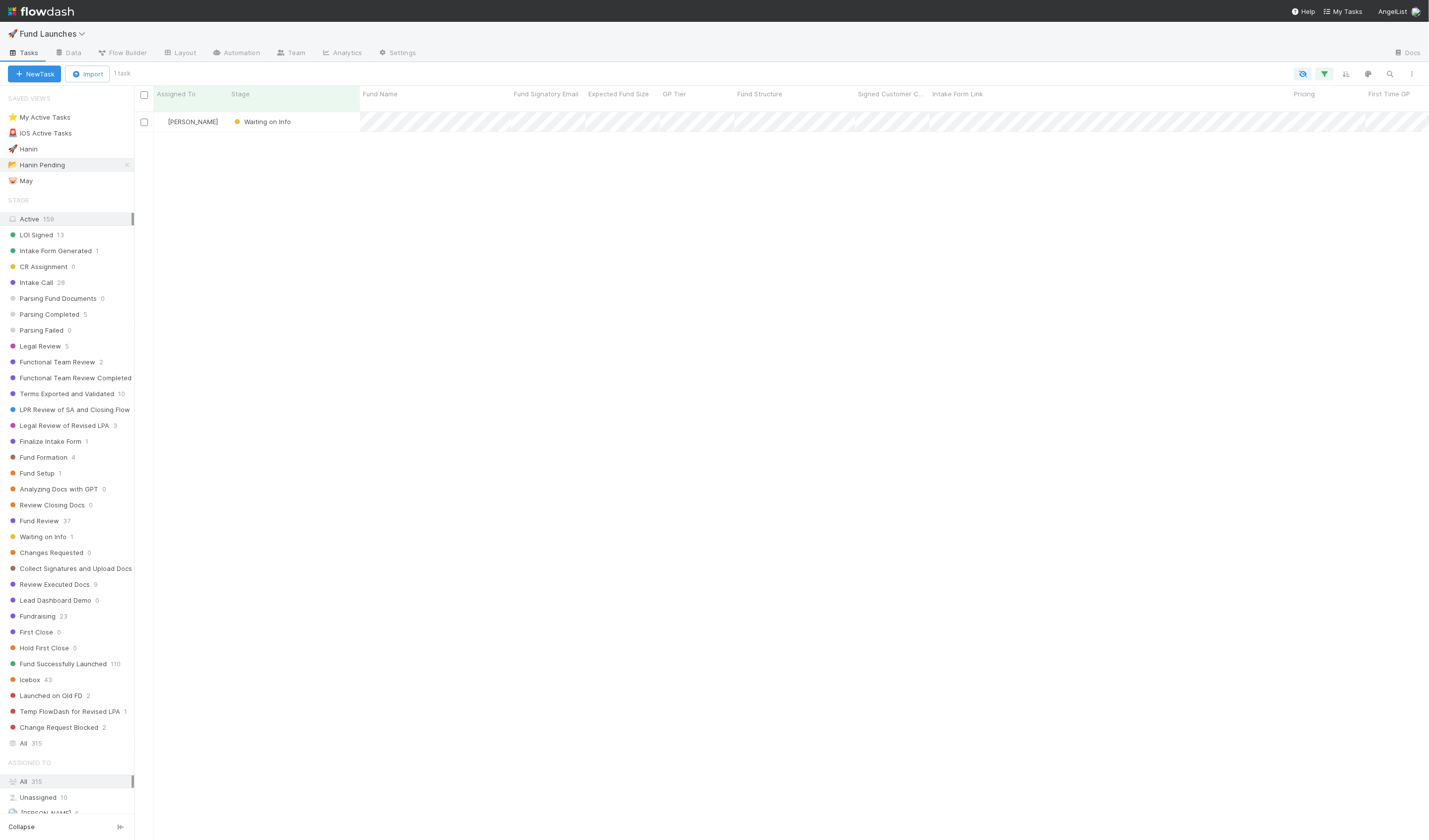
scroll to position [737, 1295]
click at [87, 143] on div "🚀 Hanin 1" at bounding box center [71, 149] width 126 height 12
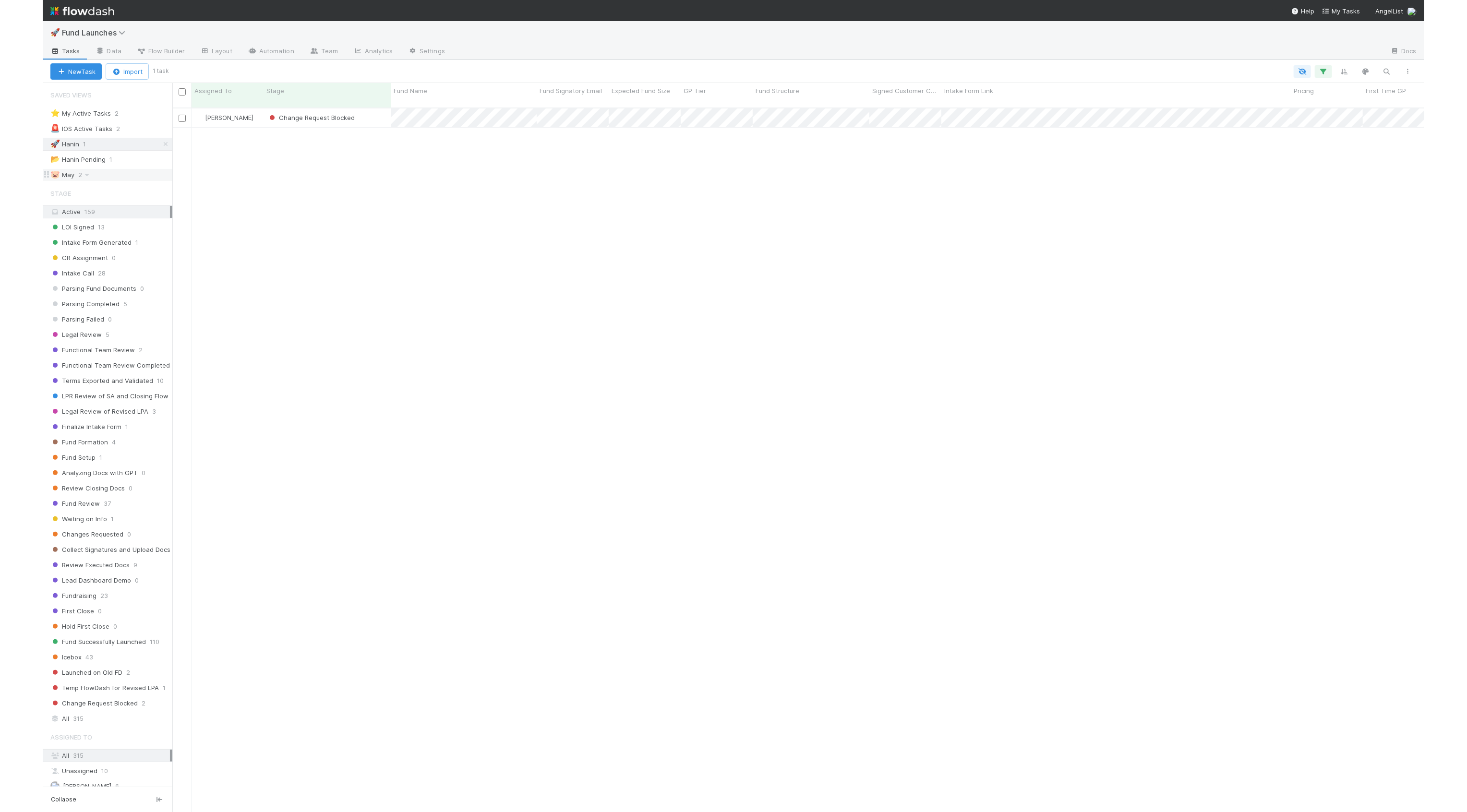
scroll to position [712, 1252]
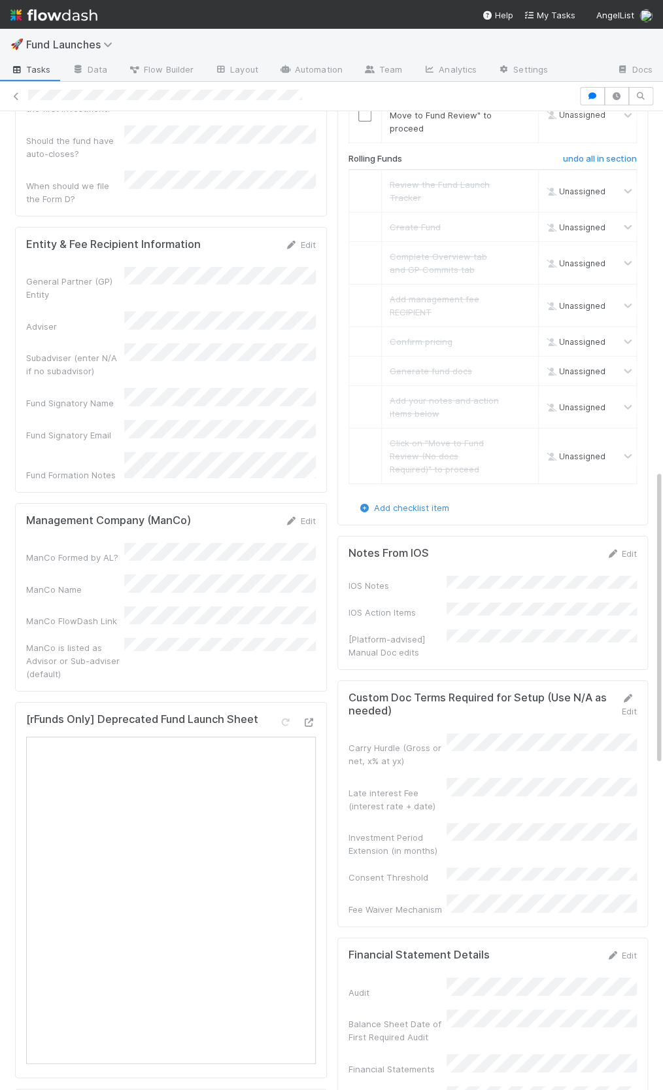
scroll to position [1374, 0]
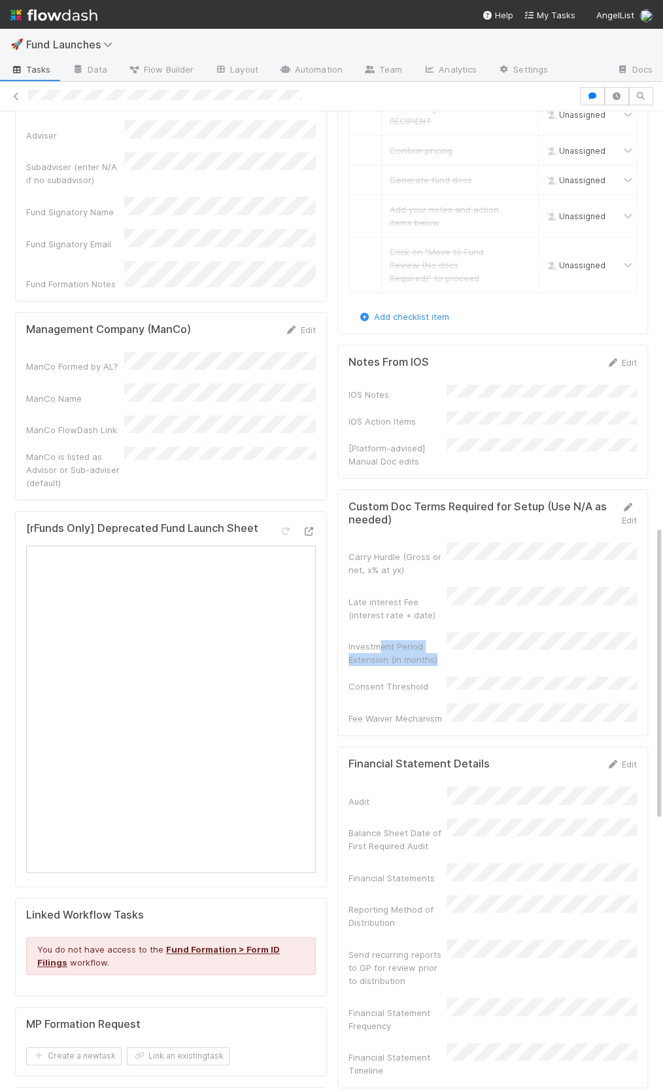
click at [455, 632] on div "Investment Period Extension (in months)" at bounding box center [493, 649] width 288 height 35
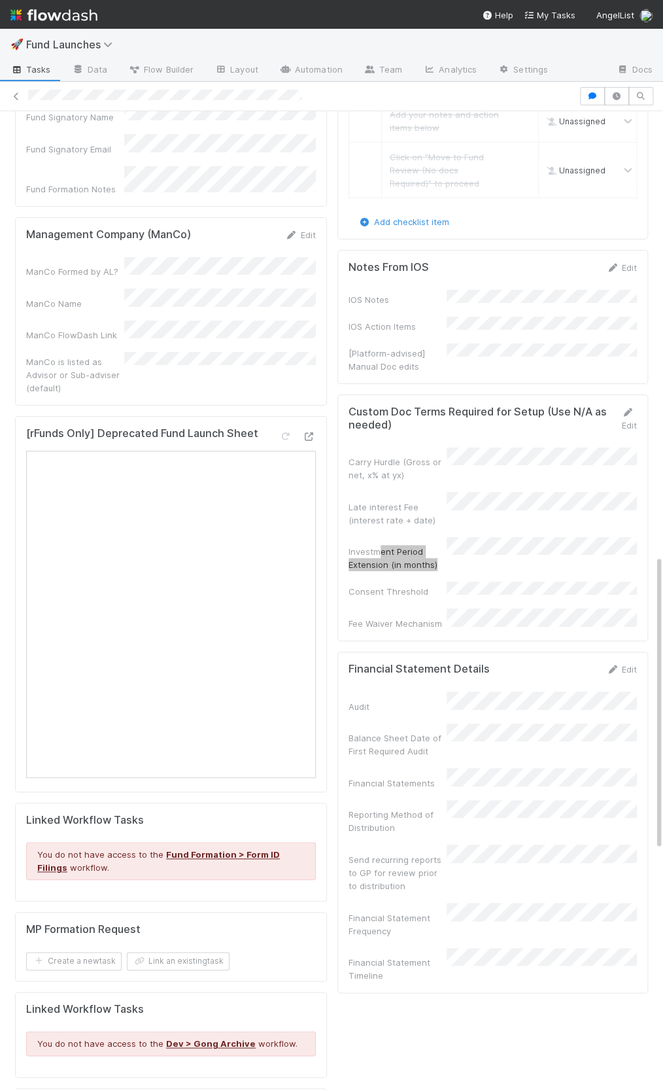
scroll to position [1474, 0]
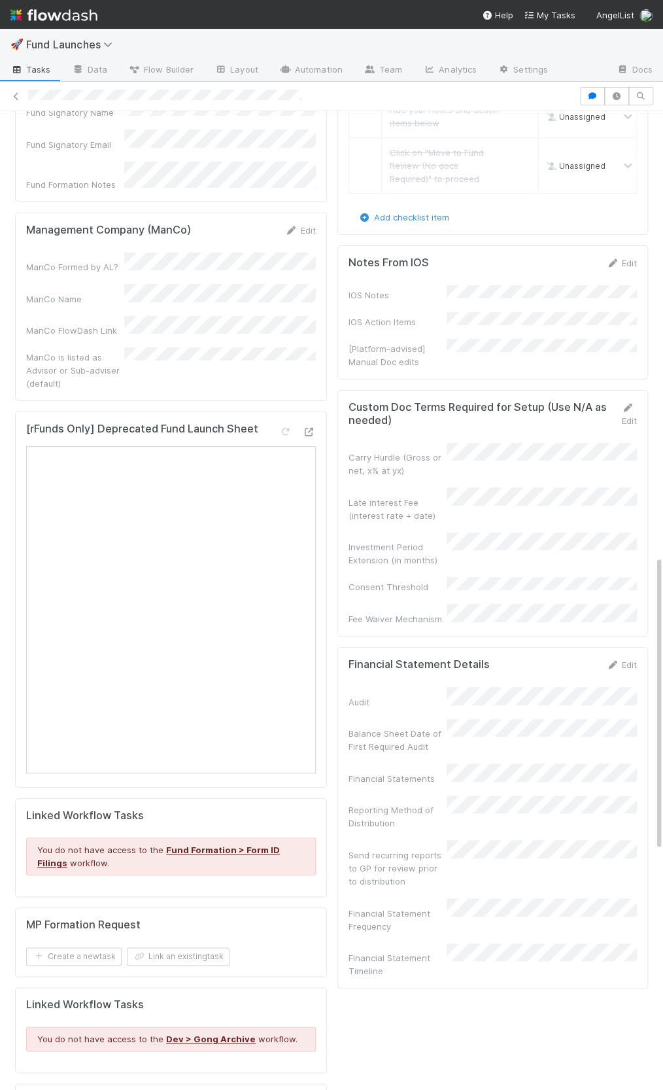
click at [417, 612] on div "Fee Waiver Mechanism" at bounding box center [398, 618] width 98 height 13
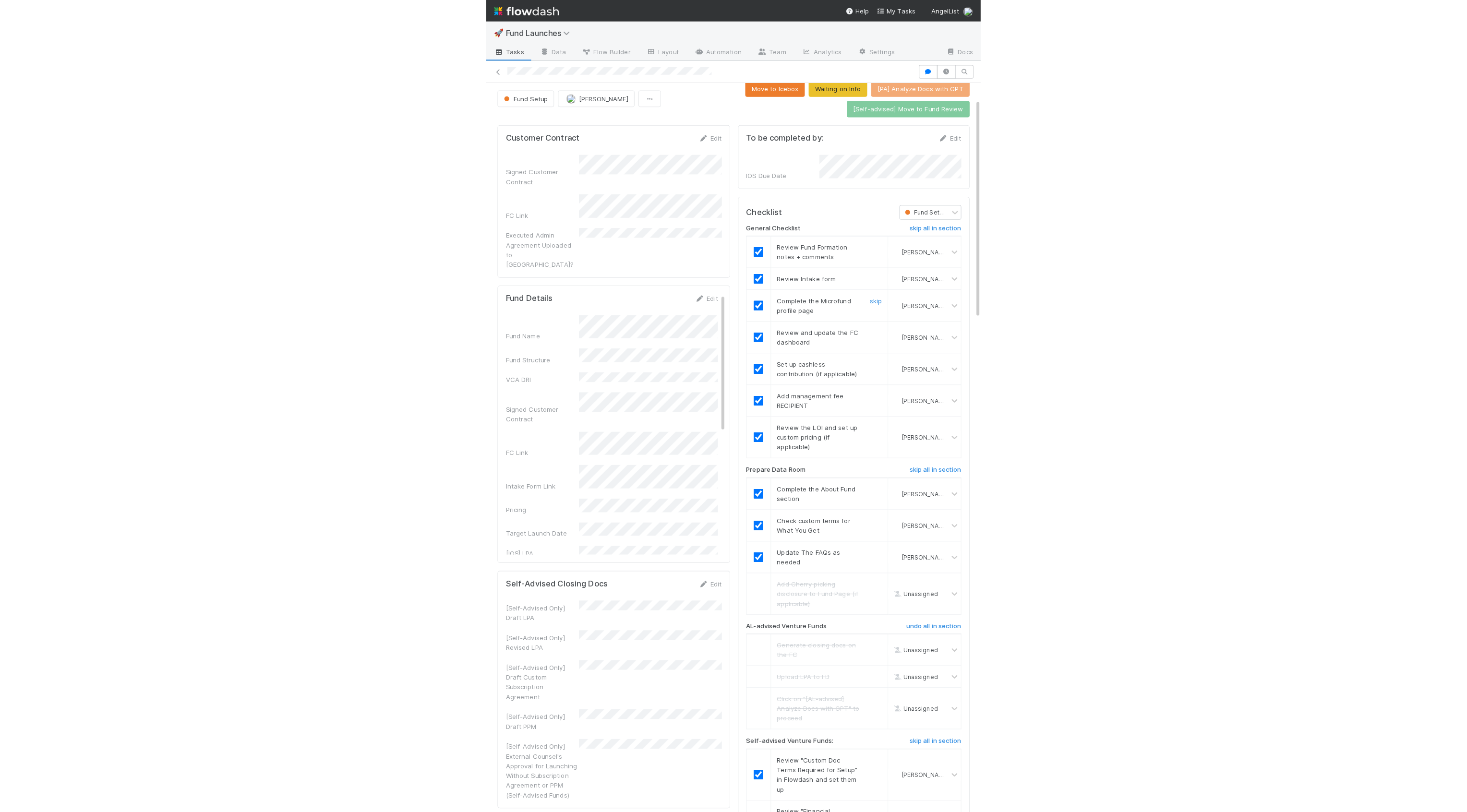
scroll to position [0, 0]
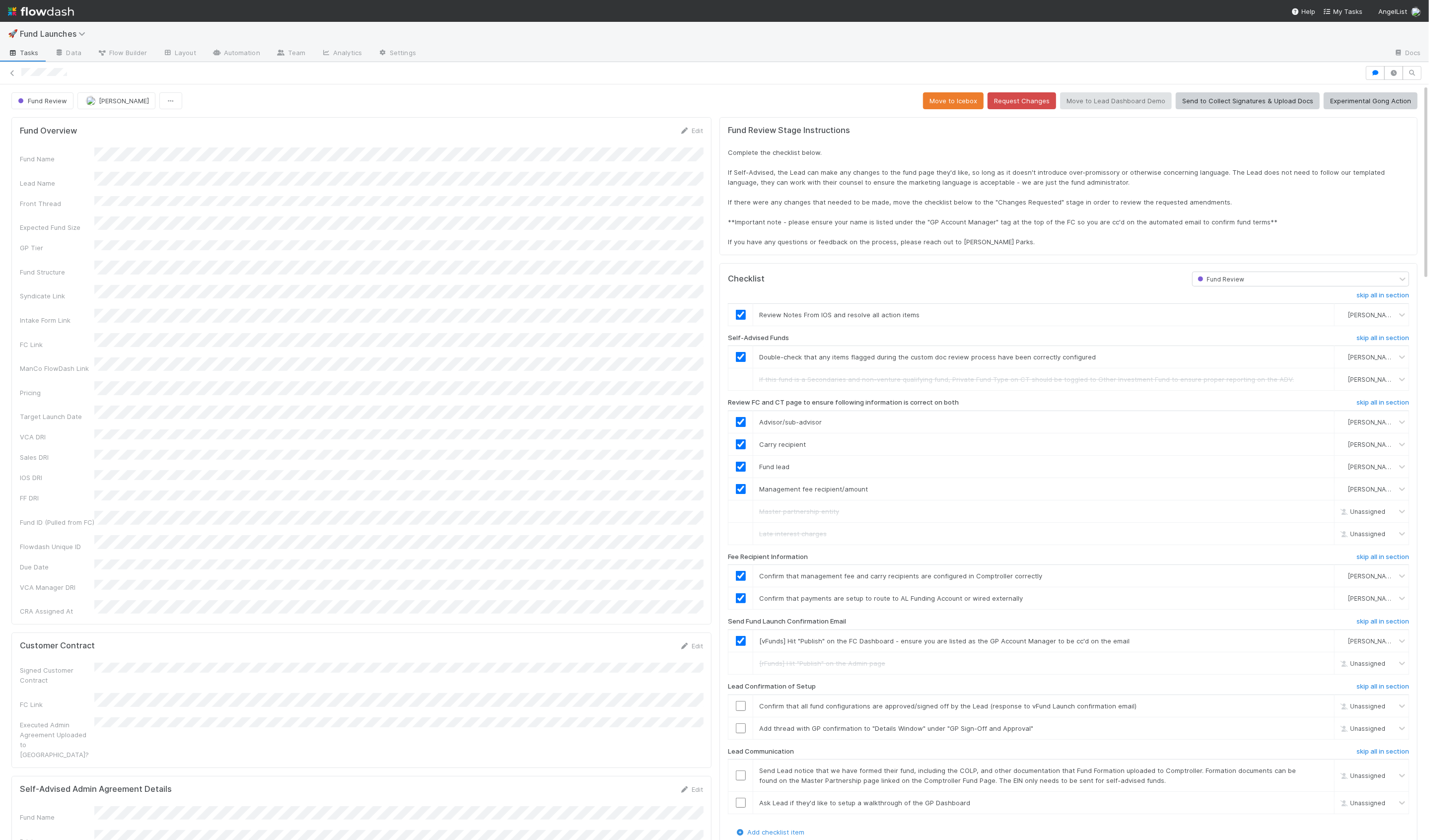
click at [1366, 73] on div at bounding box center [714, 73] width 1429 height 14
click at [1370, 73] on button "button" at bounding box center [1375, 73] width 19 height 14
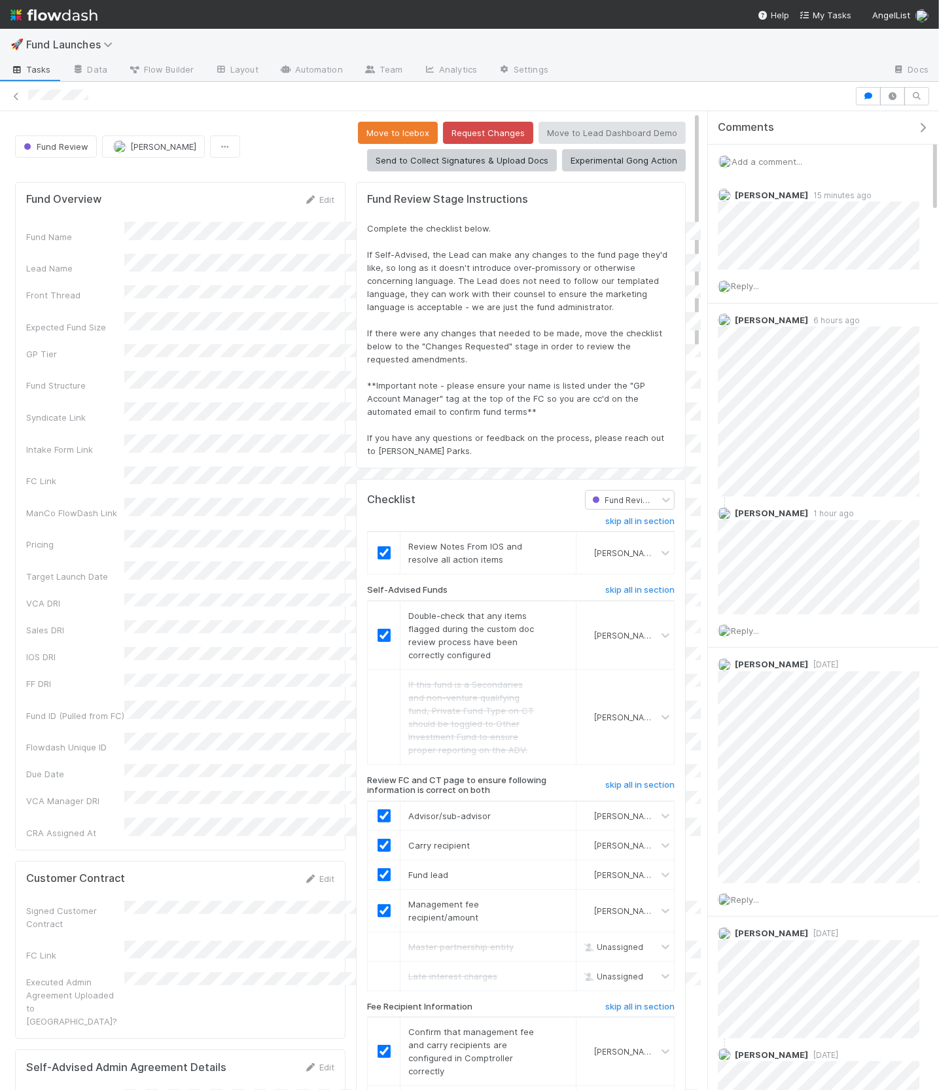
scroll to position [266, 648]
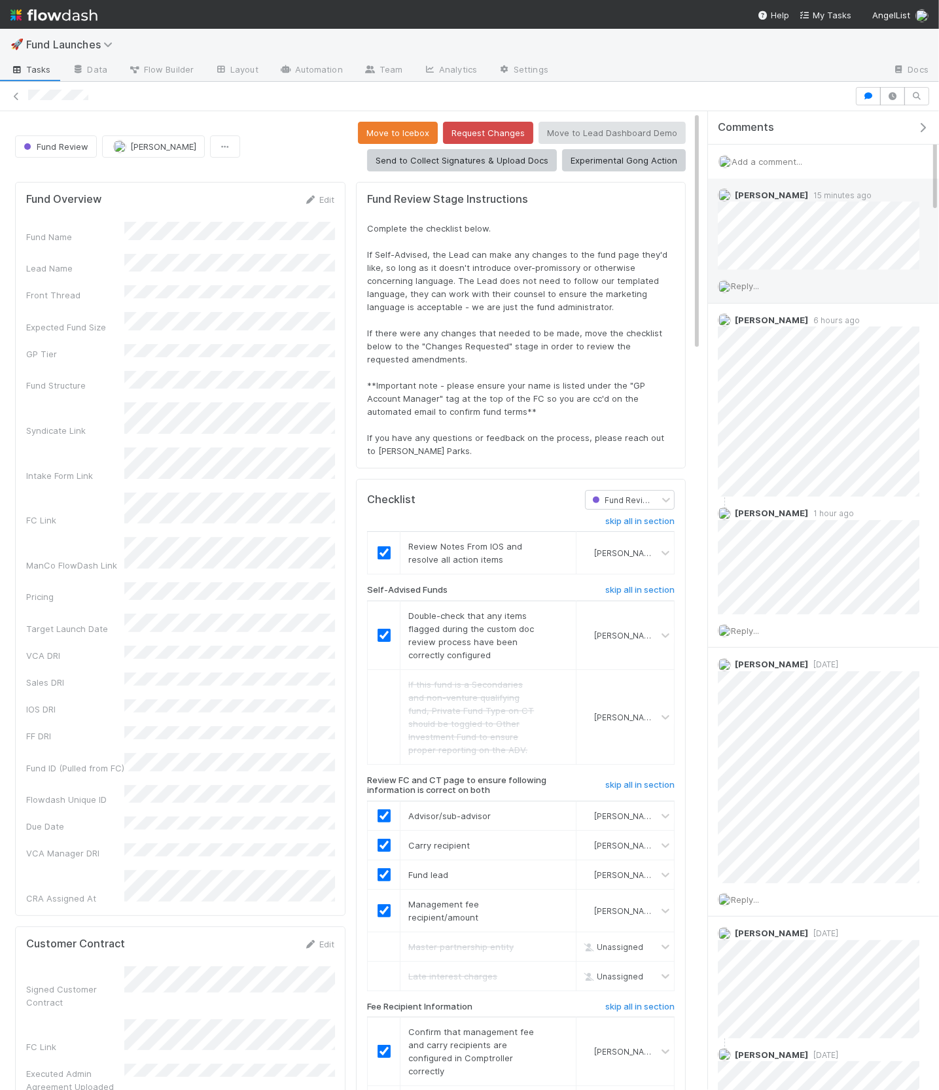
click at [743, 285] on span "Reply..." at bounding box center [745, 286] width 28 height 10
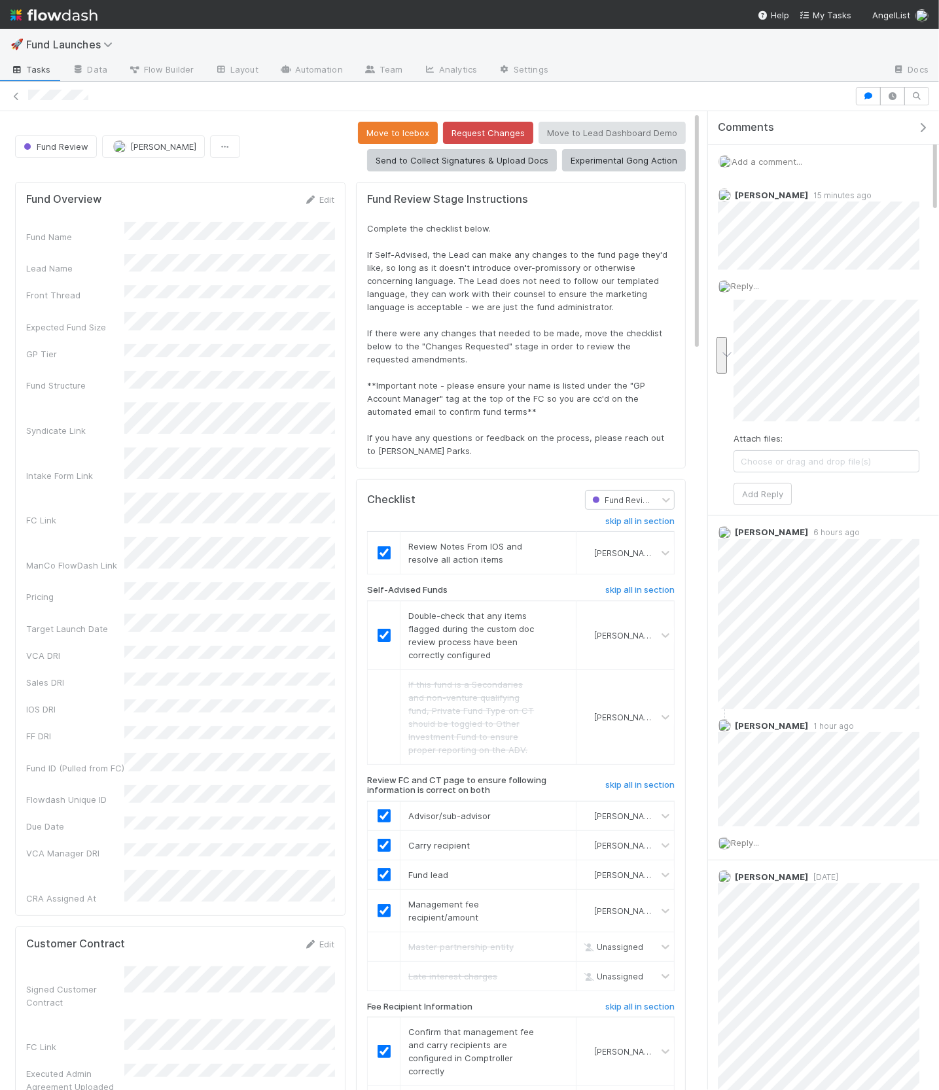
click at [737, 387] on div "Reply... Attach files: Choose or drag and drop file(s) Add Reply" at bounding box center [818, 392] width 221 height 245
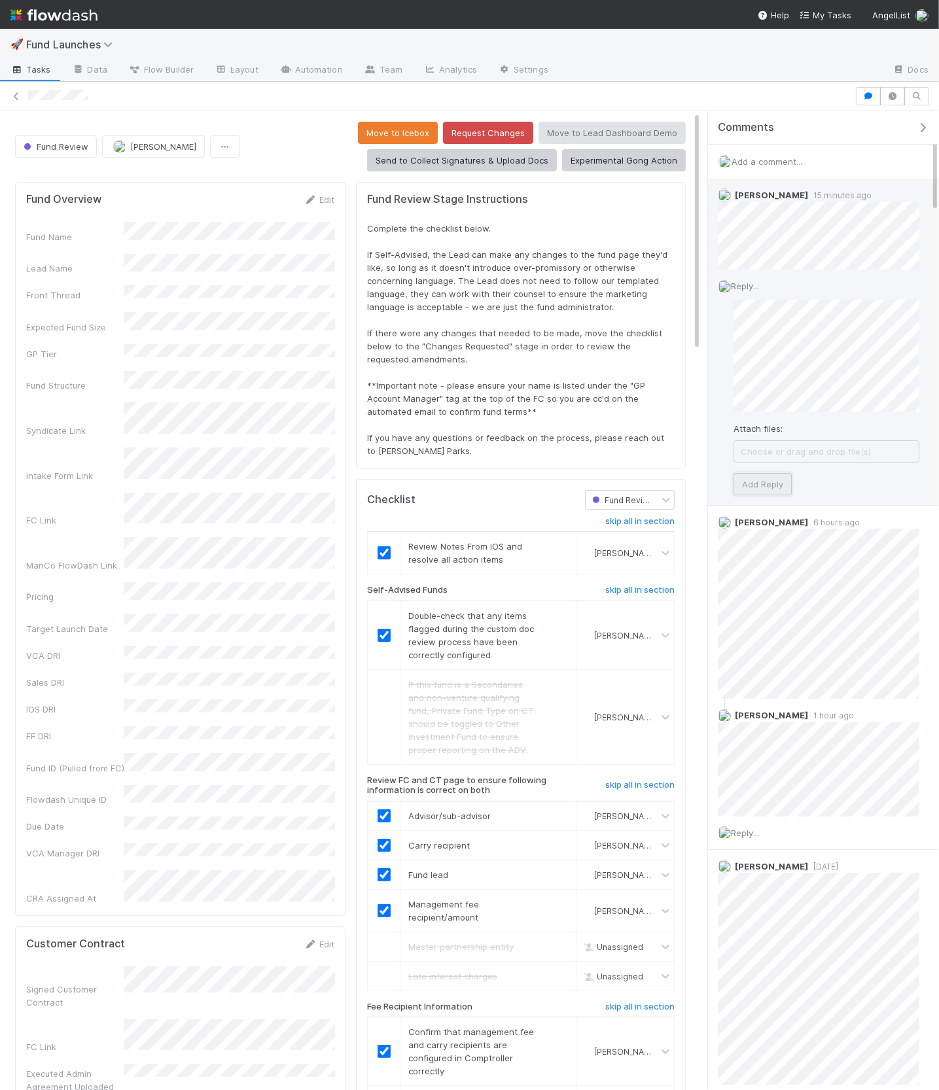
click at [771, 481] on button "Add Reply" at bounding box center [762, 484] width 58 height 22
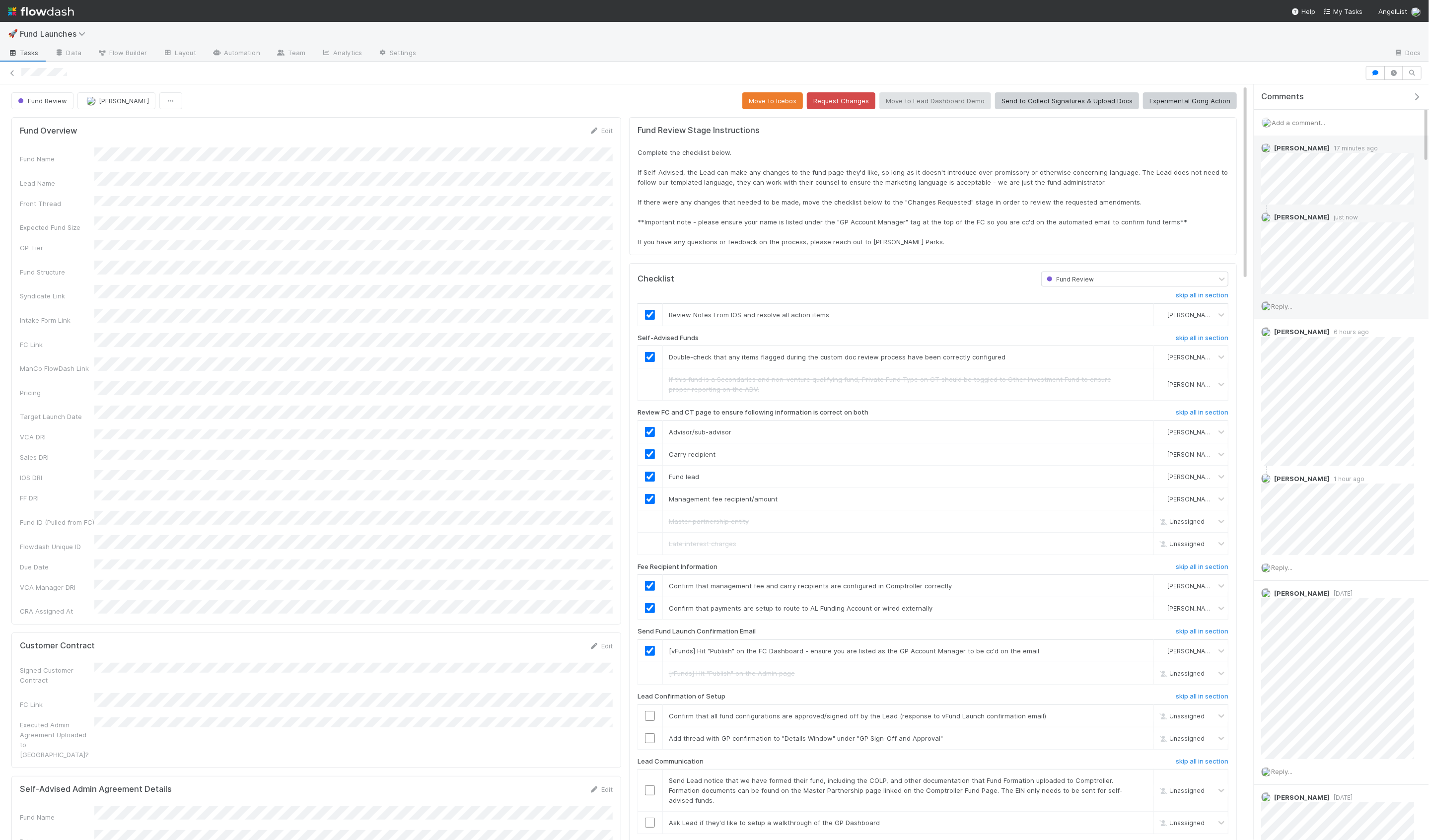
scroll to position [202, 1208]
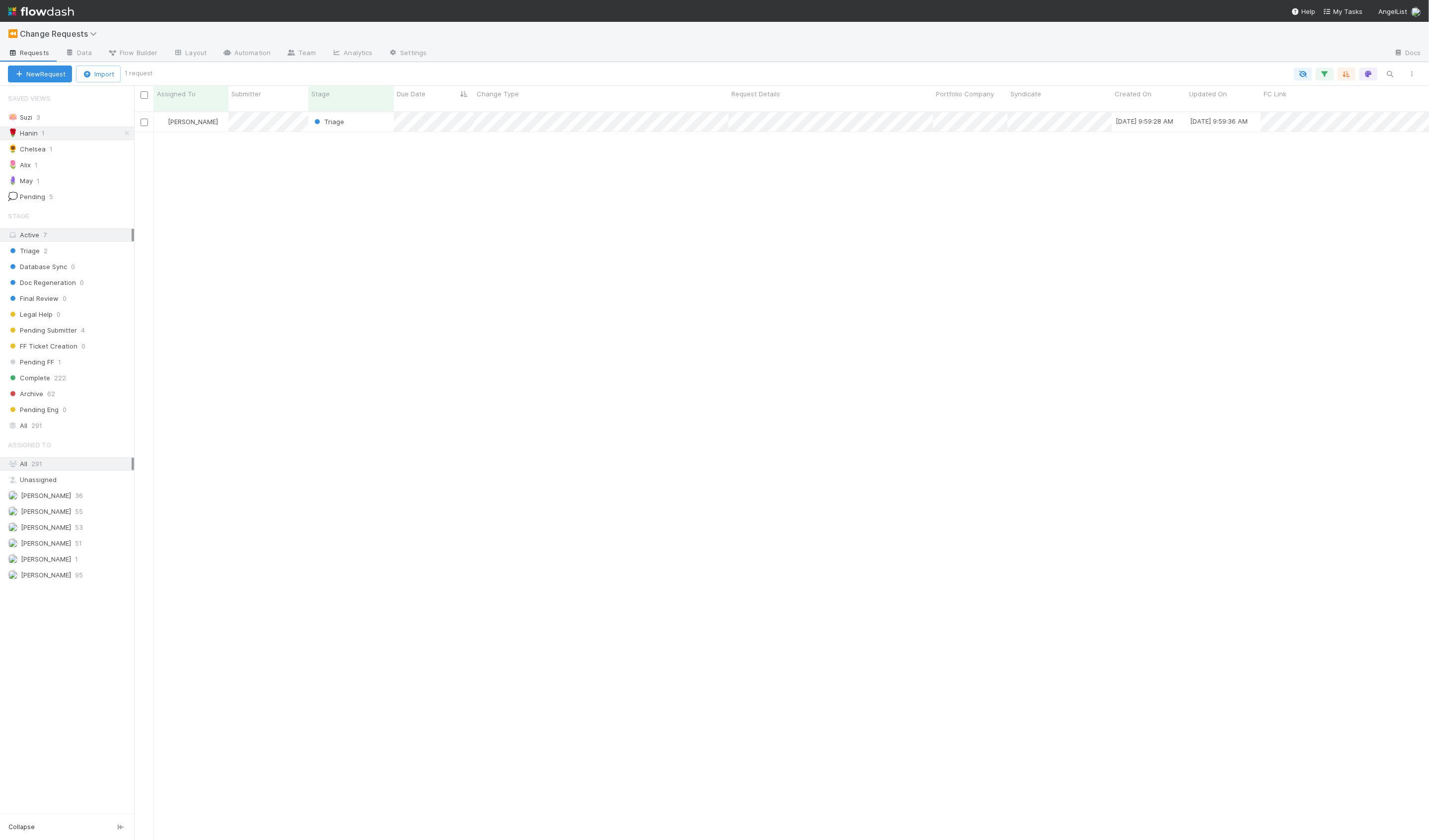
scroll to position [737, 1295]
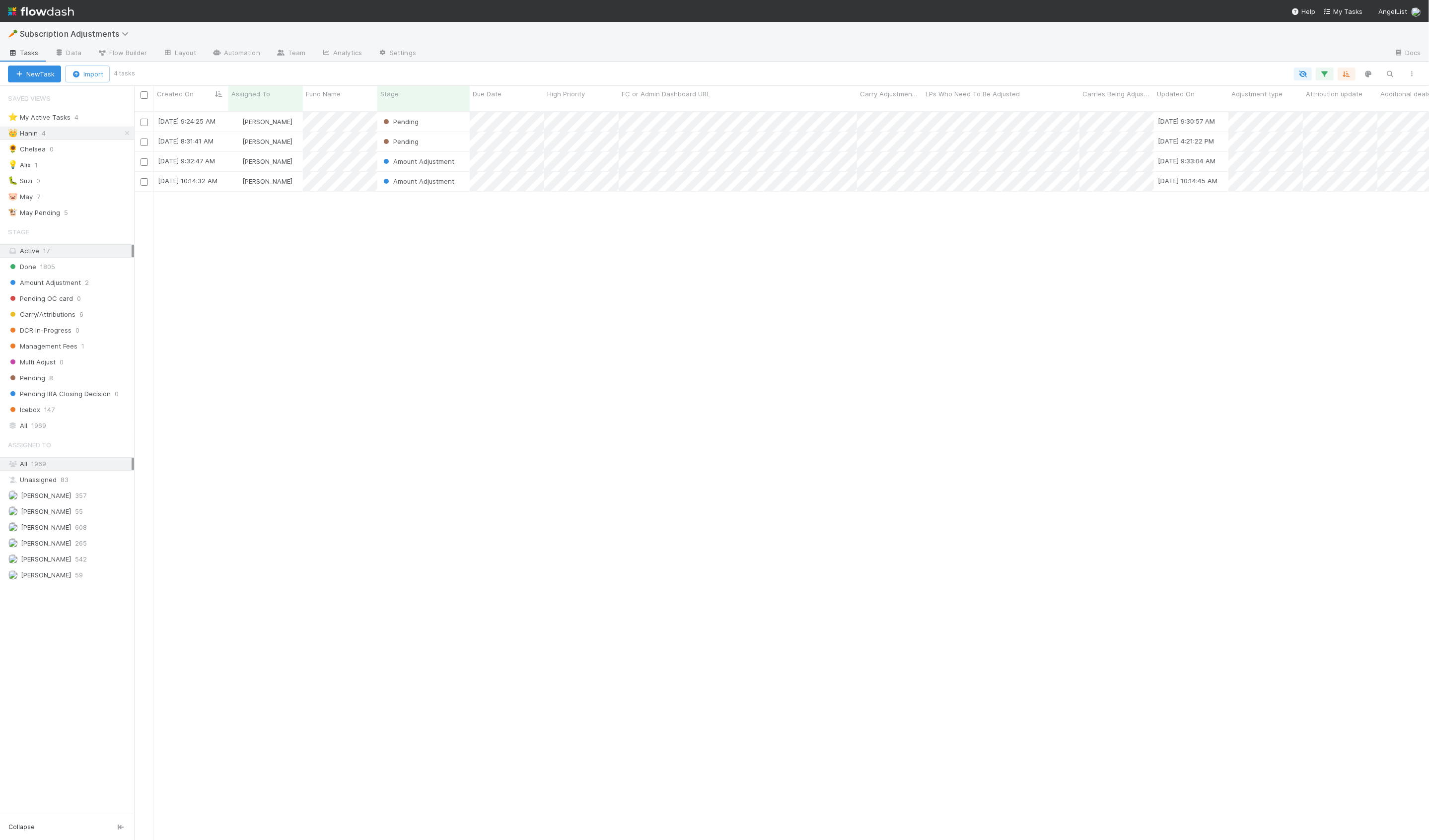
scroll to position [737, 1295]
click at [297, 159] on div "[PERSON_NAME]" at bounding box center [266, 162] width 74 height 20
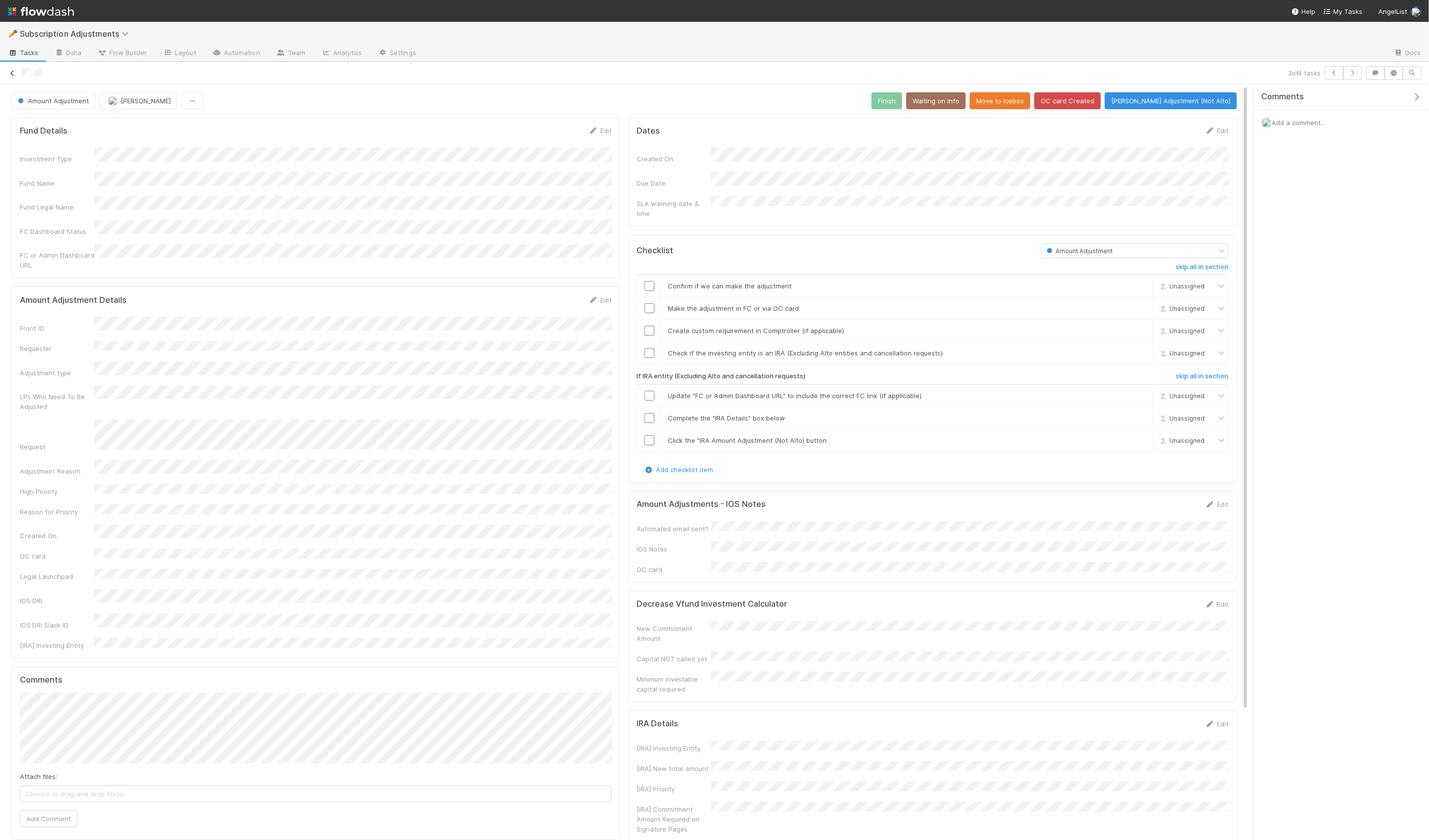
click at [17, 74] on icon at bounding box center [12, 73] width 10 height 7
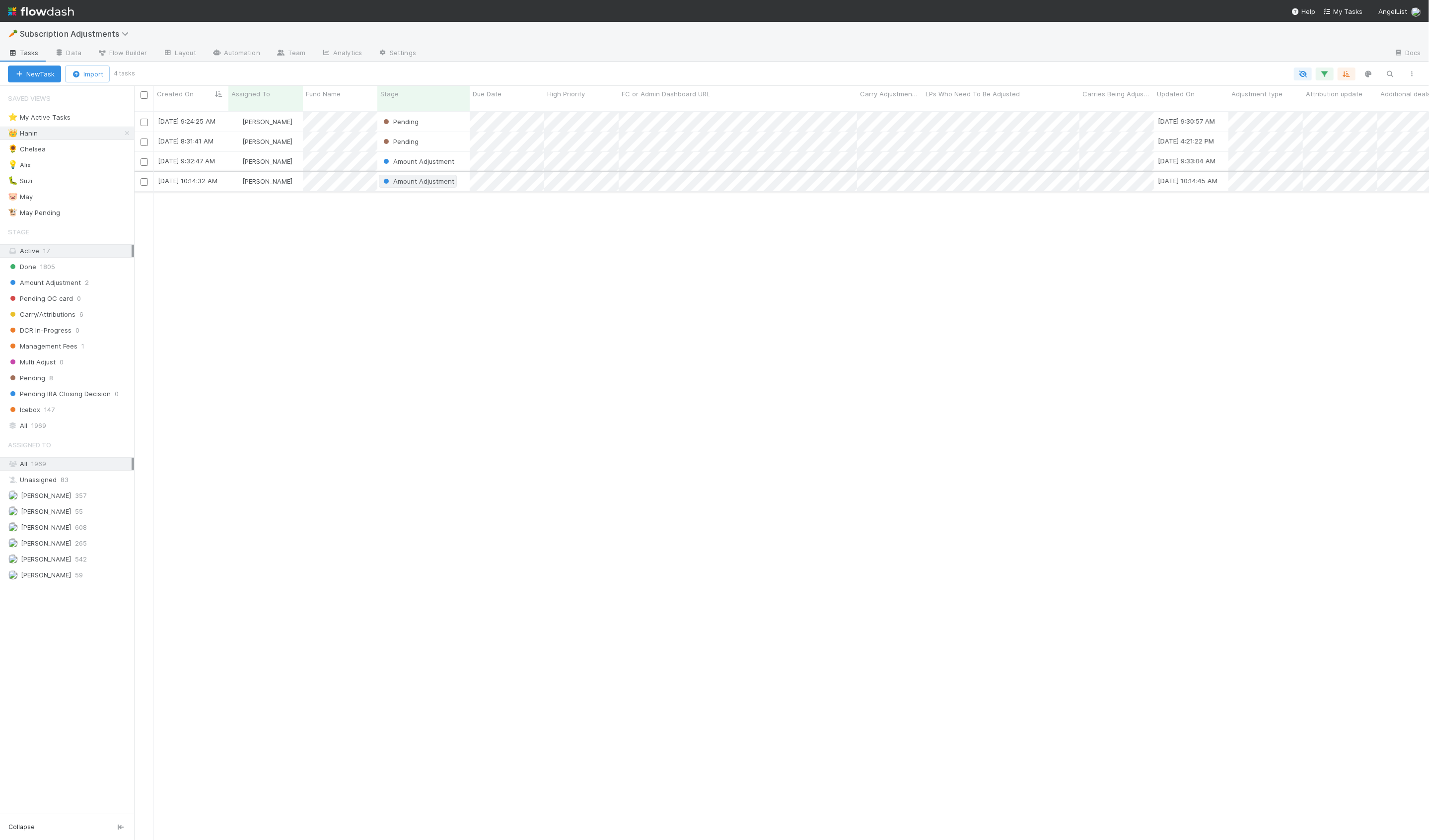
scroll to position [737, 1295]
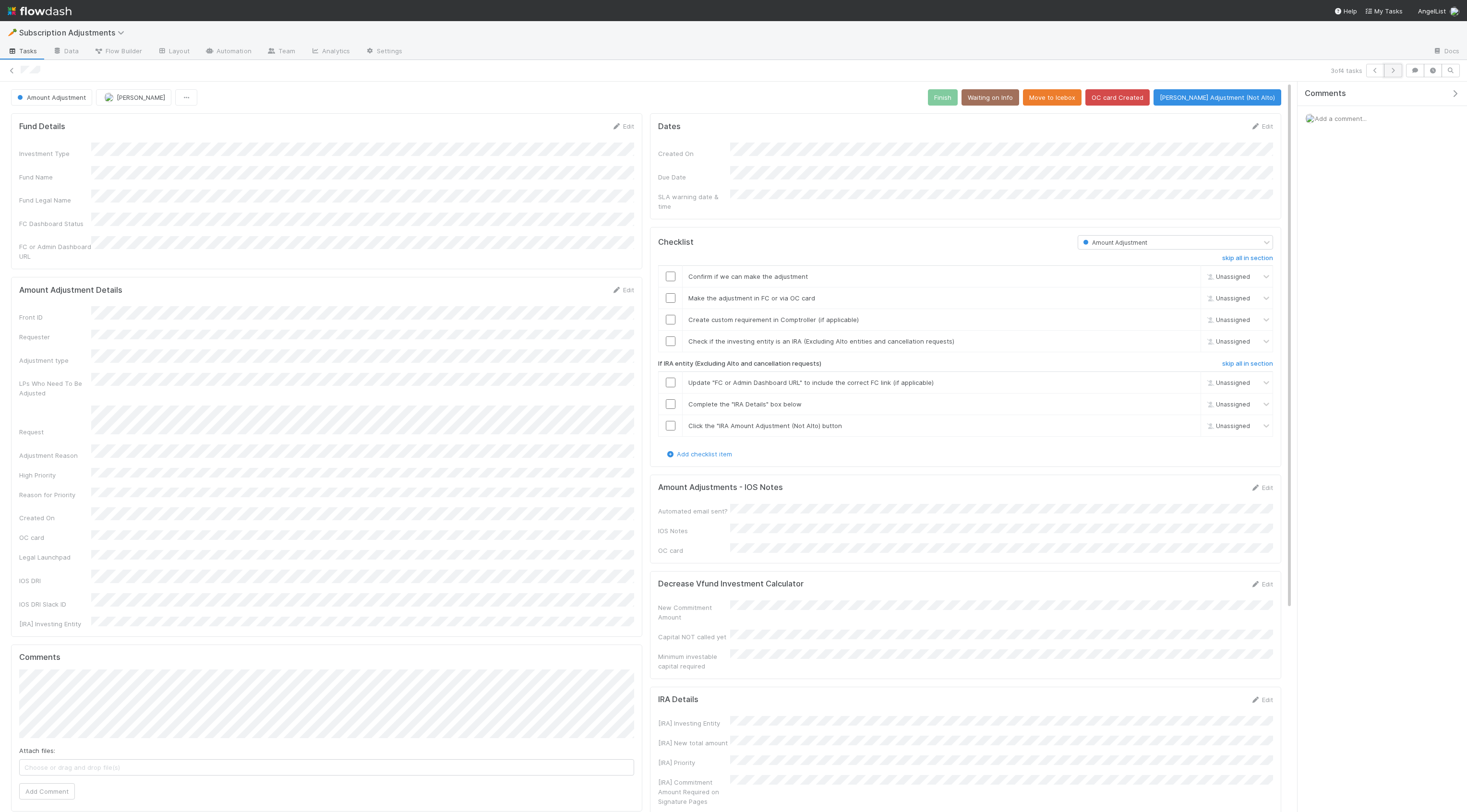
click at [1381, 69] on icon "button" at bounding box center [1393, 70] width 10 height 6
click at [13, 72] on icon at bounding box center [12, 70] width 10 height 7
